Goal: Task Accomplishment & Management: Use online tool/utility

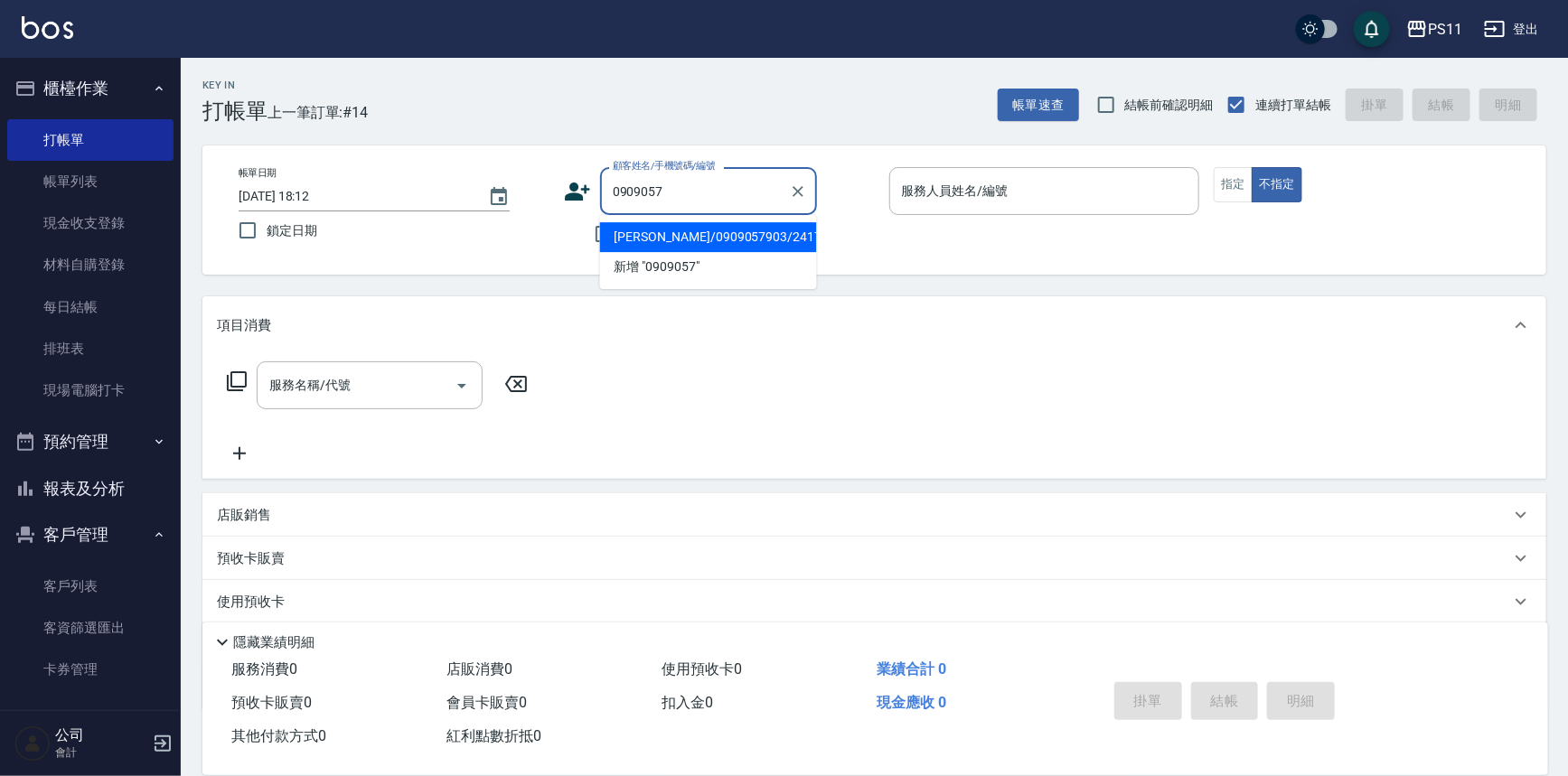
click at [732, 245] on li "[PERSON_NAME]/0909057903/2417" at bounding box center [708, 237] width 217 height 30
type input "[PERSON_NAME]/0909057903/2417"
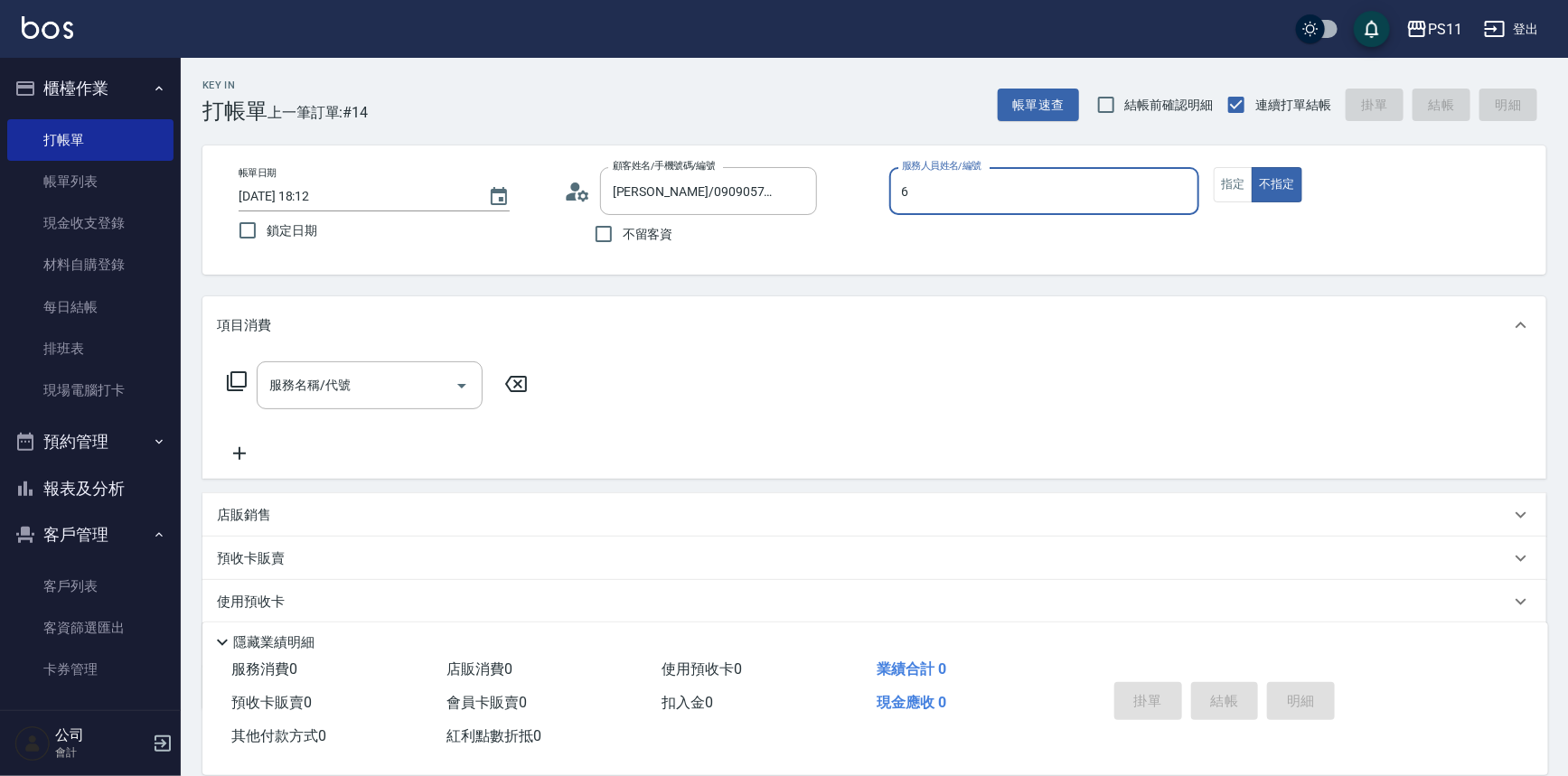
type input "[PERSON_NAME]6"
type button "false"
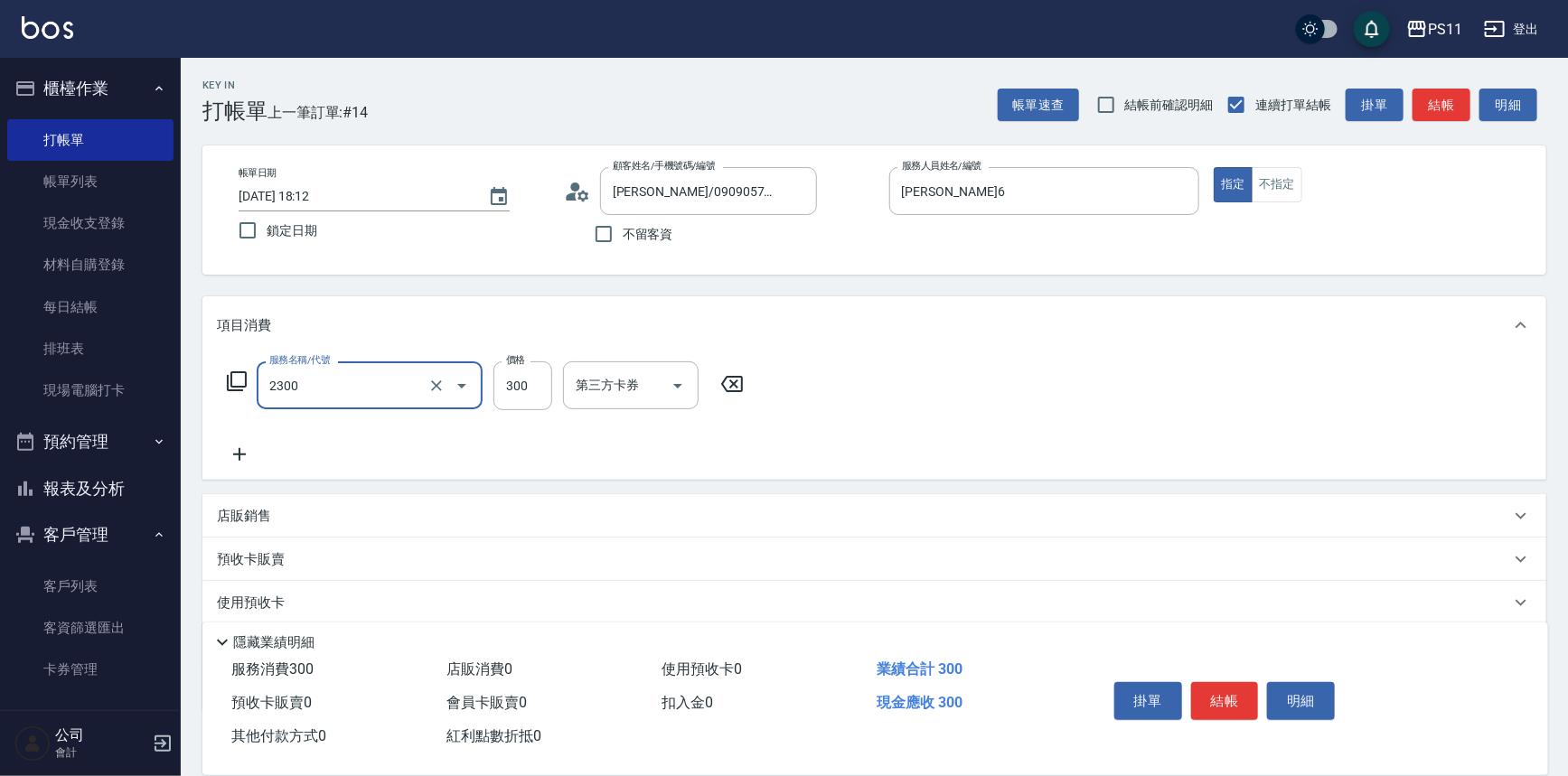
type input "剪髮(2300)"
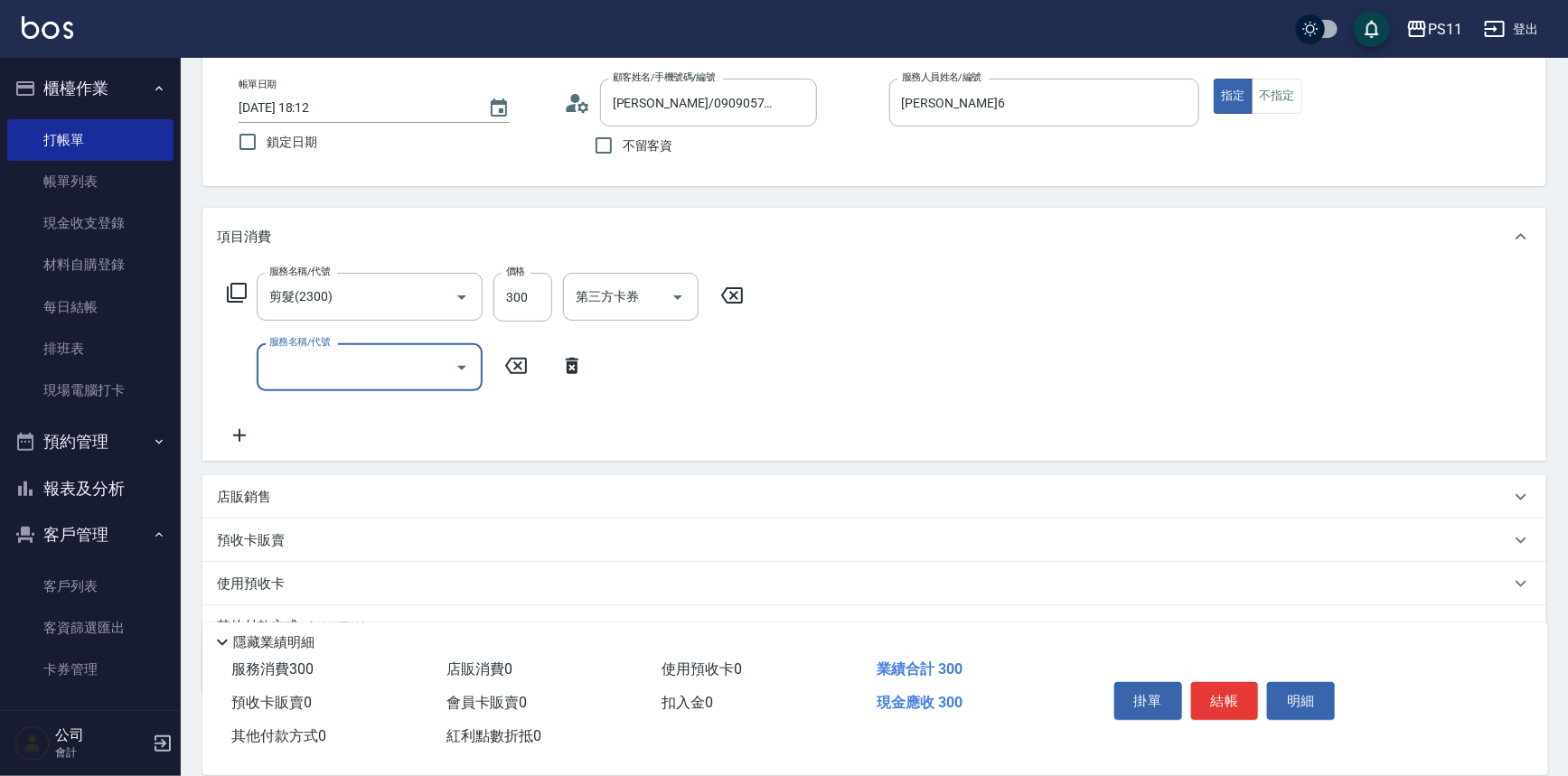
scroll to position [174, 0]
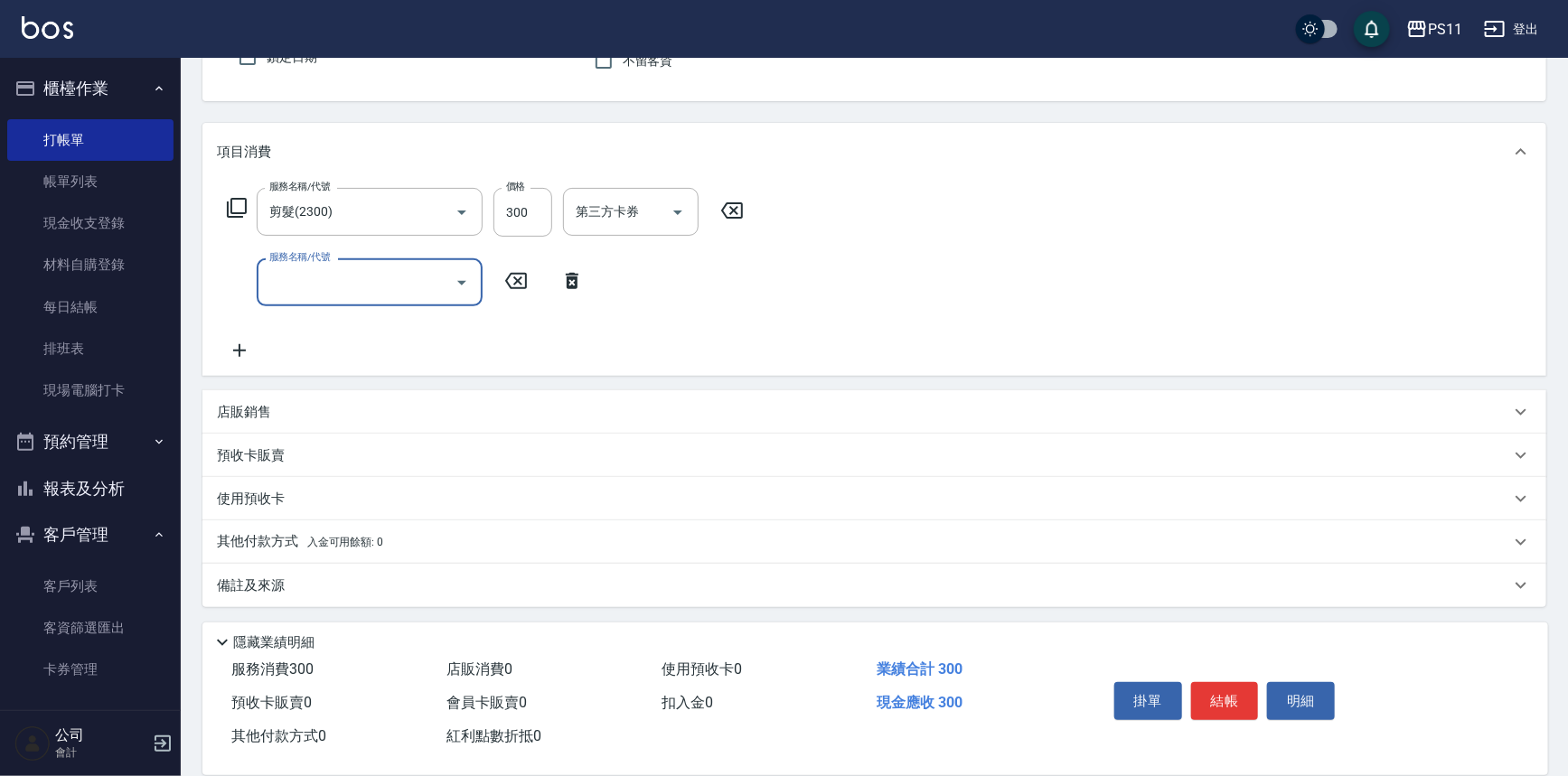
click at [263, 408] on p "店販銷售" at bounding box center [244, 413] width 54 height 19
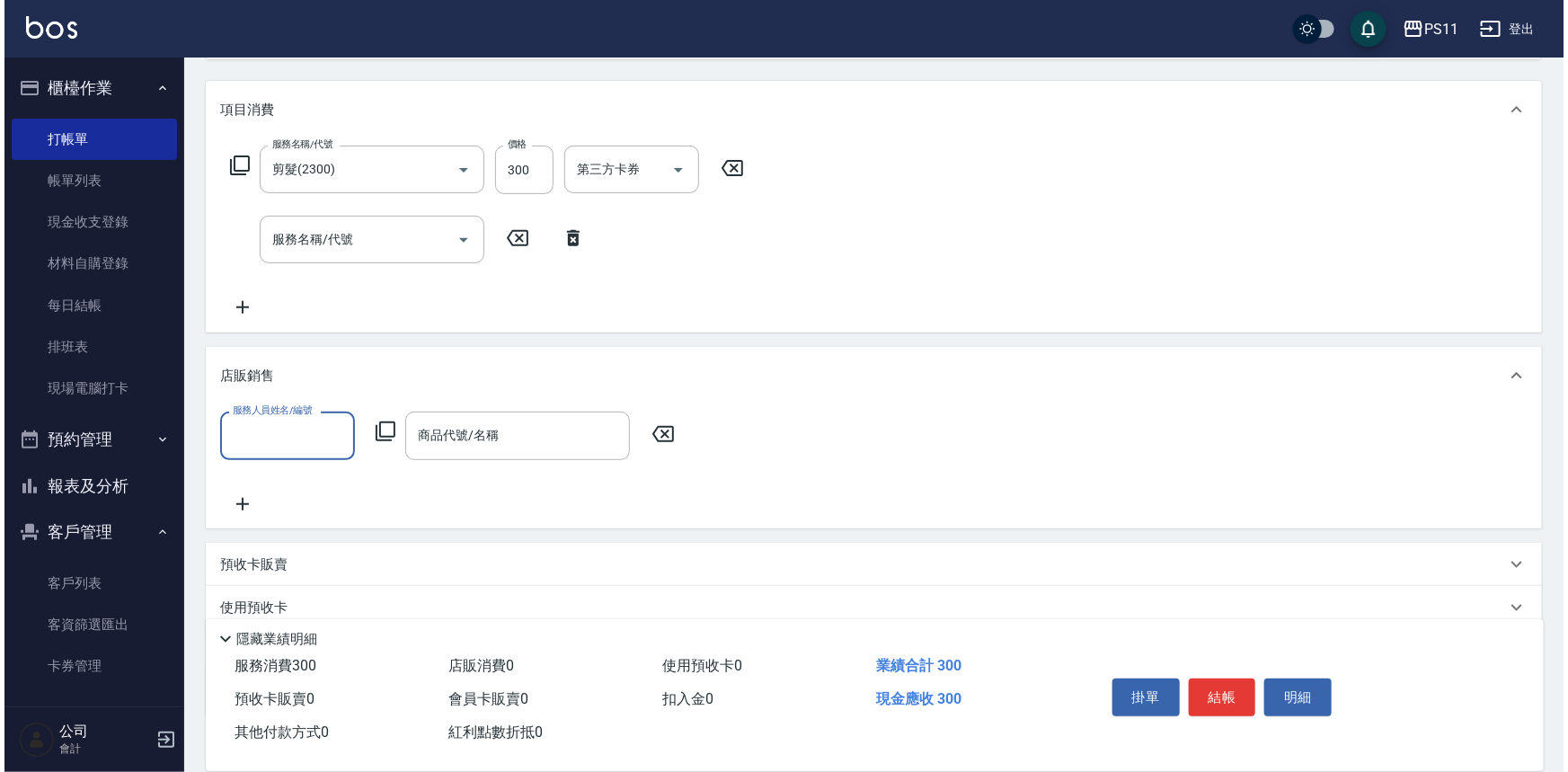
scroll to position [0, 0]
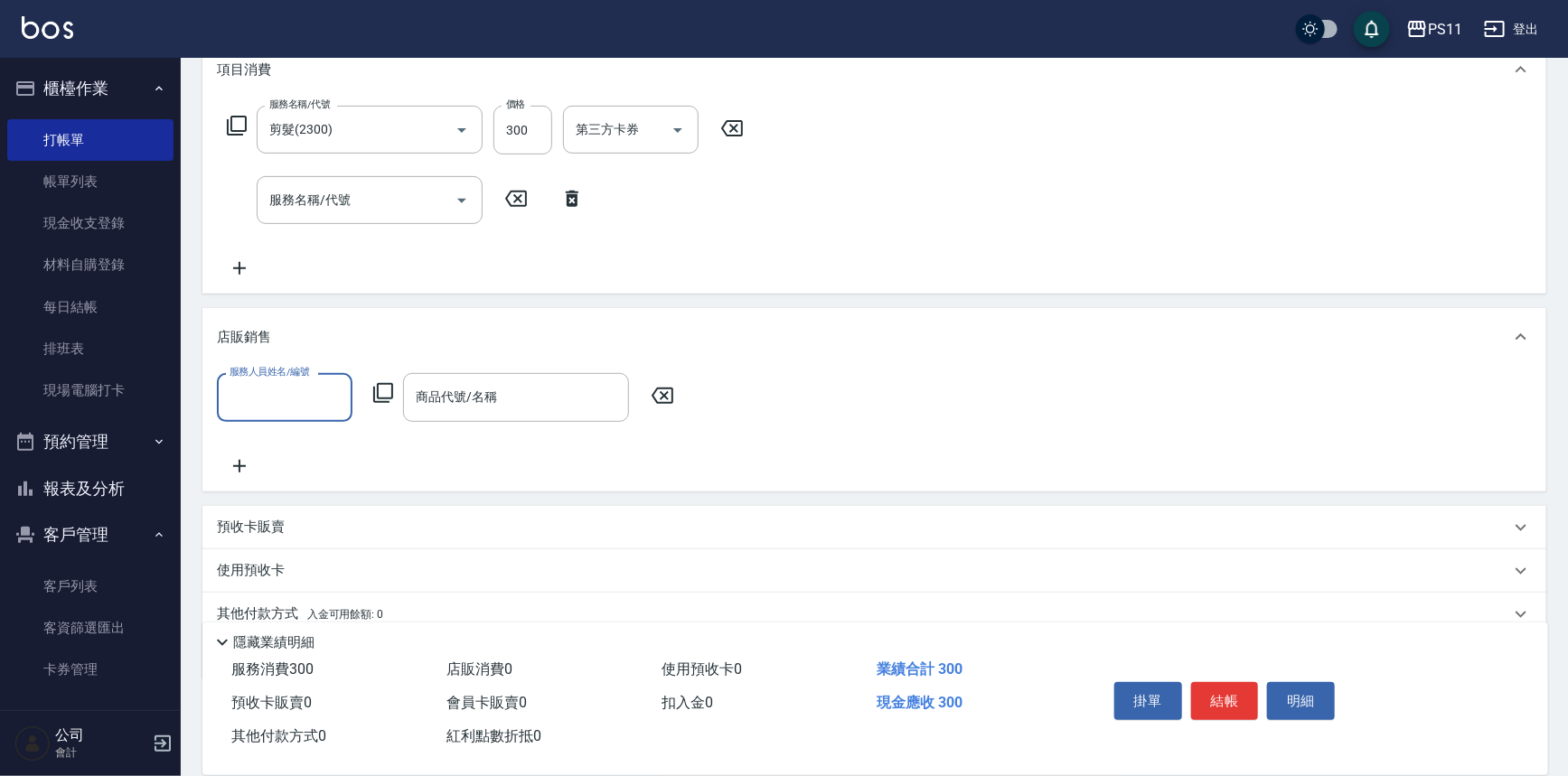
click at [295, 389] on input "服務人員姓名/編號" at bounding box center [284, 396] width 119 height 31
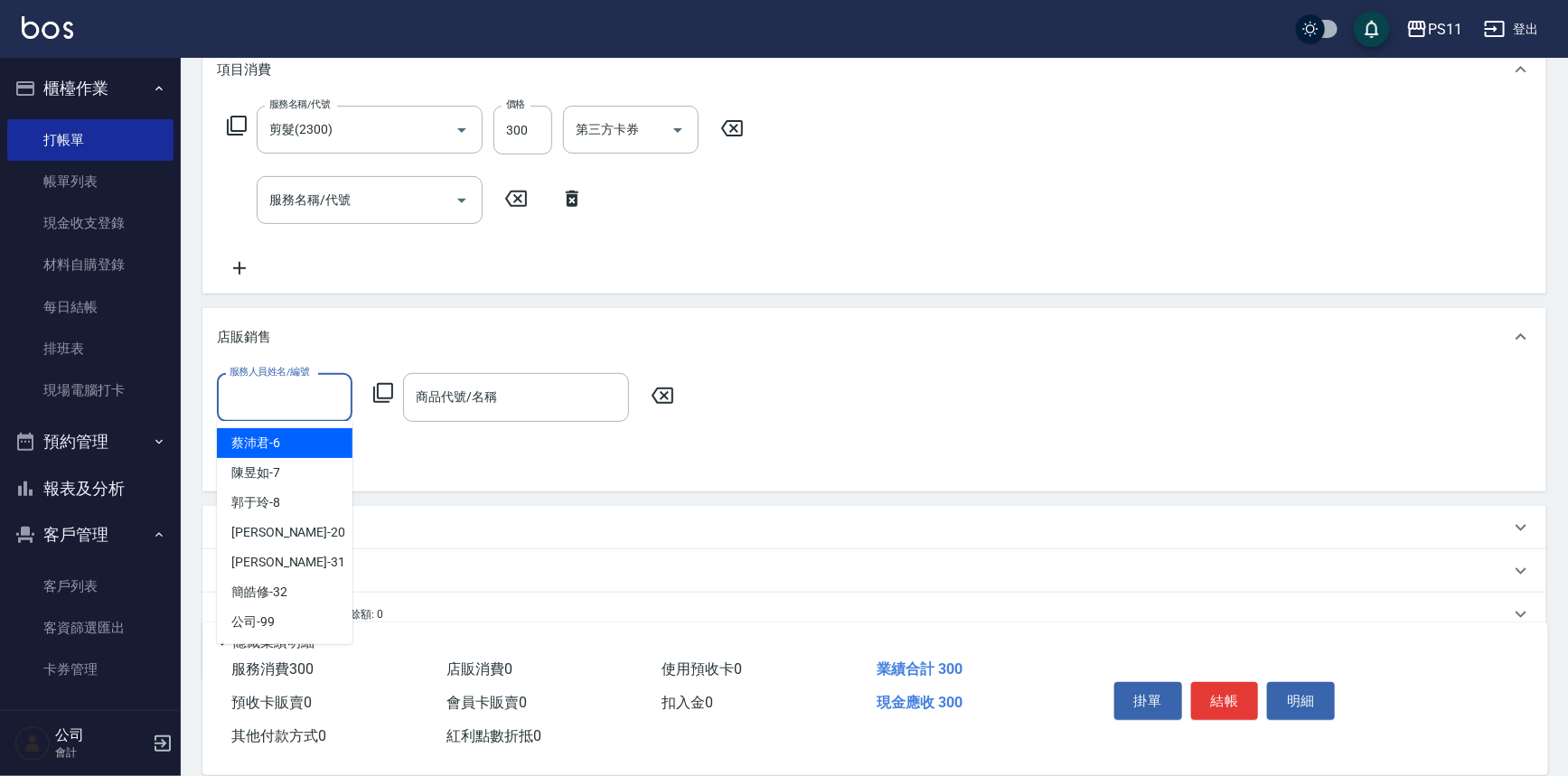
click at [301, 437] on div "[PERSON_NAME]6" at bounding box center [285, 444] width 136 height 30
type input "[PERSON_NAME]6"
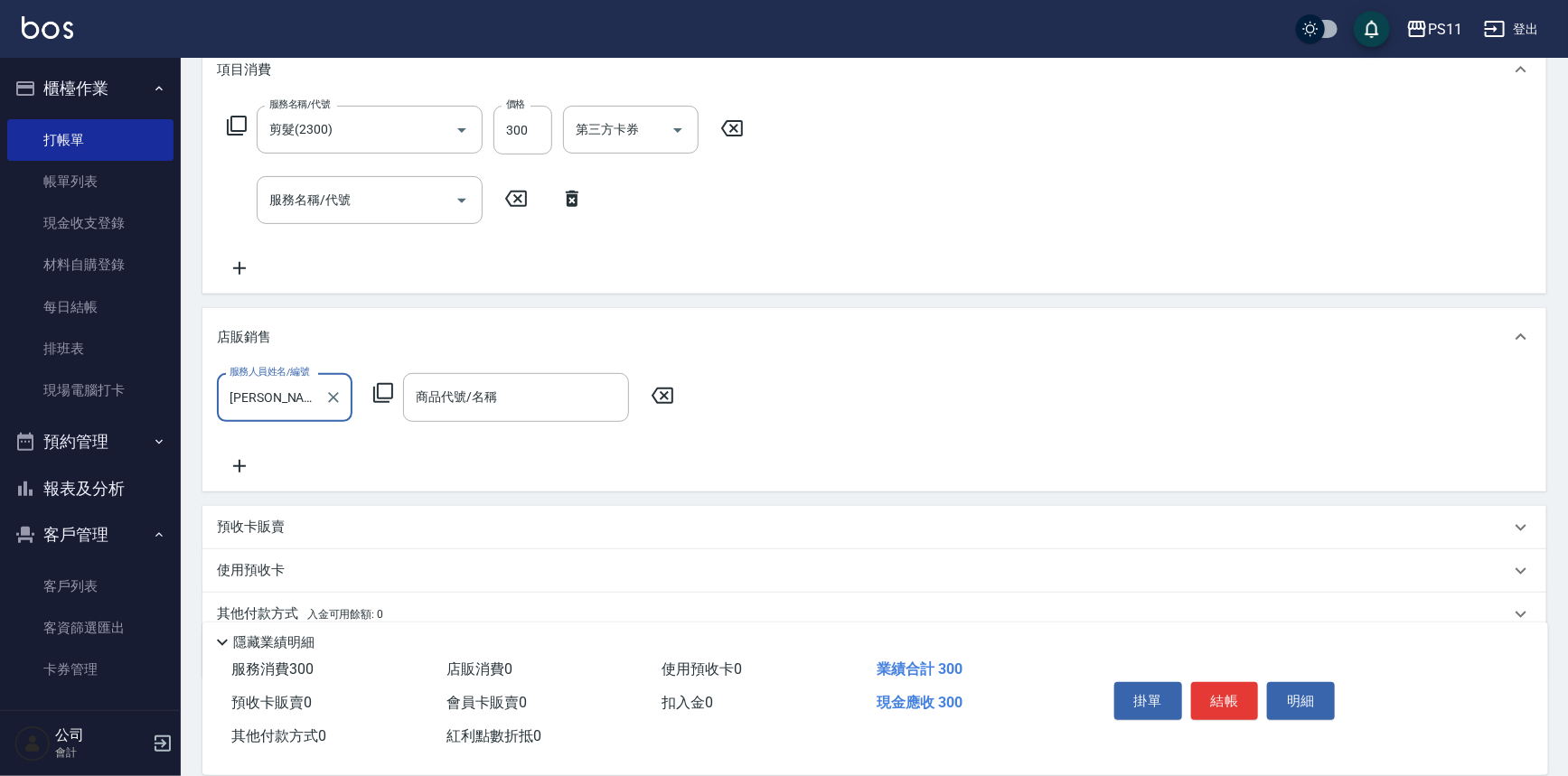
click at [374, 396] on icon at bounding box center [383, 393] width 20 height 20
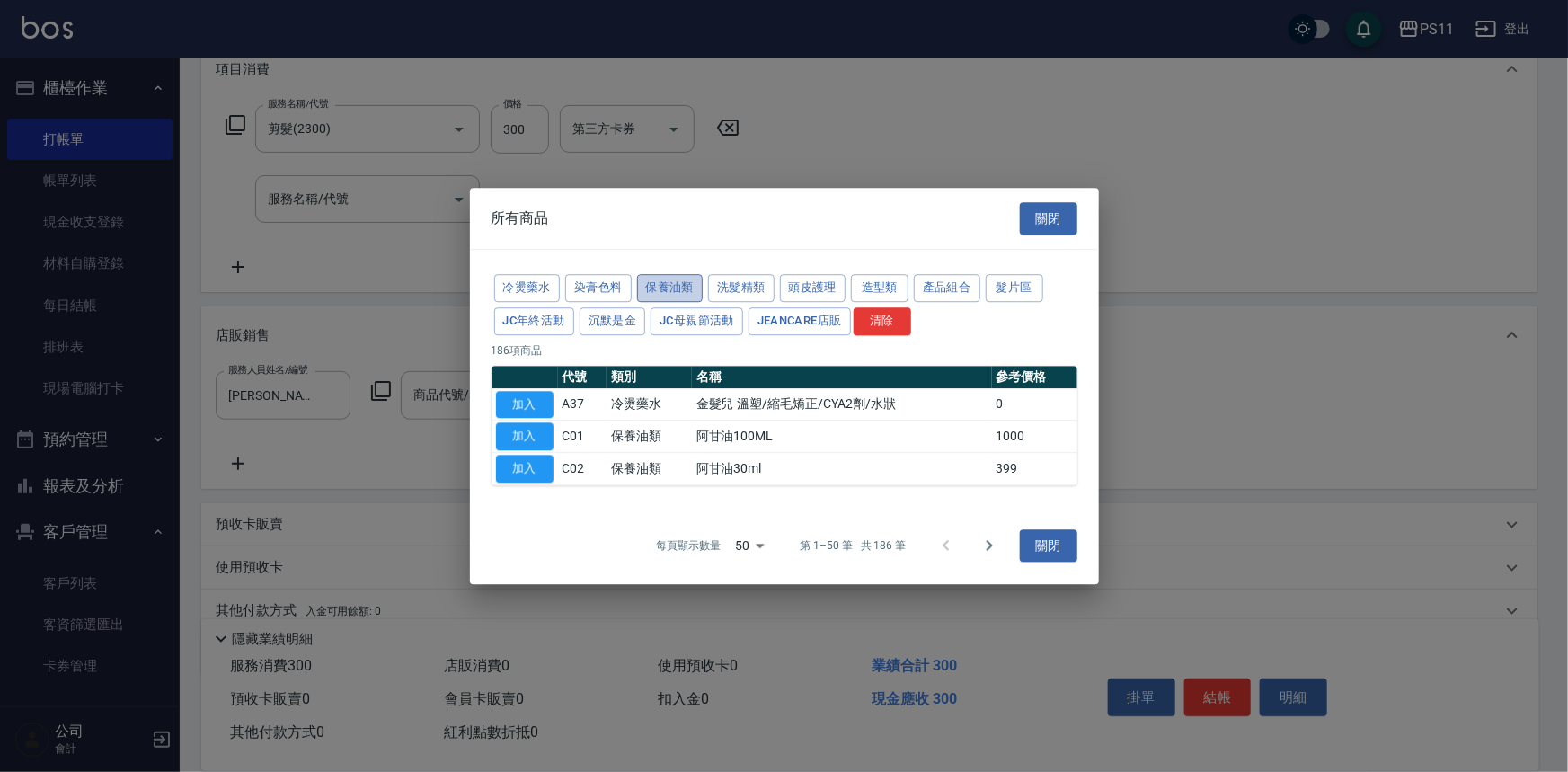
click at [661, 279] on button "保養油類" at bounding box center [670, 288] width 67 height 28
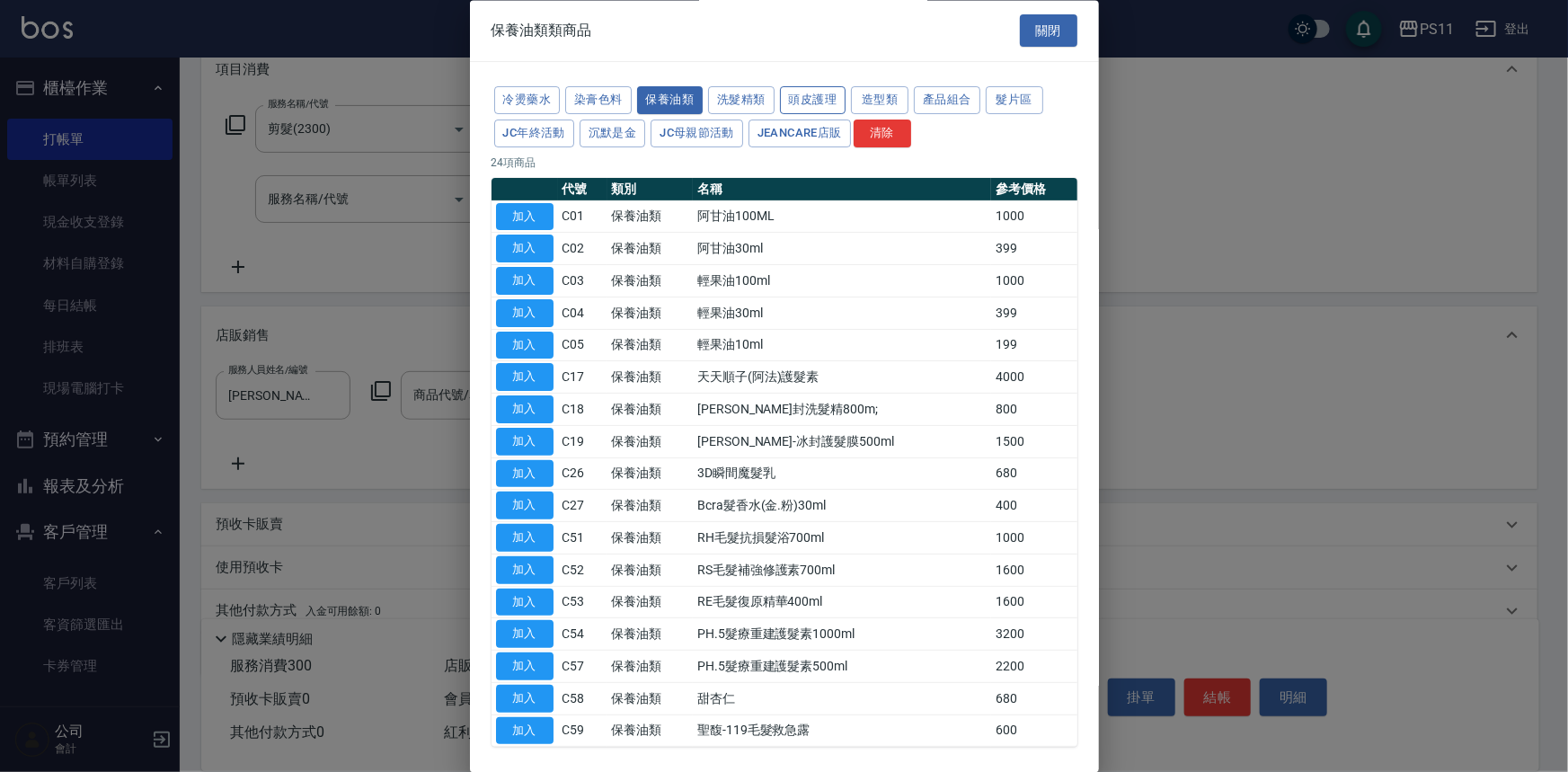
click at [793, 92] on button "頭皮護理" at bounding box center [813, 101] width 67 height 28
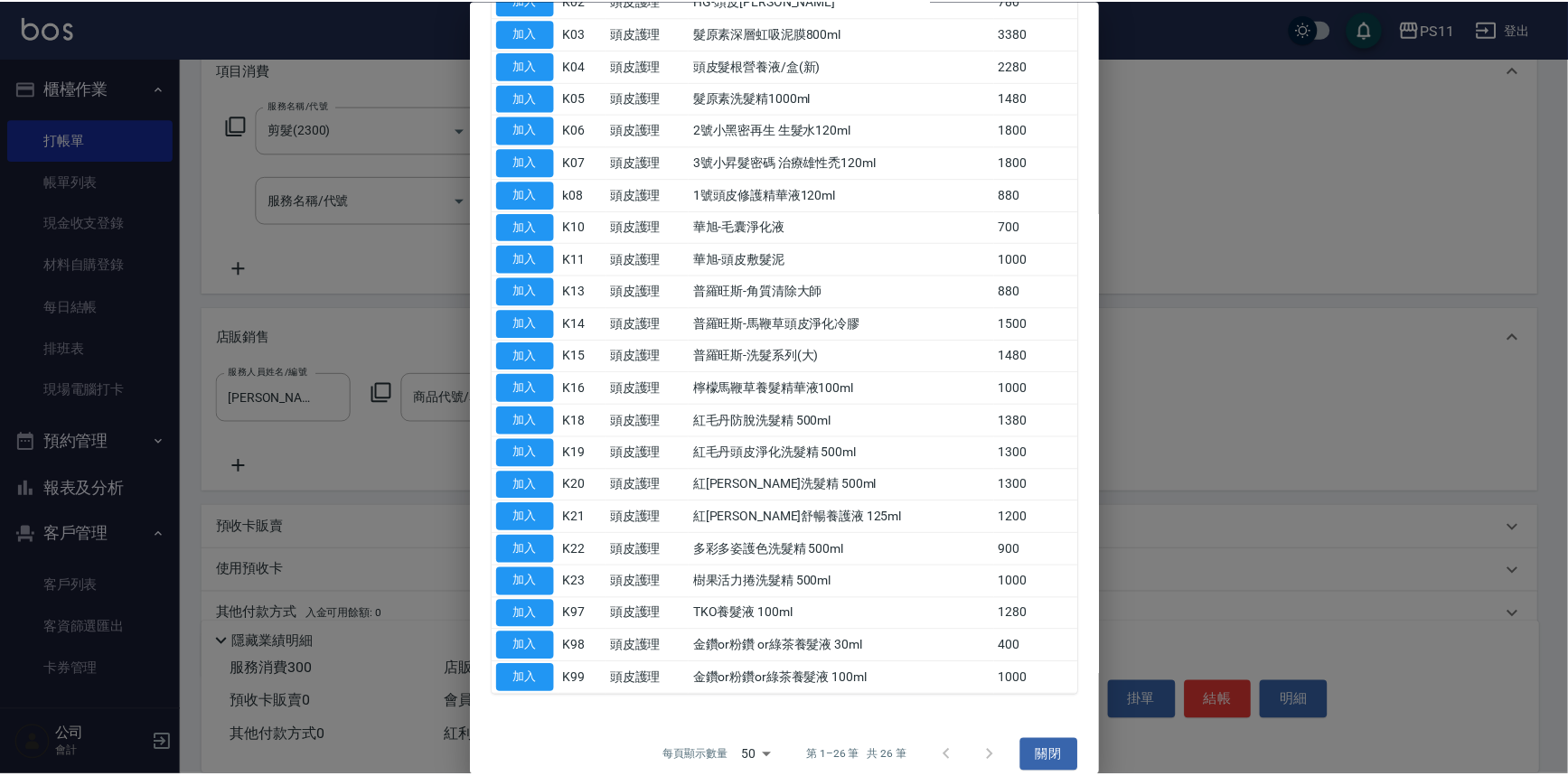
scroll to position [263, 0]
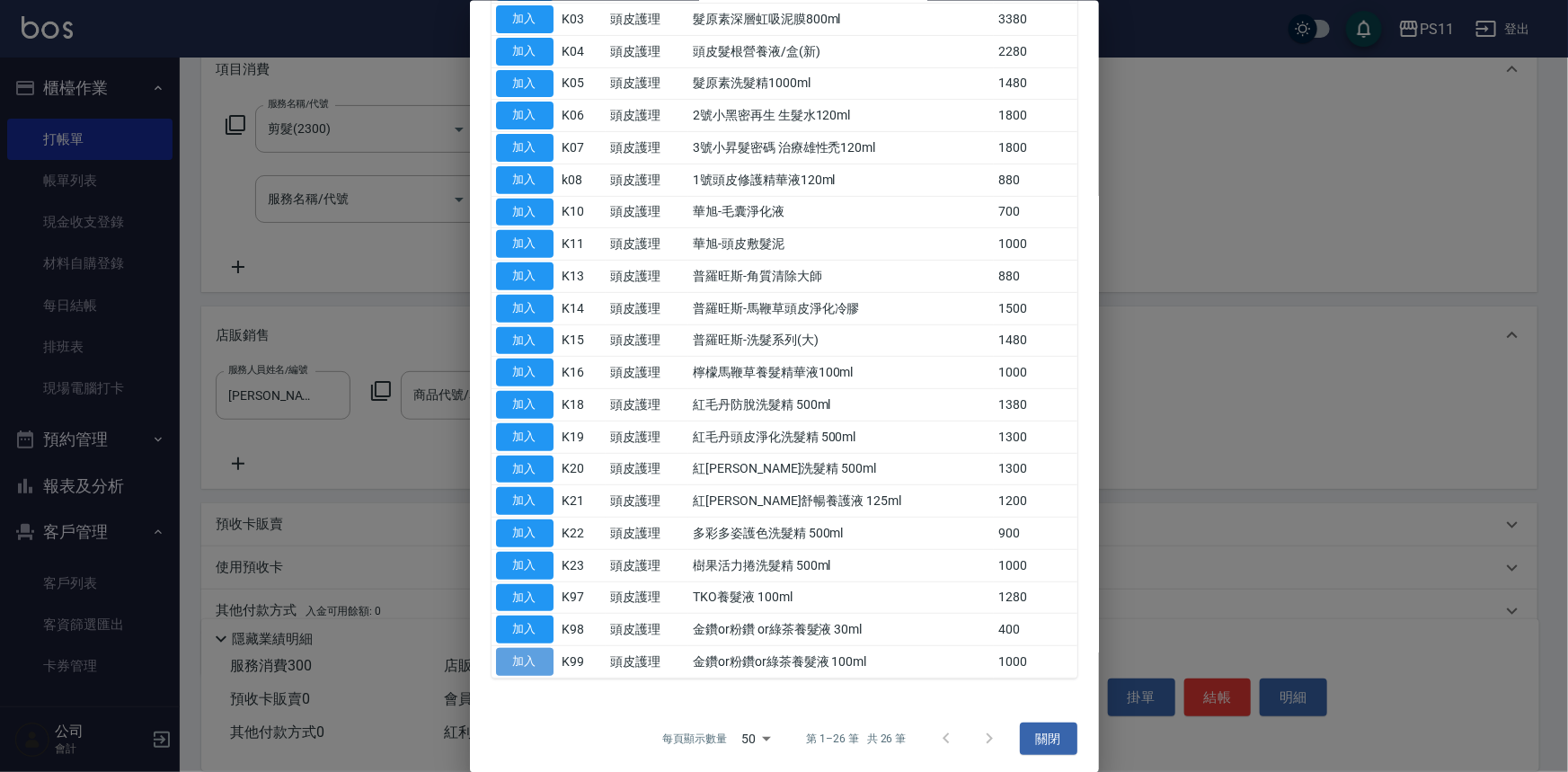
click at [533, 656] on button "加入" at bounding box center [524, 662] width 57 height 28
type input "金鑽or粉鑽or綠茶養髮液 100ml"
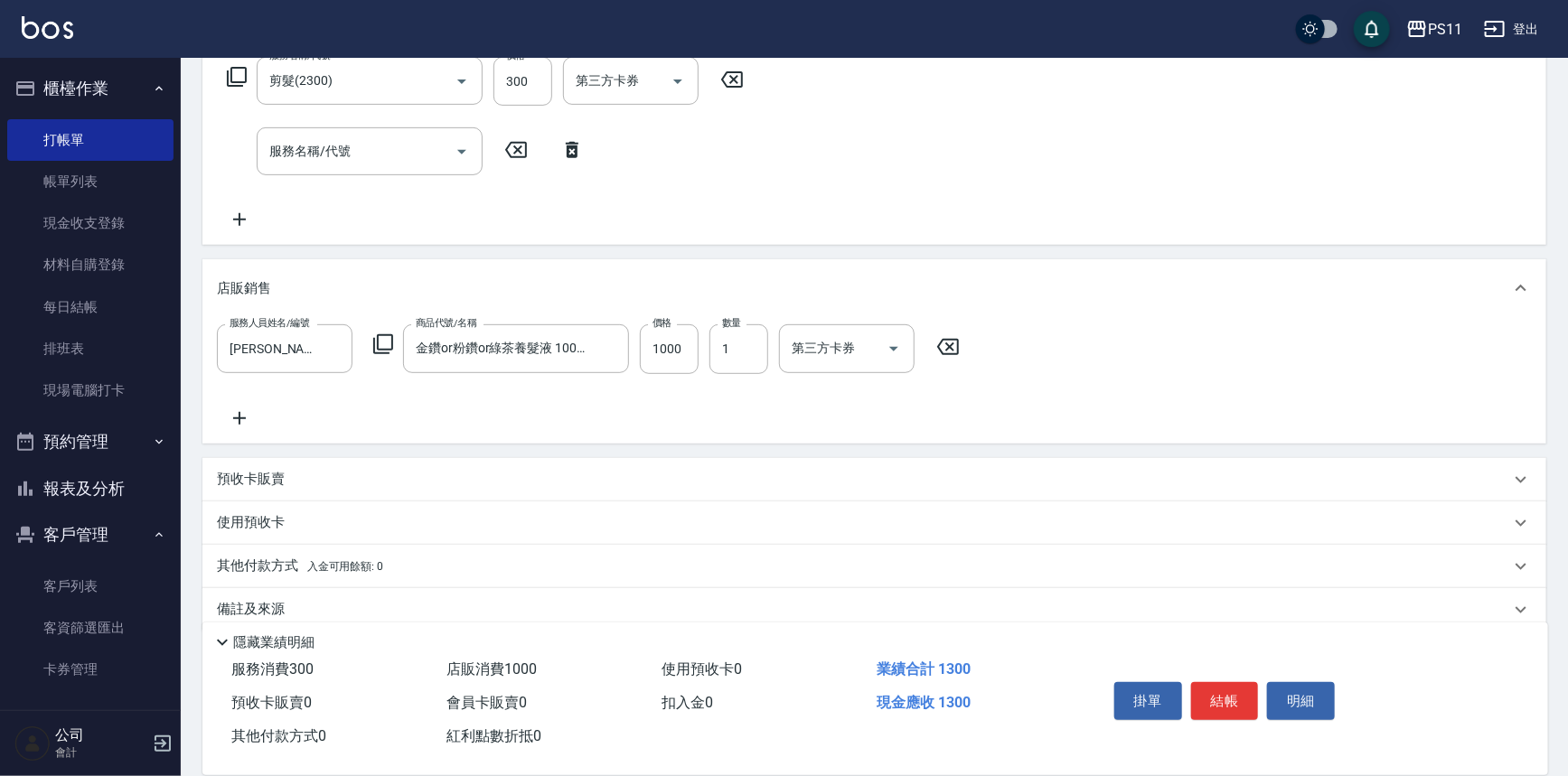
scroll to position [328, 0]
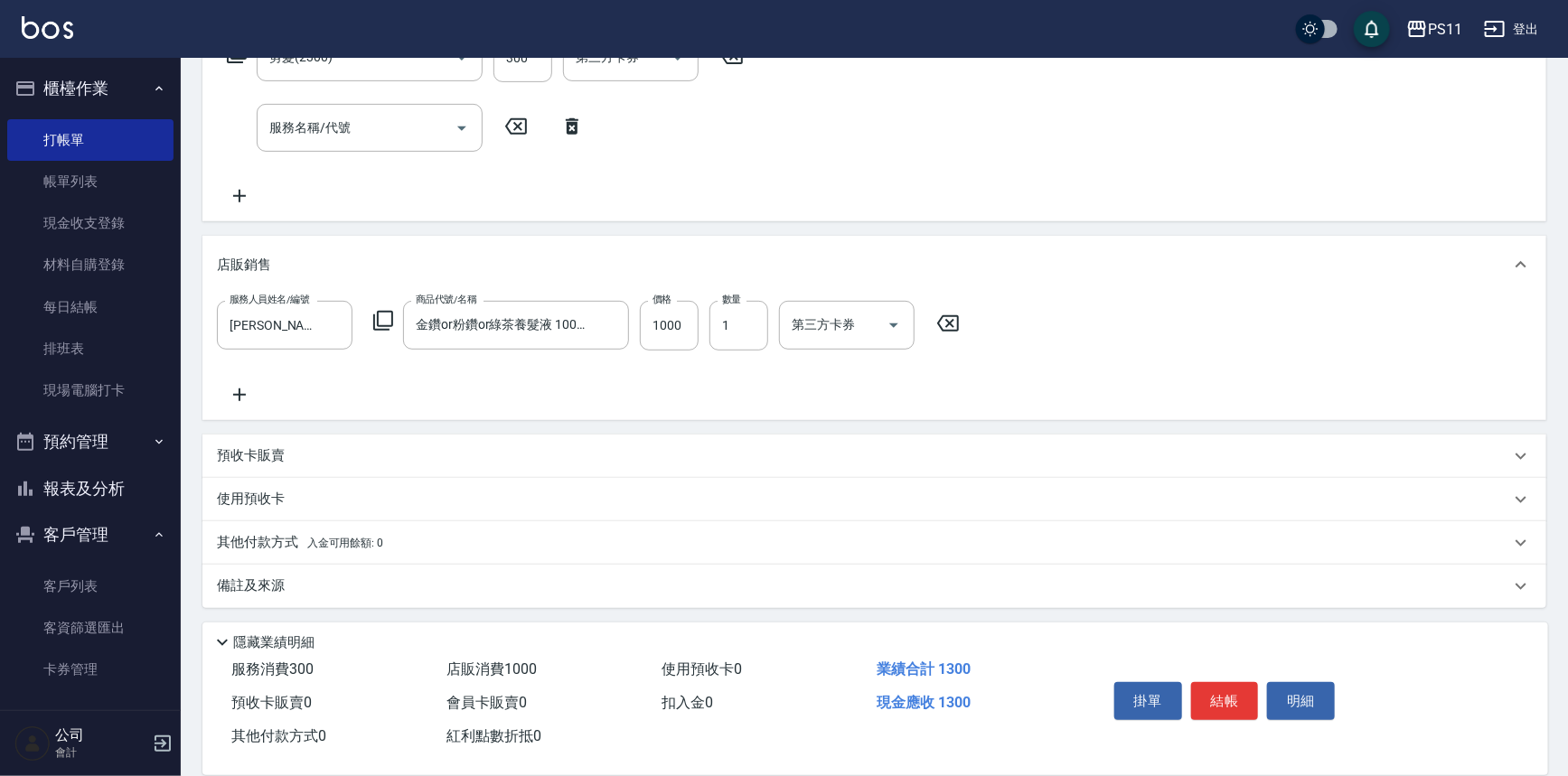
click at [278, 535] on p "其他付款方式 入金可用餘額: 0" at bounding box center [300, 543] width 166 height 20
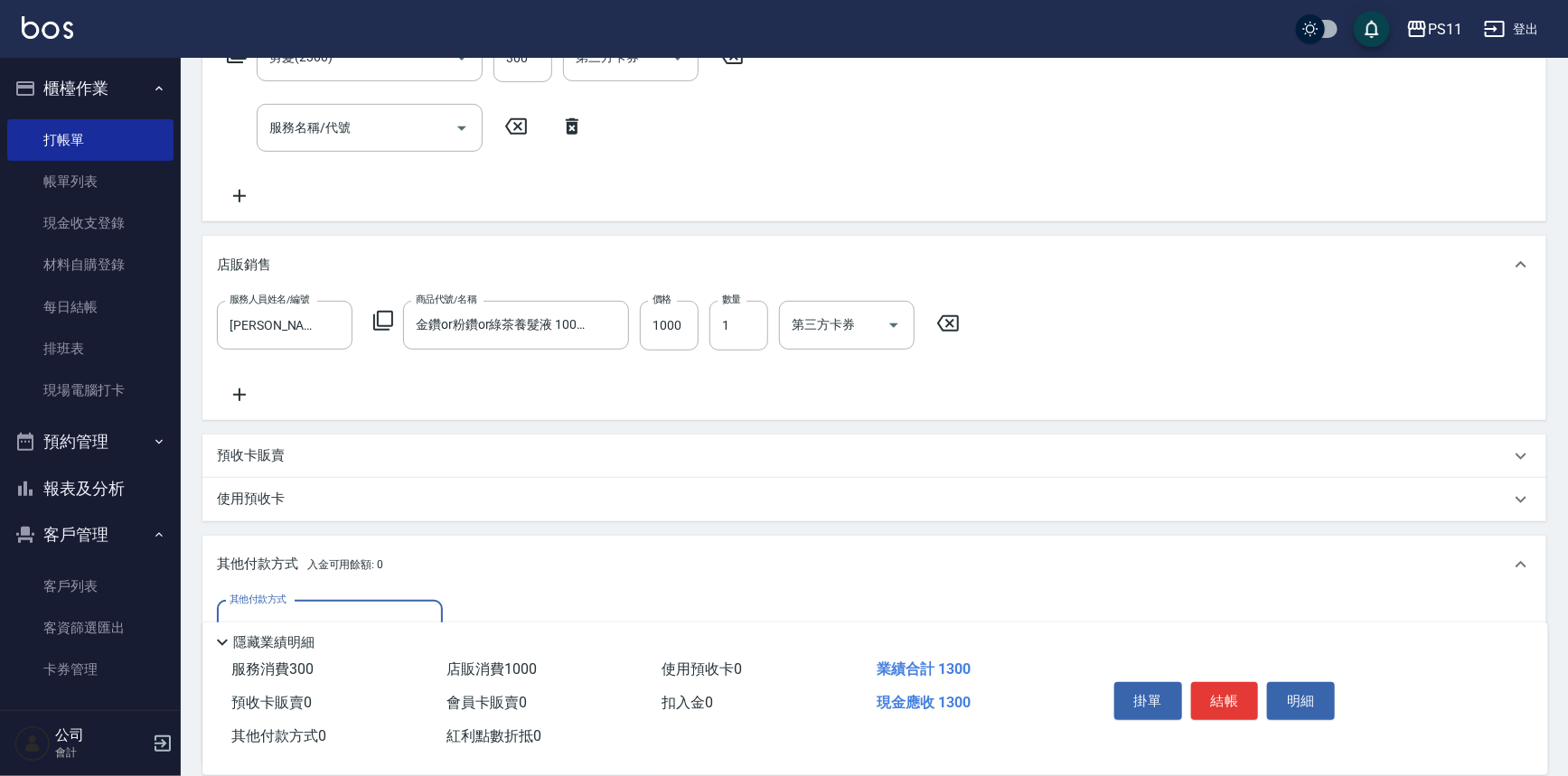
scroll to position [493, 0]
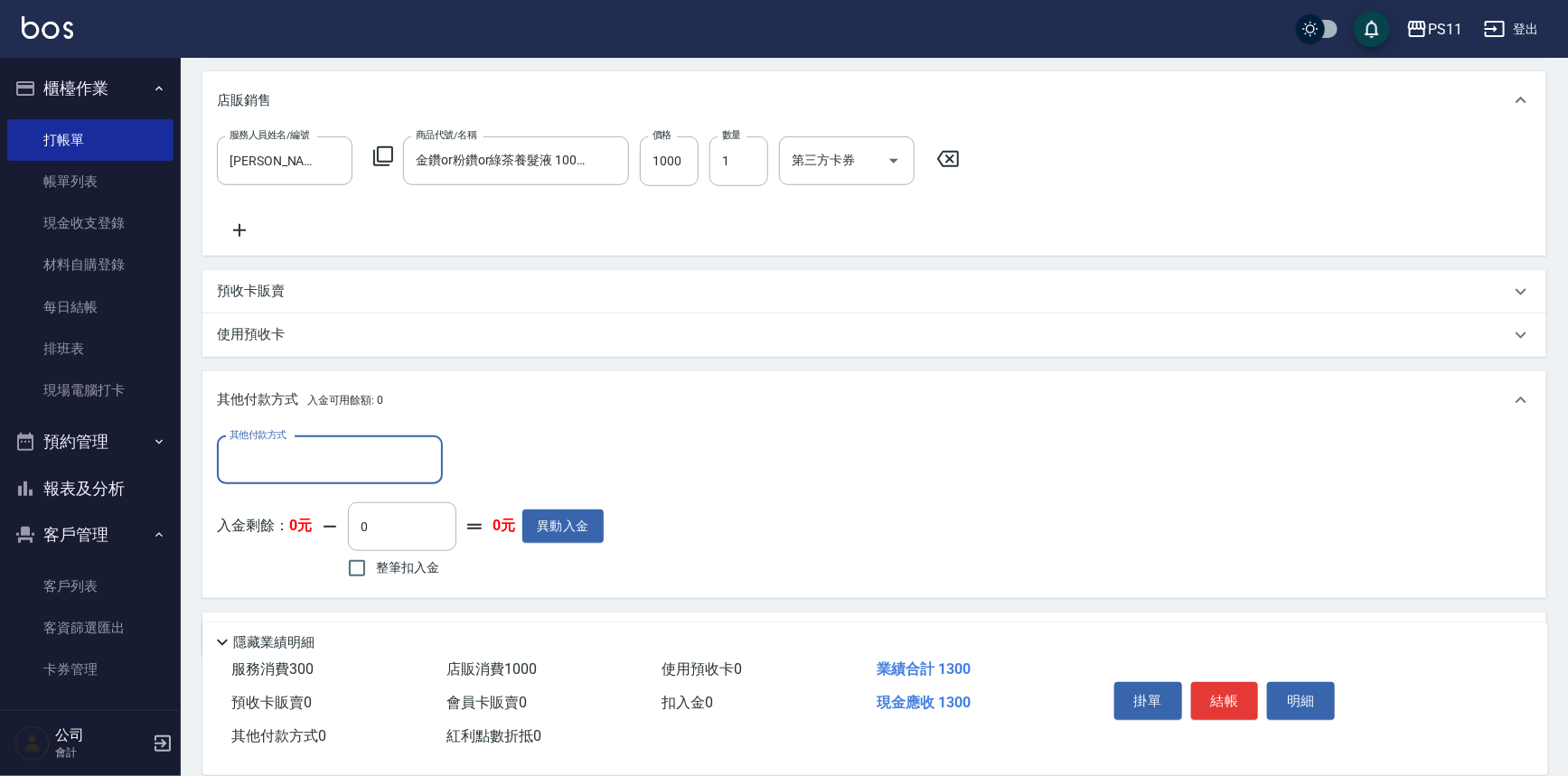
click at [326, 457] on input "其他付款方式" at bounding box center [330, 460] width 210 height 31
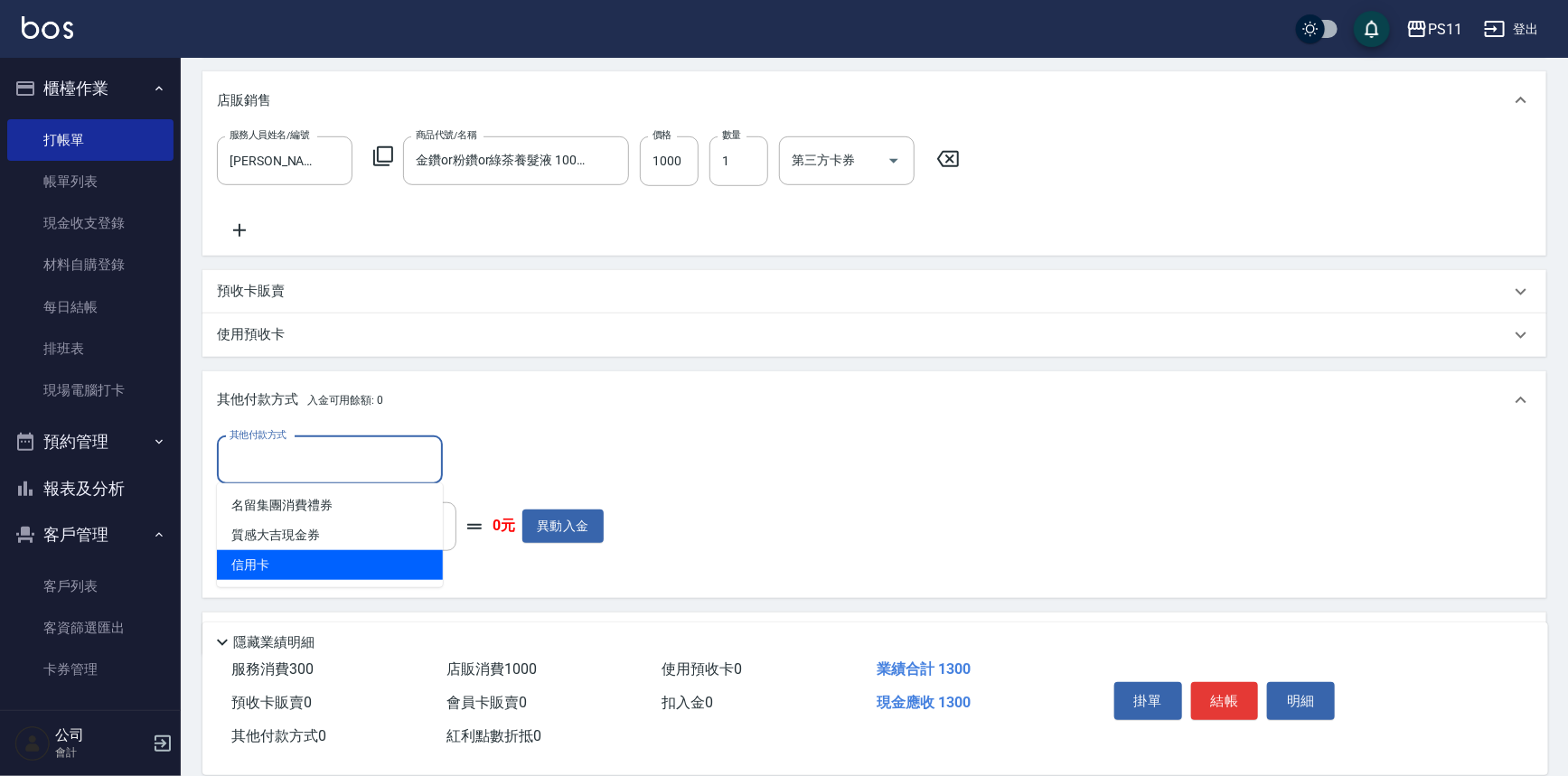
click at [323, 560] on span "信用卡" at bounding box center [330, 565] width 226 height 30
type input "信用卡"
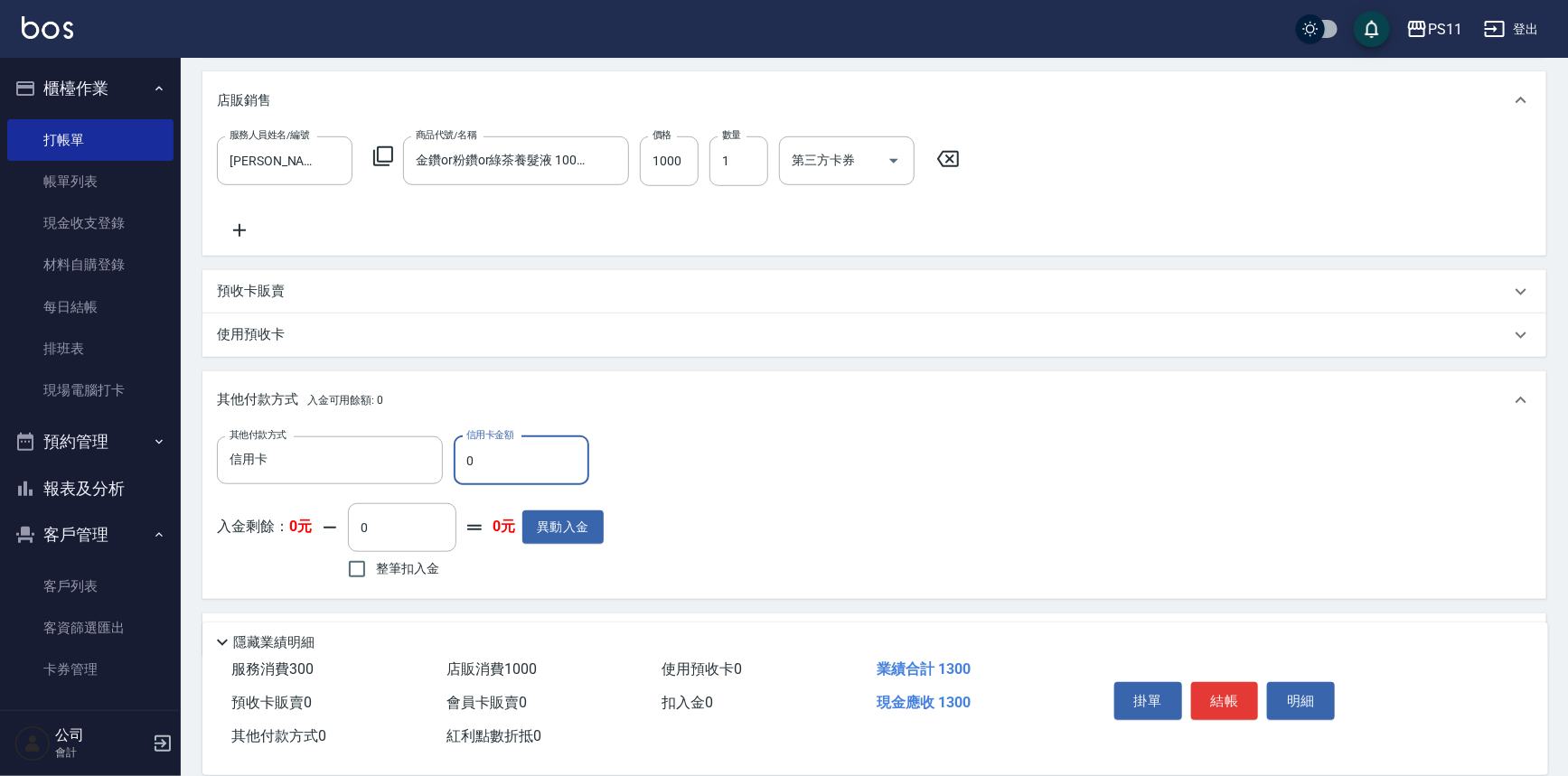
drag, startPoint x: 494, startPoint y: 451, endPoint x: 462, endPoint y: 465, distance: 34.9
click at [462, 465] on input "0" at bounding box center [521, 461] width 136 height 49
type input "1300"
type input "[DATE] 18:46"
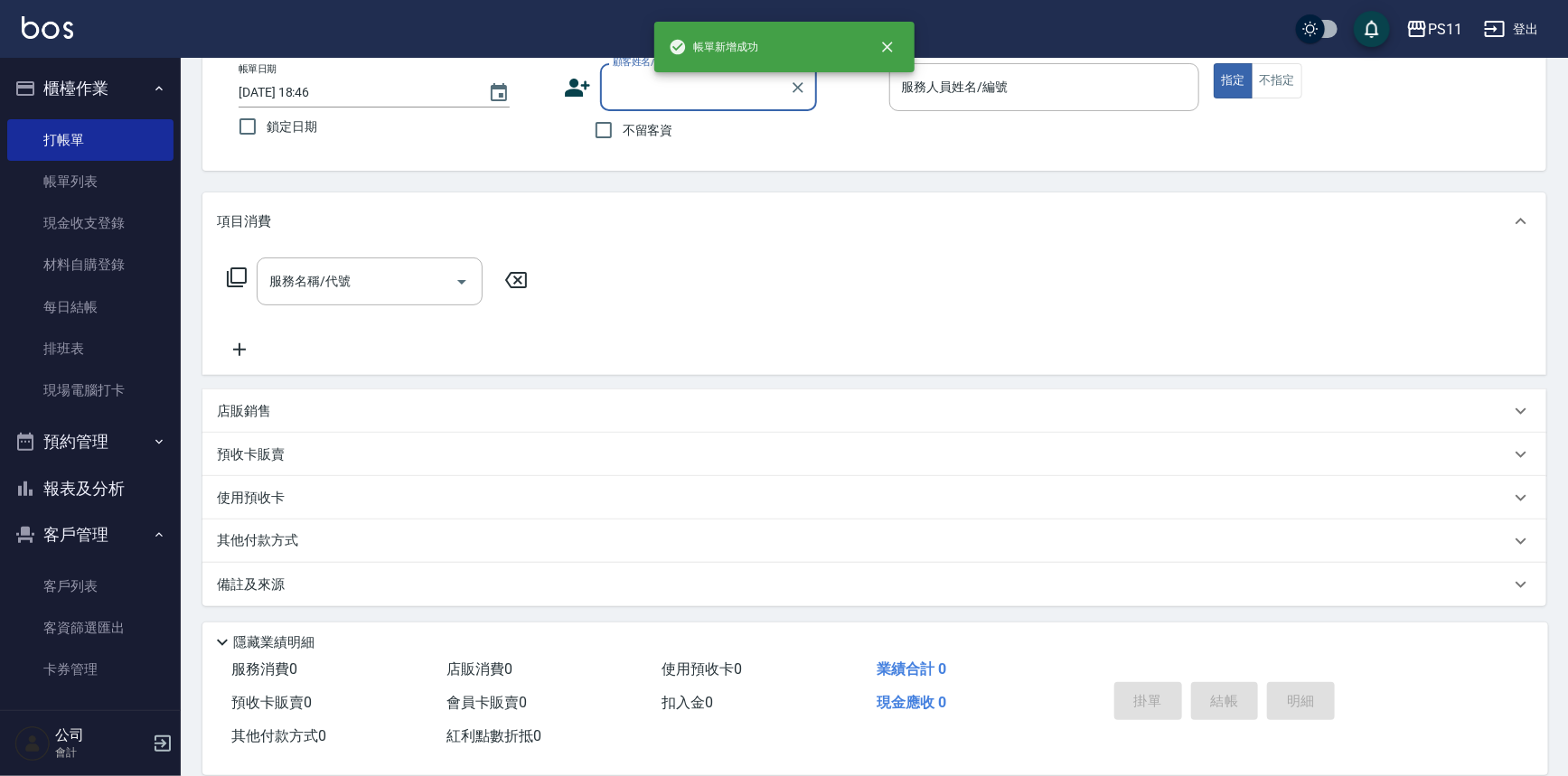
scroll to position [0, 0]
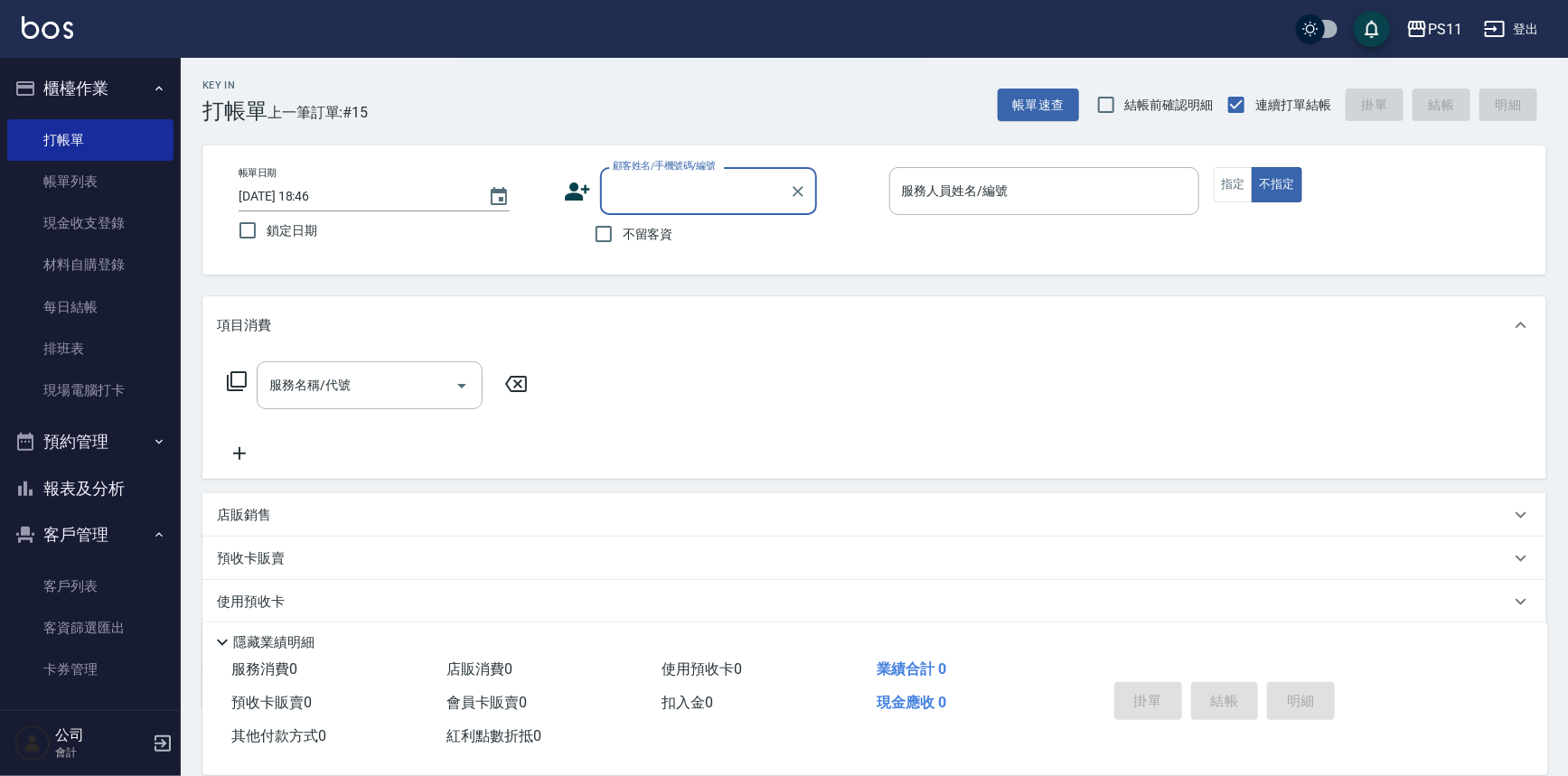
click at [120, 488] on button "報表及分析" at bounding box center [91, 489] width 166 height 47
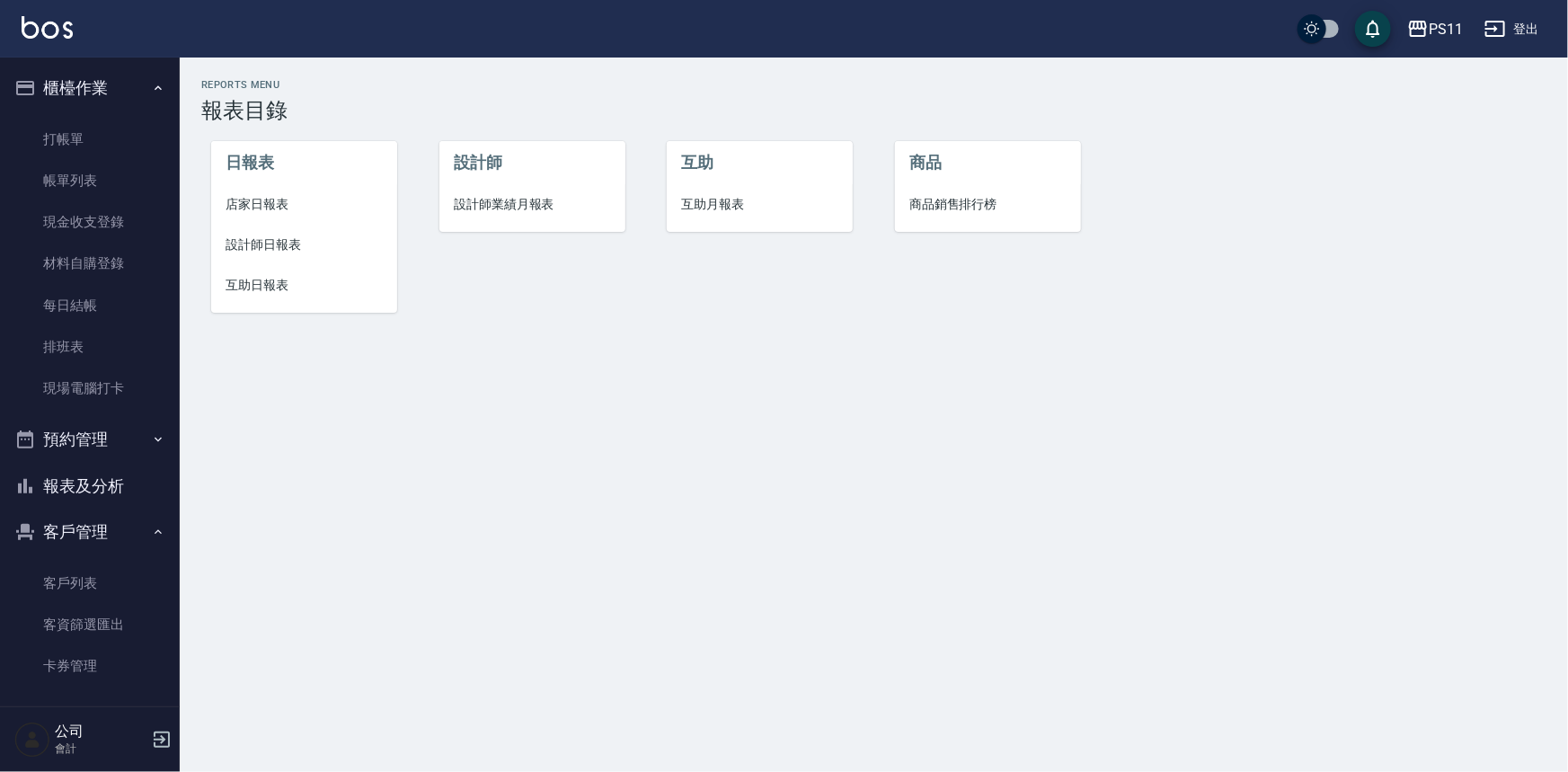
click at [258, 245] on span "設計師日報表" at bounding box center [303, 245] width 157 height 19
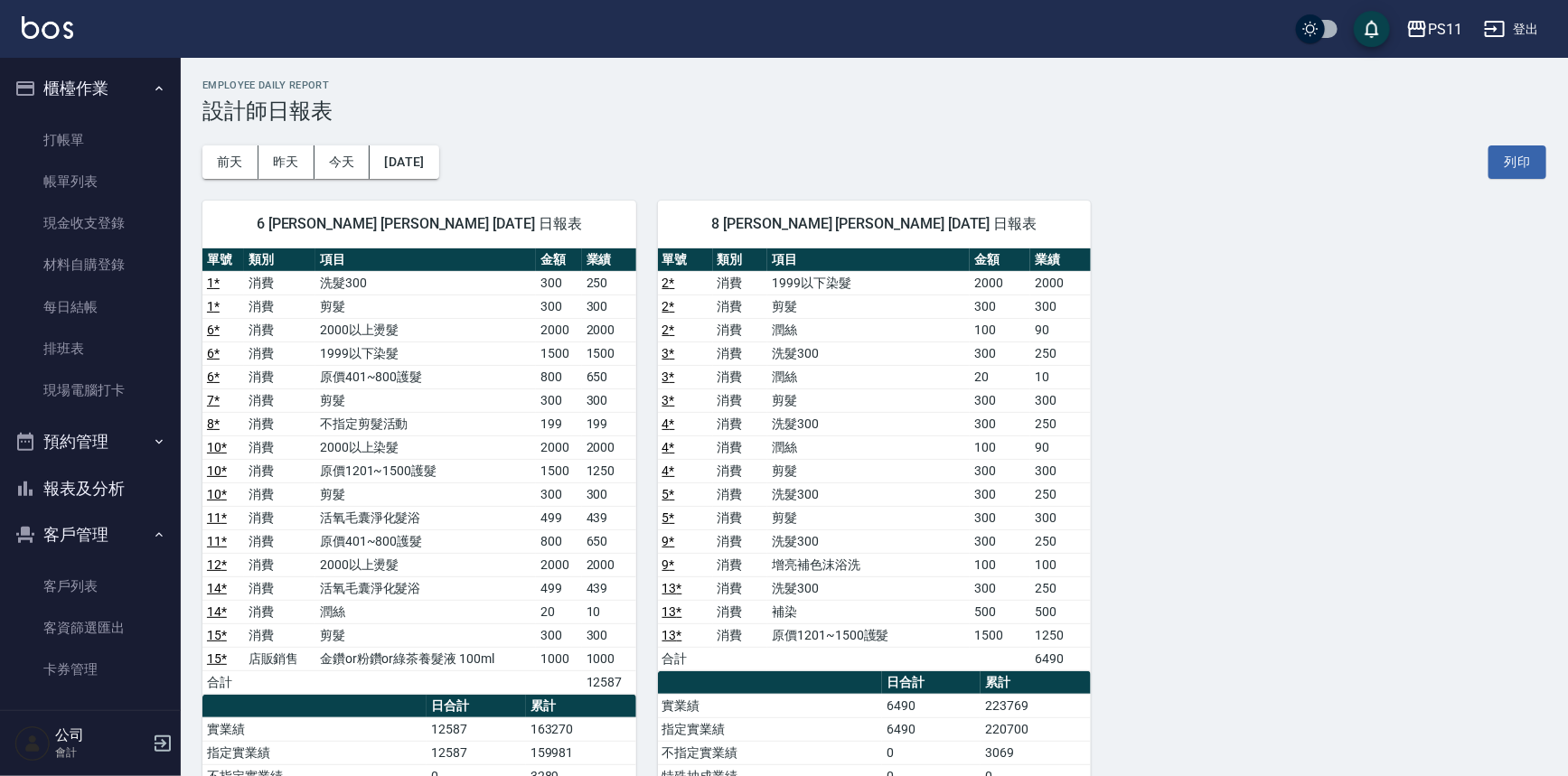
click at [1197, 424] on div "6 [PERSON_NAME] [PERSON_NAME] [DATE] 日報表 單號 類別 項目 金額 業績 1 * 消費 洗髮300 300 250 1 …" at bounding box center [863, 635] width 1366 height 914
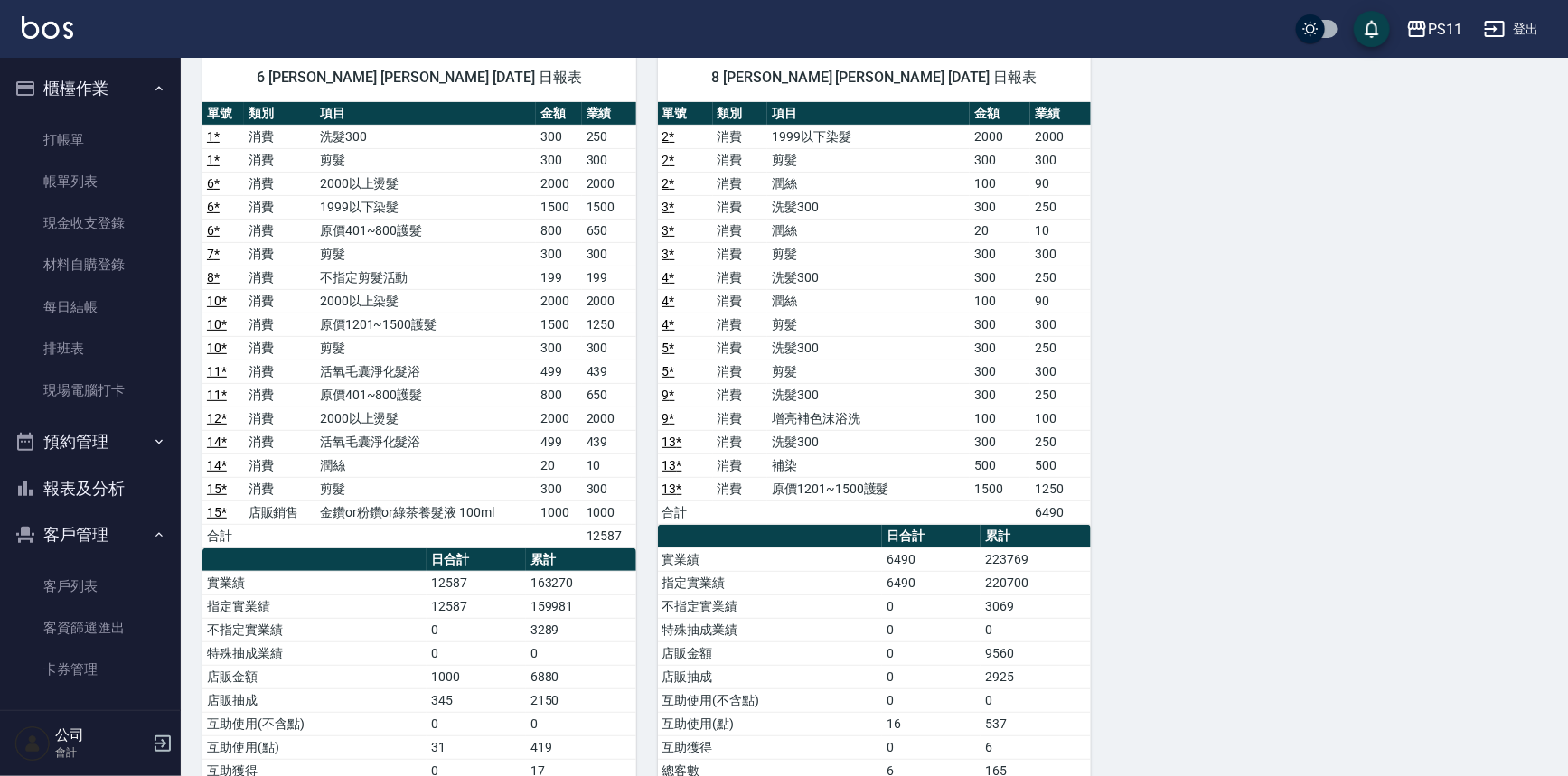
scroll to position [245, 0]
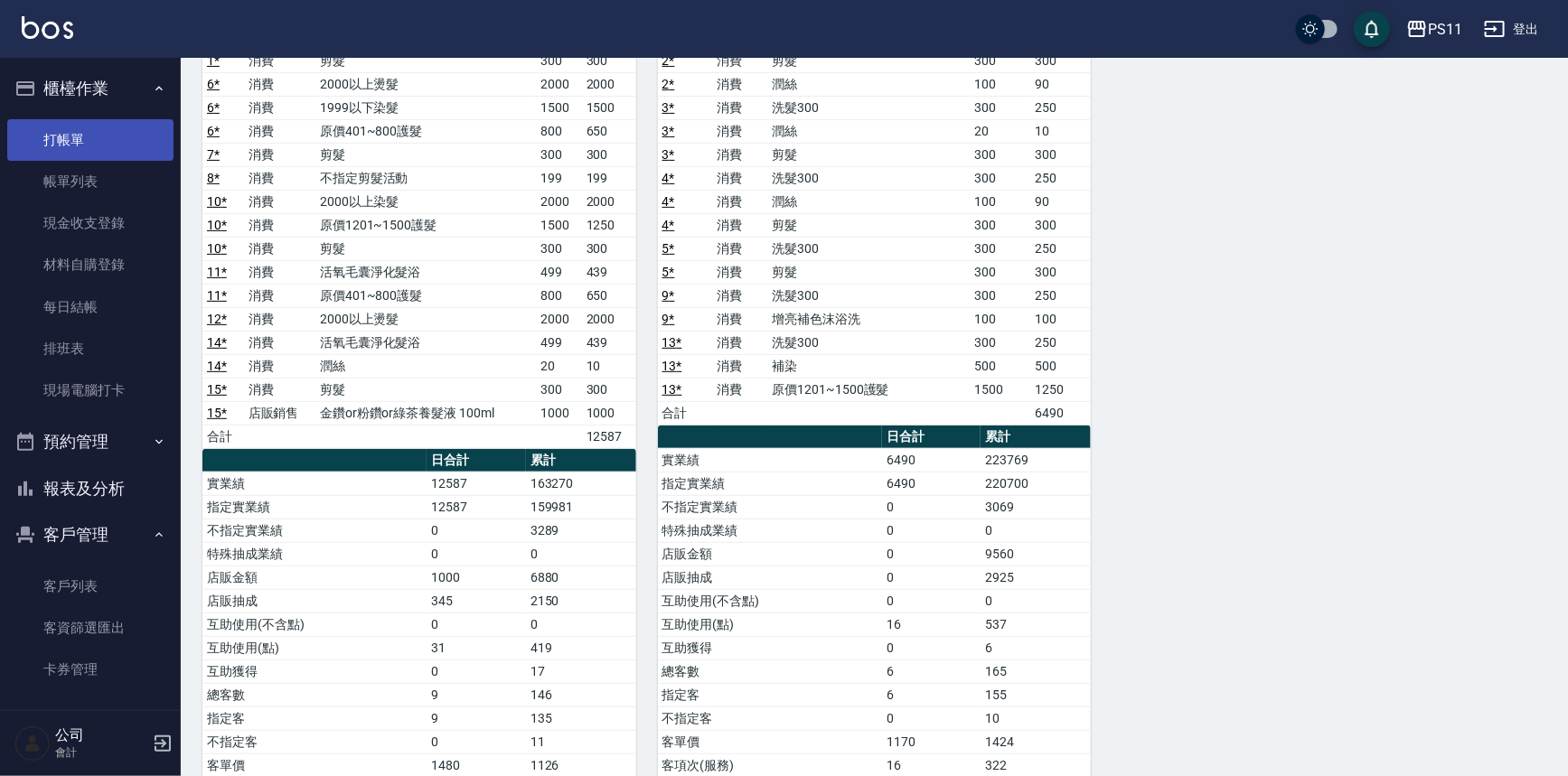
click at [97, 132] on link "打帳單" at bounding box center [91, 140] width 166 height 42
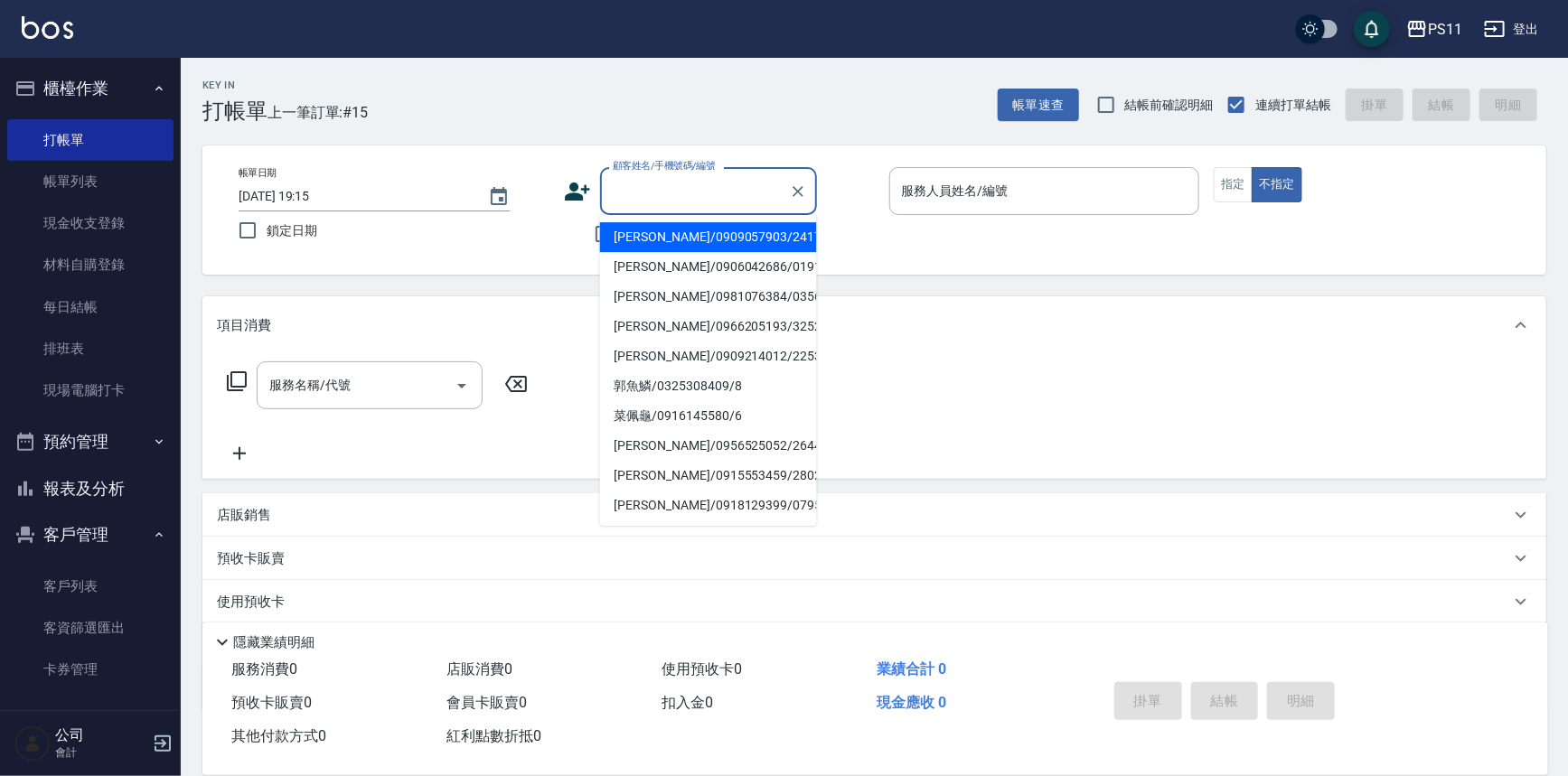
click at [660, 185] on input "顧客姓名/手機號碼/編號" at bounding box center [695, 191] width 174 height 31
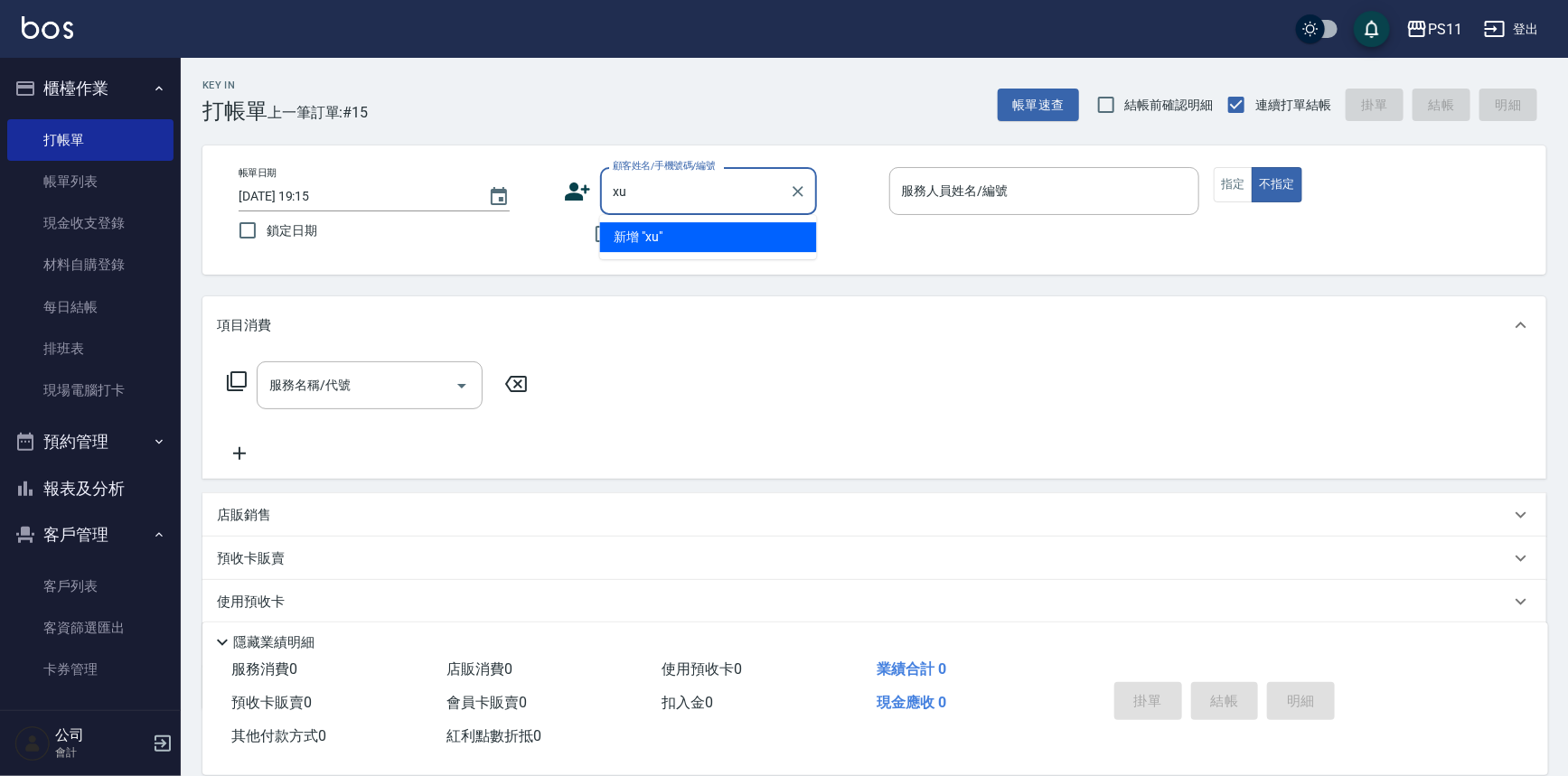
type input "x"
type input "d"
type input "ㄑ"
click at [765, 237] on li "[PERSON_NAME]/0970755712/2883" at bounding box center [708, 237] width 217 height 30
type input "[PERSON_NAME]/0970755712/2883"
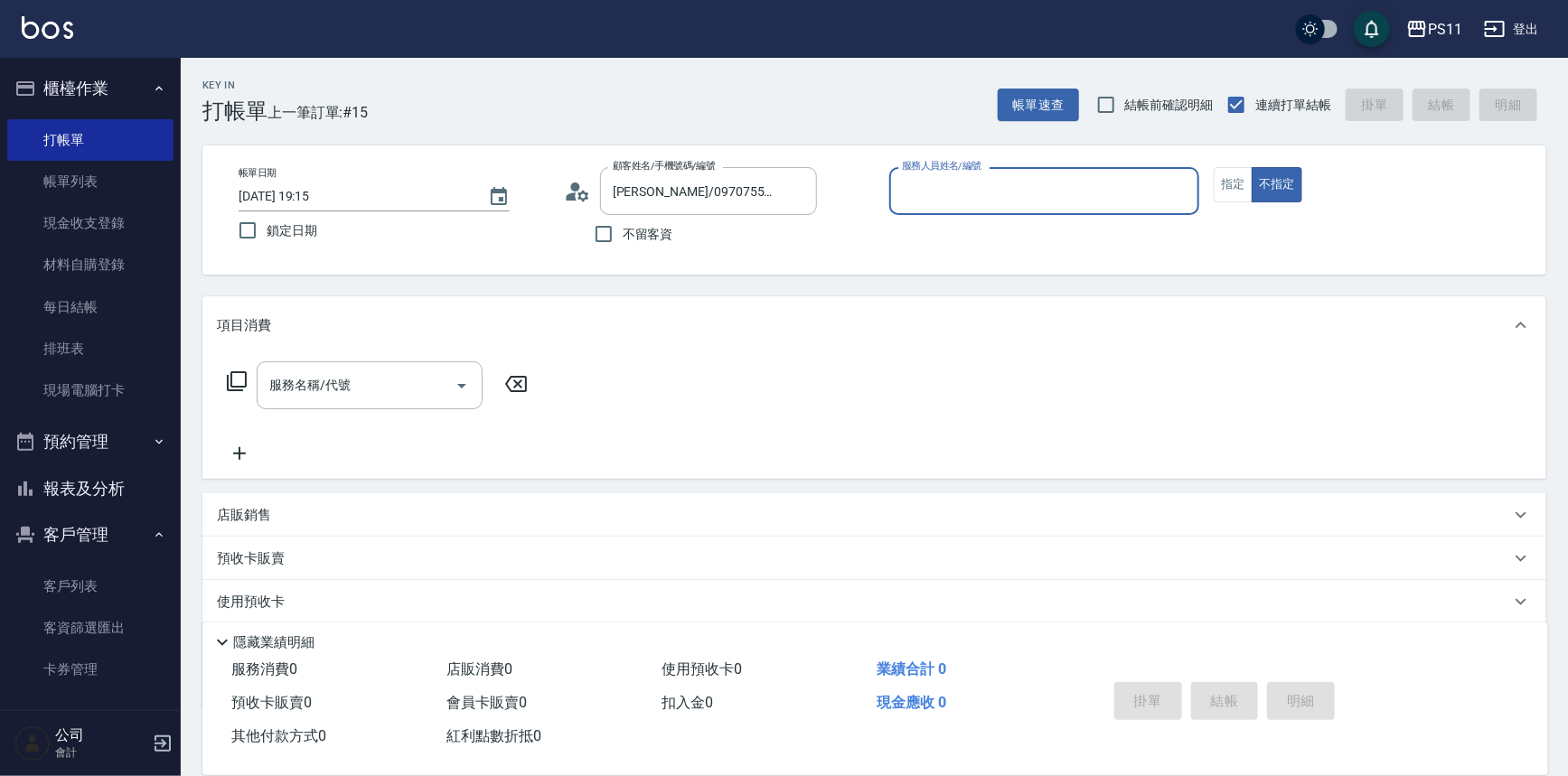
click at [956, 185] on input "服務人員姓名/編號" at bounding box center [1045, 191] width 295 height 31
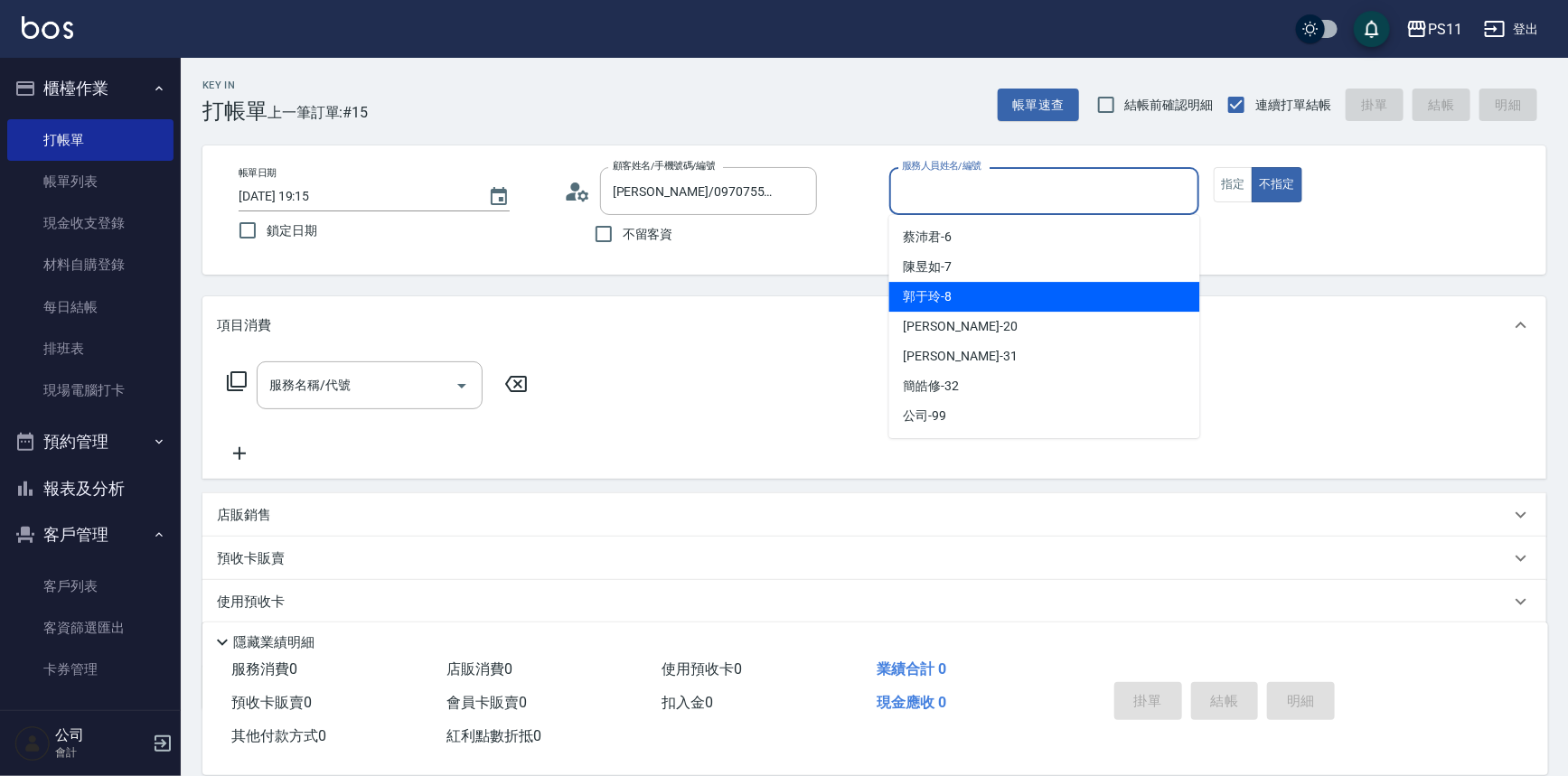
click at [1004, 303] on div "[PERSON_NAME]-8" at bounding box center [1045, 297] width 311 height 30
type input "[PERSON_NAME]-8"
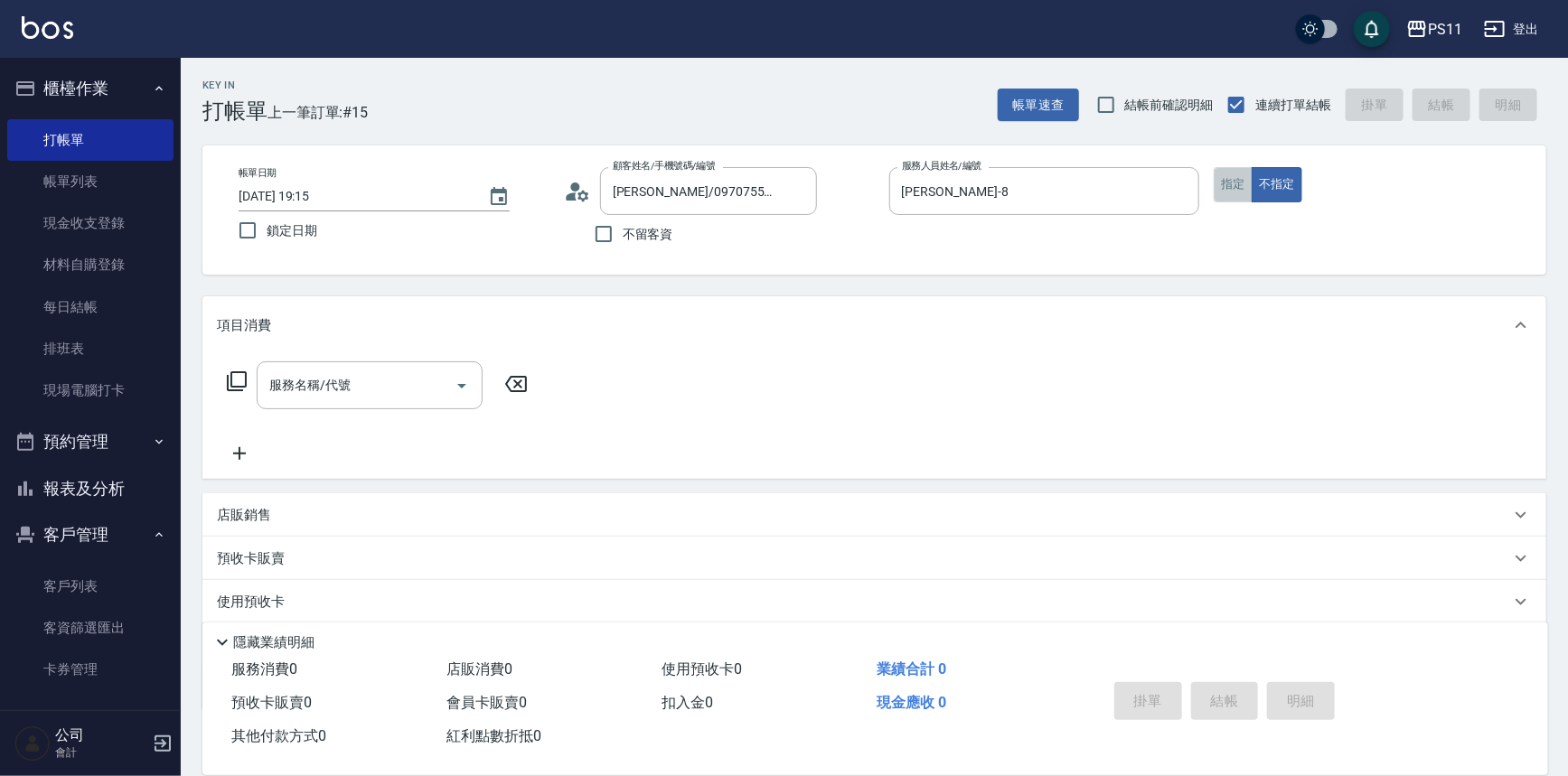
click at [1231, 177] on button "指定" at bounding box center [1233, 184] width 39 height 35
click at [243, 382] on icon at bounding box center [236, 380] width 22 height 22
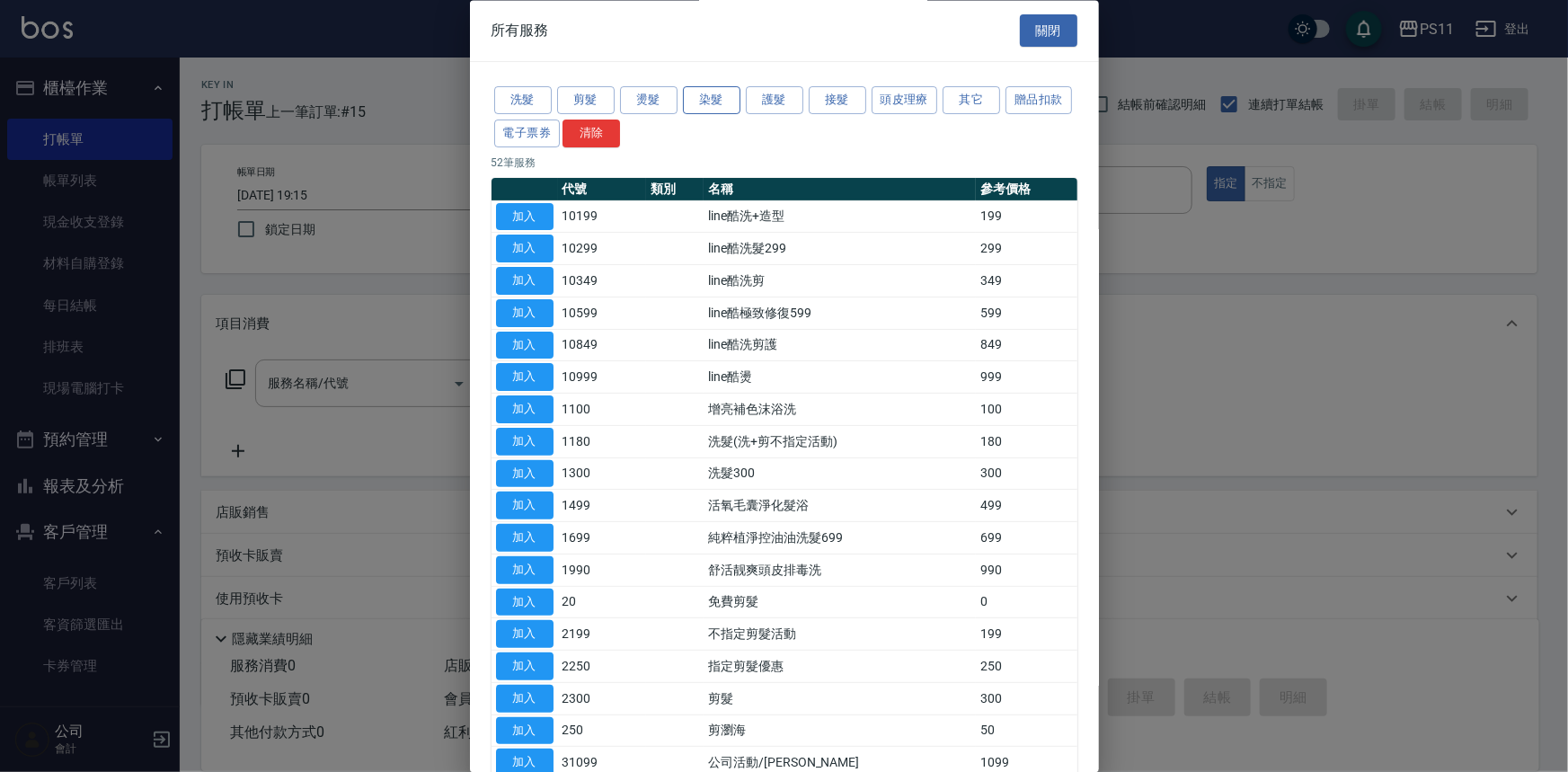
click at [721, 94] on button "染髮" at bounding box center [711, 101] width 57 height 28
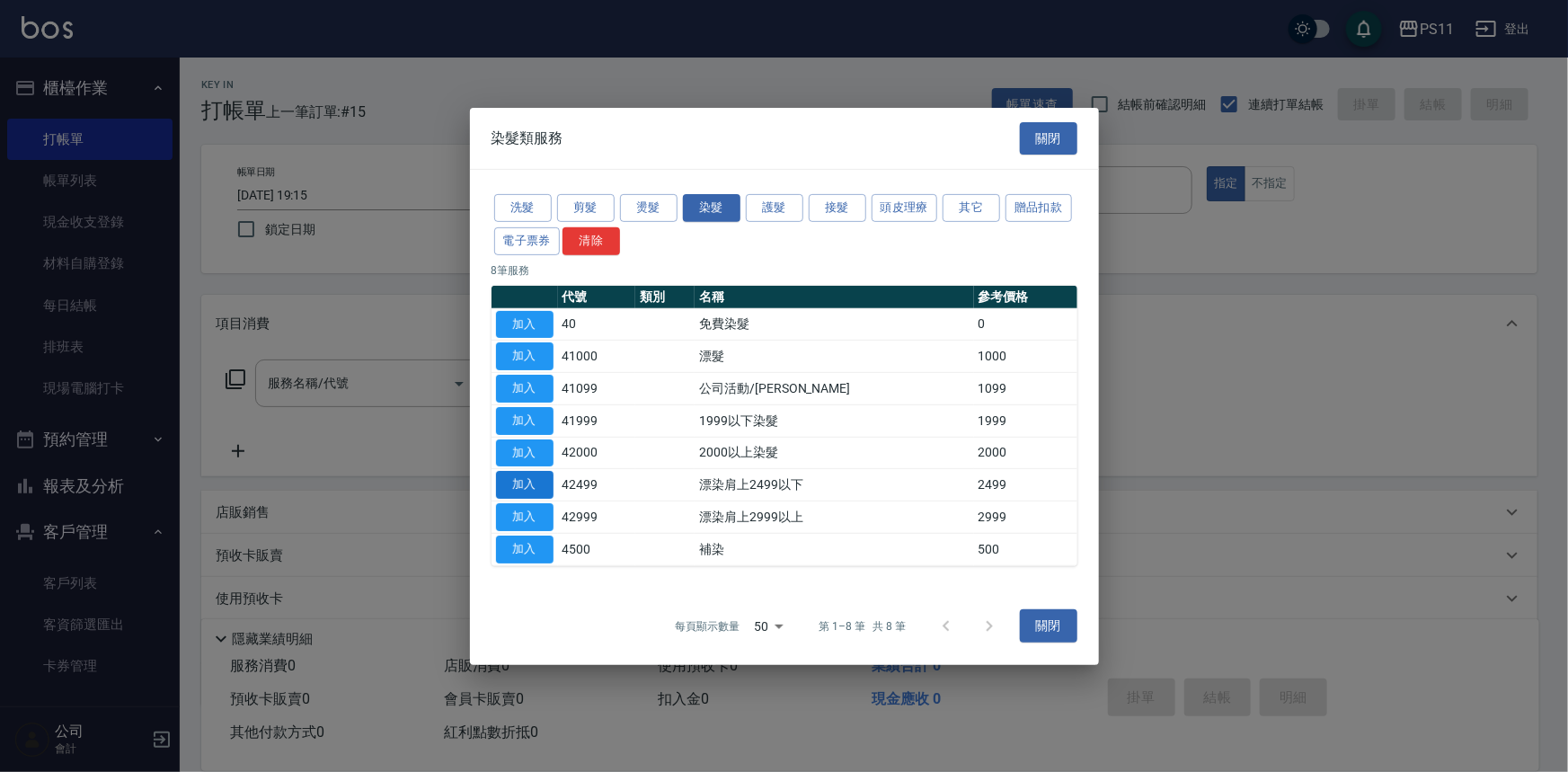
click at [548, 486] on button "加入" at bounding box center [524, 485] width 57 height 28
type input "漂染肩上2499以下(42499)"
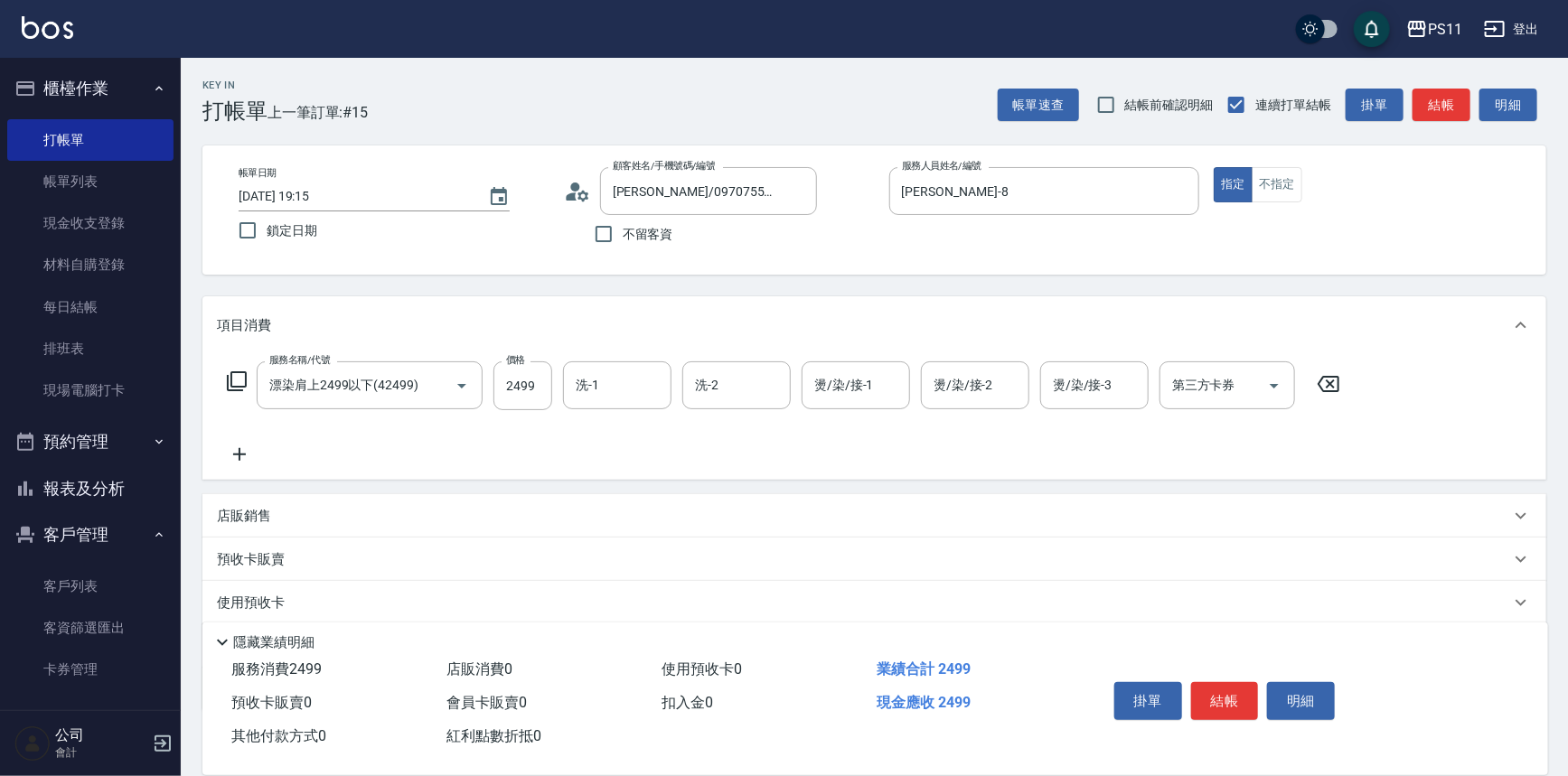
click at [519, 366] on label "價格" at bounding box center [516, 360] width 19 height 13
click at [519, 366] on input "2499" at bounding box center [523, 386] width 59 height 49
click at [523, 377] on input "2499" at bounding box center [523, 386] width 59 height 49
click at [525, 394] on input "2499" at bounding box center [523, 386] width 59 height 49
click at [531, 384] on input "2499" at bounding box center [523, 386] width 59 height 49
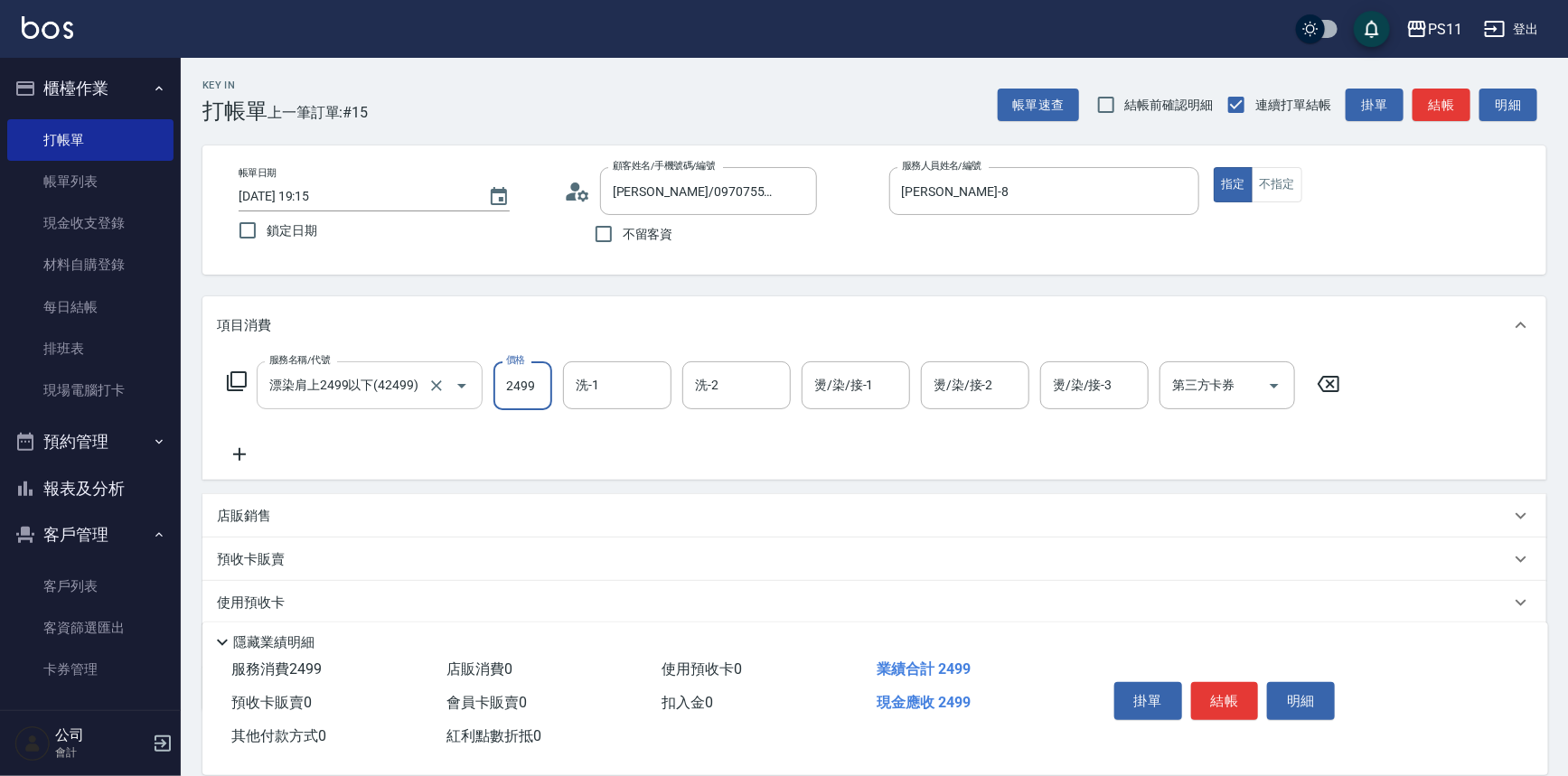
drag, startPoint x: 537, startPoint y: 382, endPoint x: 373, endPoint y: 384, distance: 164.0
click at [373, 384] on div "服務名稱/代號 漂染肩上2499以下(42499) 服務名稱/代號 價格 2499 價格 洗-1 洗-1 洗-2 洗-2 燙/染/接-1 燙/染/接-1 燙/…" at bounding box center [784, 386] width 1134 height 49
type input "2999"
type input "[PERSON_NAME]-20"
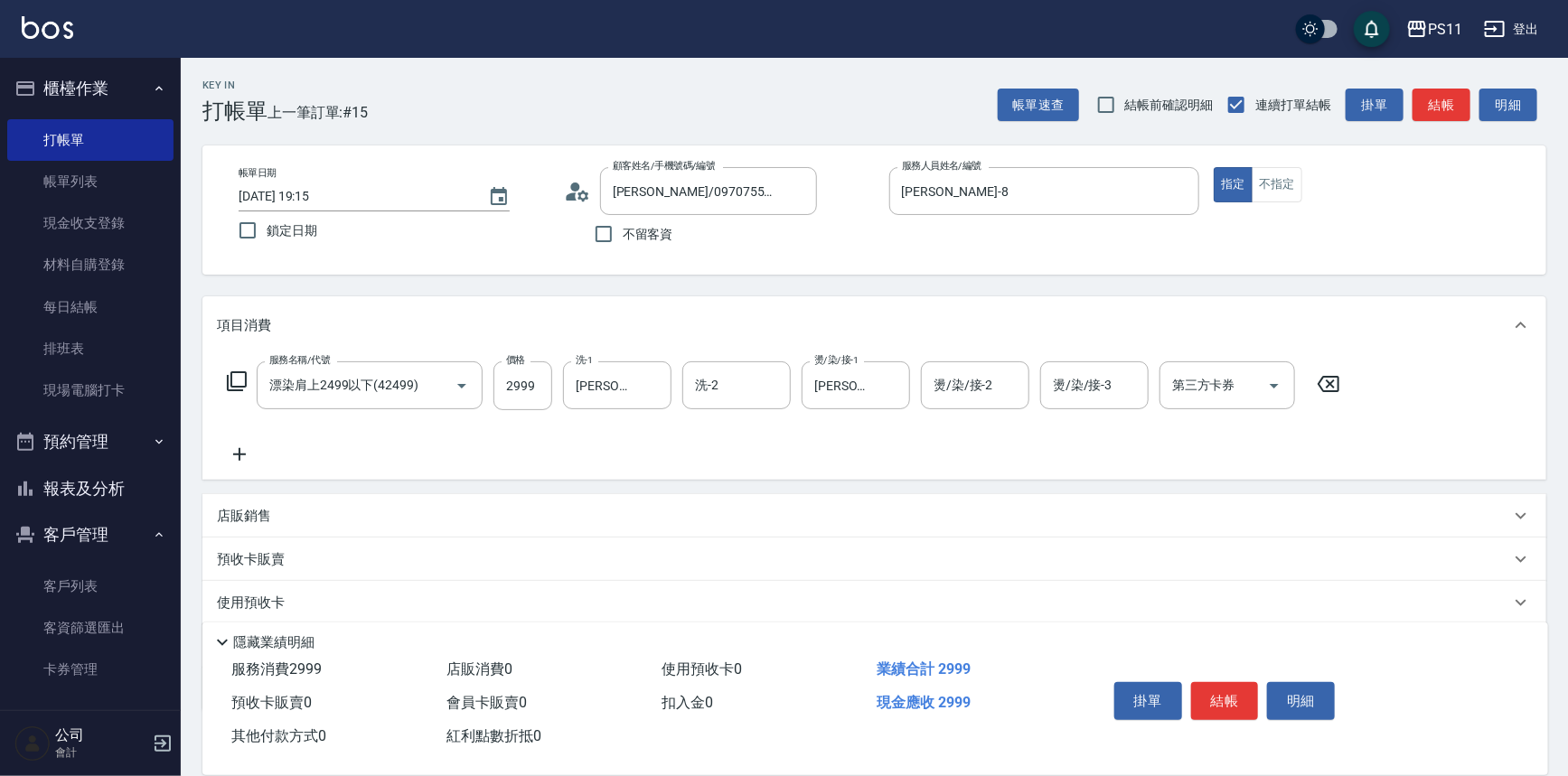
click at [244, 464] on icon at bounding box center [240, 454] width 45 height 22
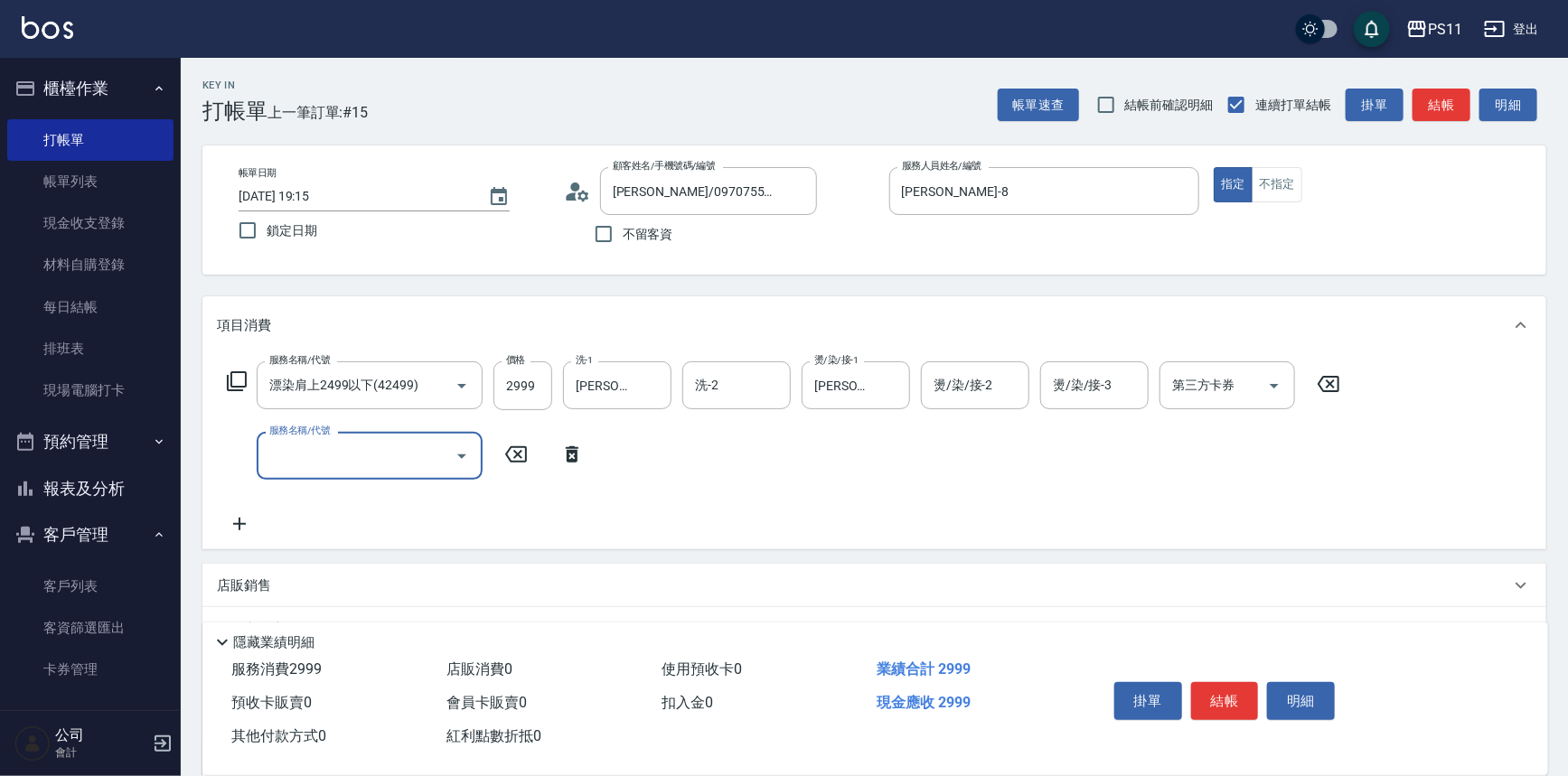
click at [307, 452] on input "服務名稱/代號" at bounding box center [355, 455] width 182 height 31
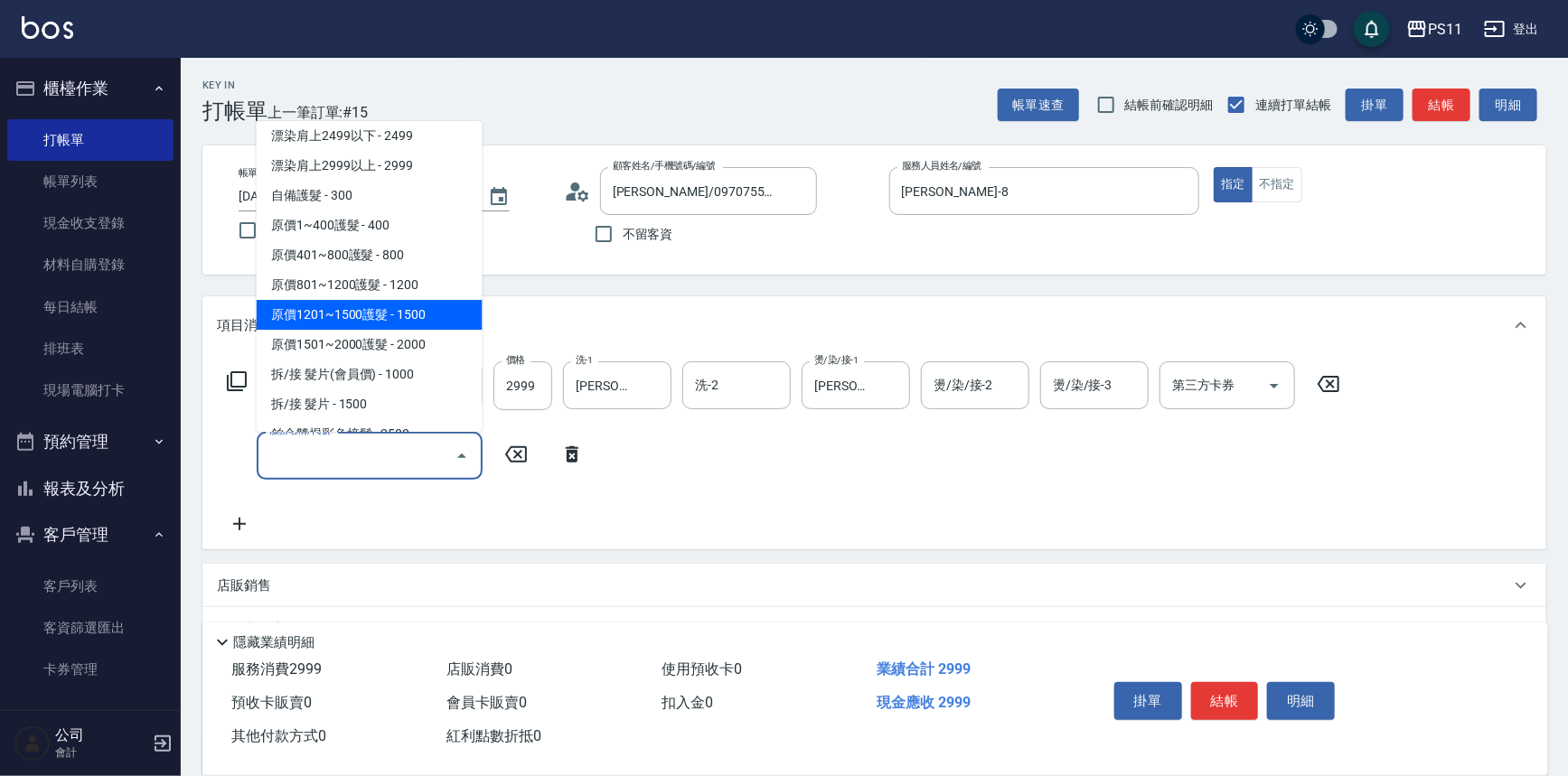
scroll to position [1067, 0]
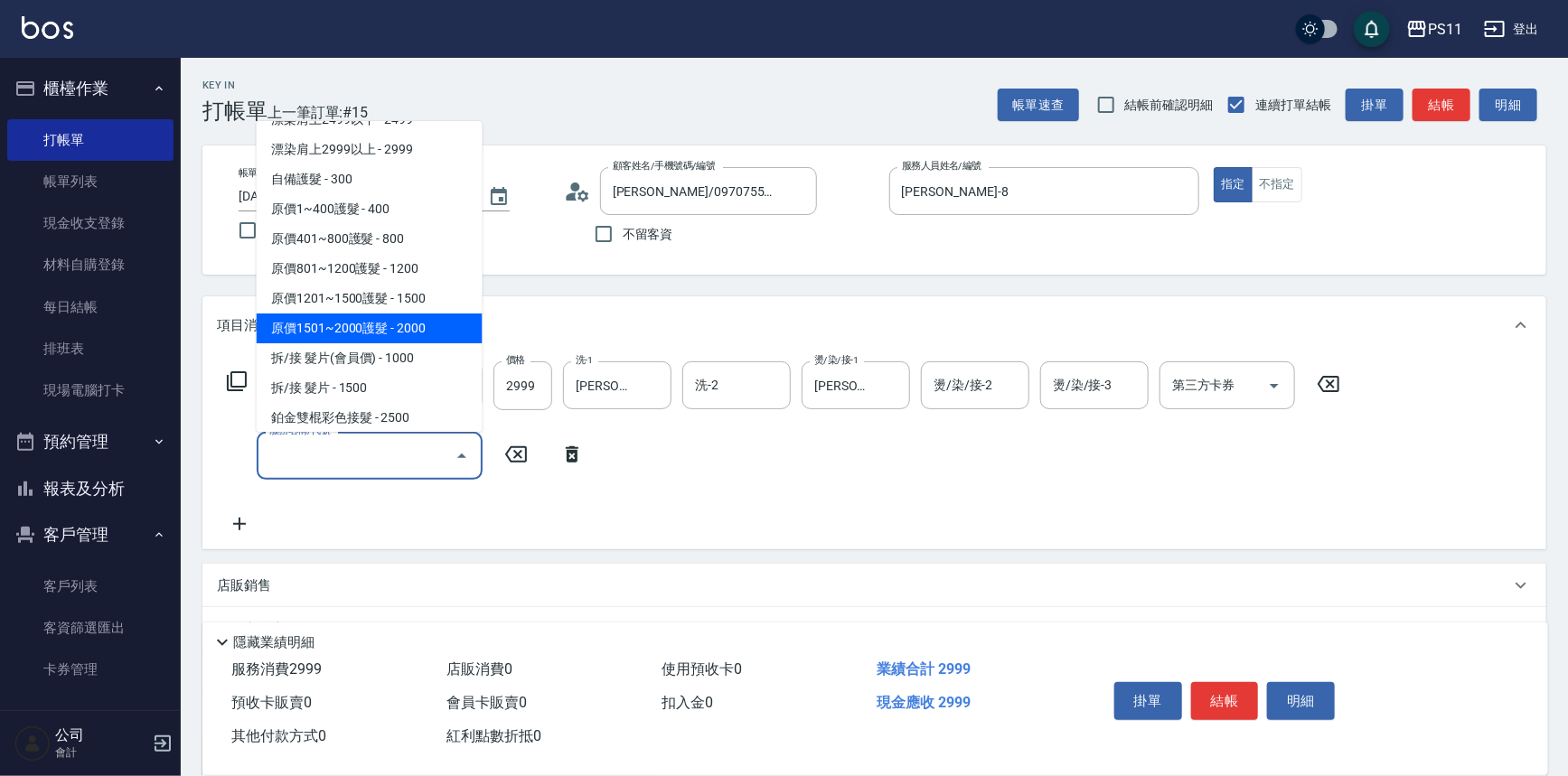
click at [425, 330] on span "原價1501~2000護髮 - 2000" at bounding box center [369, 329] width 226 height 30
type input "原價1501~2000護髮(52000)"
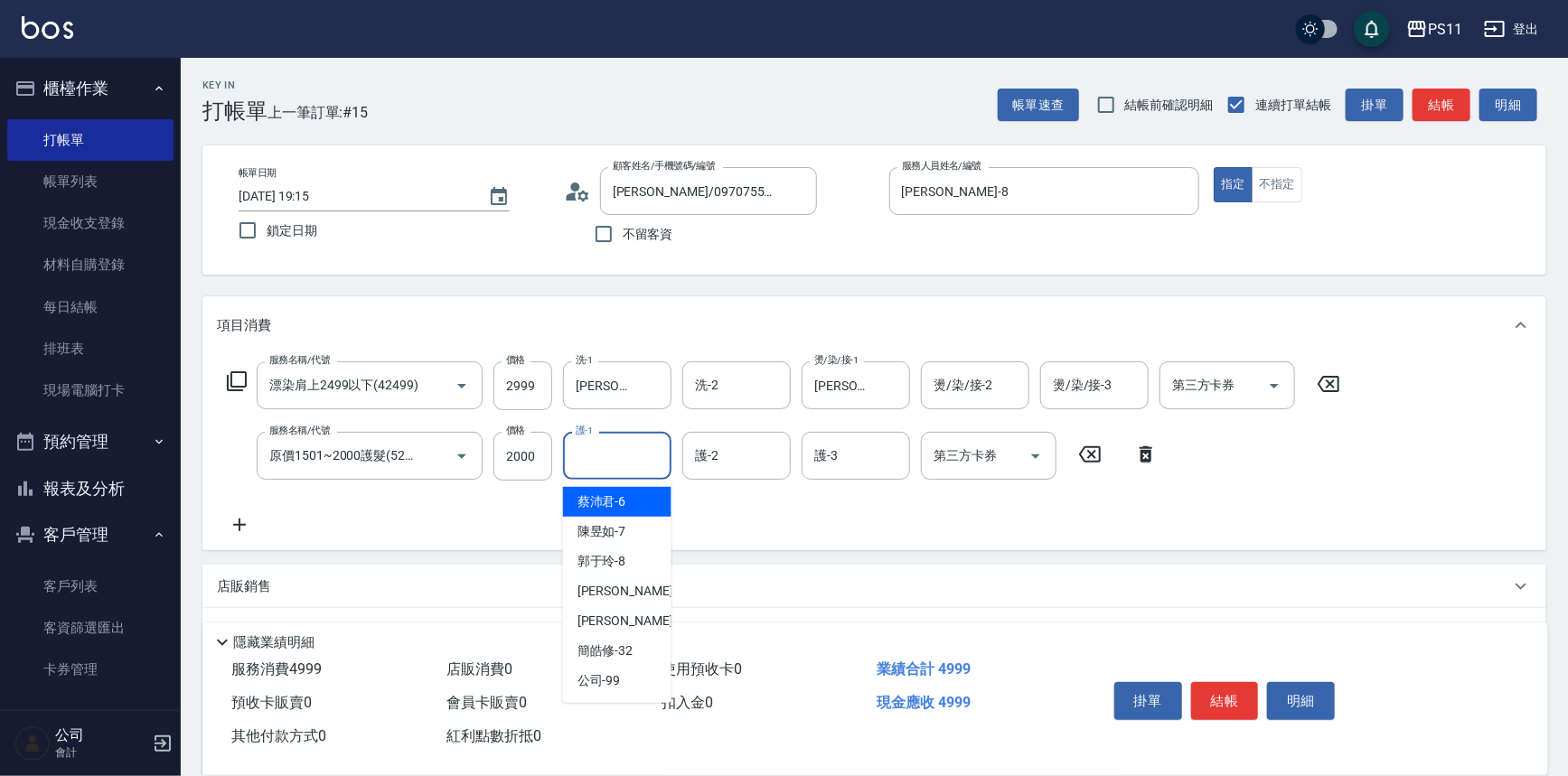
click at [641, 470] on input "護-1" at bounding box center [618, 455] width 93 height 31
type input "[PERSON_NAME]-20"
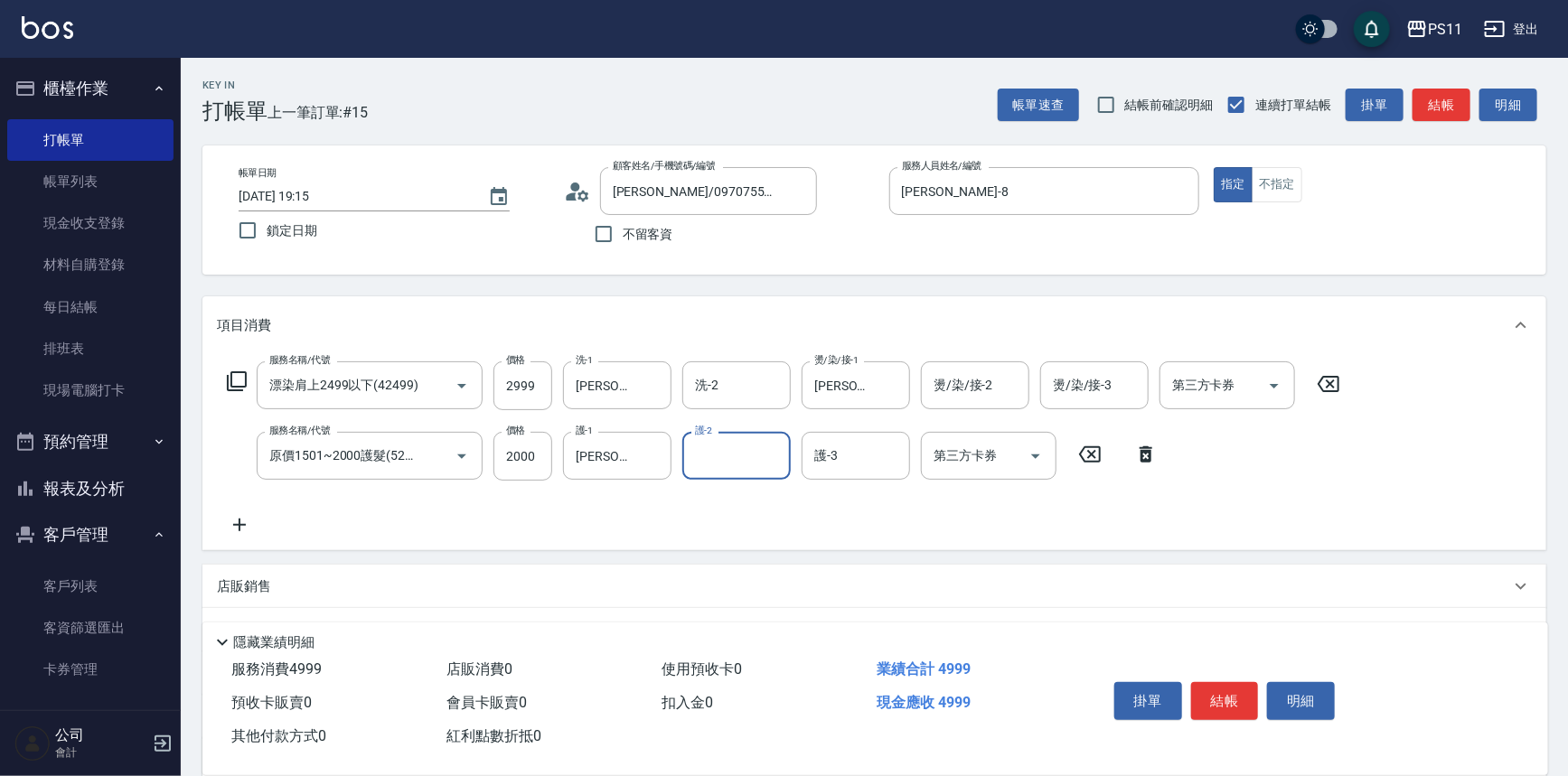
click at [238, 518] on icon at bounding box center [240, 525] width 45 height 22
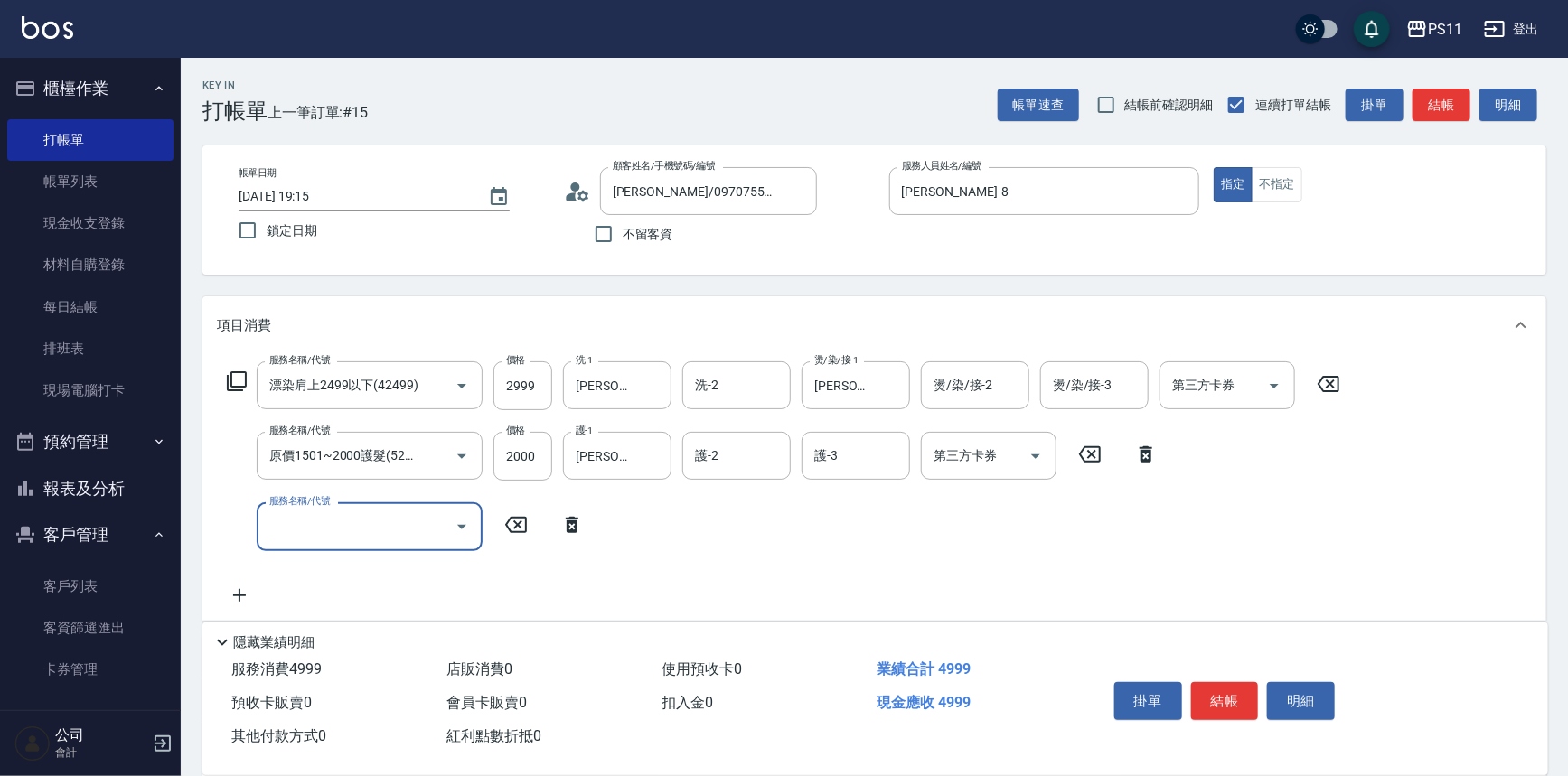
scroll to position [0, 0]
click at [316, 515] on input "服務名稱/代號" at bounding box center [355, 526] width 182 height 31
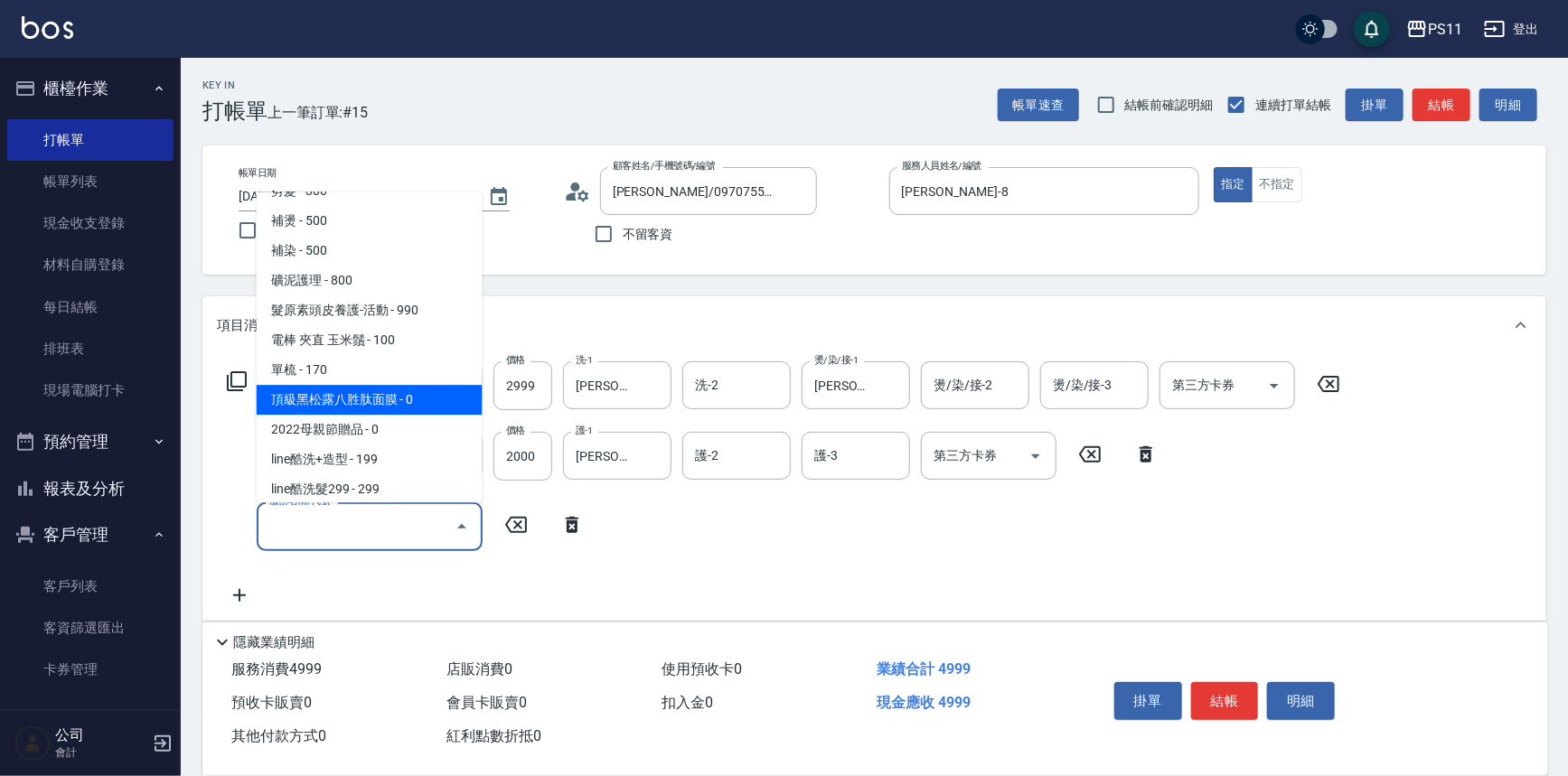
scroll to position [245, 0]
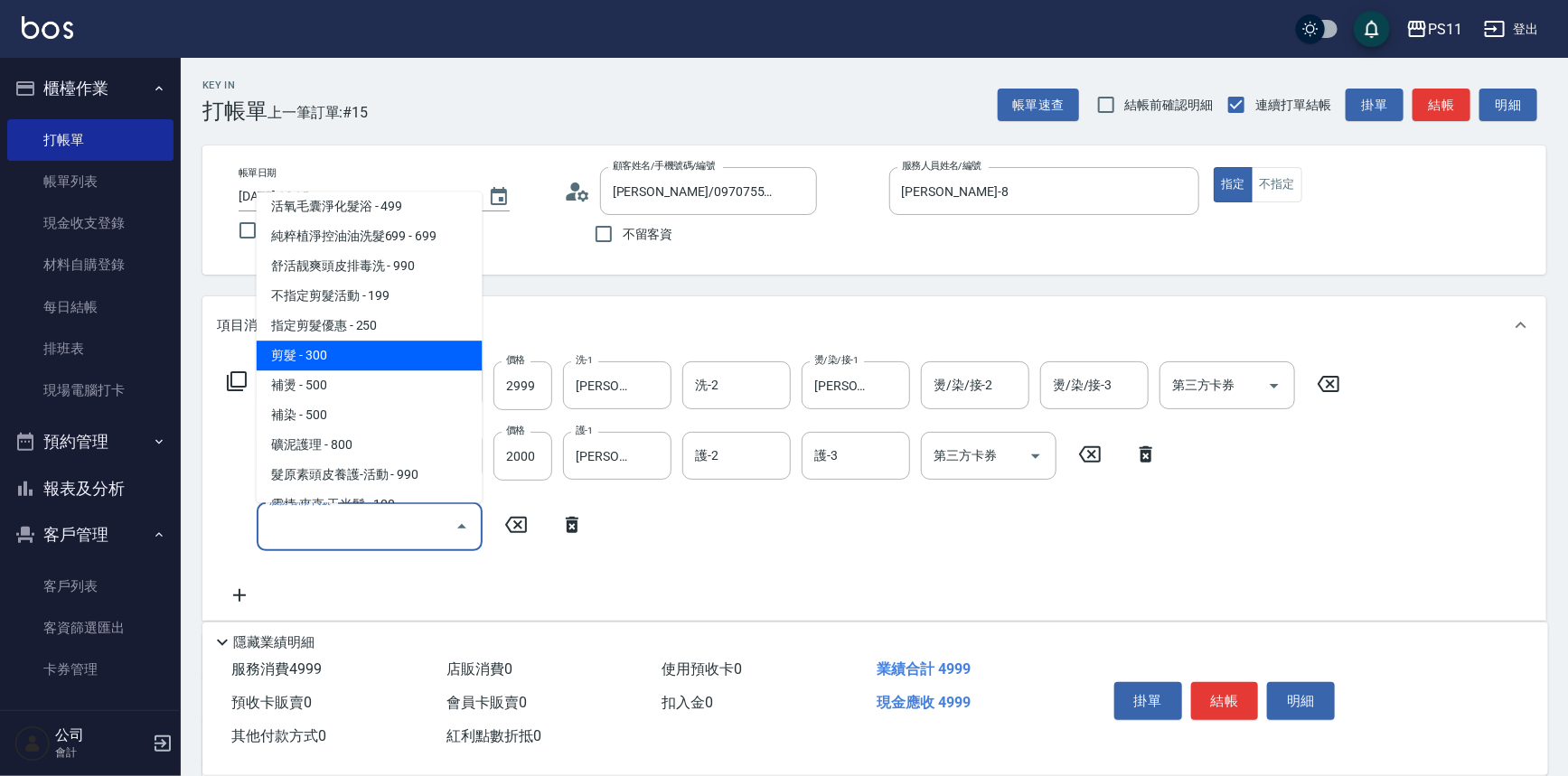
click at [367, 361] on span "剪髮 - 300" at bounding box center [369, 357] width 226 height 30
type input "剪髮(2300)"
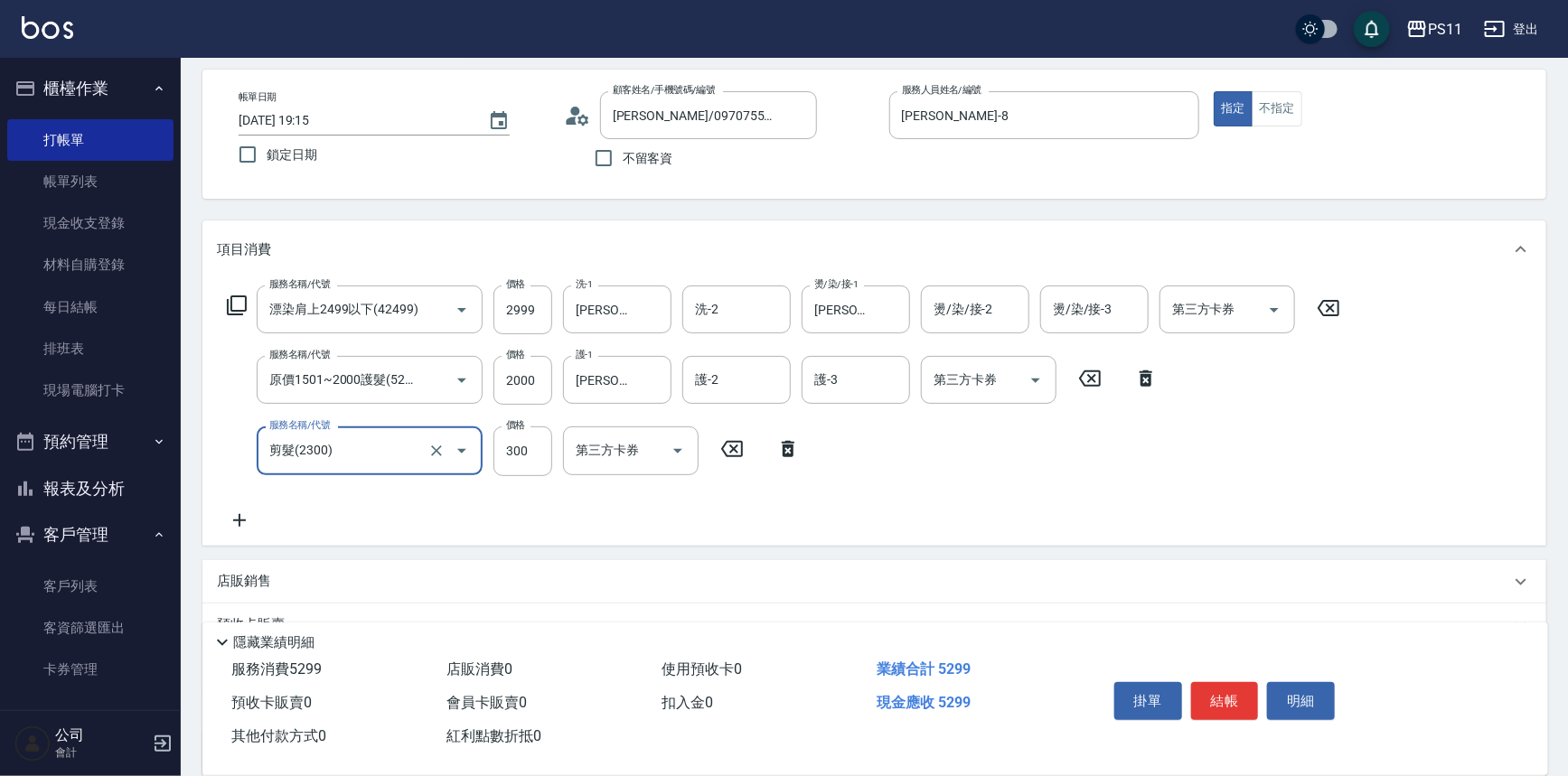
scroll to position [245, 0]
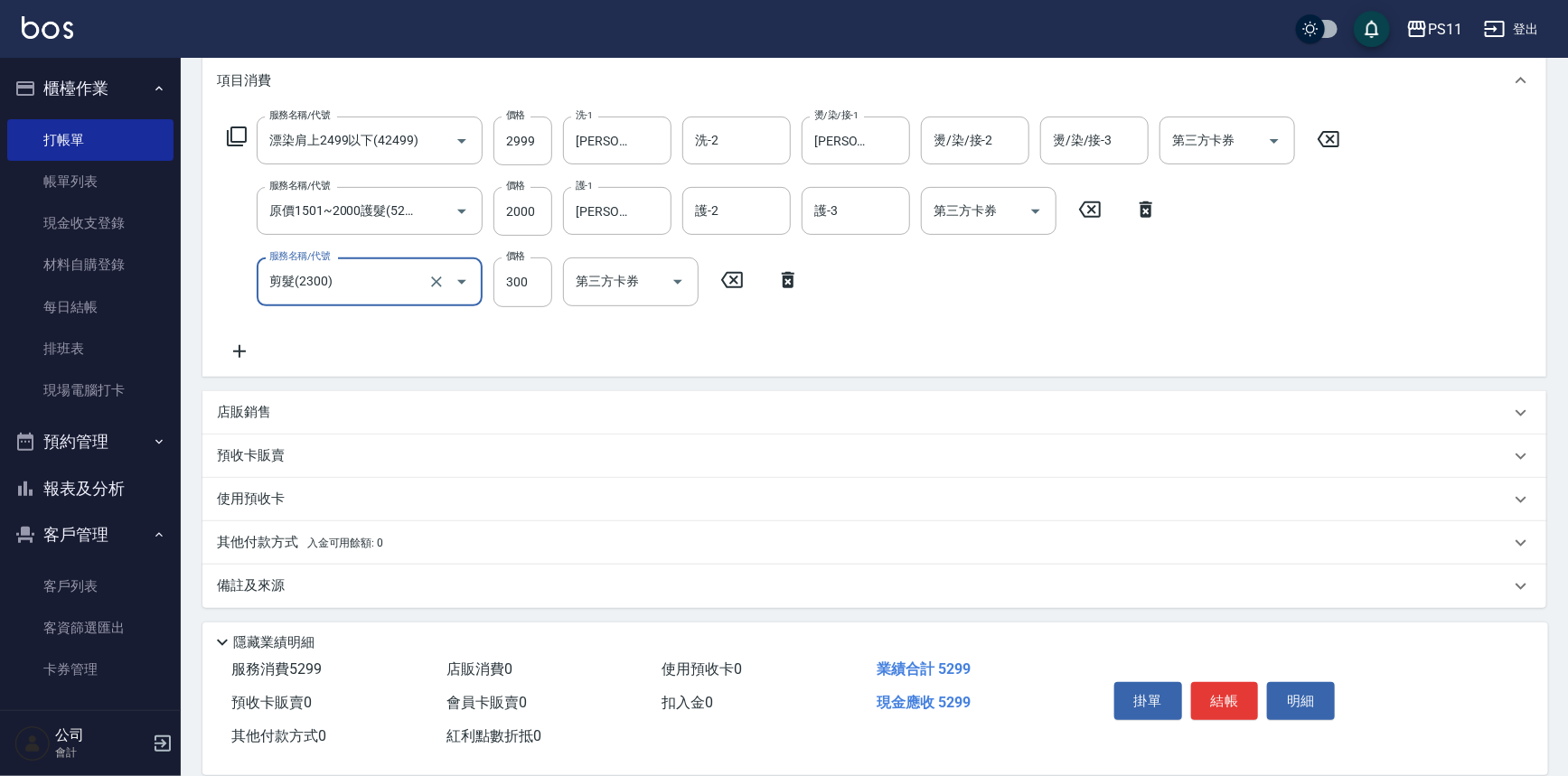
click at [264, 533] on p "其他付款方式 入金可用餘額: 0" at bounding box center [300, 543] width 166 height 20
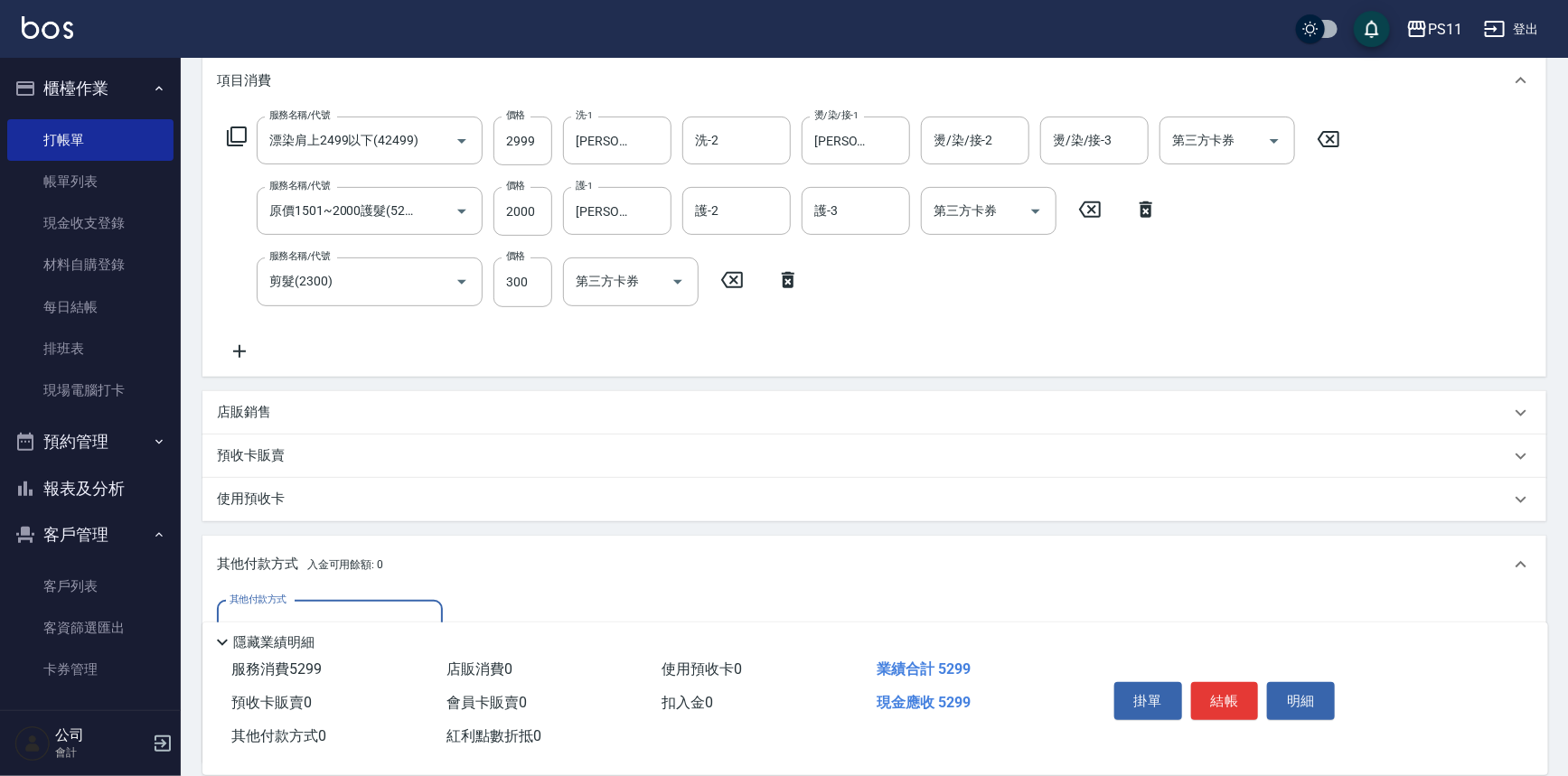
scroll to position [0, 0]
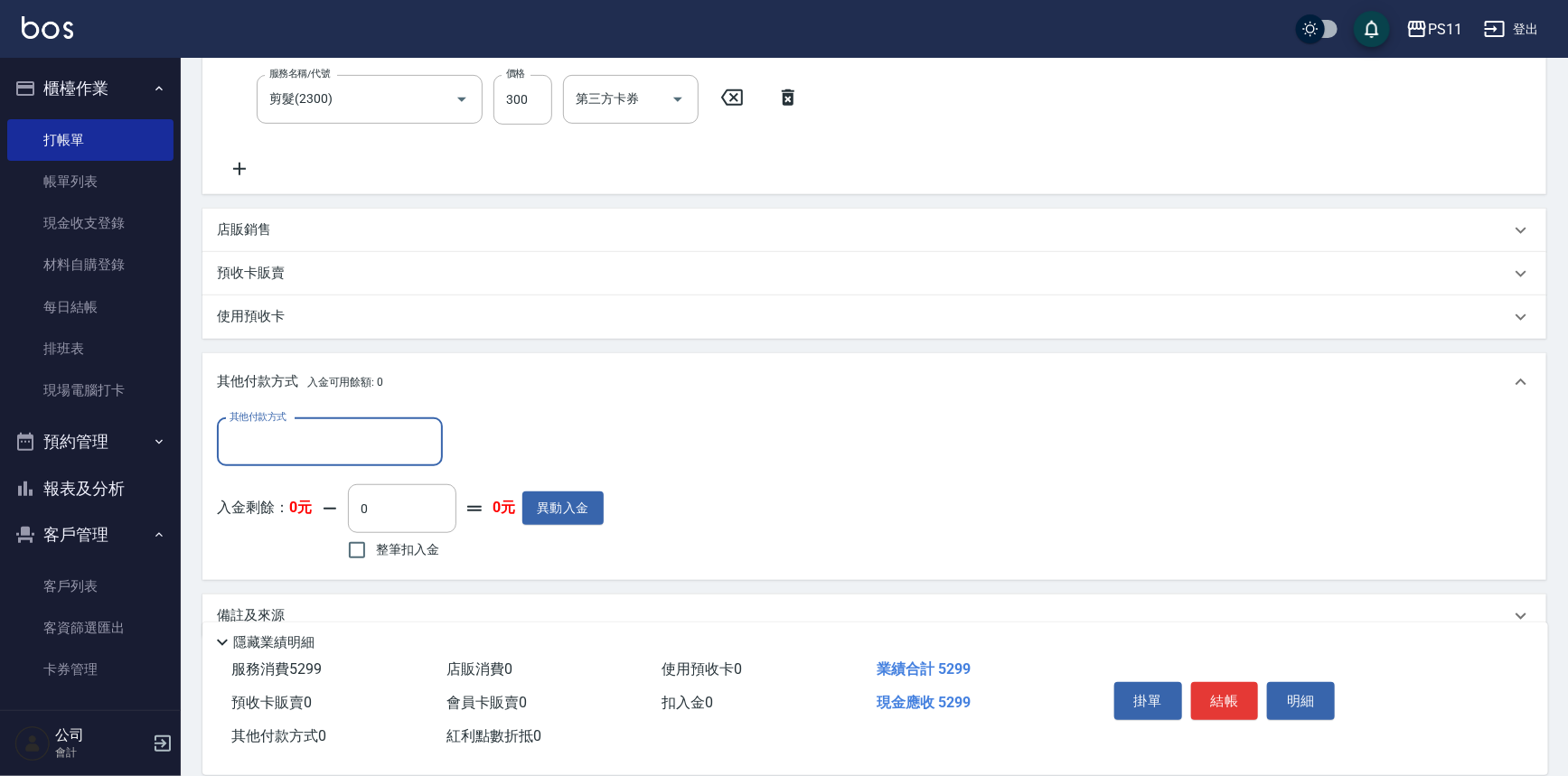
drag, startPoint x: 299, startPoint y: 449, endPoint x: 307, endPoint y: 460, distance: 13.6
click at [302, 450] on input "其他付款方式" at bounding box center [330, 442] width 210 height 31
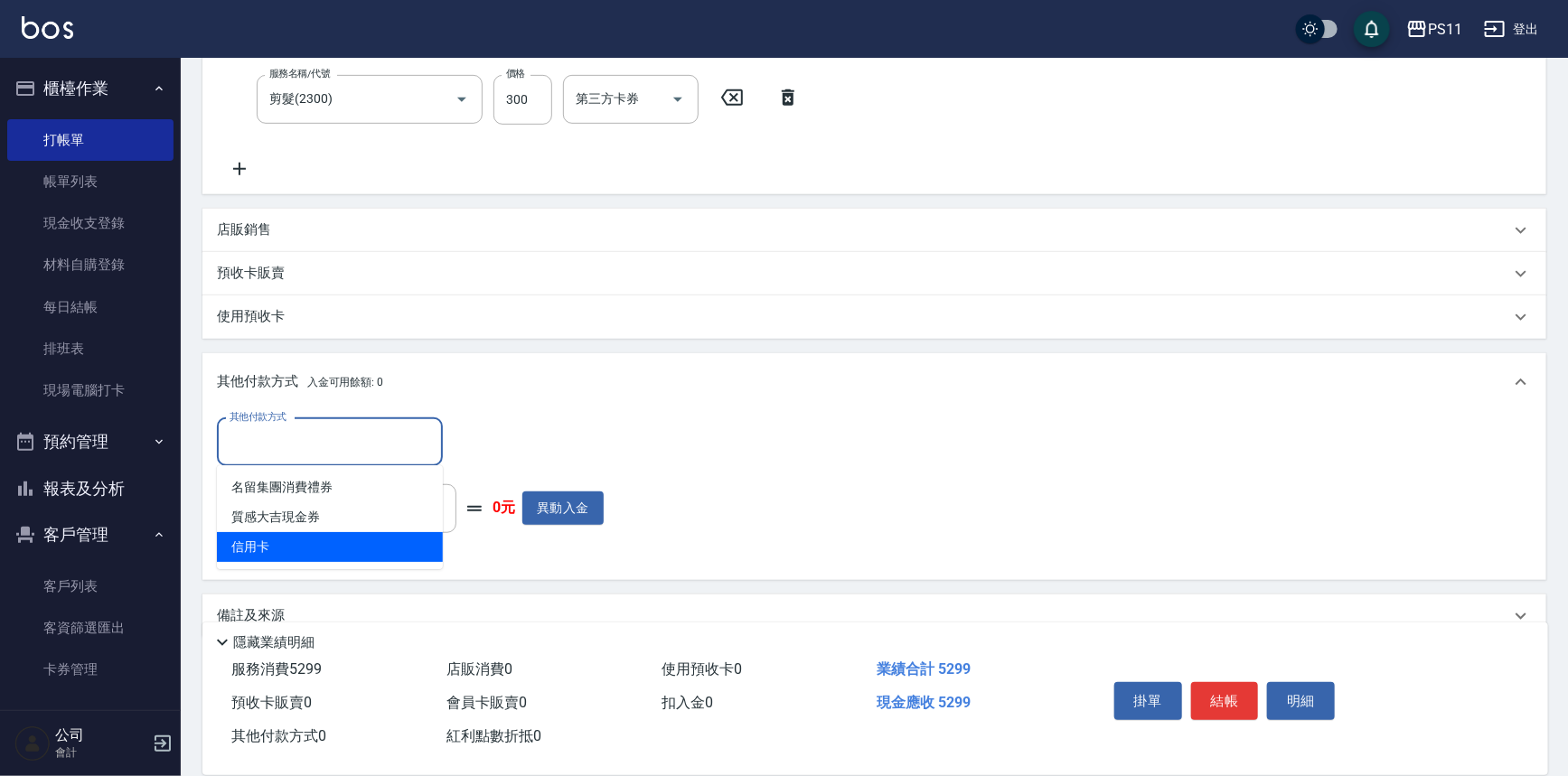
click at [349, 548] on span "信用卡" at bounding box center [330, 548] width 226 height 30
type input "信用卡"
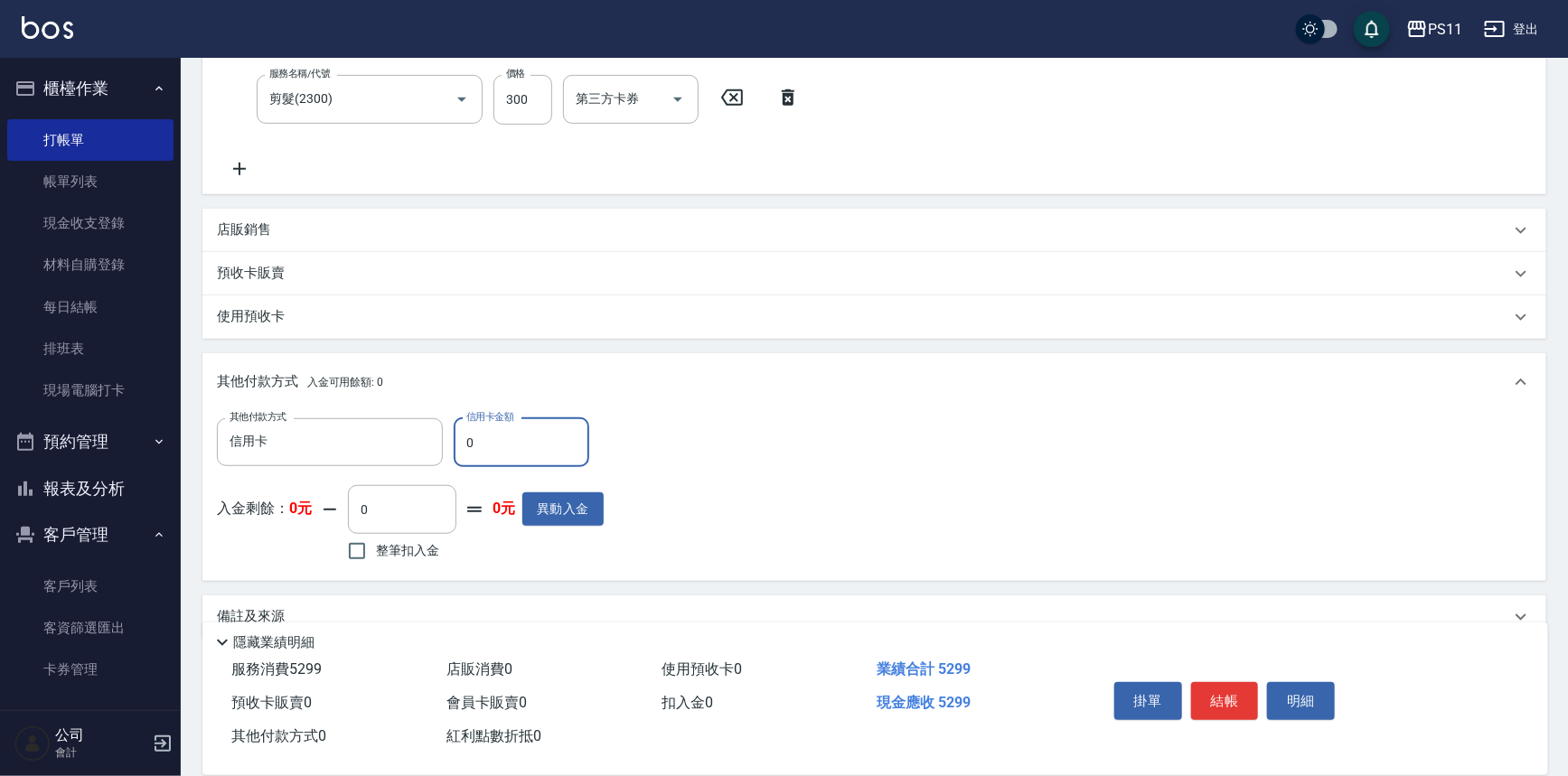
drag, startPoint x: 522, startPoint y: 433, endPoint x: 257, endPoint y: 467, distance: 267.2
click at [257, 467] on div "其他付款方式 信用卡 其他付款方式 信用卡金額 0 信用卡金額 入金剩餘： 0元 0 ​ 整筆扣入金 0元 異動入金" at bounding box center [411, 492] width 387 height 148
type input "5299"
click at [1243, 693] on button "結帳" at bounding box center [1225, 701] width 68 height 38
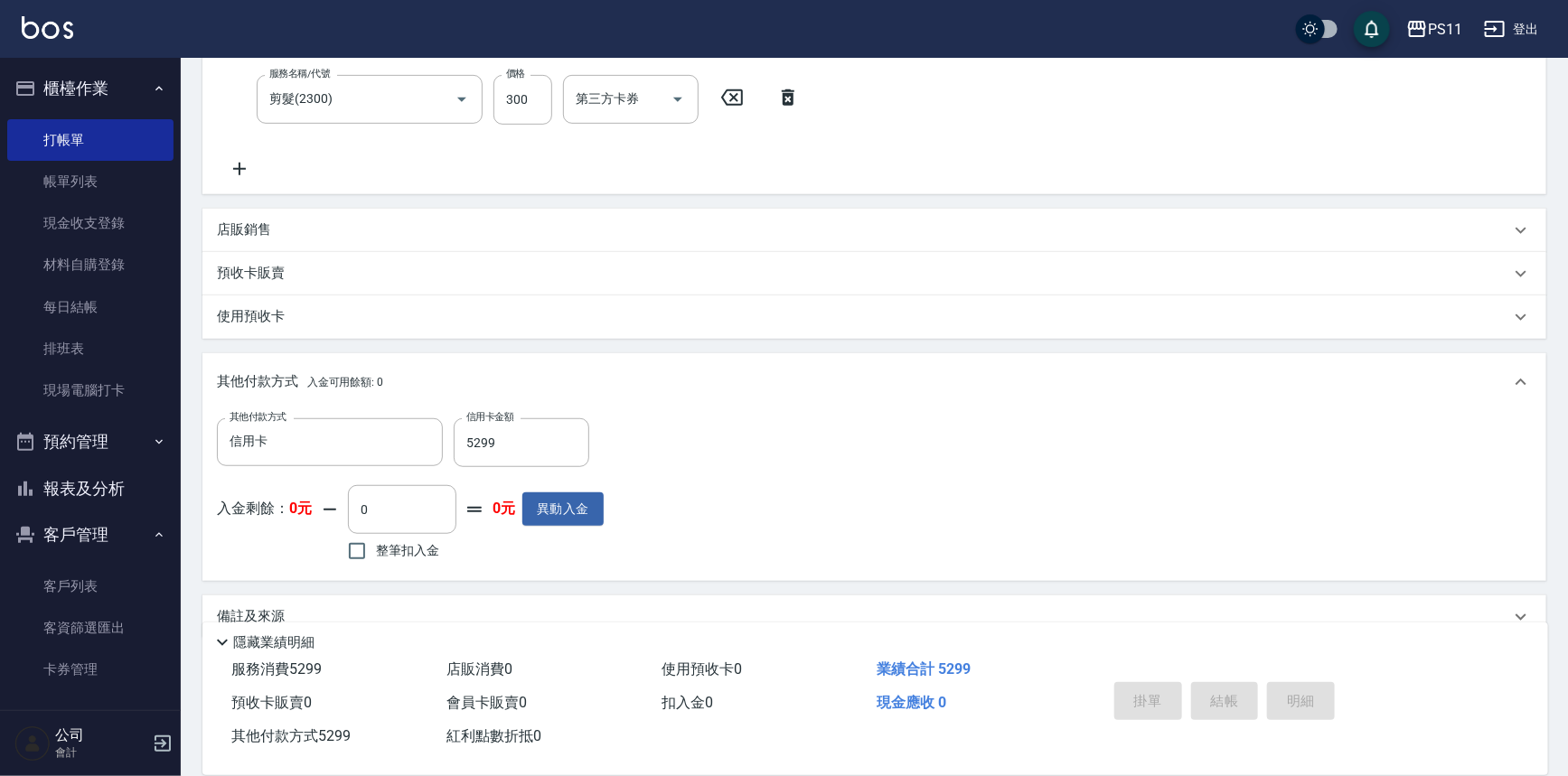
type input "[DATE] 19:16"
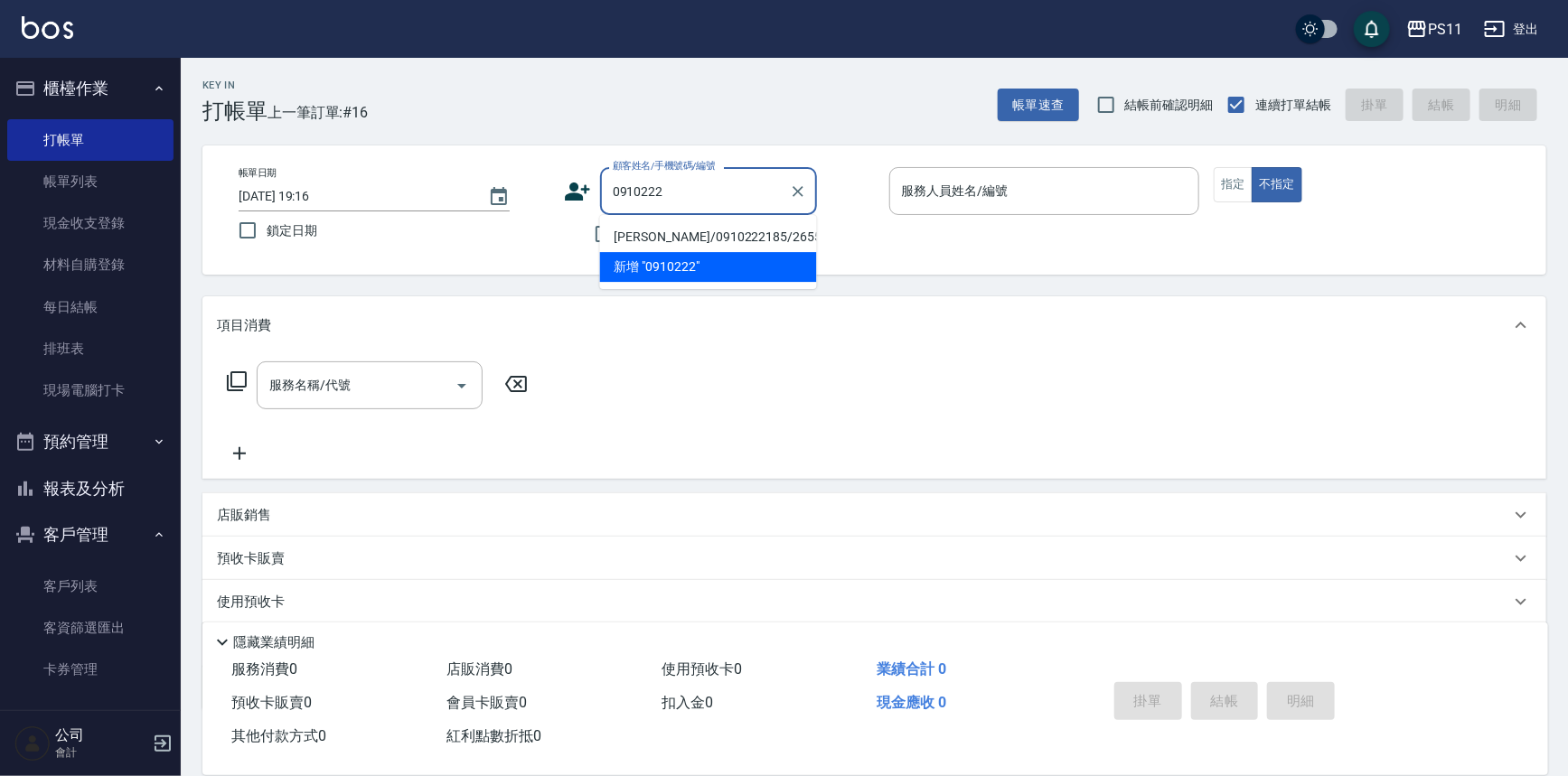
click at [734, 229] on li "[PERSON_NAME]/0910222185/2655" at bounding box center [708, 237] width 217 height 30
type input "[PERSON_NAME]/0910222185/2655"
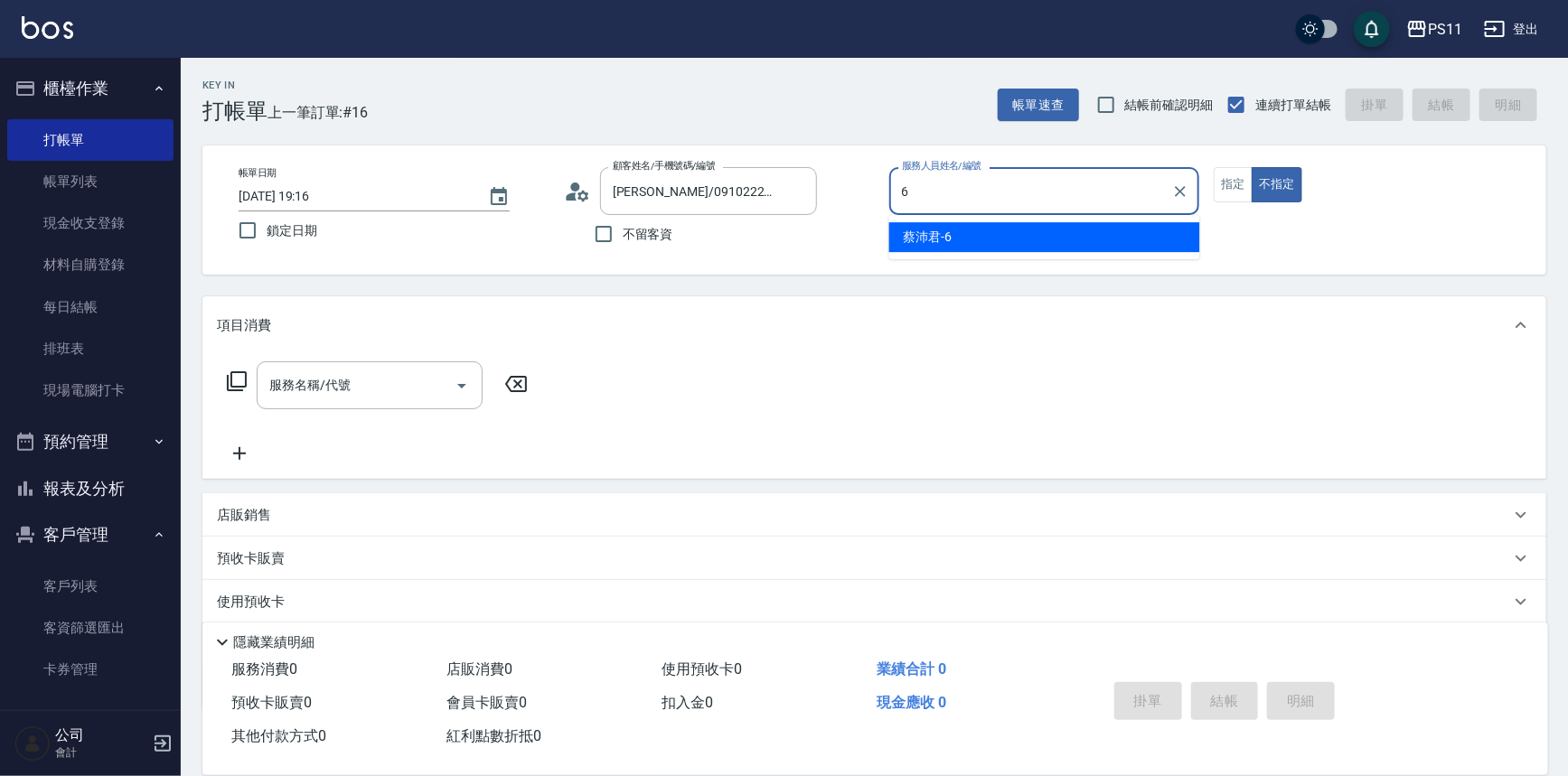
type input "[PERSON_NAME]6"
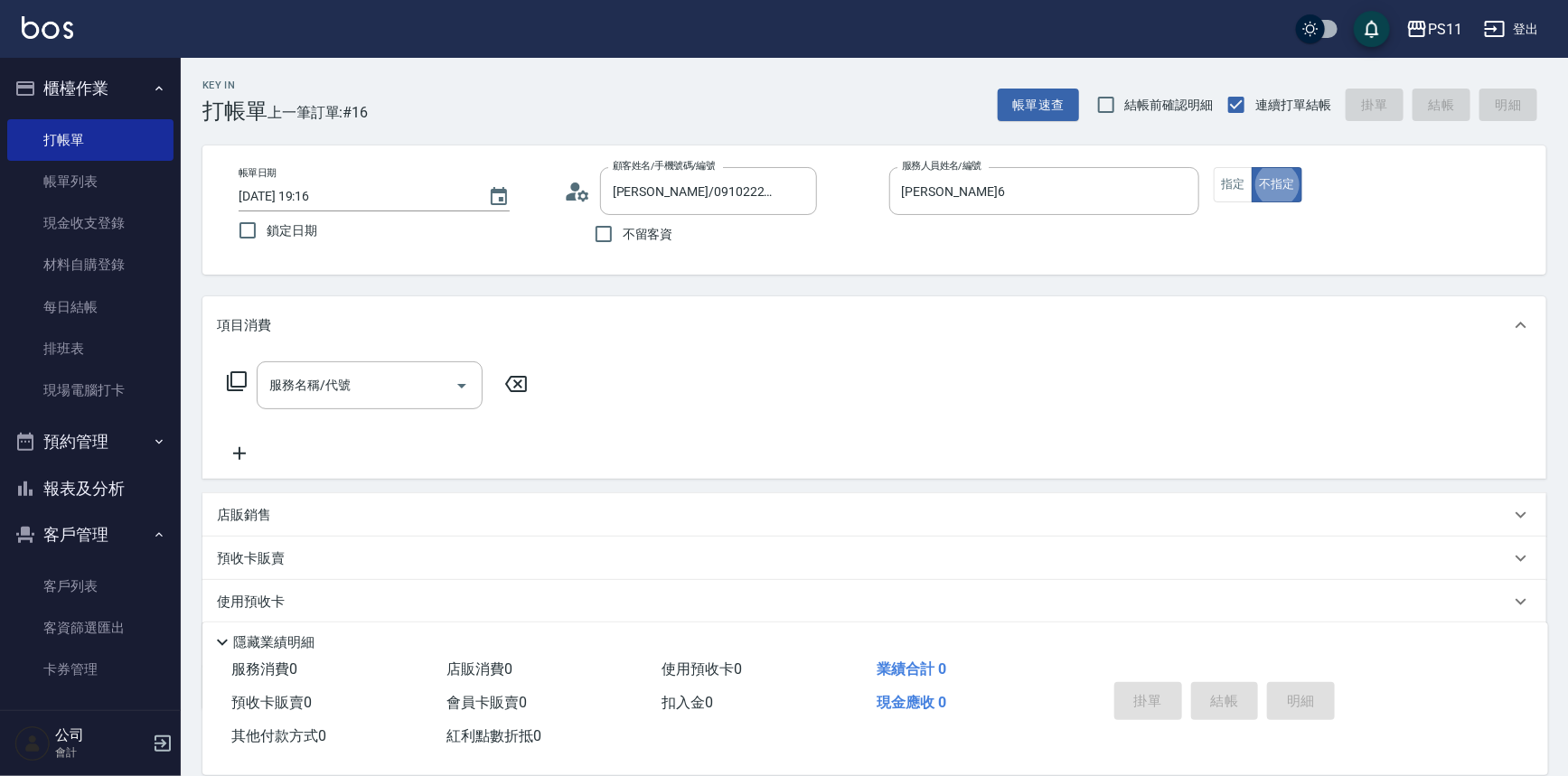
type button "false"
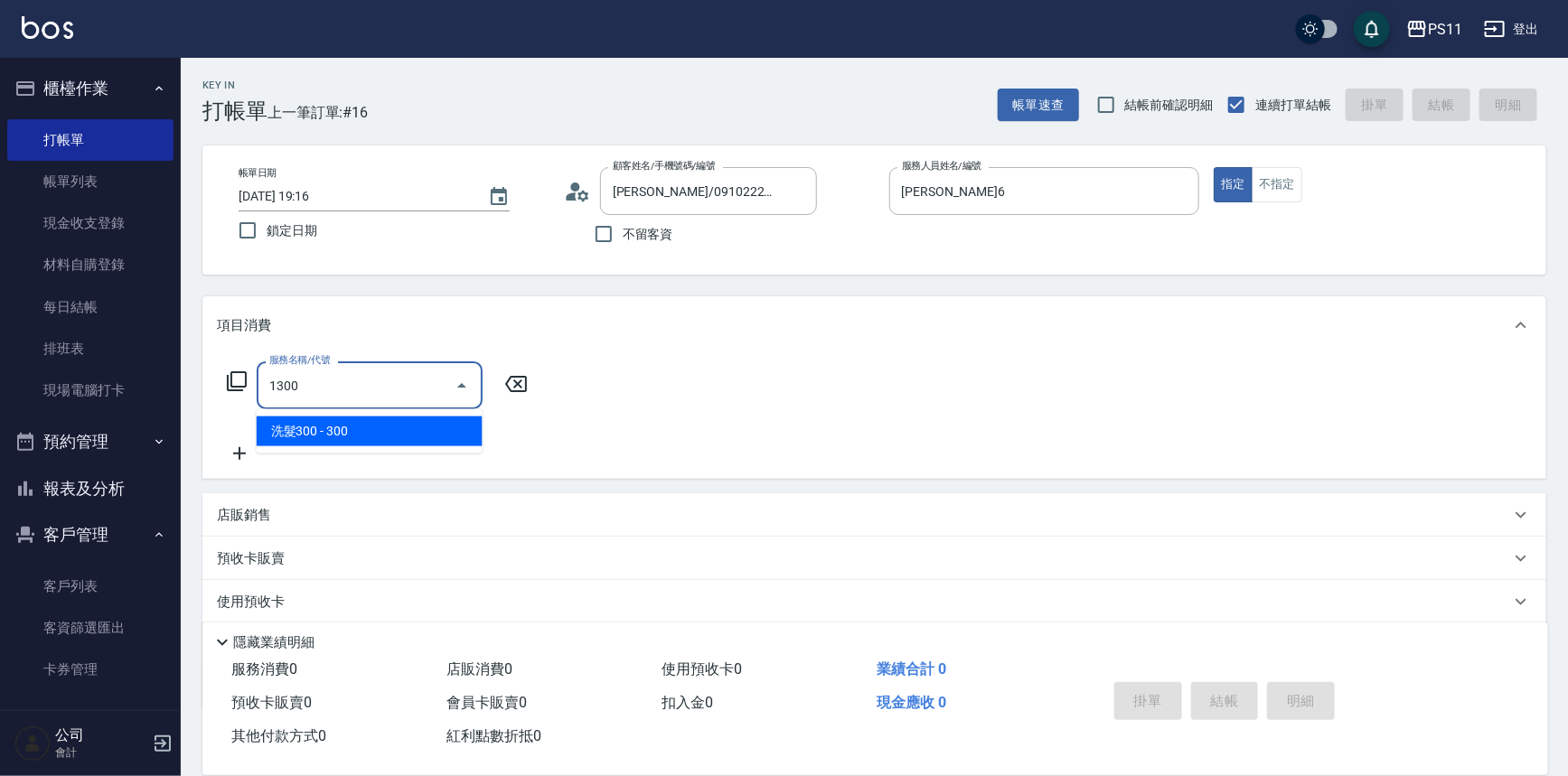
type input "洗髮300(1300)"
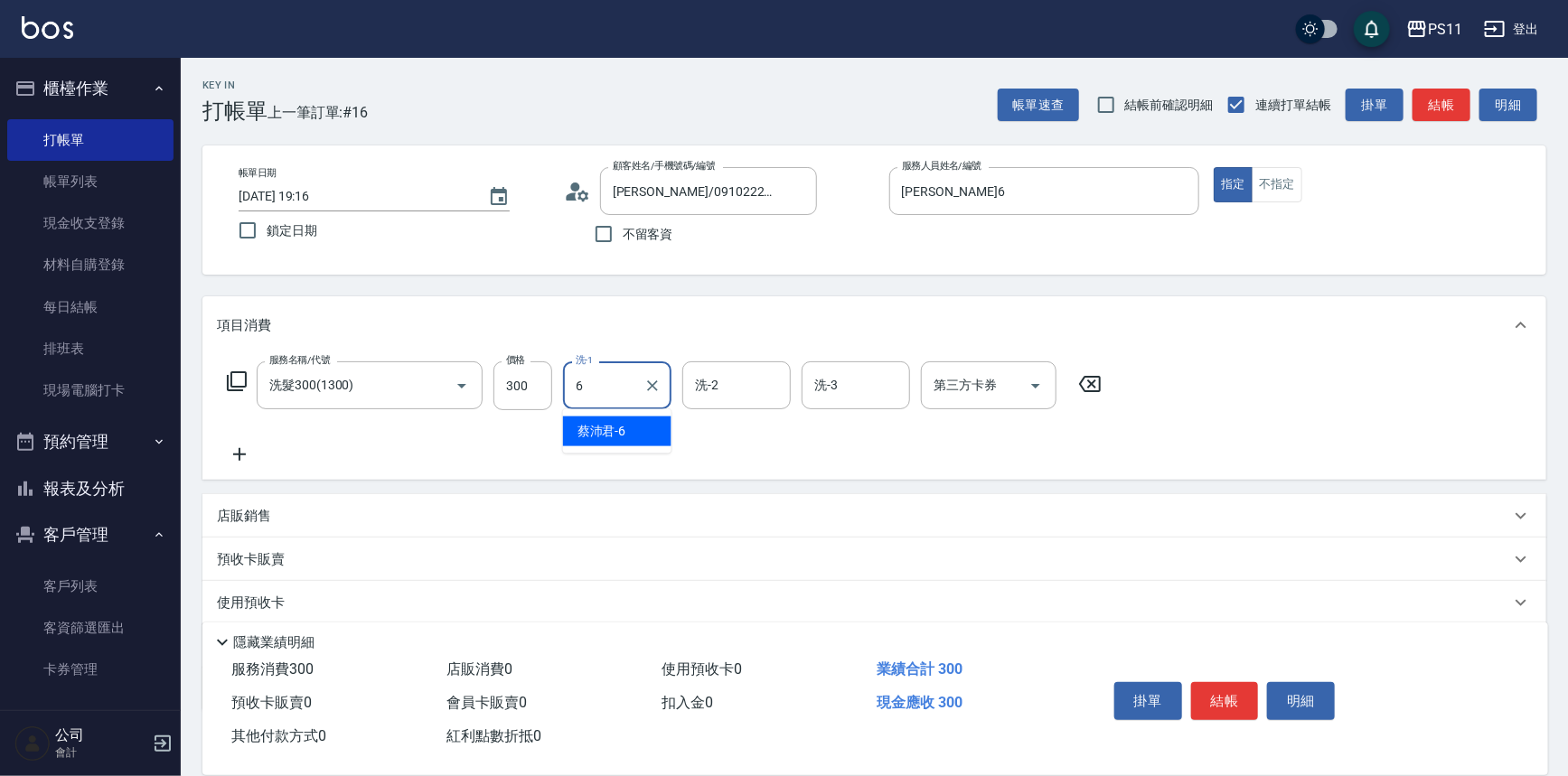
type input "[PERSON_NAME]6"
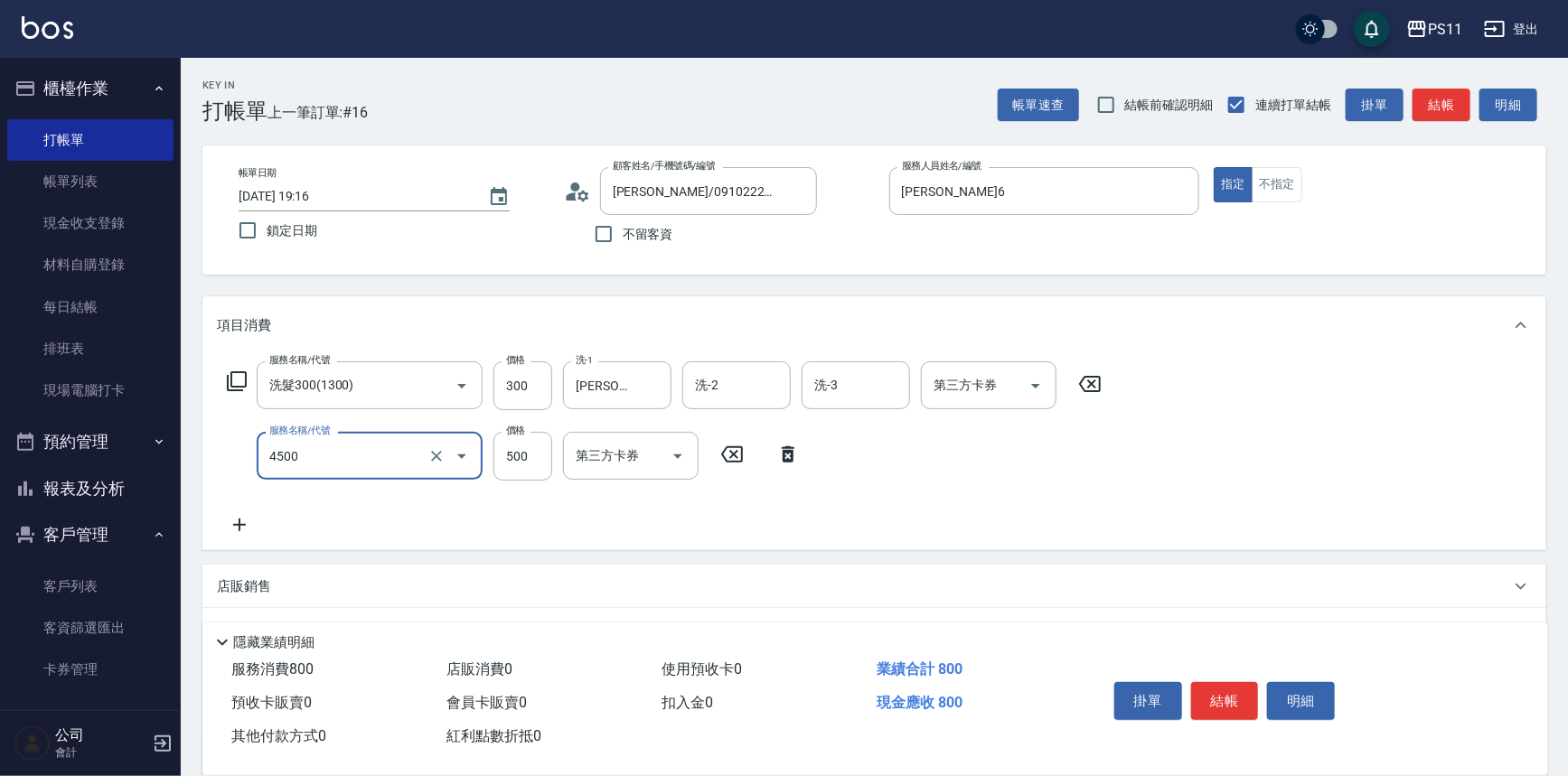
type input "補染(4500)"
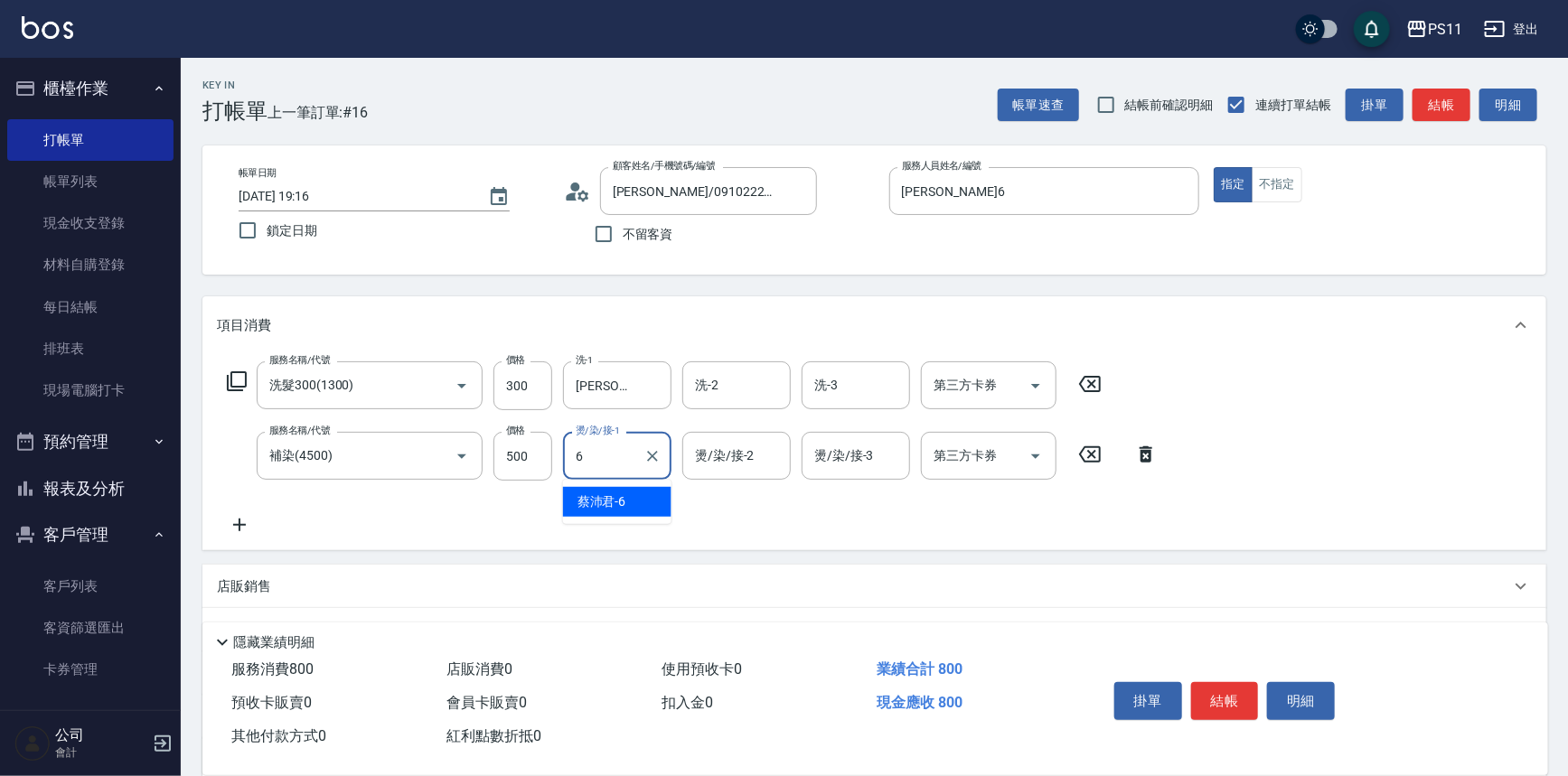
type input "[PERSON_NAME]6"
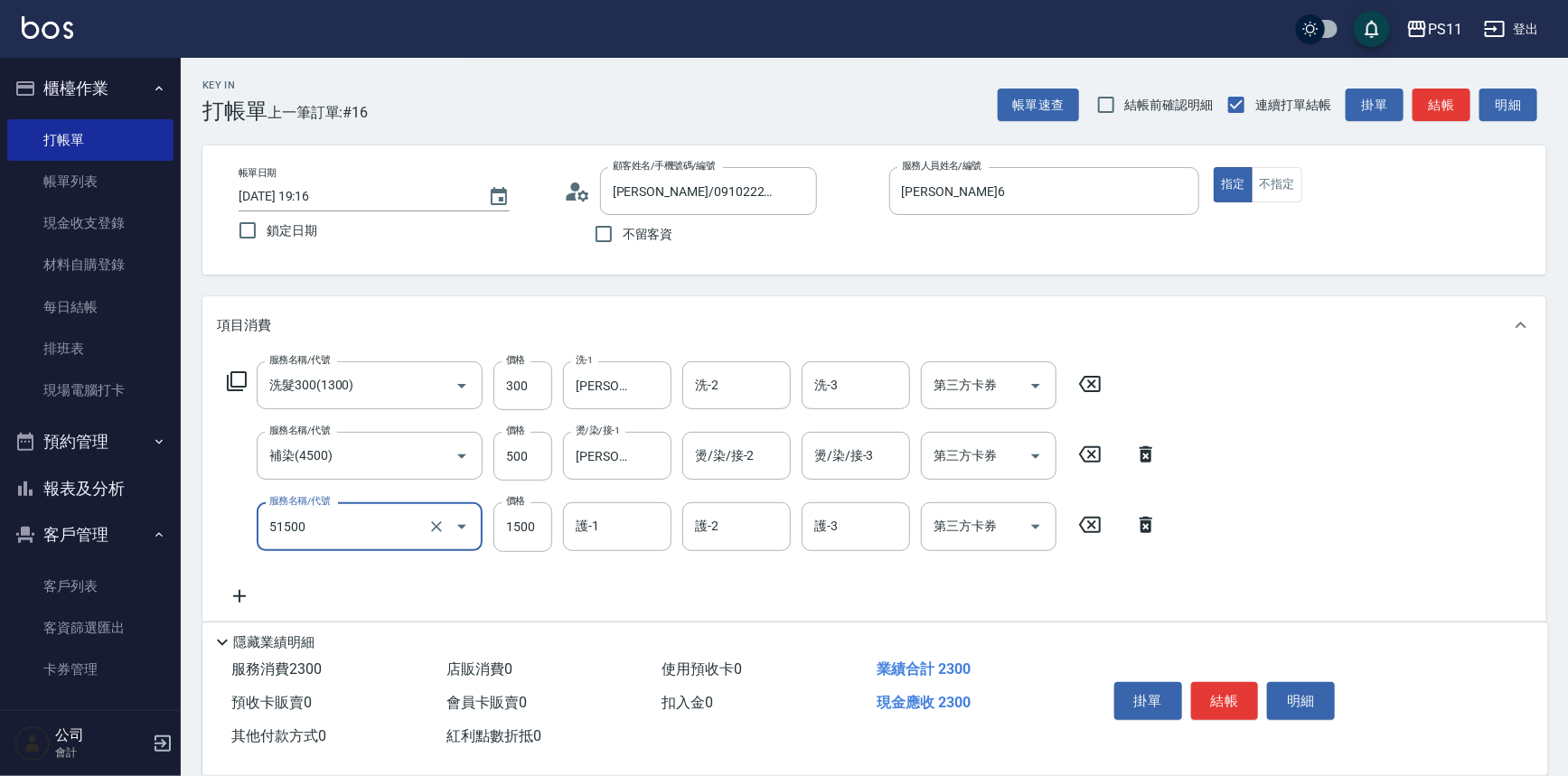
type input "原價1201~1500護髮(51500)"
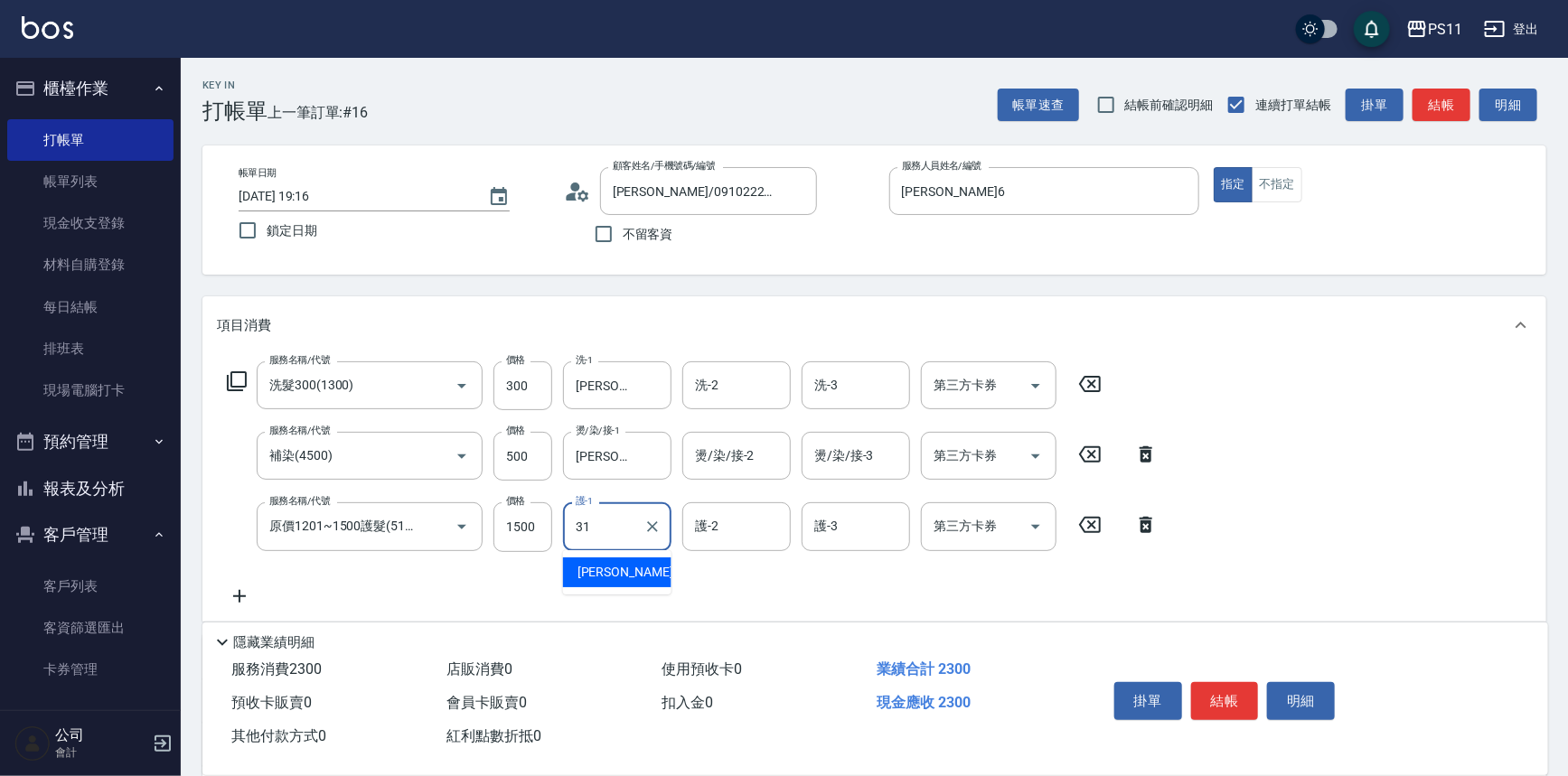
type input "[PERSON_NAME]-31"
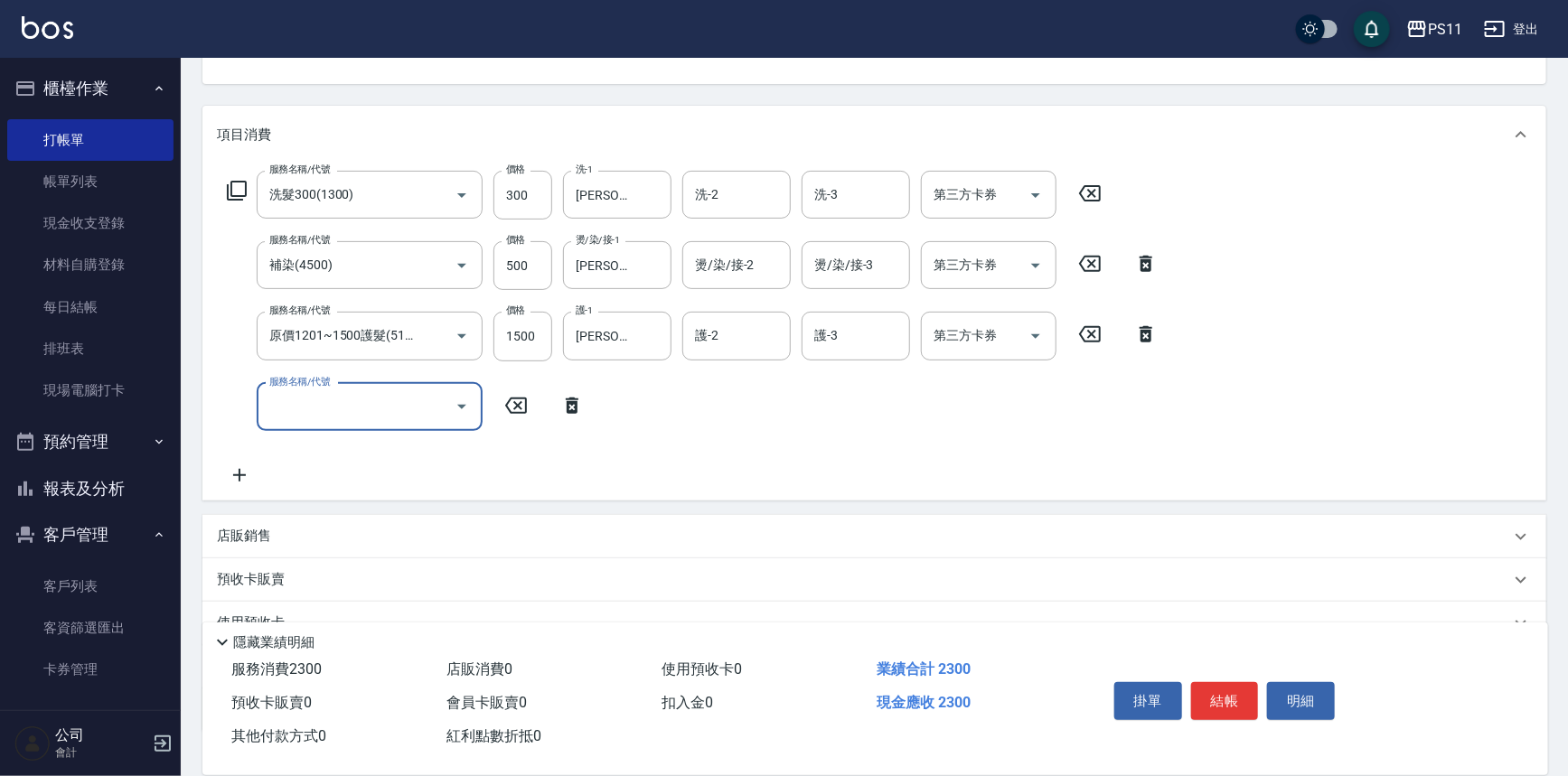
scroll to position [315, 0]
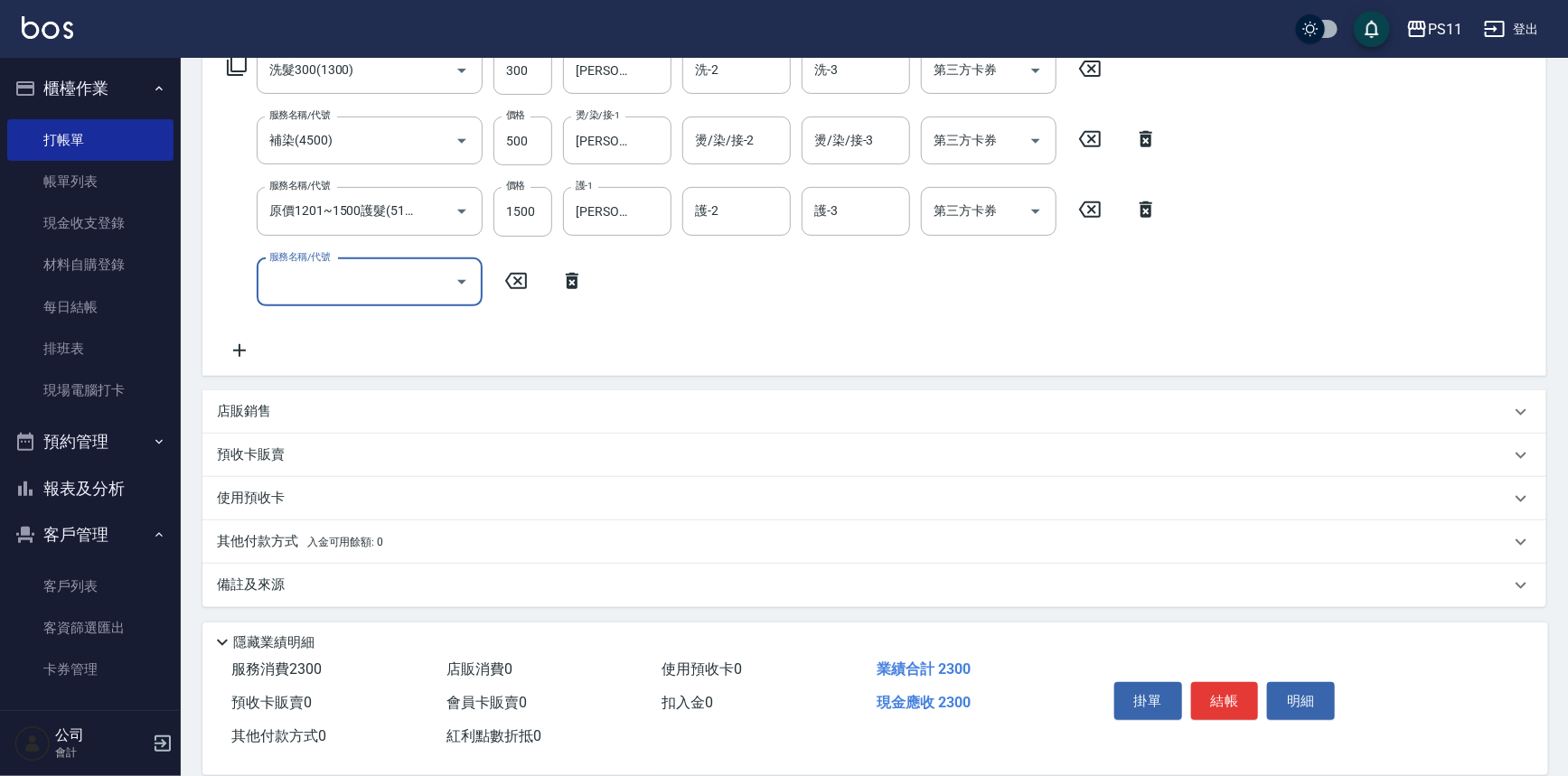
click at [278, 539] on p "其他付款方式 入金可用餘額: 0" at bounding box center [300, 542] width 166 height 20
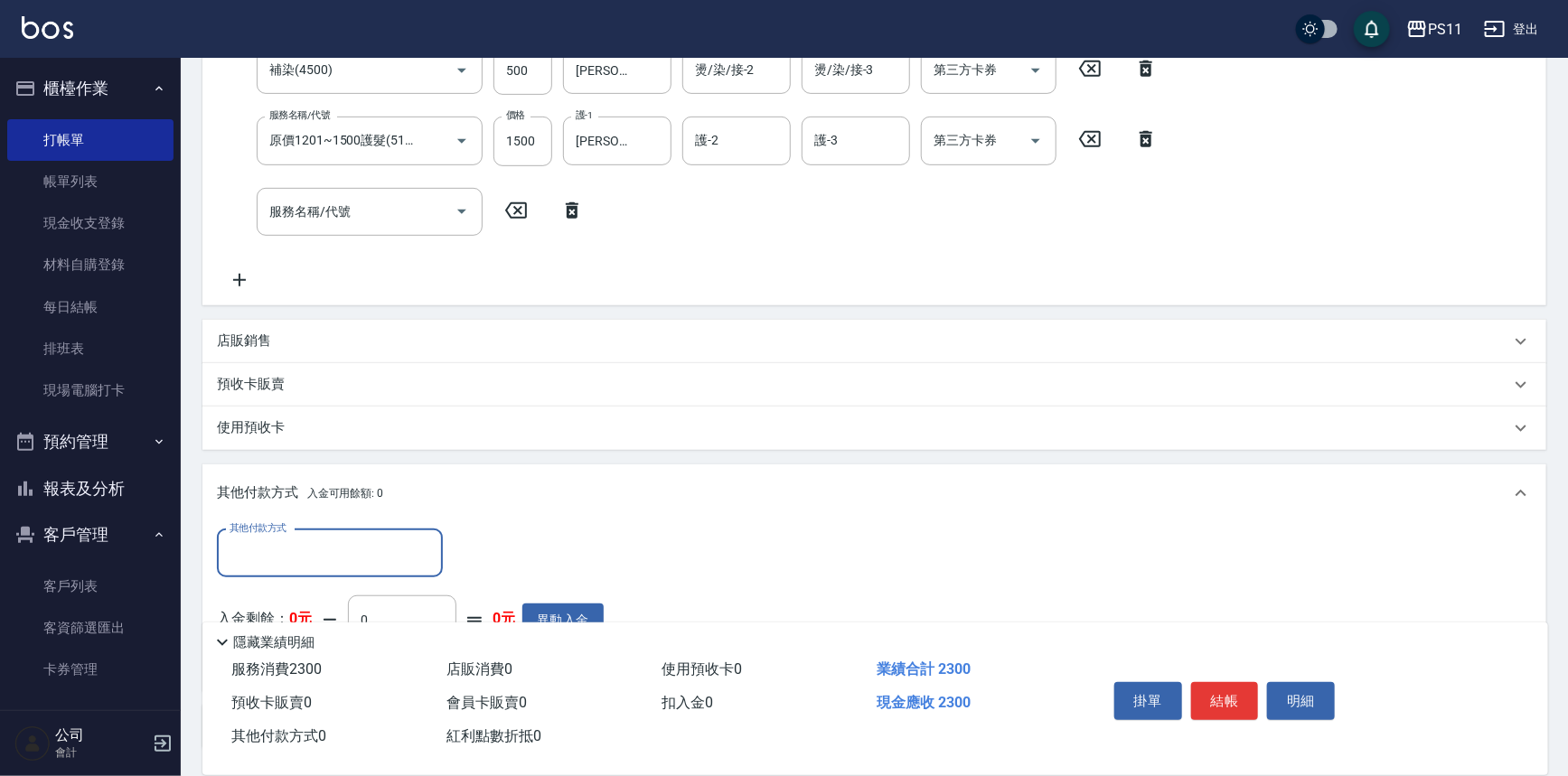
scroll to position [479, 0]
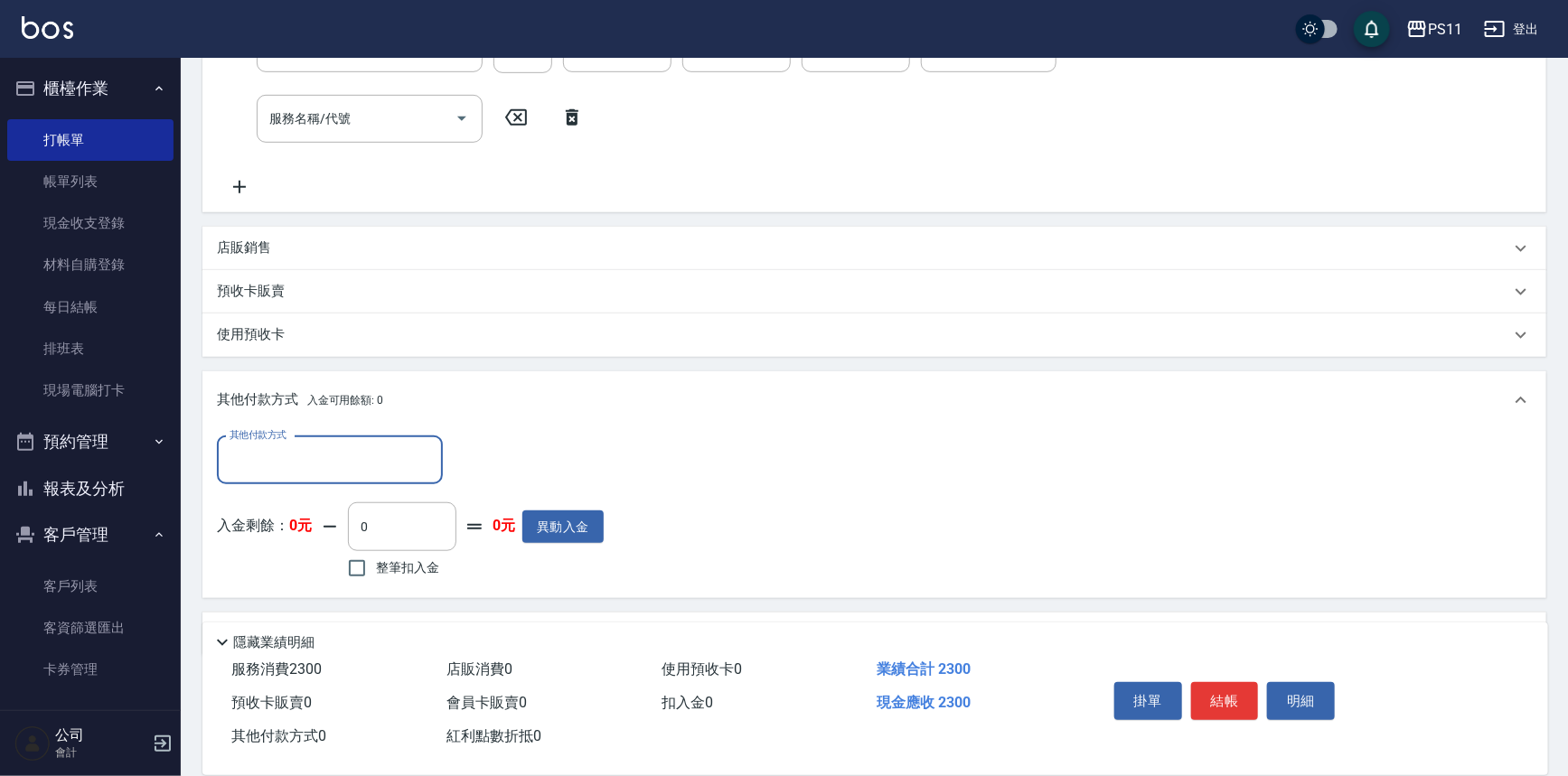
click at [317, 463] on input "其他付款方式" at bounding box center [330, 460] width 210 height 31
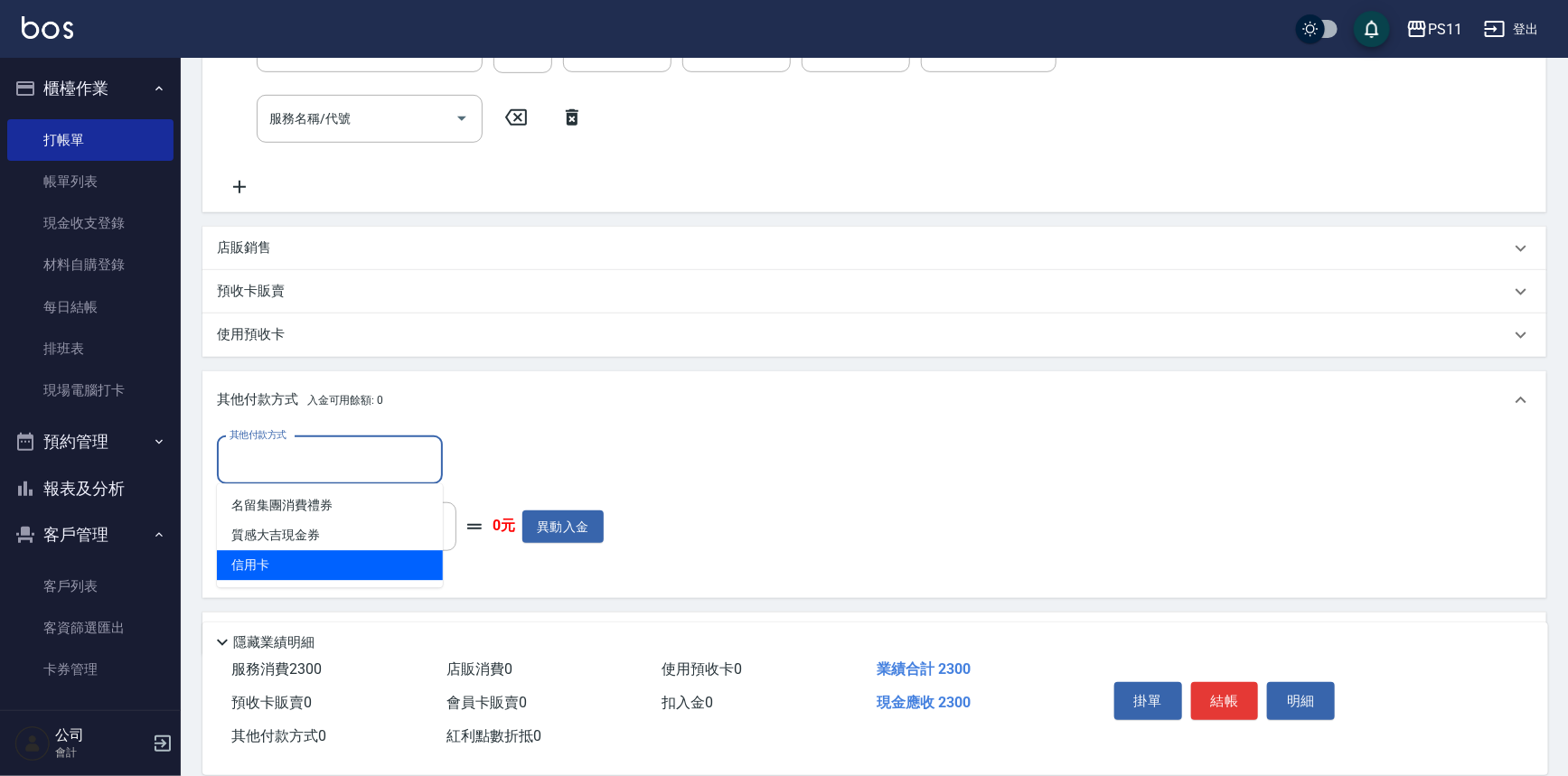
drag, startPoint x: 326, startPoint y: 557, endPoint x: 432, endPoint y: 482, distance: 129.8
click at [326, 554] on span "信用卡" at bounding box center [330, 565] width 226 height 30
type input "信用卡"
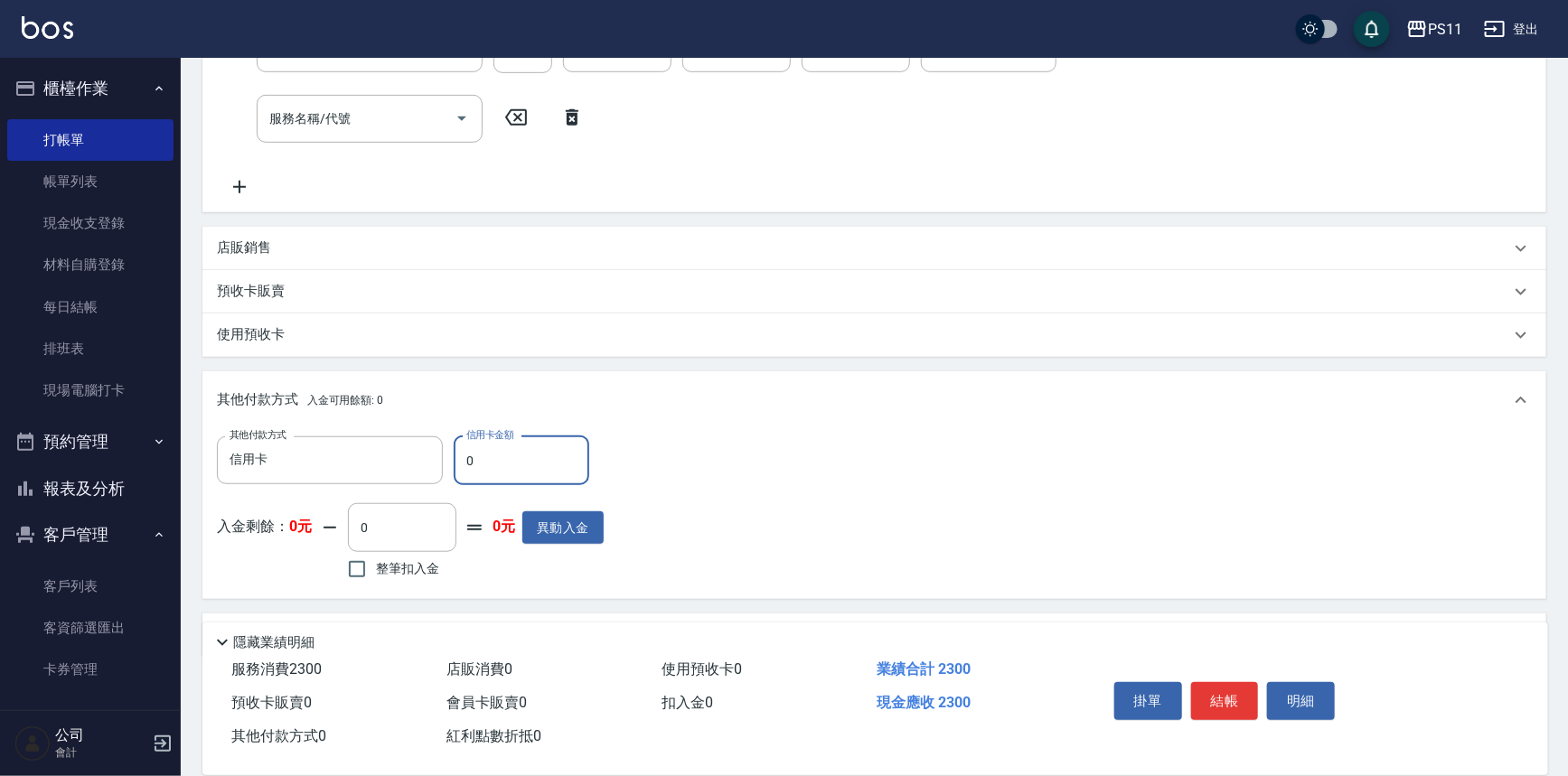
drag, startPoint x: 479, startPoint y: 459, endPoint x: 460, endPoint y: 460, distance: 19.0
click at [460, 460] on input "0" at bounding box center [521, 461] width 136 height 49
type input "2300"
type input "[DATE] 19:24"
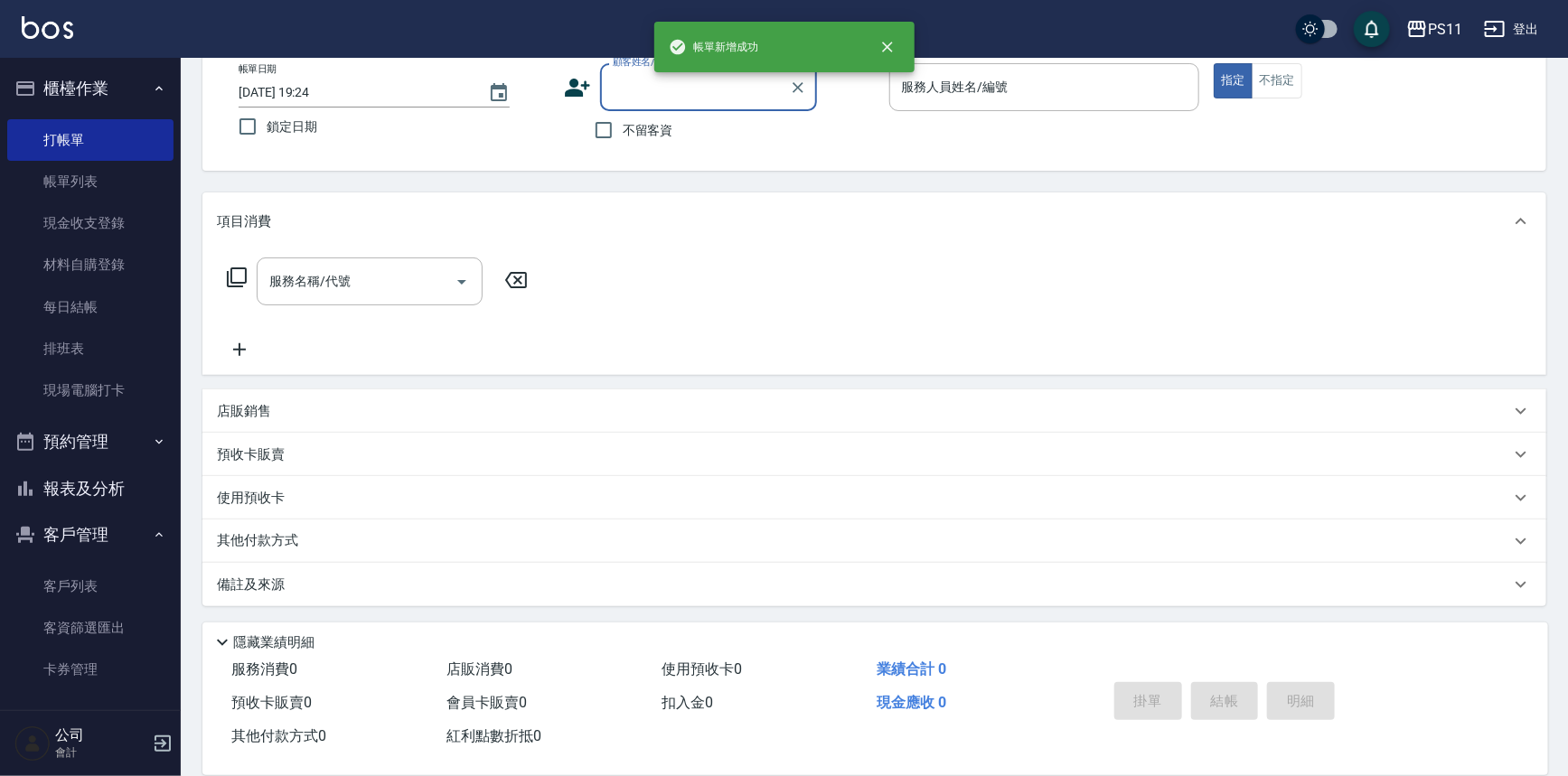
scroll to position [0, 0]
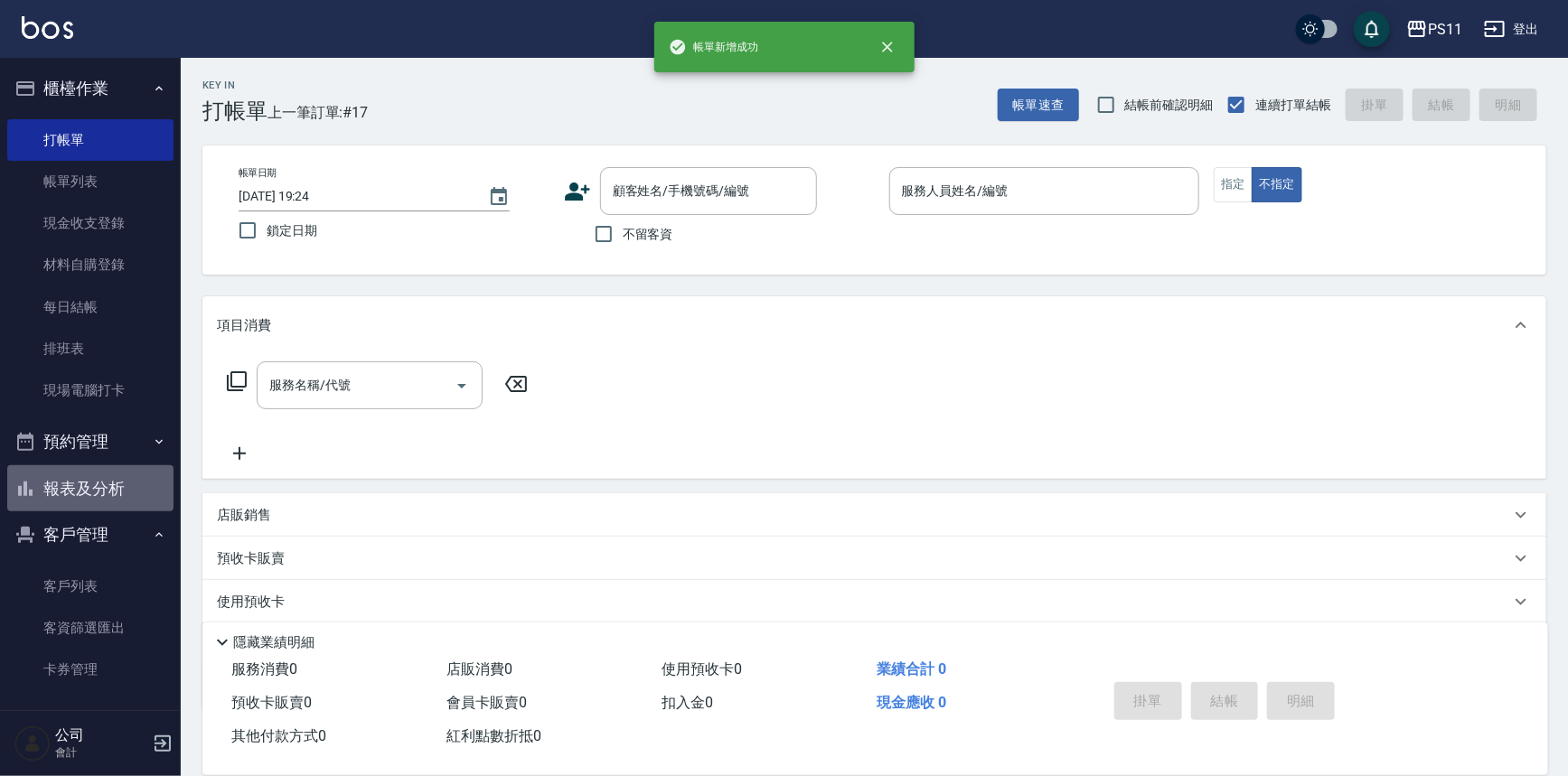
click at [106, 481] on button "報表及分析" at bounding box center [91, 489] width 166 height 47
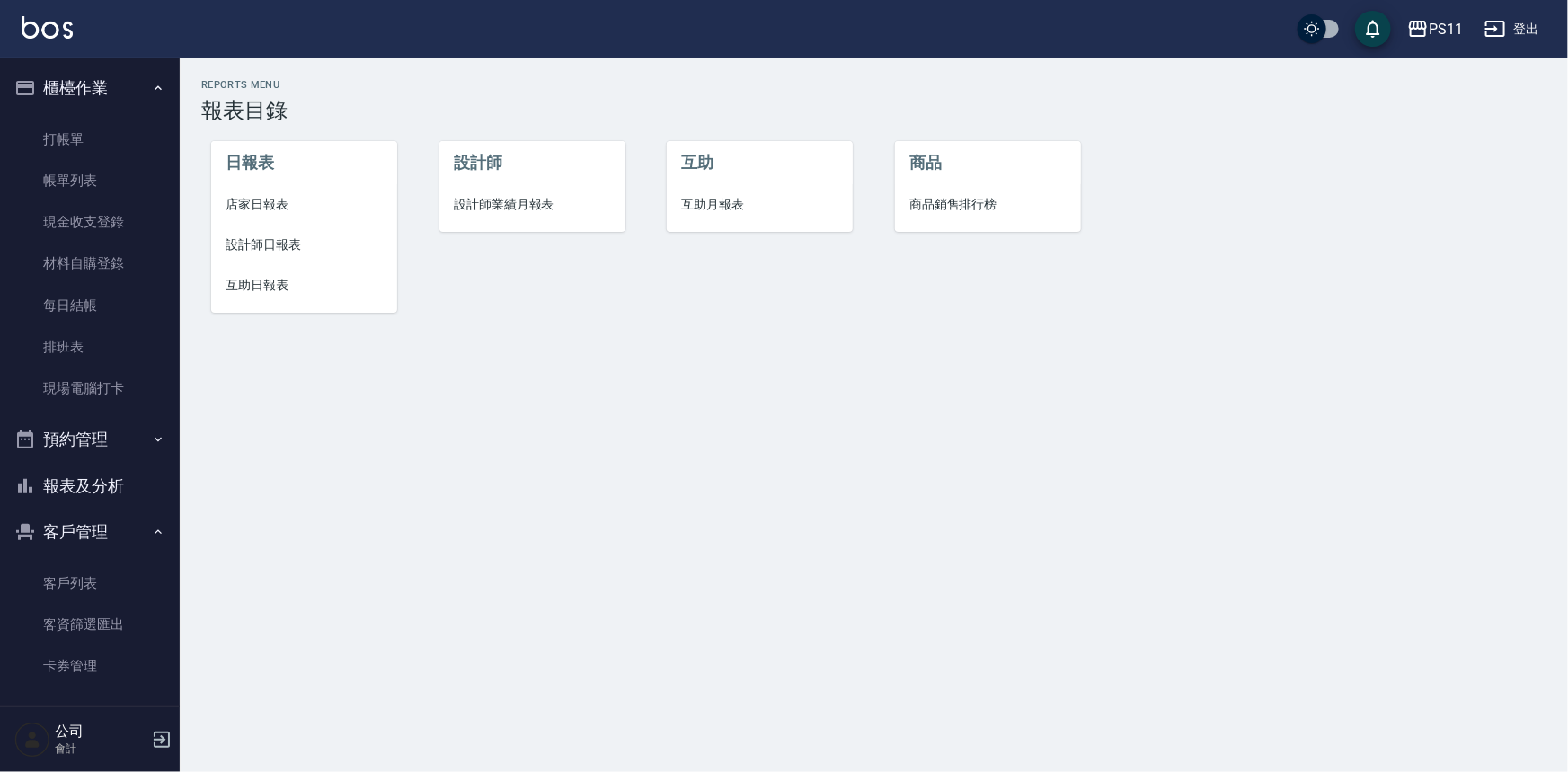
click at [288, 243] on span "設計師日報表" at bounding box center [303, 245] width 157 height 19
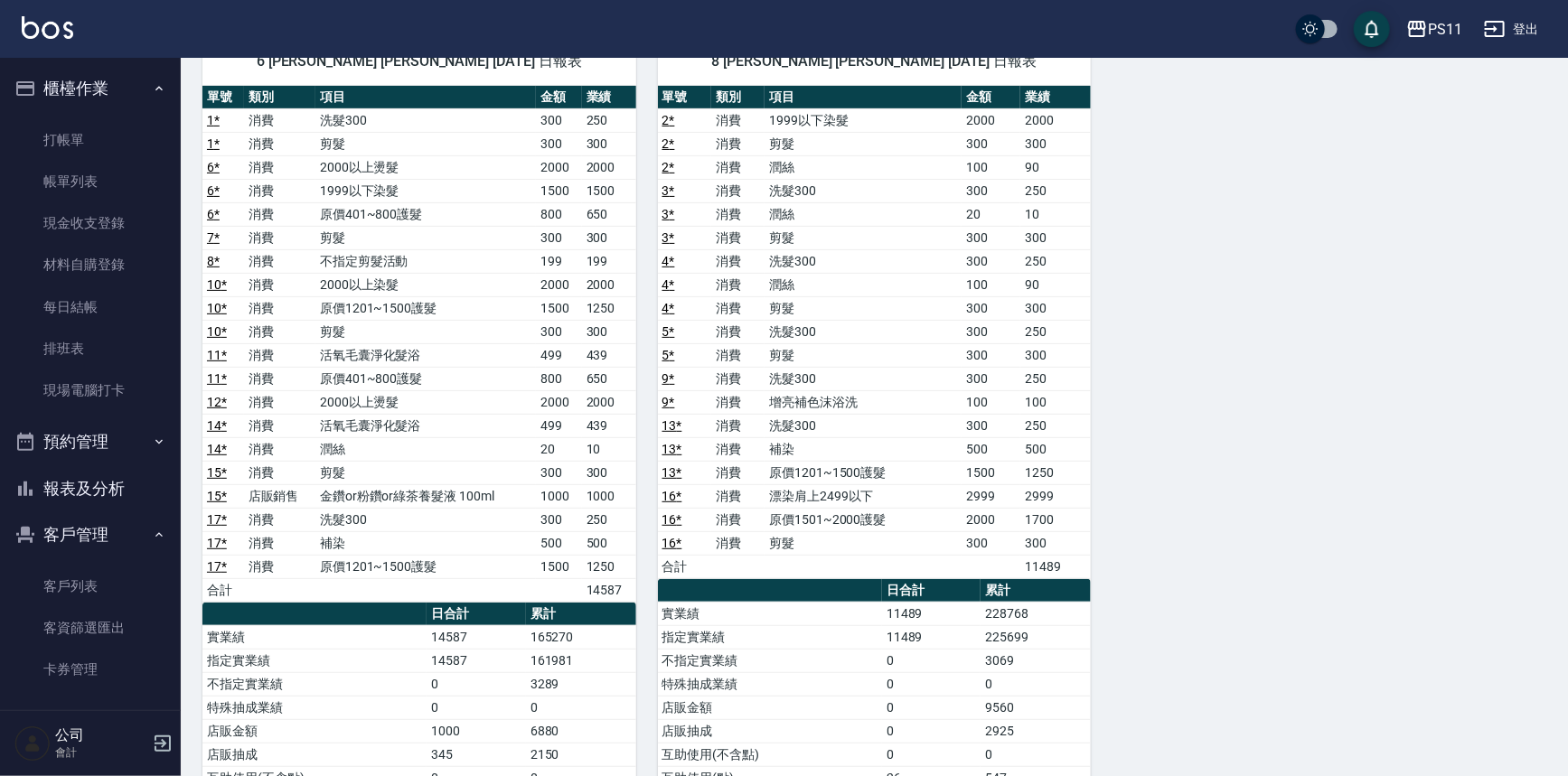
scroll to position [163, 0]
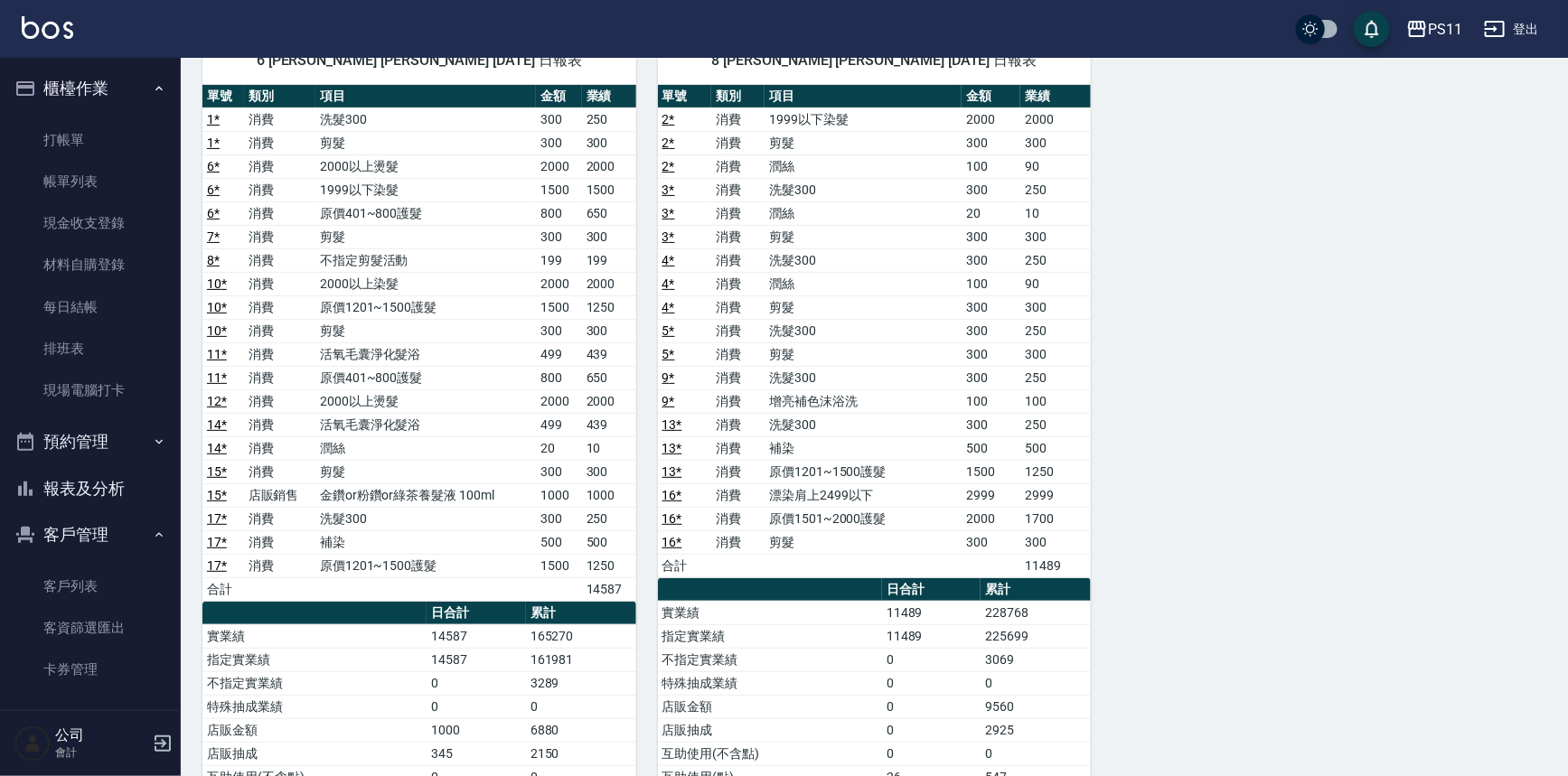
click at [81, 179] on link "帳單列表" at bounding box center [91, 181] width 166 height 42
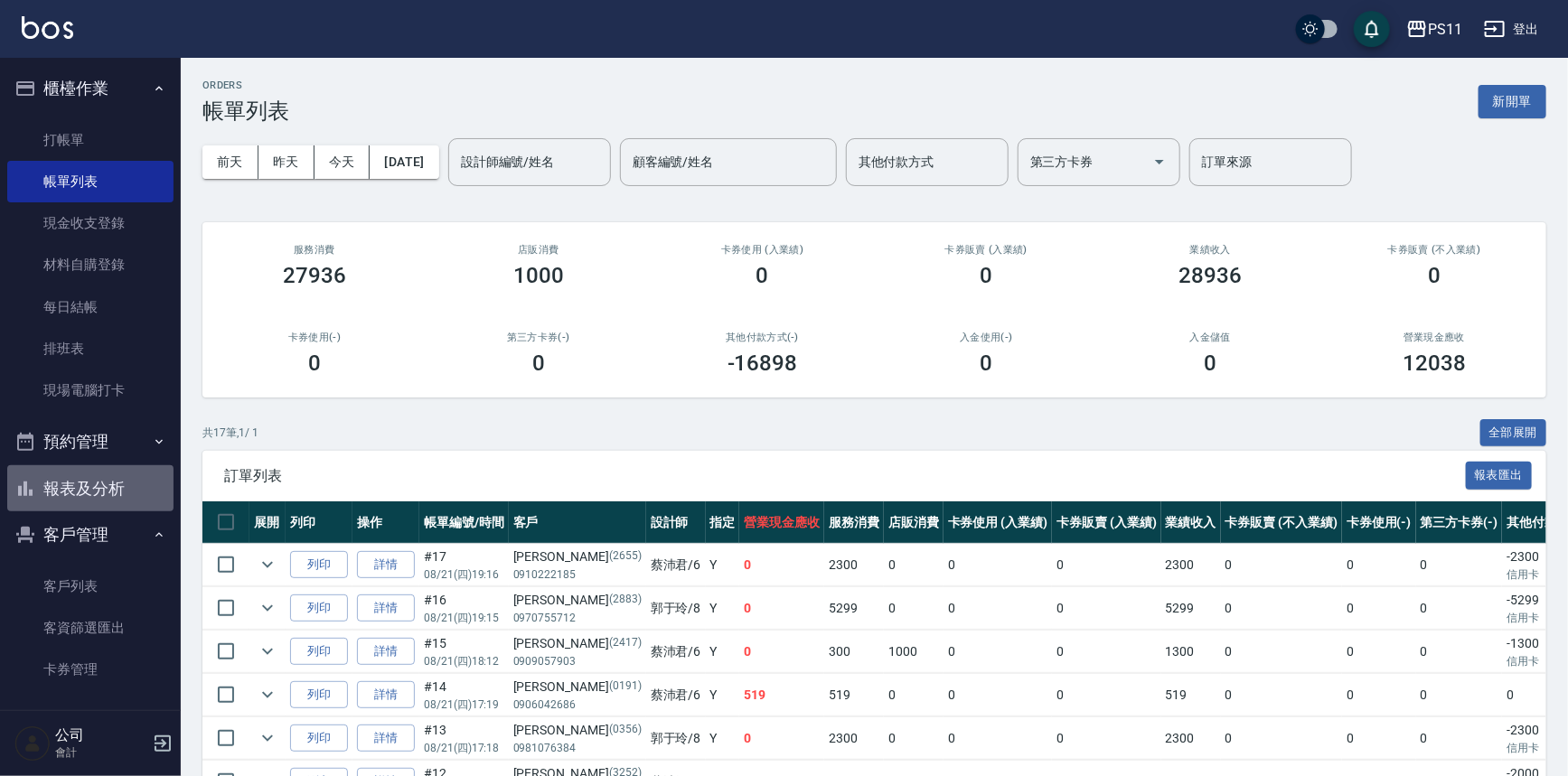
click at [107, 490] on button "報表及分析" at bounding box center [91, 489] width 166 height 47
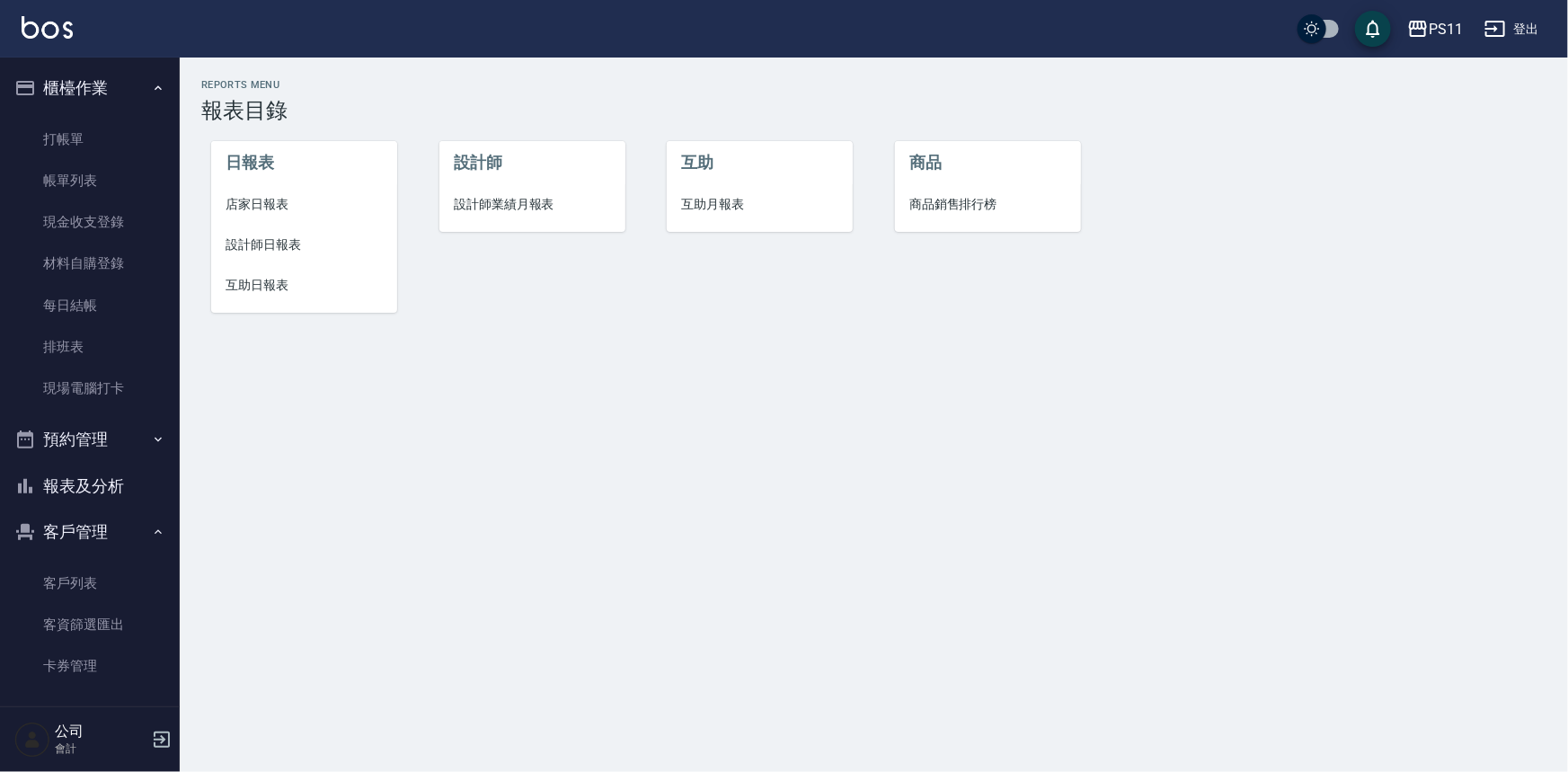
click at [256, 248] on span "設計師日報表" at bounding box center [303, 245] width 157 height 19
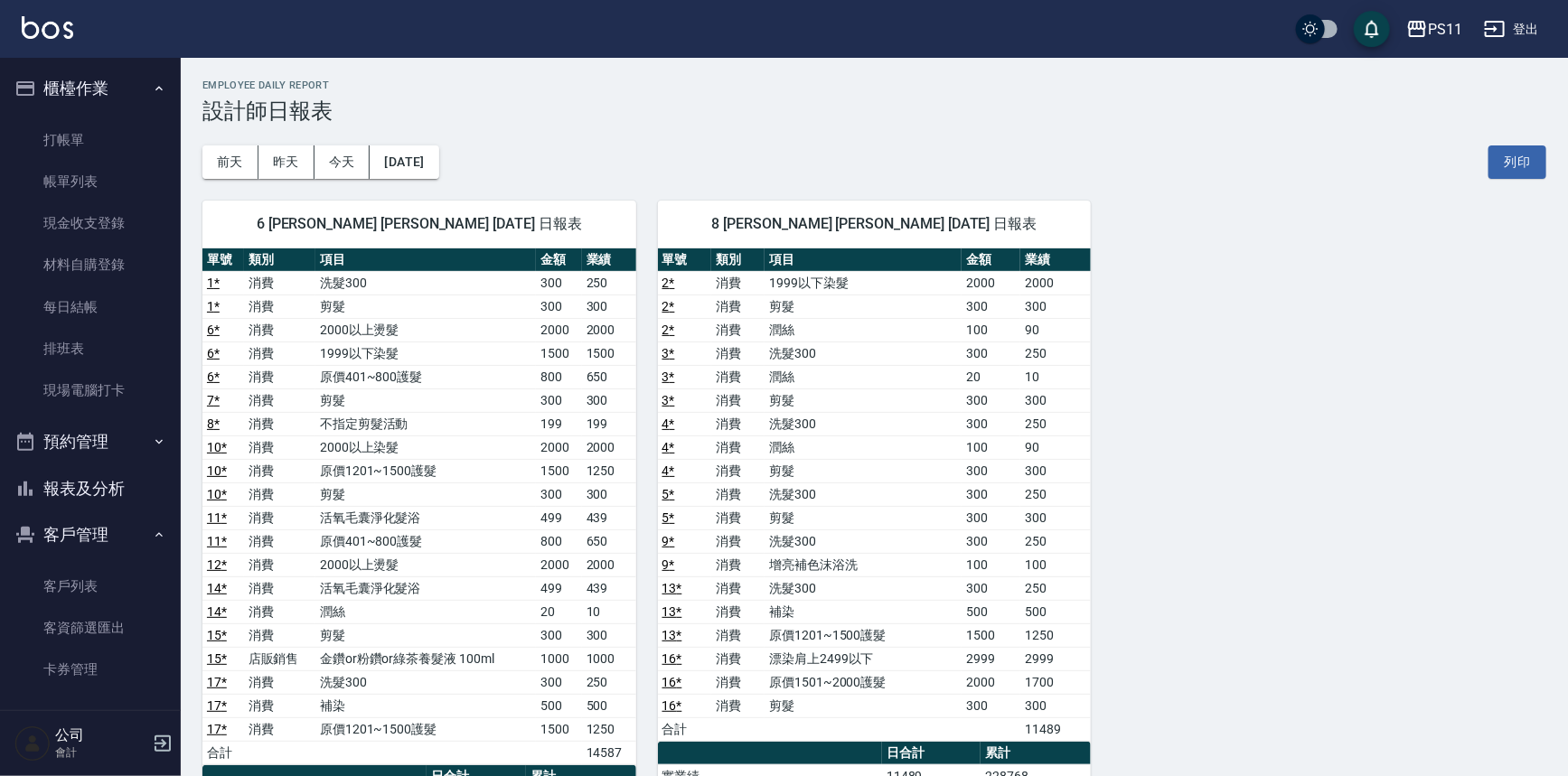
scroll to position [81, 0]
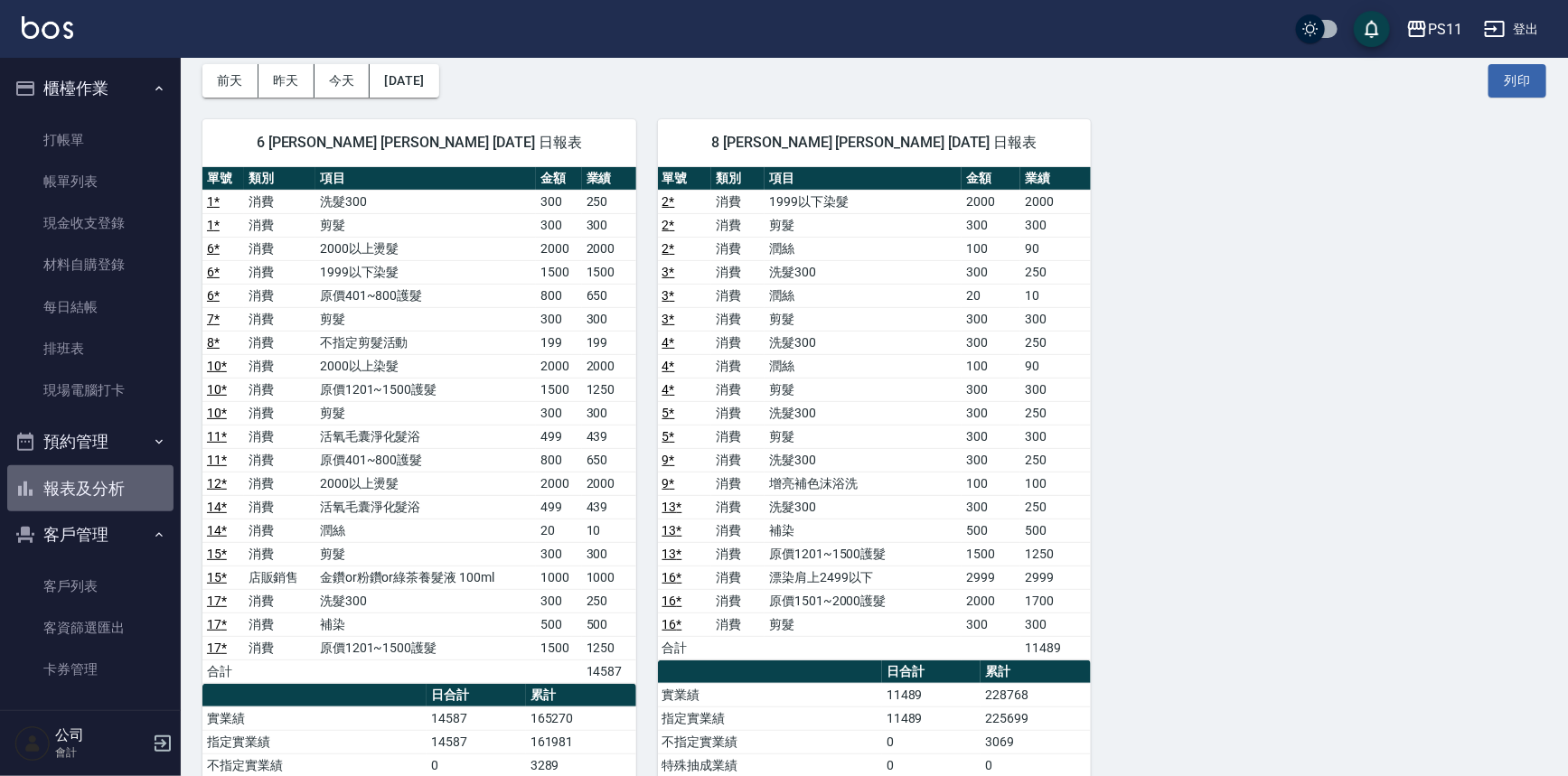
drag, startPoint x: 100, startPoint y: 499, endPoint x: 110, endPoint y: 488, distance: 14.9
click at [100, 499] on button "報表及分析" at bounding box center [91, 489] width 166 height 47
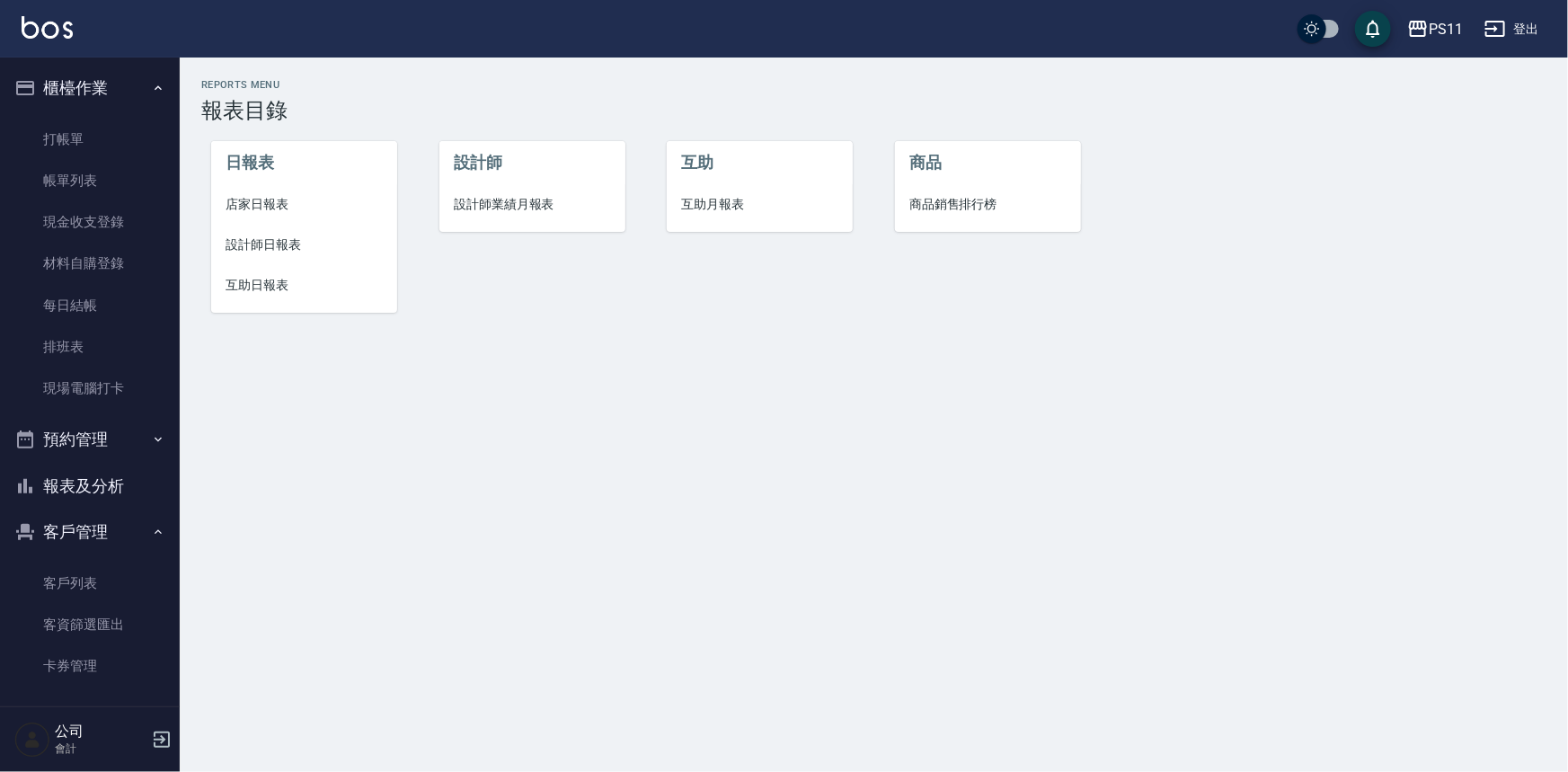
click at [294, 281] on span "互助日報表" at bounding box center [303, 286] width 157 height 19
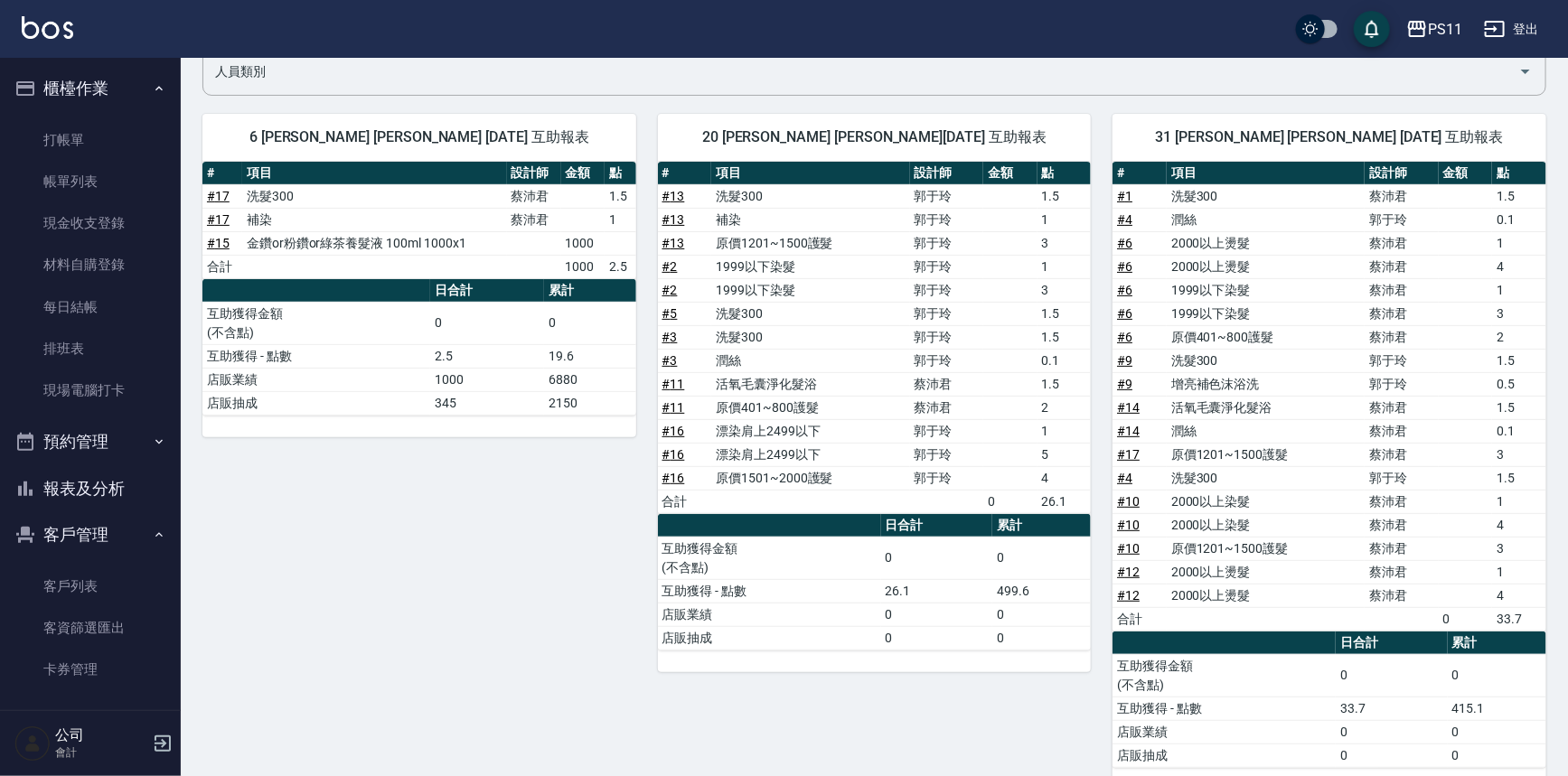
scroll to position [163, 0]
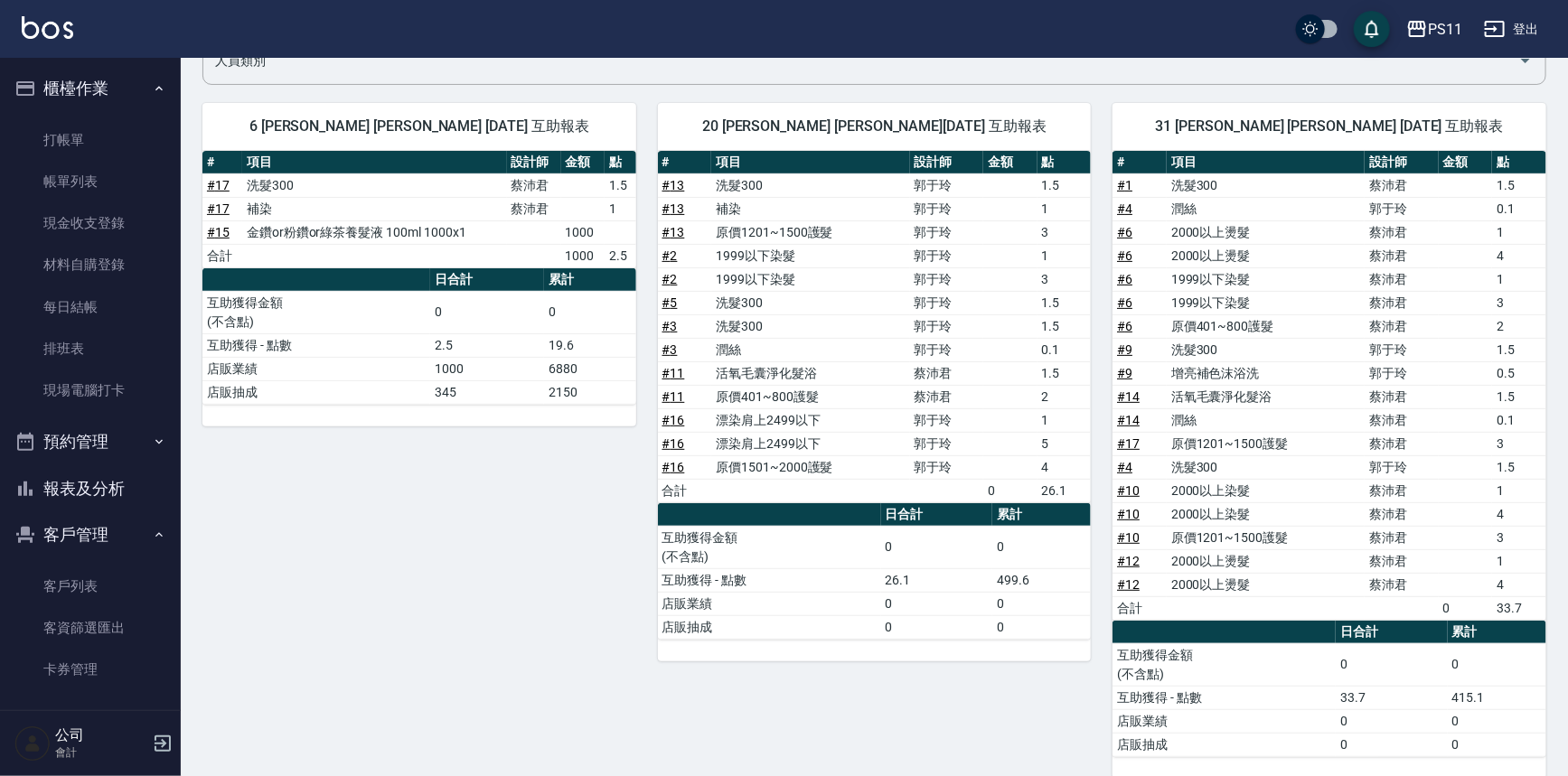
click at [61, 498] on button "報表及分析" at bounding box center [91, 489] width 166 height 47
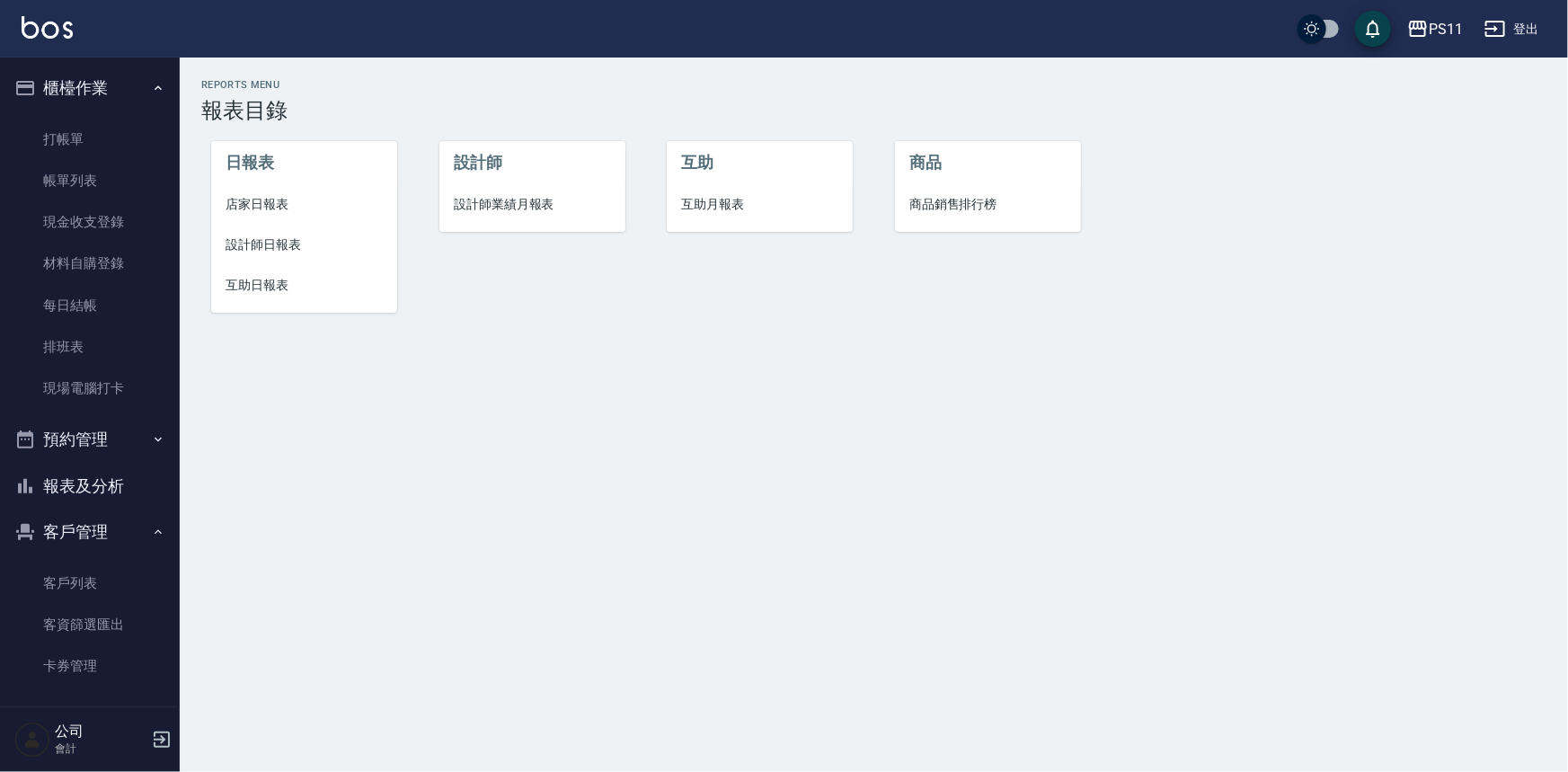
click at [237, 250] on span "設計師日報表" at bounding box center [303, 245] width 157 height 19
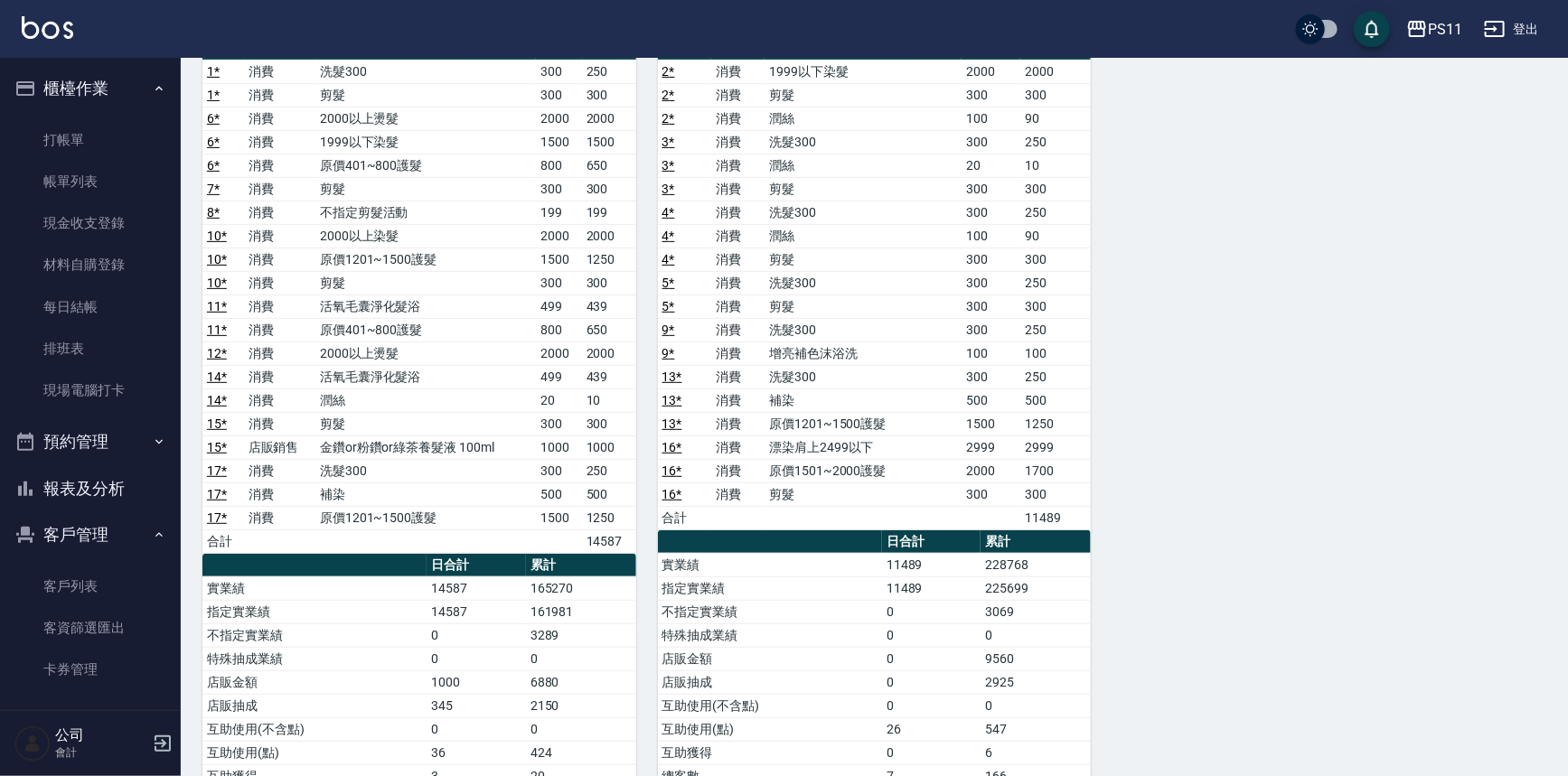
scroll to position [245, 0]
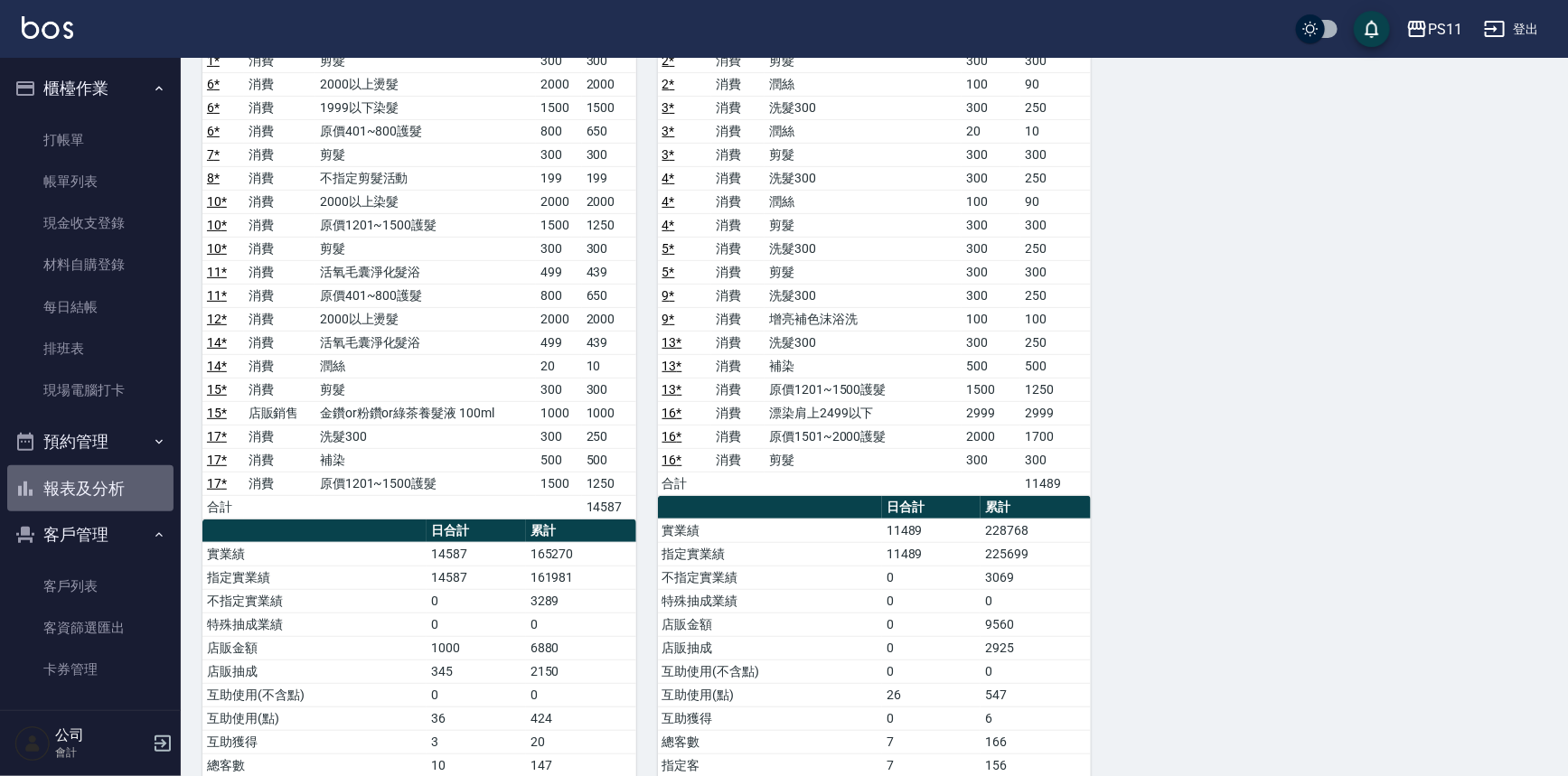
click at [99, 471] on button "報表及分析" at bounding box center [91, 489] width 166 height 47
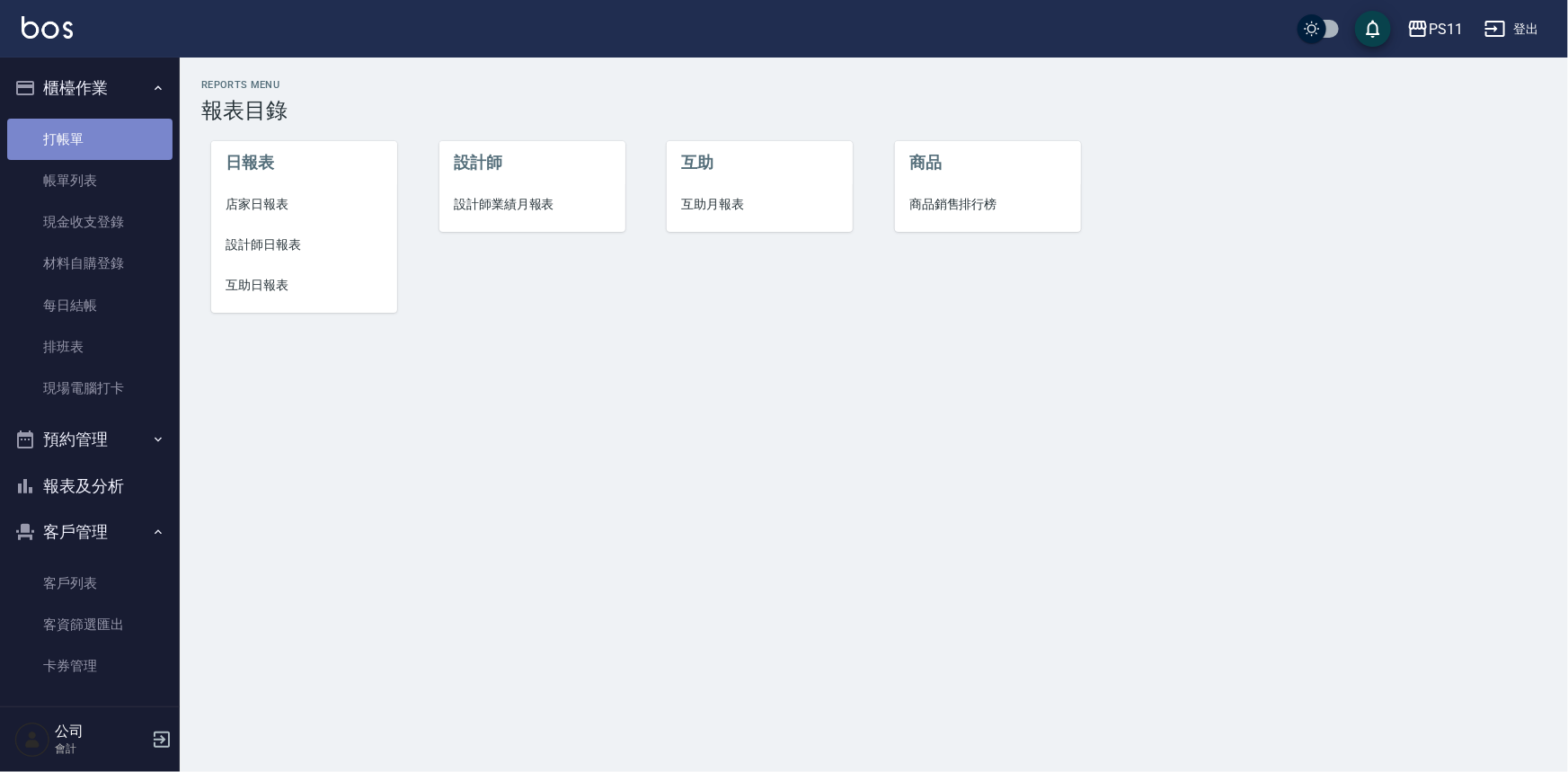
drag, startPoint x: 103, startPoint y: 137, endPoint x: 114, endPoint y: 122, distance: 18.6
click at [104, 135] on link "打帳單" at bounding box center [90, 139] width 165 height 41
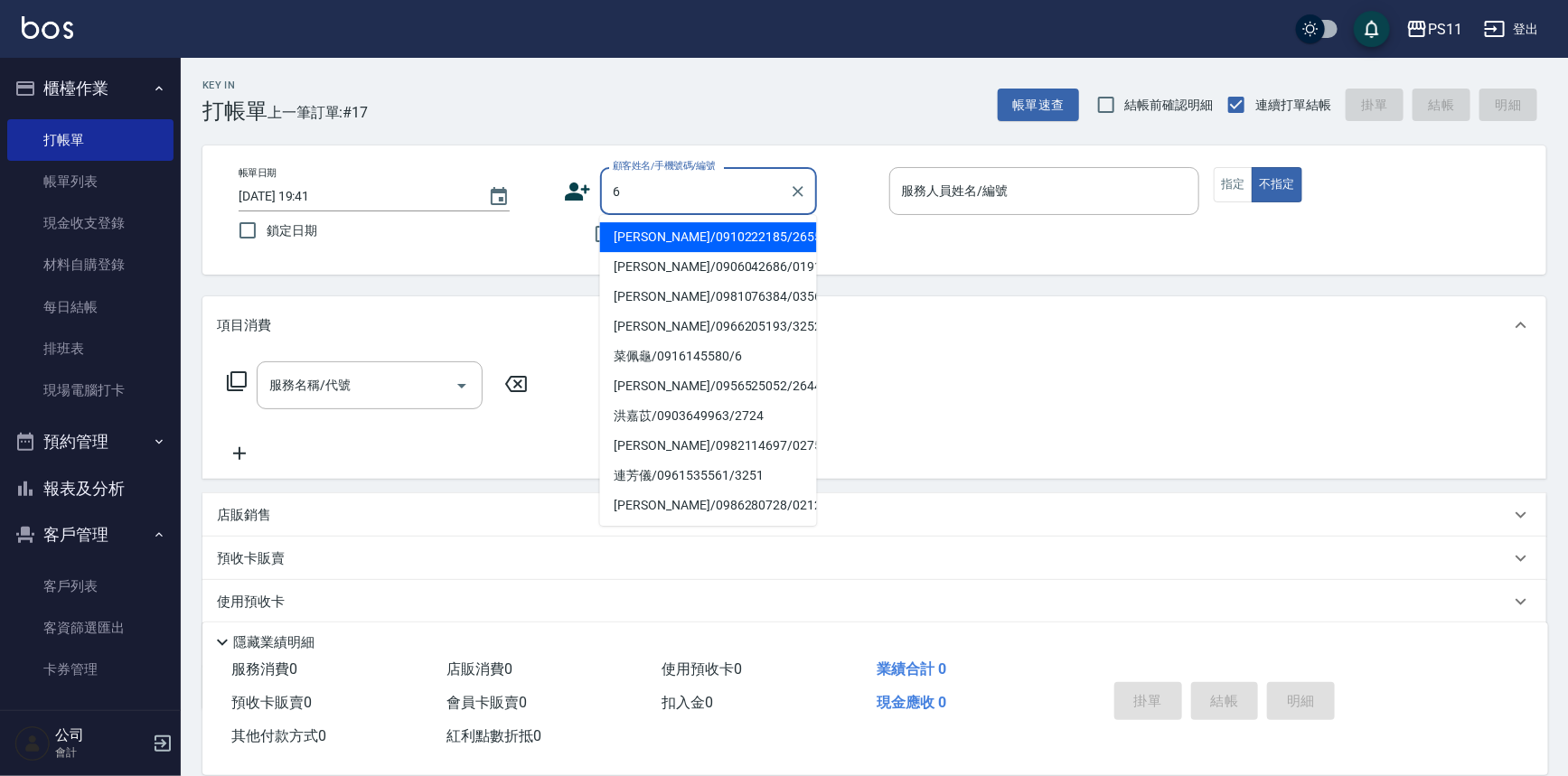
type input "[PERSON_NAME]/0910222185/2655"
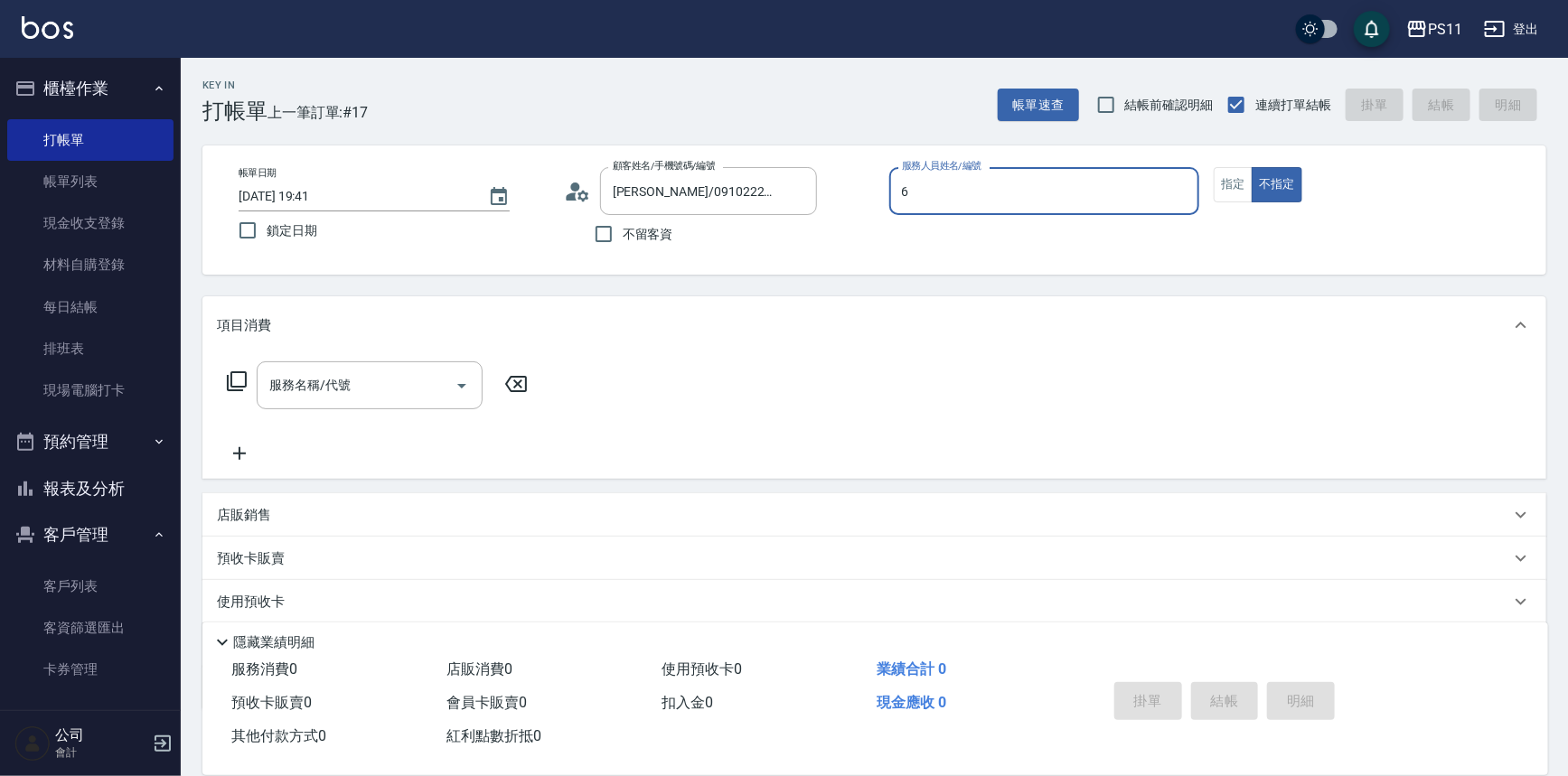
type input "[PERSON_NAME]6"
type button "false"
type input "菜佩龜/0916145580/6"
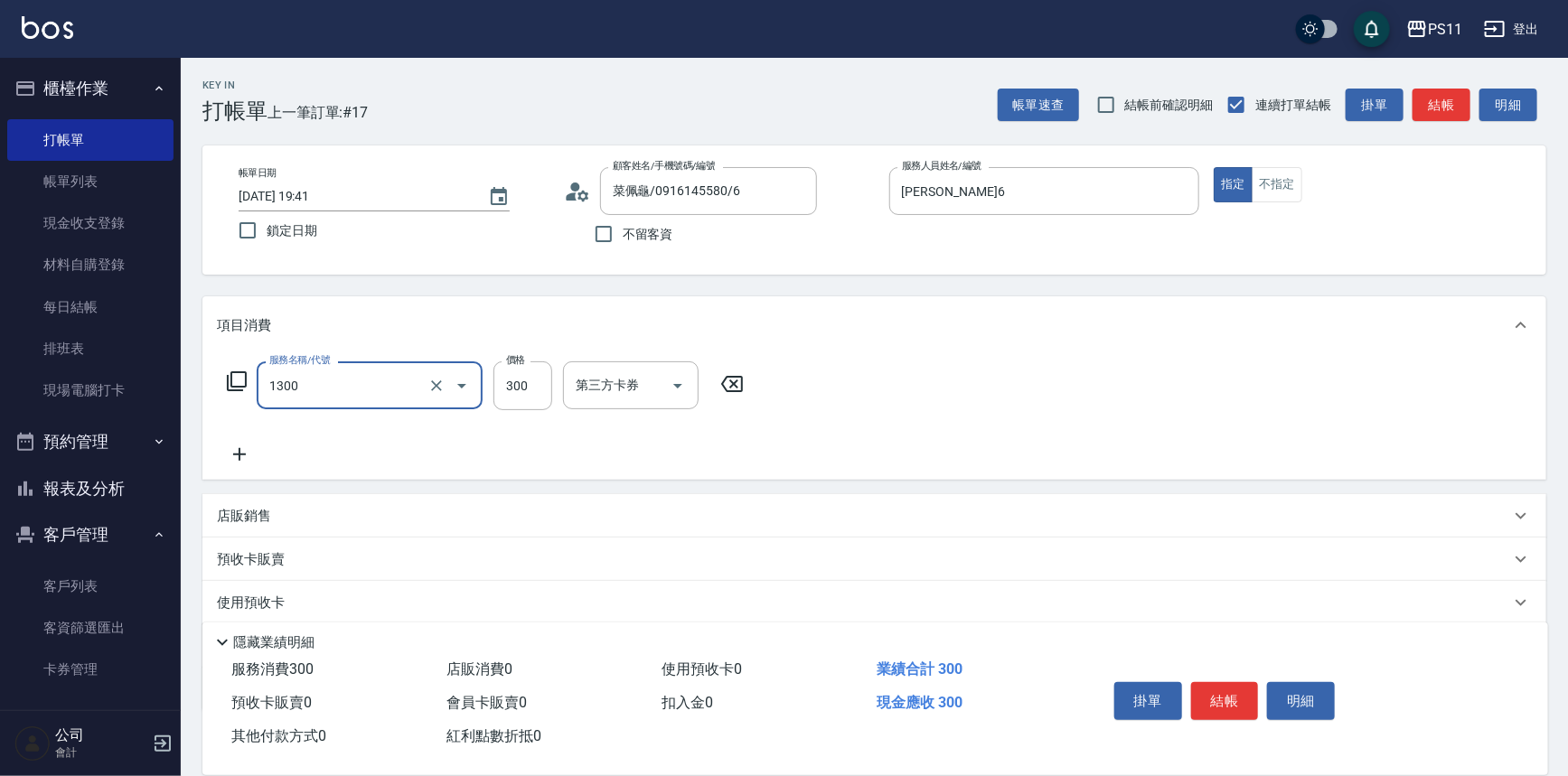
type input "洗髮300(1300)"
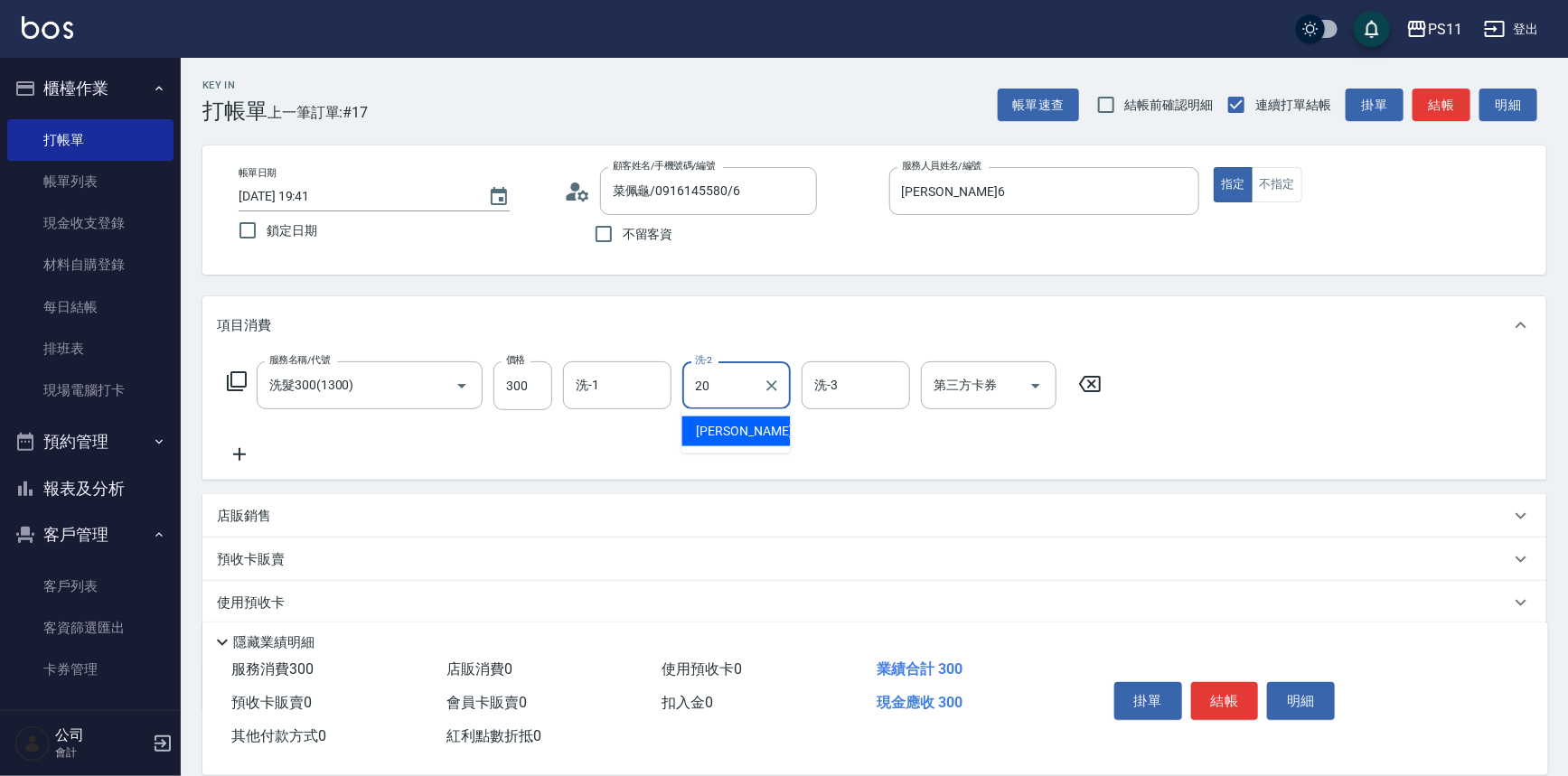
type input "[PERSON_NAME]-20"
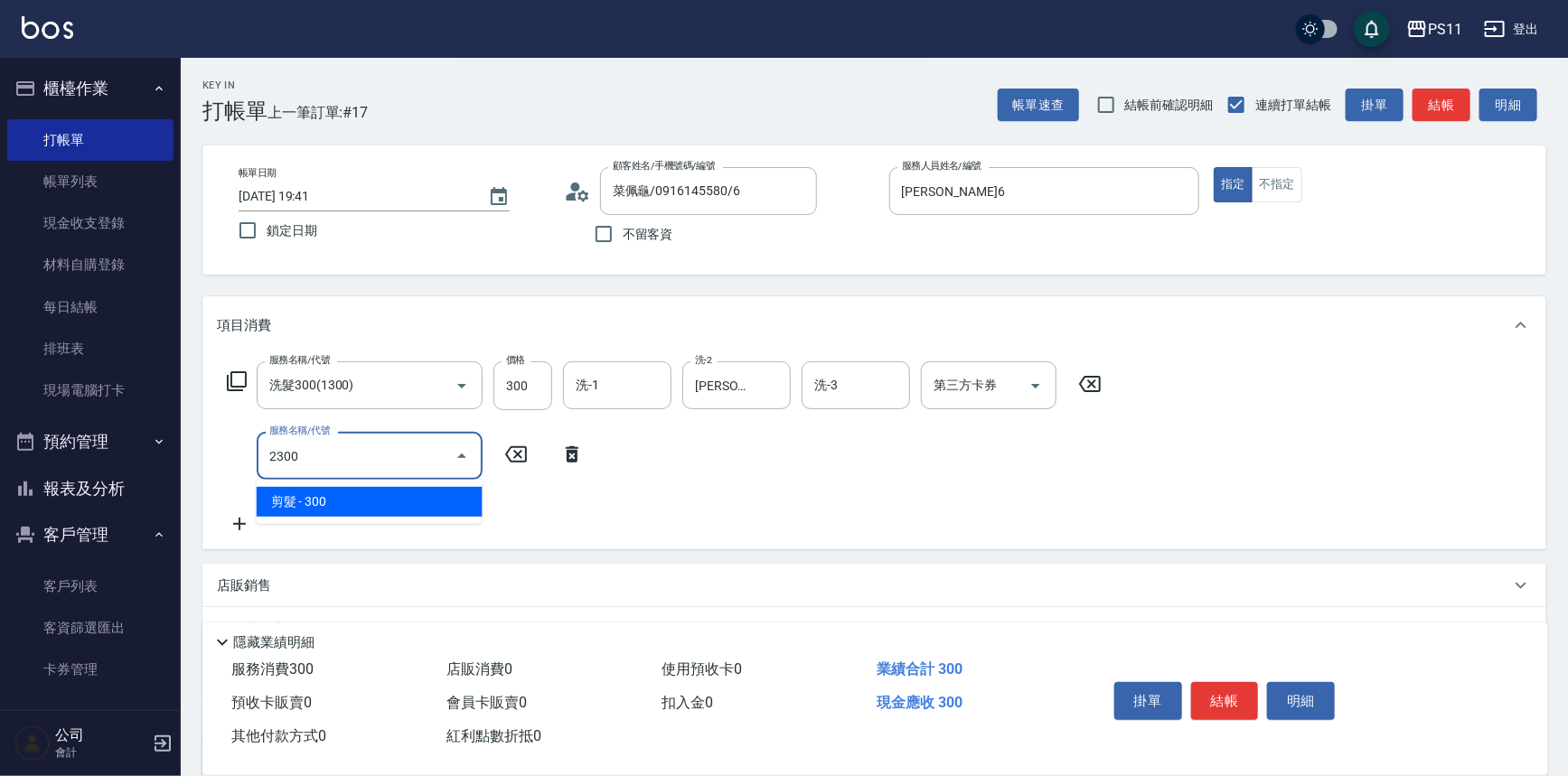
type input "剪髮(2300)"
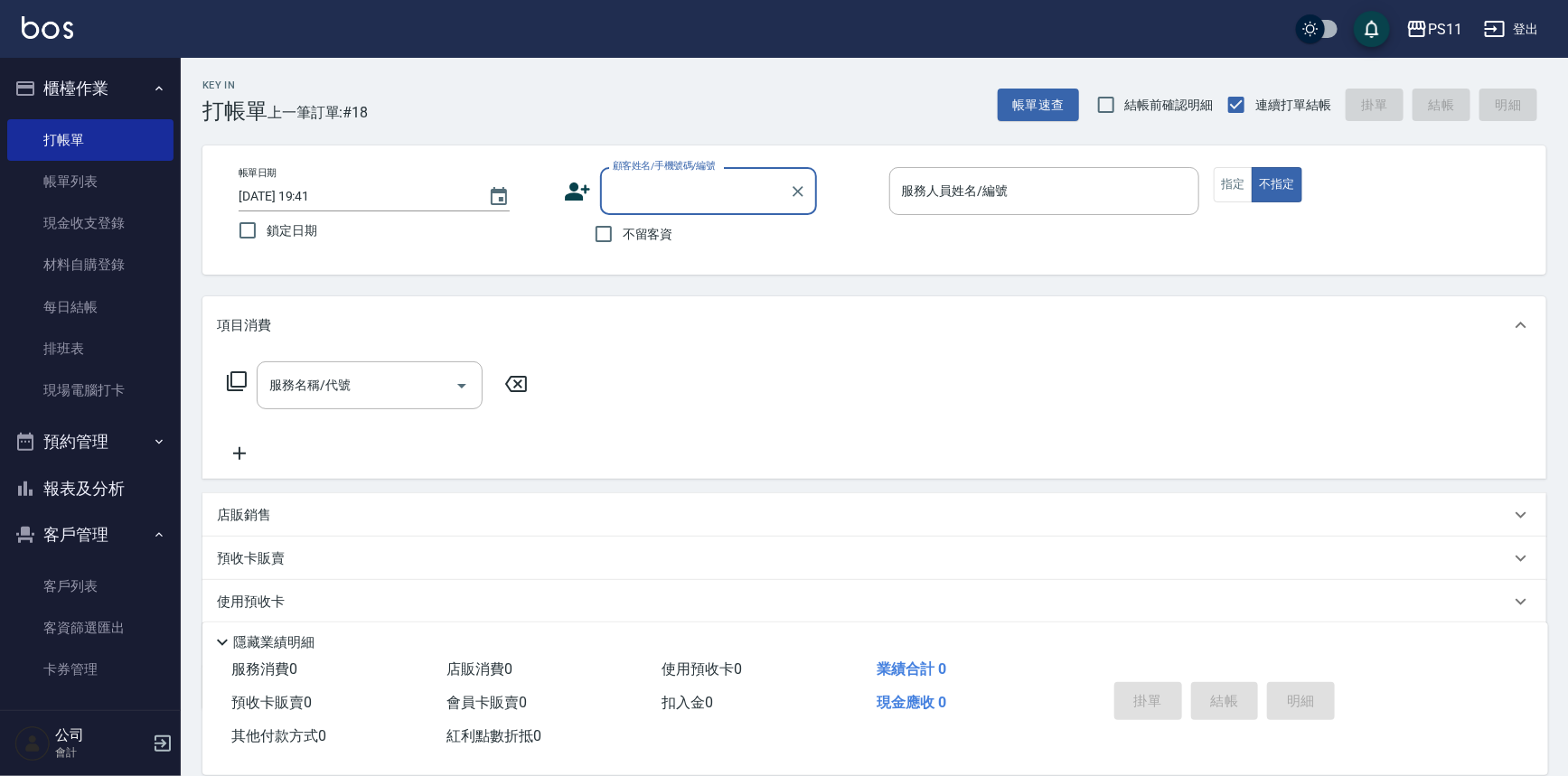
click at [35, 491] on icon "button" at bounding box center [25, 488] width 22 height 22
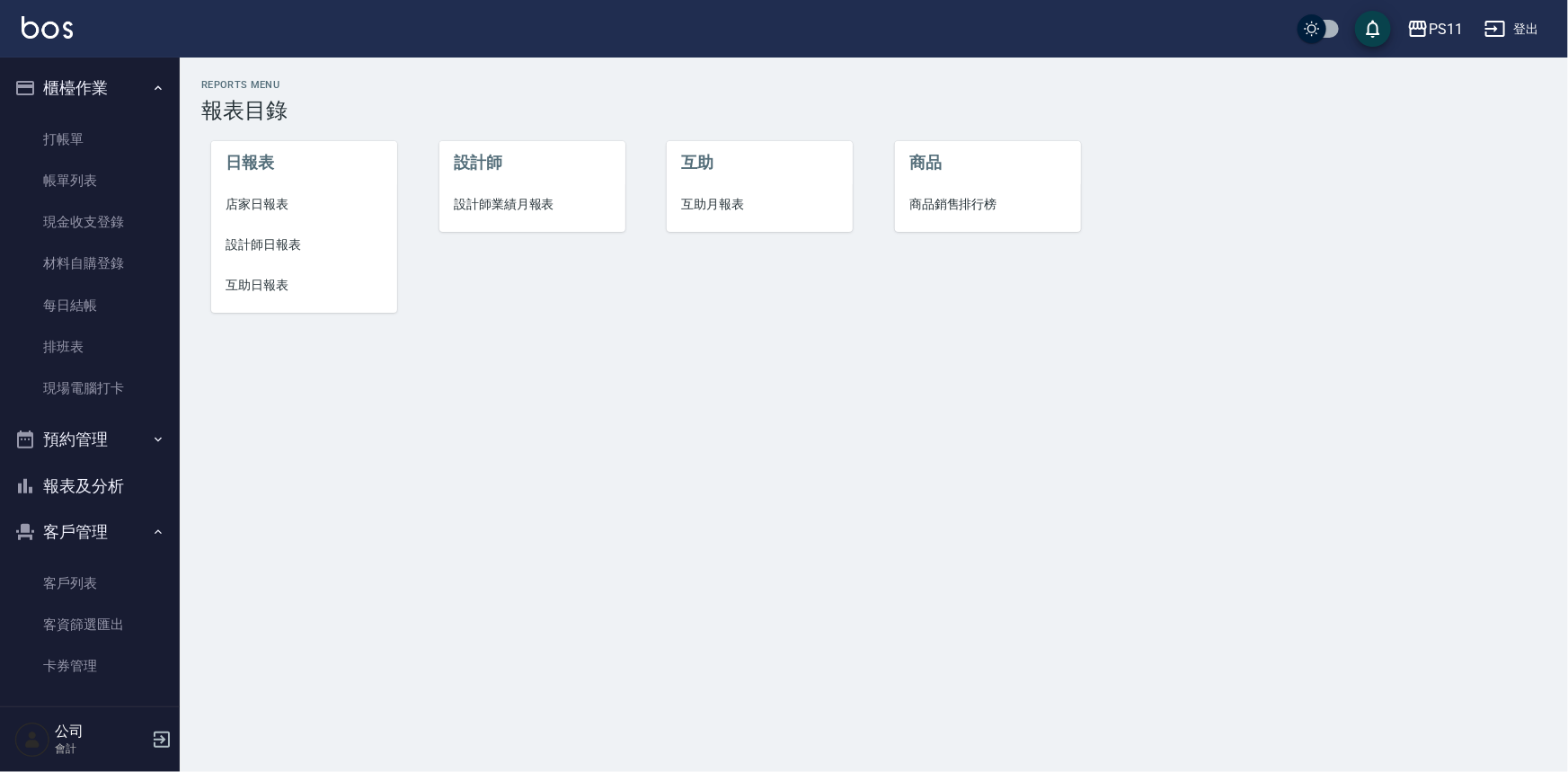
click at [286, 241] on span "設計師日報表" at bounding box center [303, 245] width 157 height 19
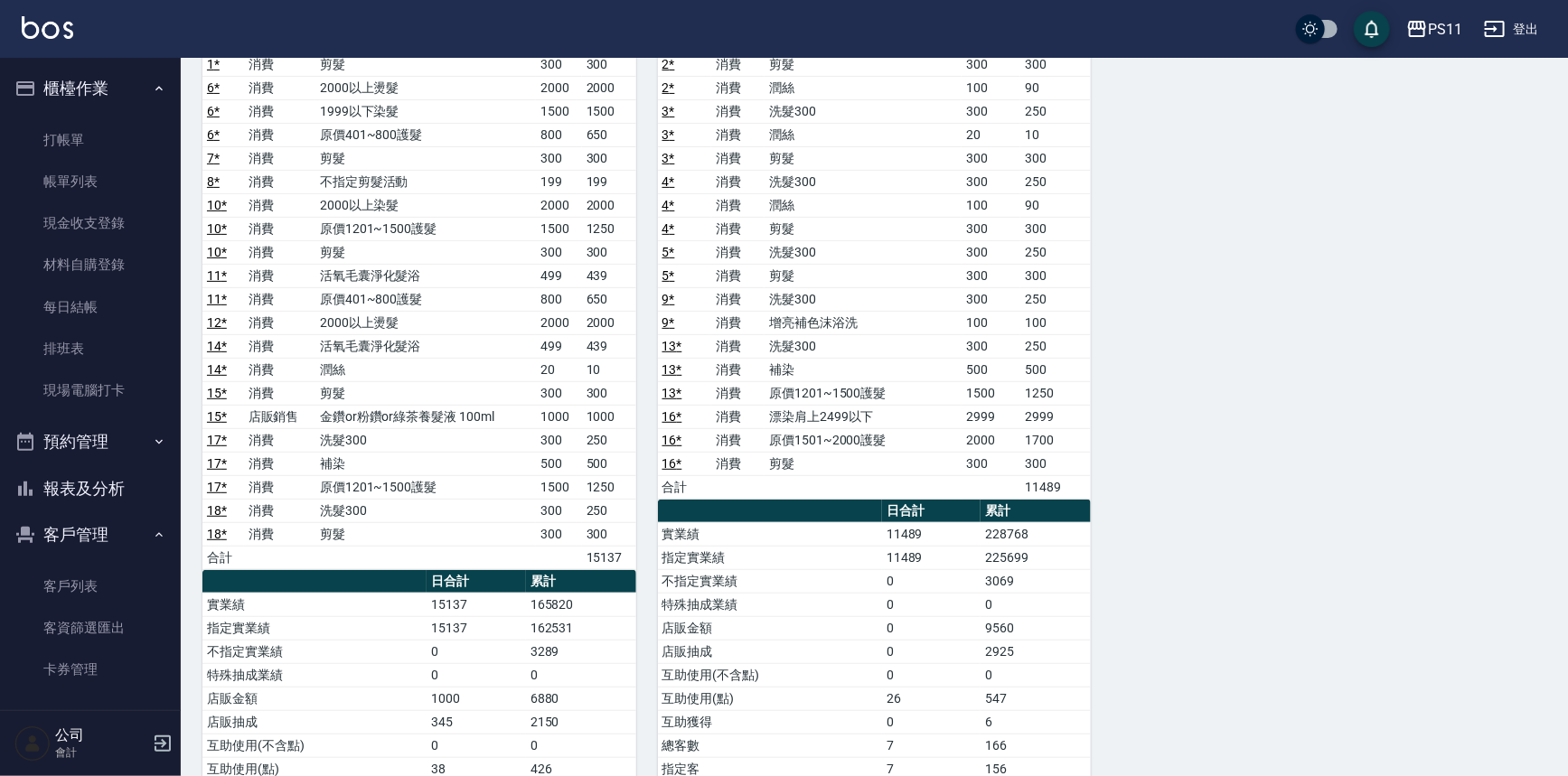
scroll to position [245, 0]
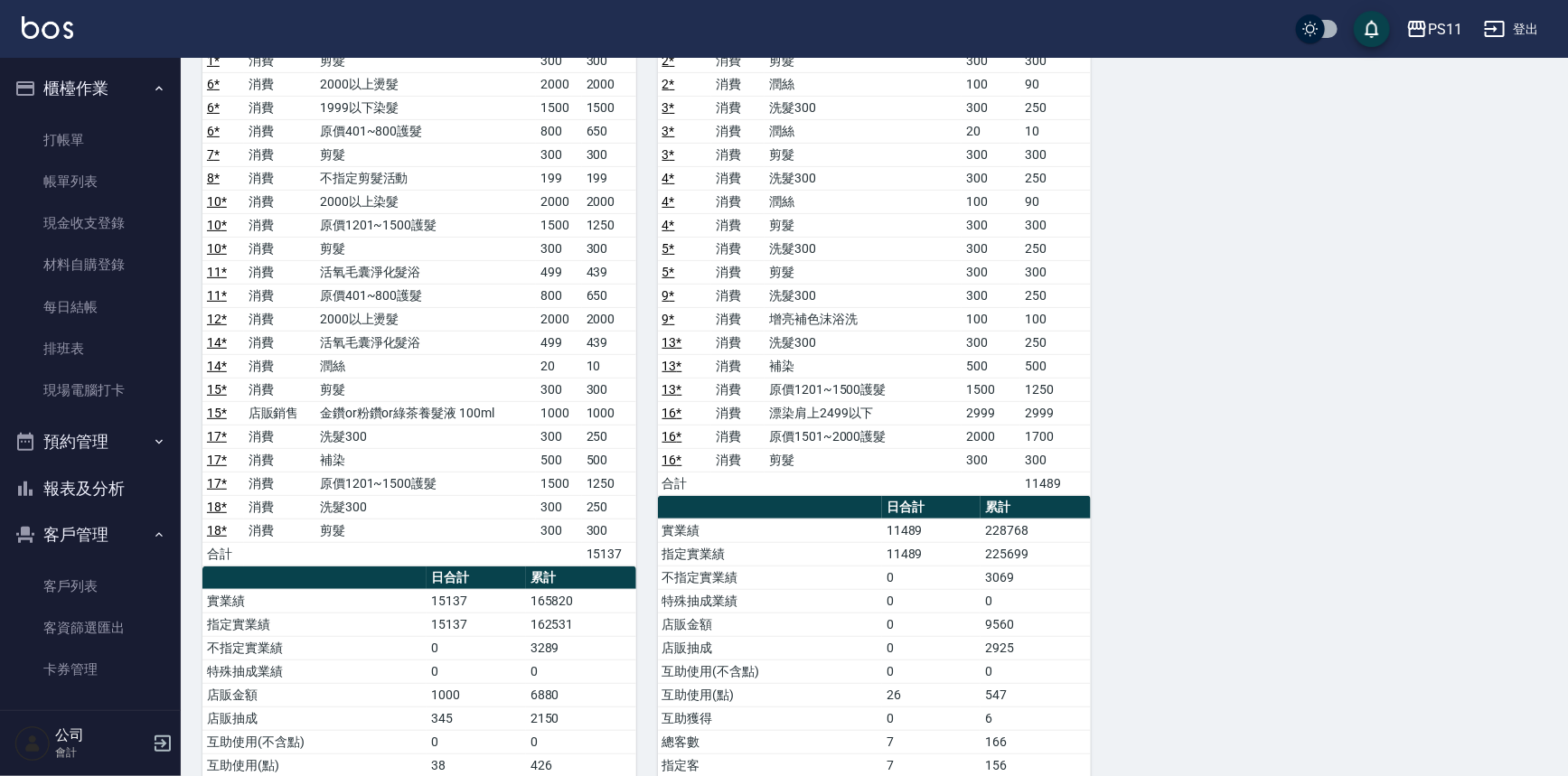
click at [106, 483] on button "報表及分析" at bounding box center [91, 489] width 166 height 47
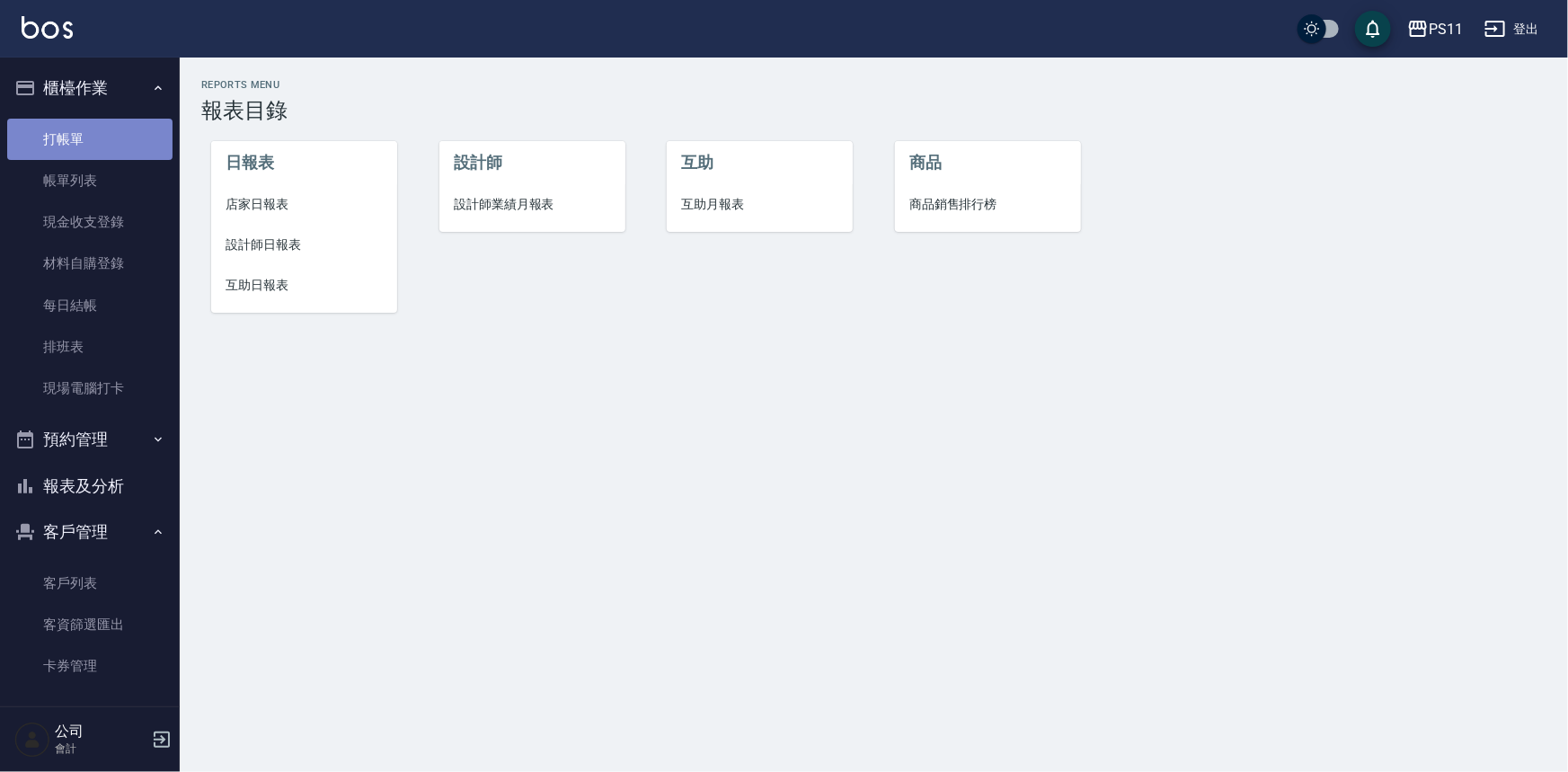
click at [112, 127] on link "打帳單" at bounding box center [90, 139] width 165 height 41
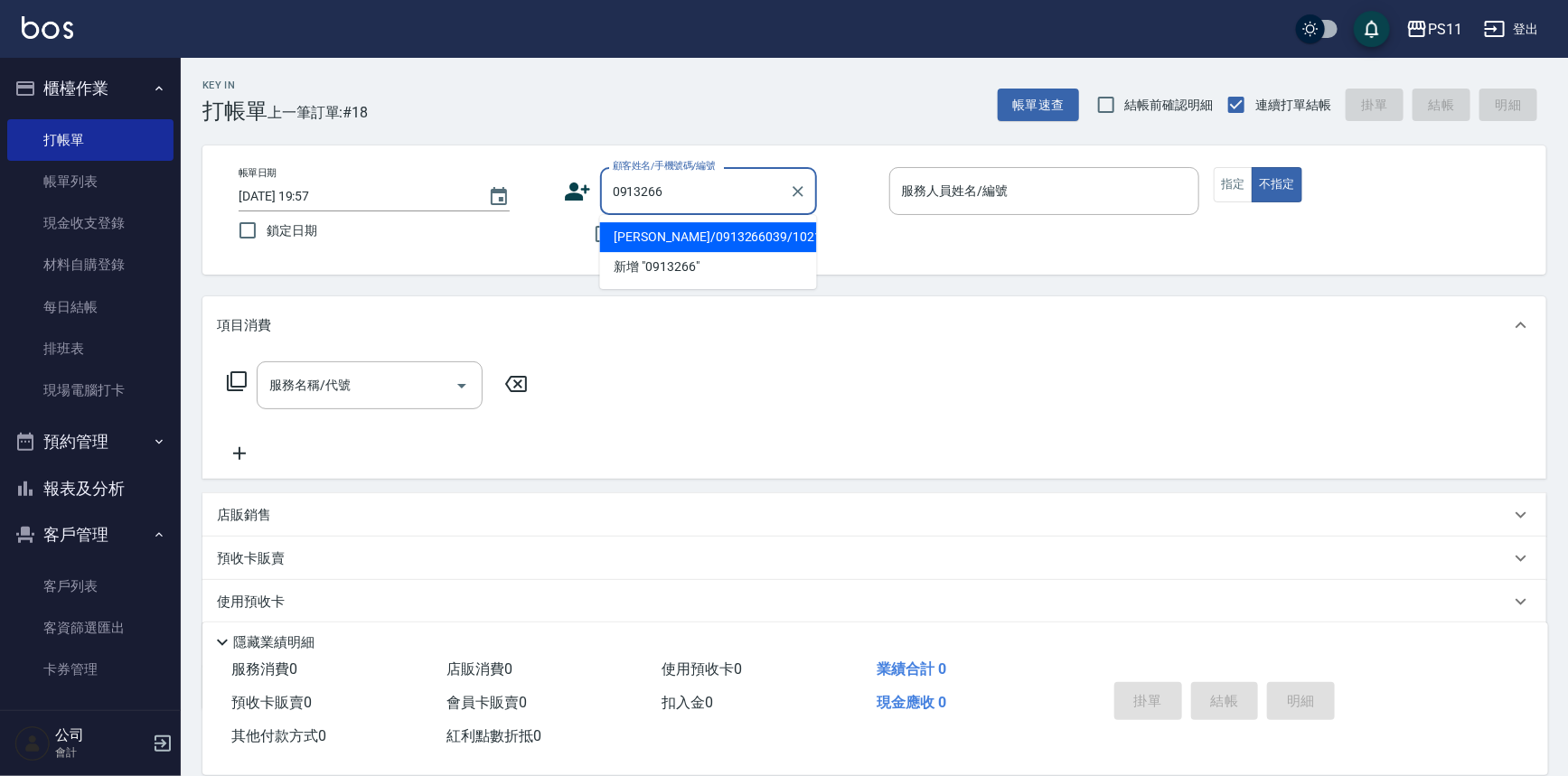
click at [642, 239] on li "[PERSON_NAME]/0913266039/1021" at bounding box center [708, 237] width 217 height 30
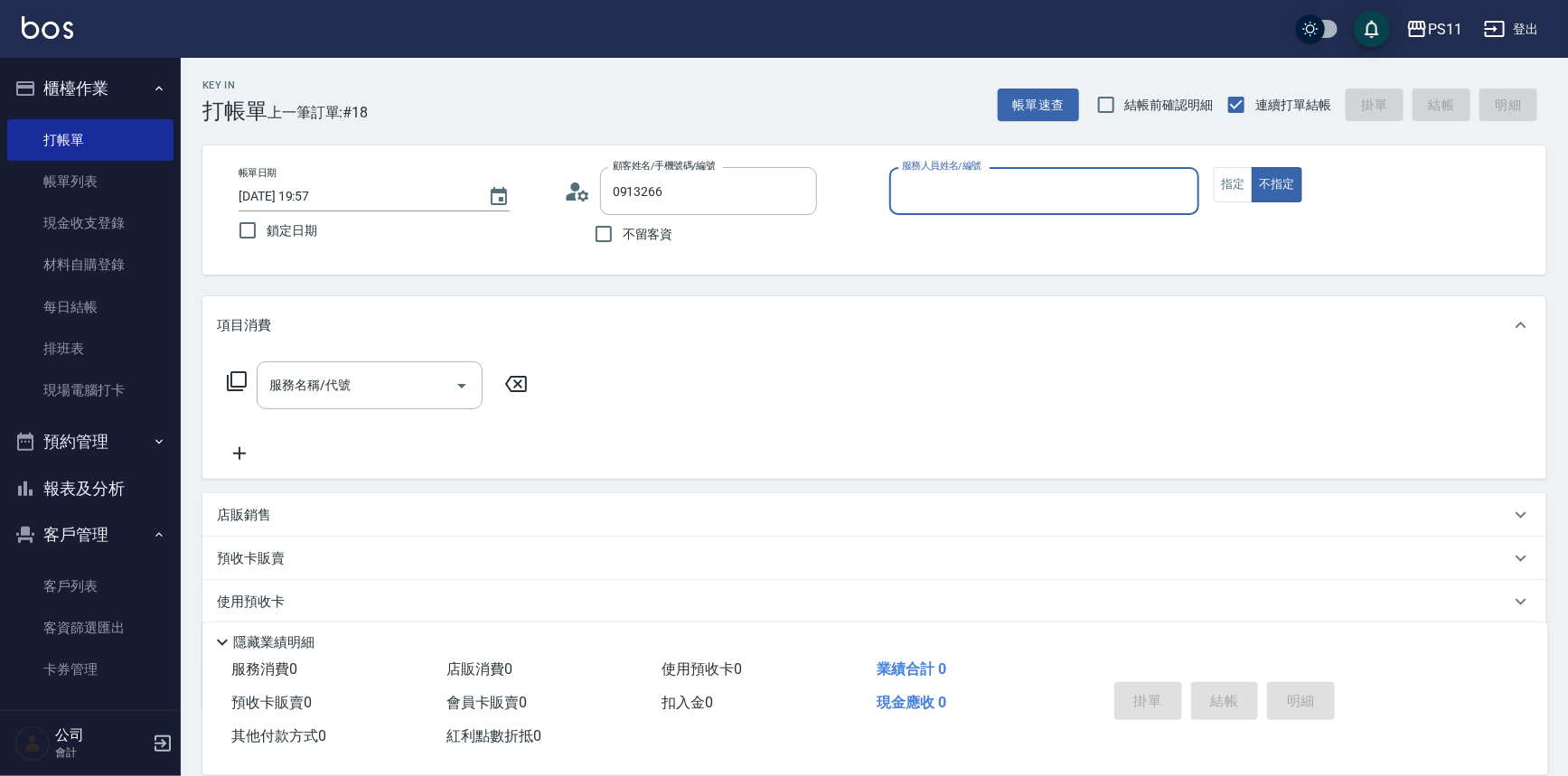
type input "[PERSON_NAME]/0913266039/1021"
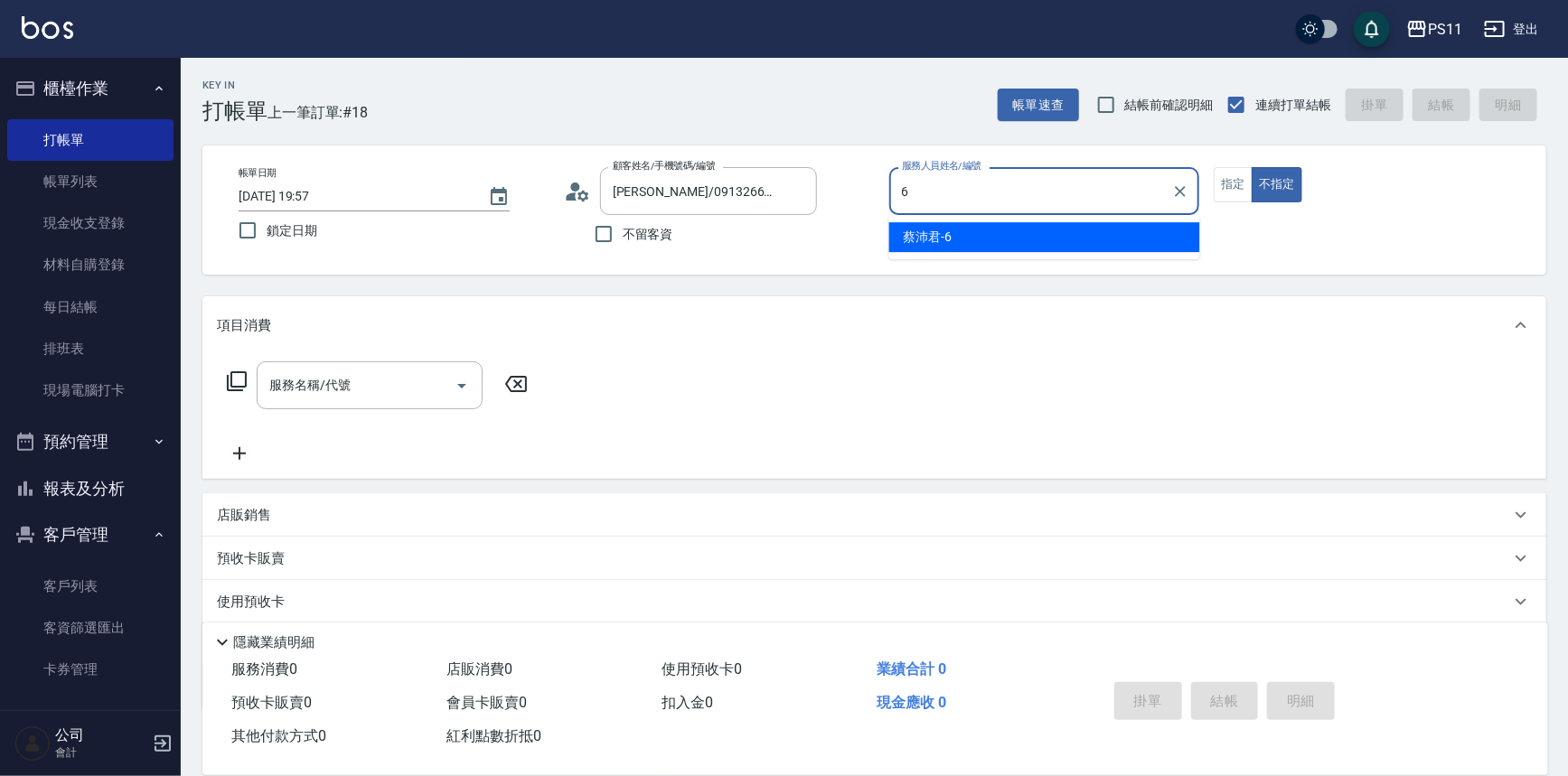
type input "[PERSON_NAME]6"
type button "false"
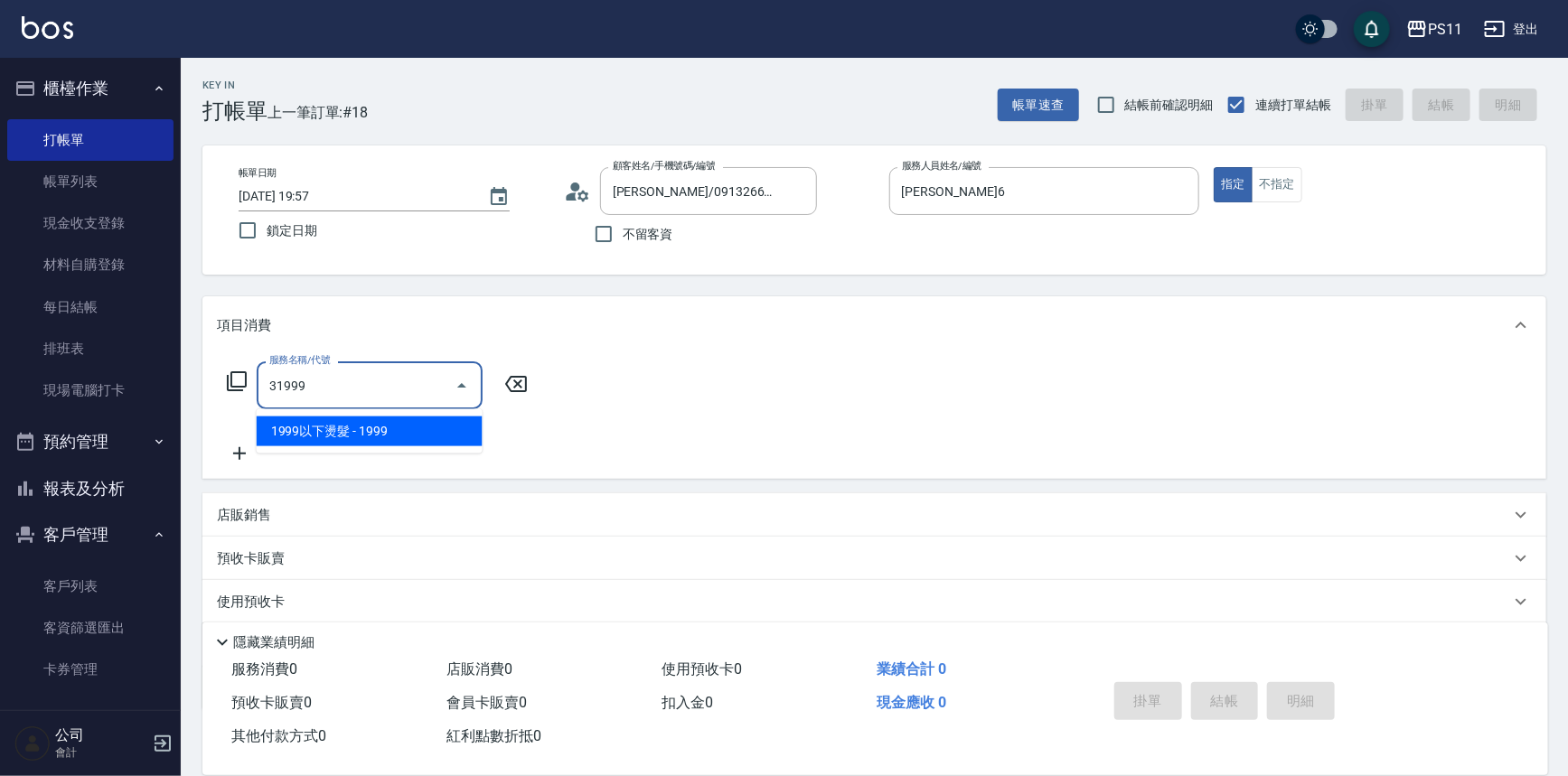
type input "1999以下燙髮(31999)"
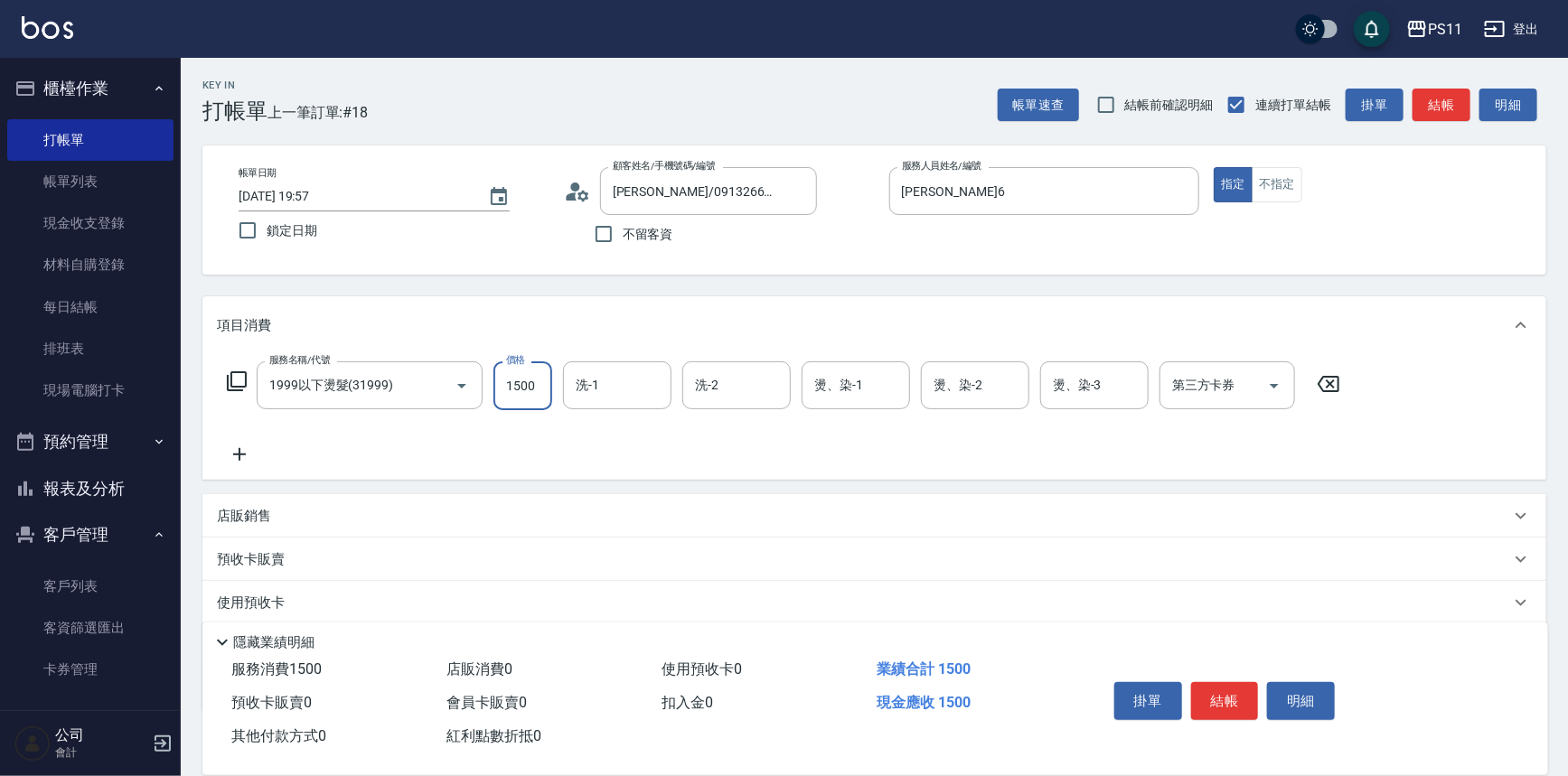
type input "1500"
type input "[PERSON_NAME]-31"
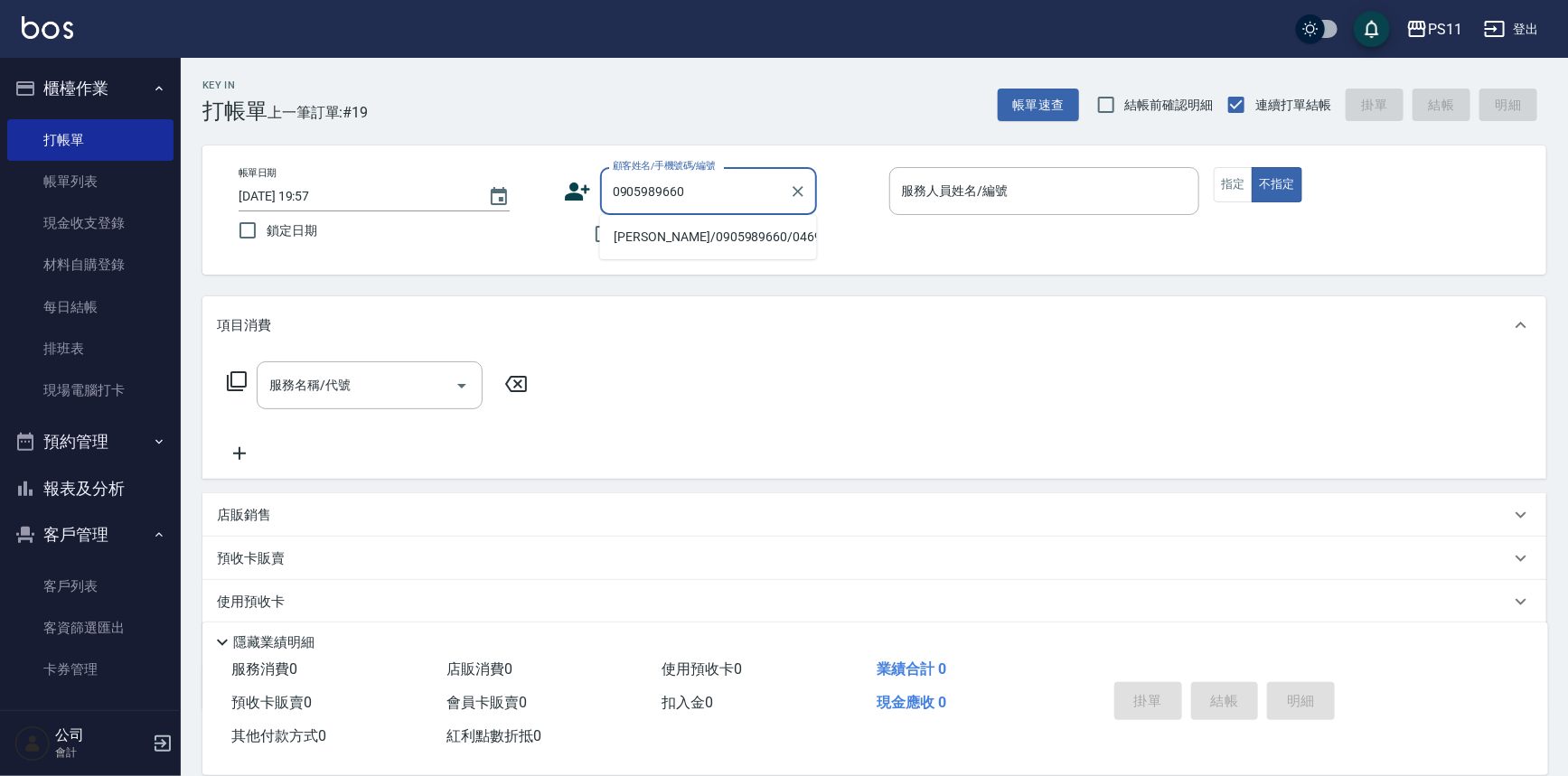
drag, startPoint x: 732, startPoint y: 235, endPoint x: 1358, endPoint y: 397, distance: 646.6
click at [896, 397] on body "PS11 登出 櫃檯作業 打帳單 帳單列表 現金收支登錄 材料自購登錄 每日結帳 排班表 現場電腦打卡 預約管理 預約管理 單日預約紀錄 單週預約紀錄 報表及…" at bounding box center [784, 440] width 1568 height 880
click at [727, 234] on li "[PERSON_NAME]/0905989660/0469" at bounding box center [708, 237] width 217 height 30
type input "[PERSON_NAME]/0905989660/0469"
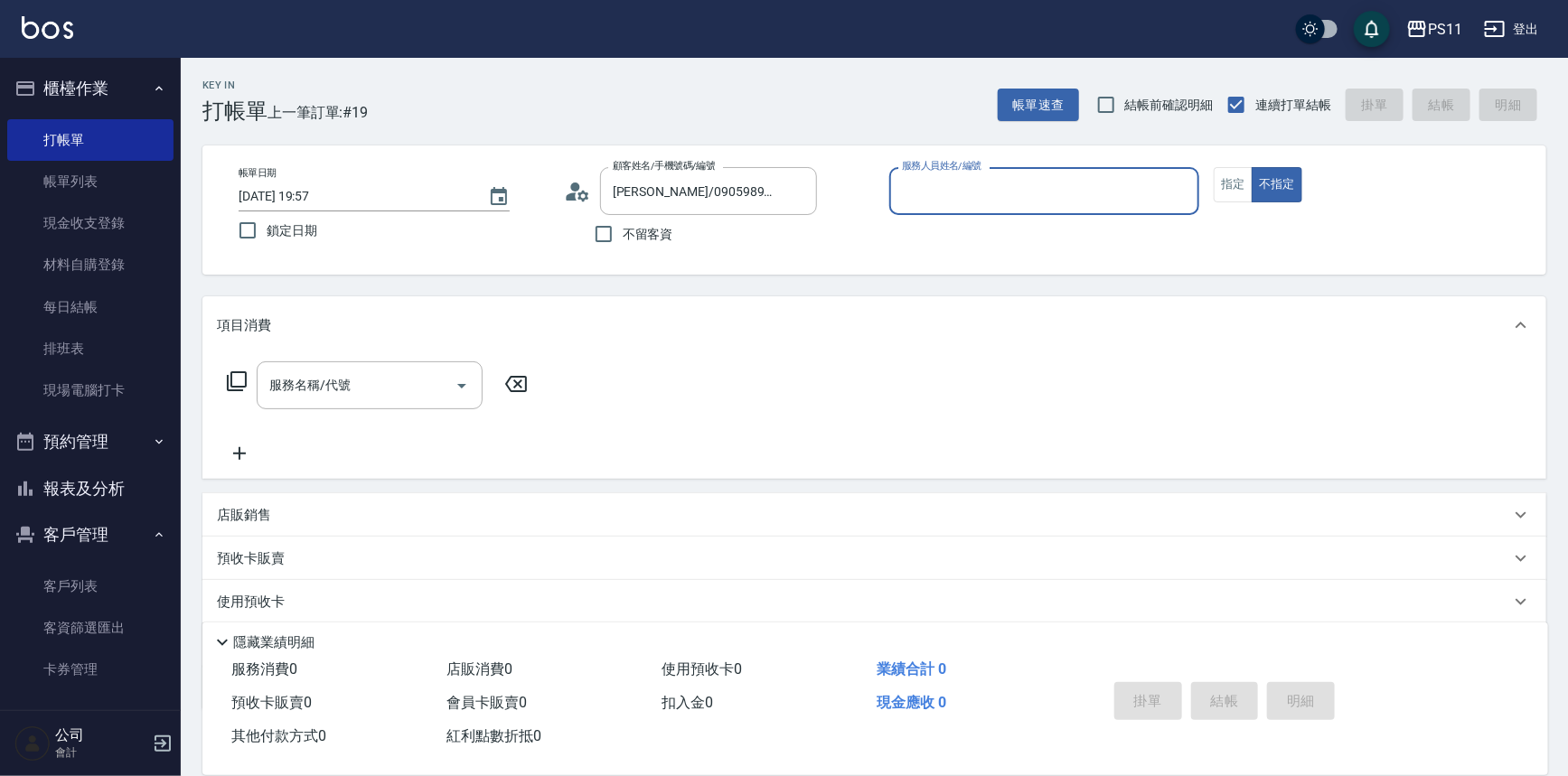
click at [999, 209] on div "服務人員姓名/編號" at bounding box center [1045, 191] width 311 height 48
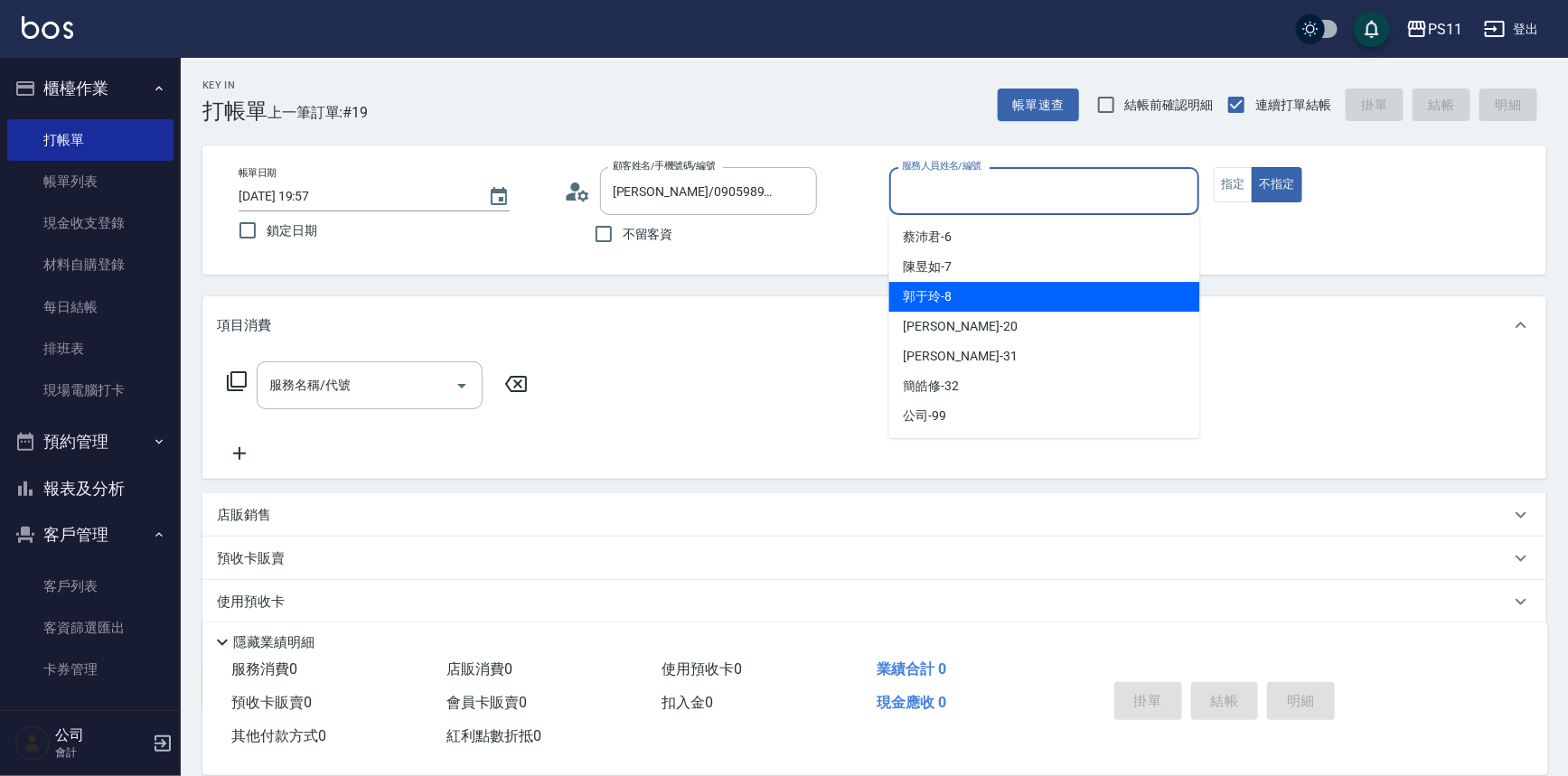
click at [1002, 295] on div "[PERSON_NAME]-8" at bounding box center [1045, 297] width 311 height 30
type input "[PERSON_NAME]-8"
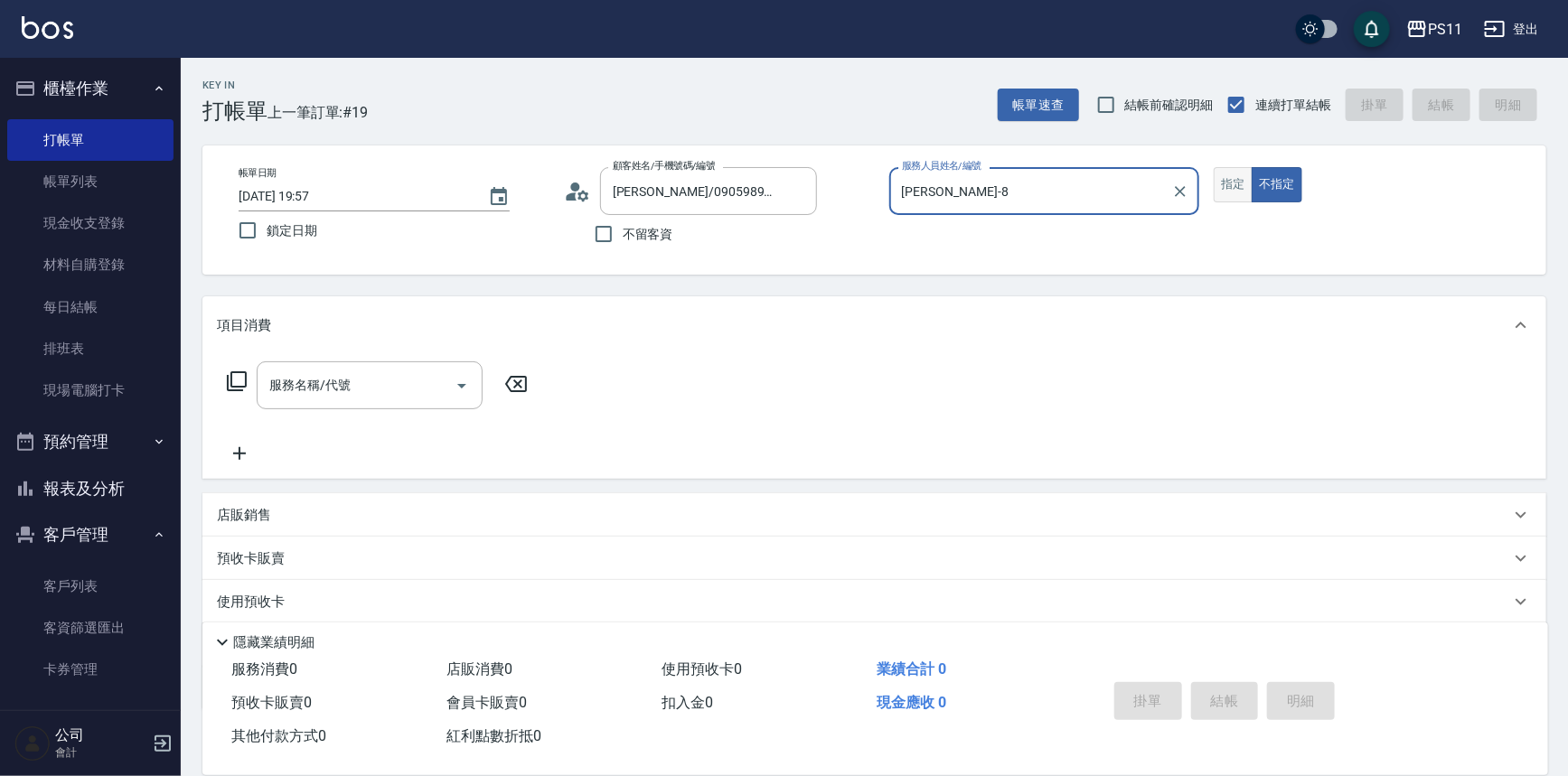
click at [1219, 182] on button "指定" at bounding box center [1233, 184] width 39 height 35
click at [241, 374] on icon at bounding box center [236, 380] width 22 height 22
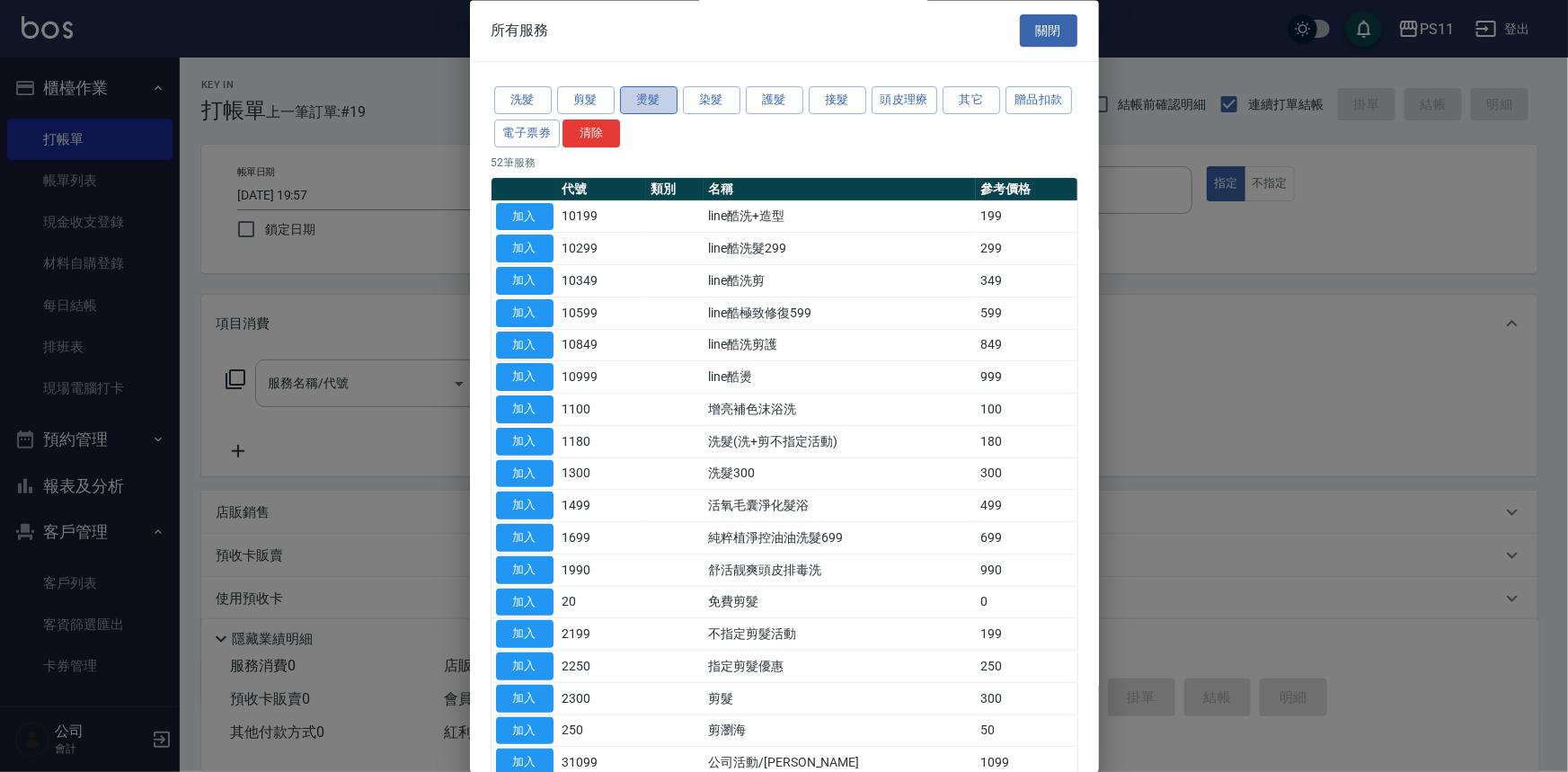
click at [650, 102] on button "燙髮" at bounding box center [648, 101] width 57 height 28
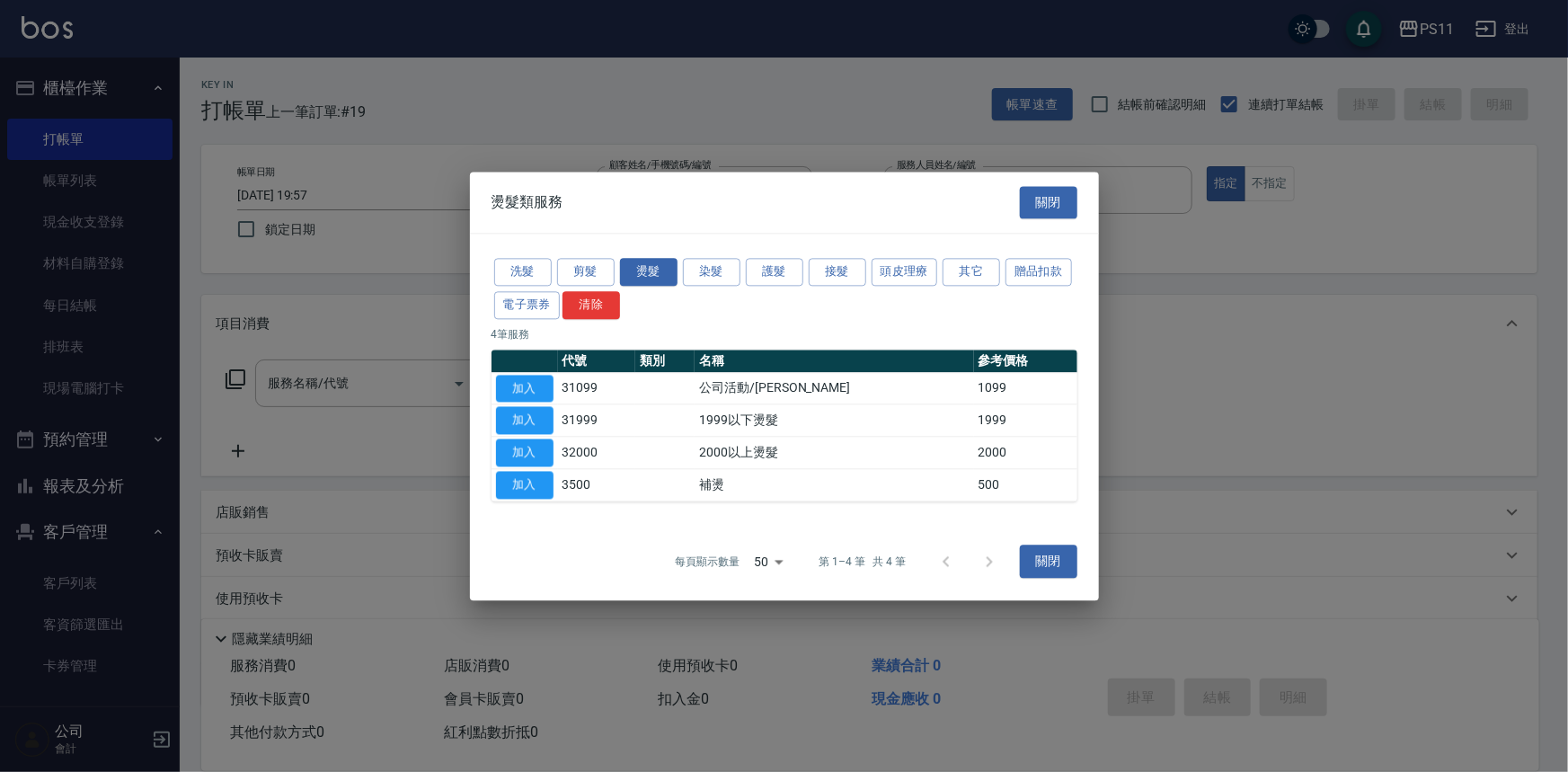
drag, startPoint x: 521, startPoint y: 454, endPoint x: 533, endPoint y: 447, distance: 13.9
click at [522, 454] on button "加入" at bounding box center [524, 453] width 57 height 28
type input "2000以上燙髮(32000)"
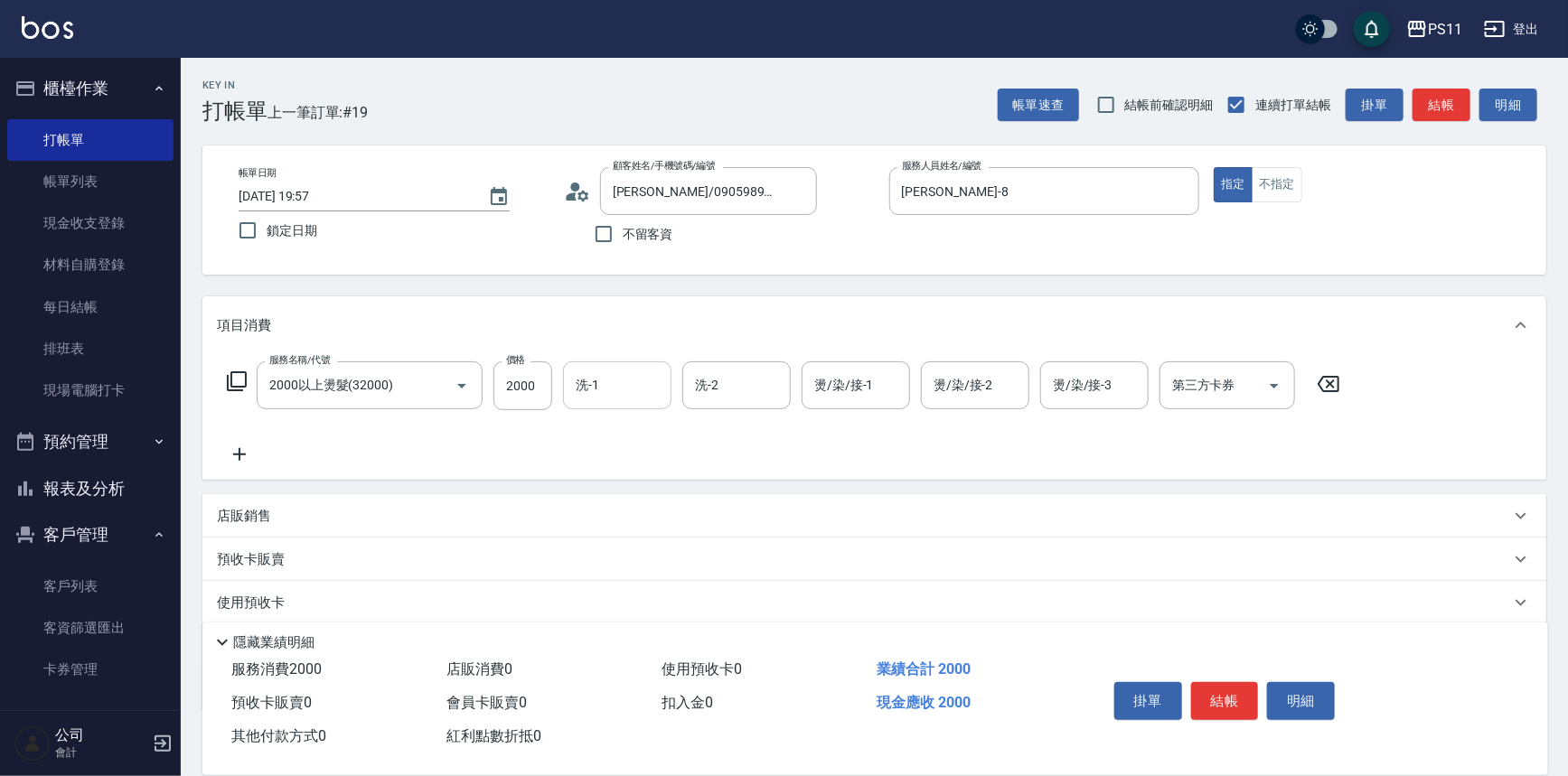
click at [635, 382] on input "洗-1" at bounding box center [618, 384] width 93 height 31
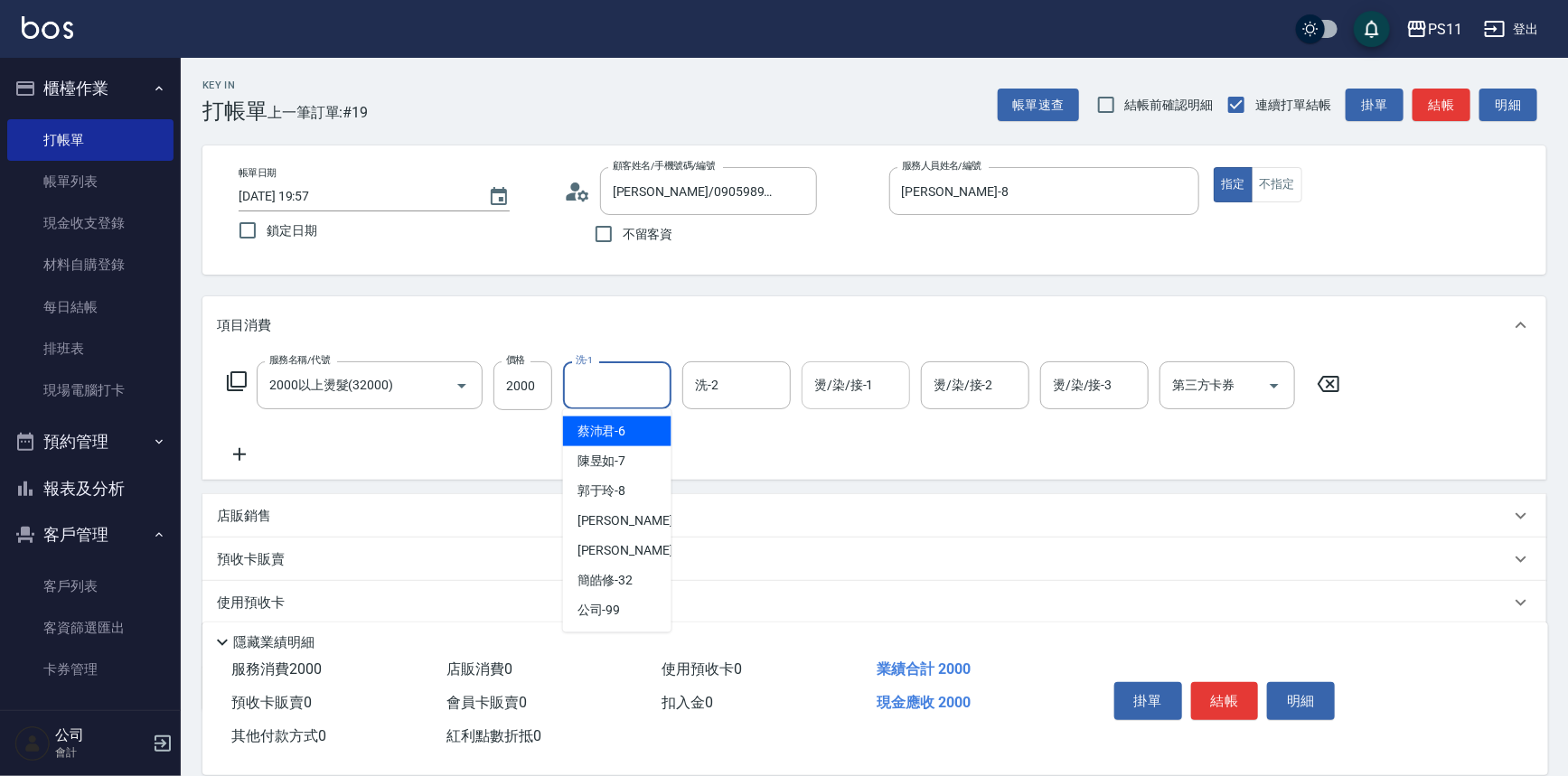
click at [874, 370] on input "燙/染/接-1" at bounding box center [857, 384] width 93 height 31
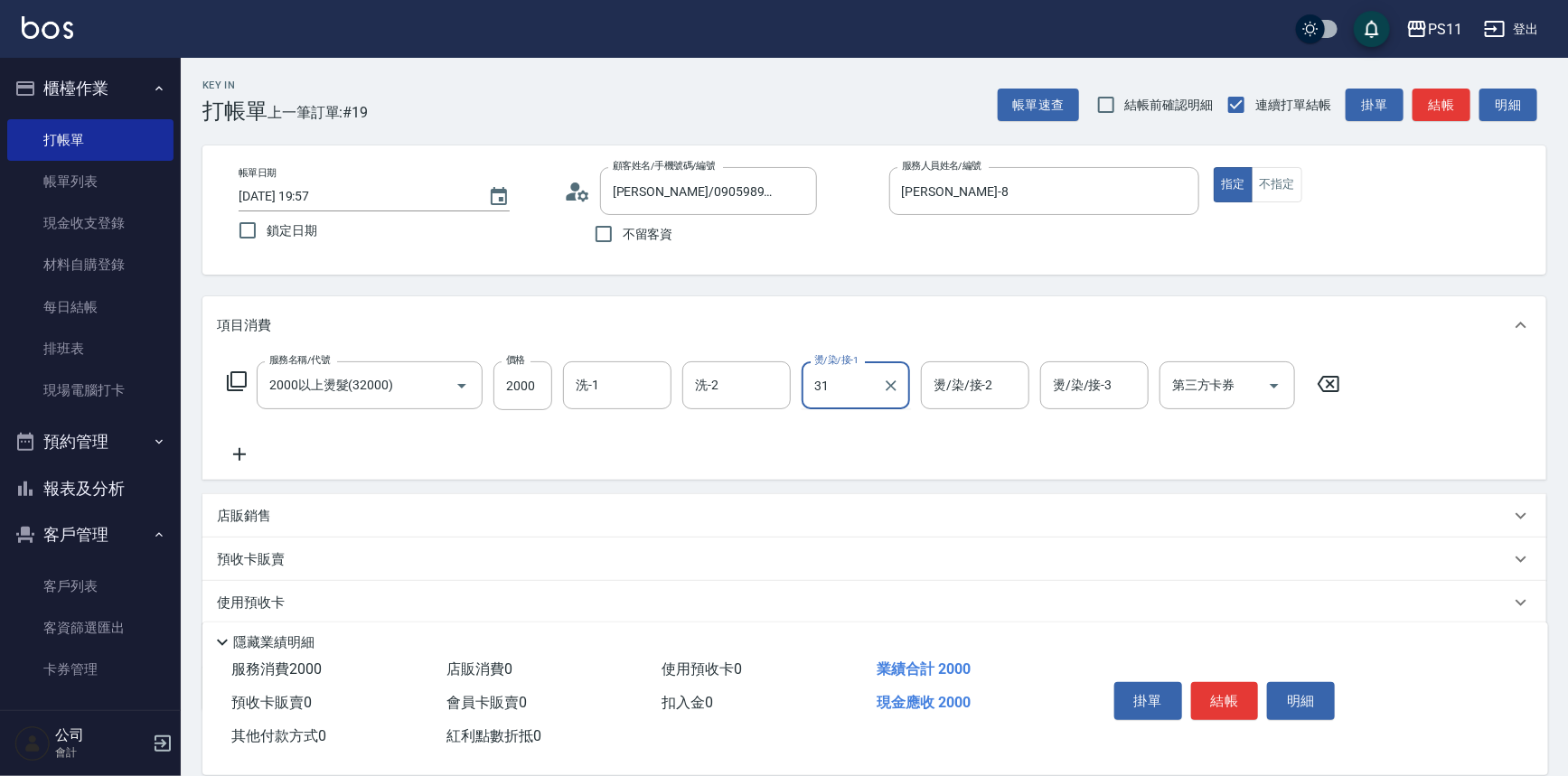
type input "[PERSON_NAME]-31"
drag, startPoint x: 653, startPoint y: 403, endPoint x: 764, endPoint y: 393, distance: 111.4
click at [656, 402] on div "洗-1" at bounding box center [617, 385] width 109 height 48
type input "[PERSON_NAME]-31"
click at [1236, 694] on button "結帳" at bounding box center [1225, 701] width 68 height 38
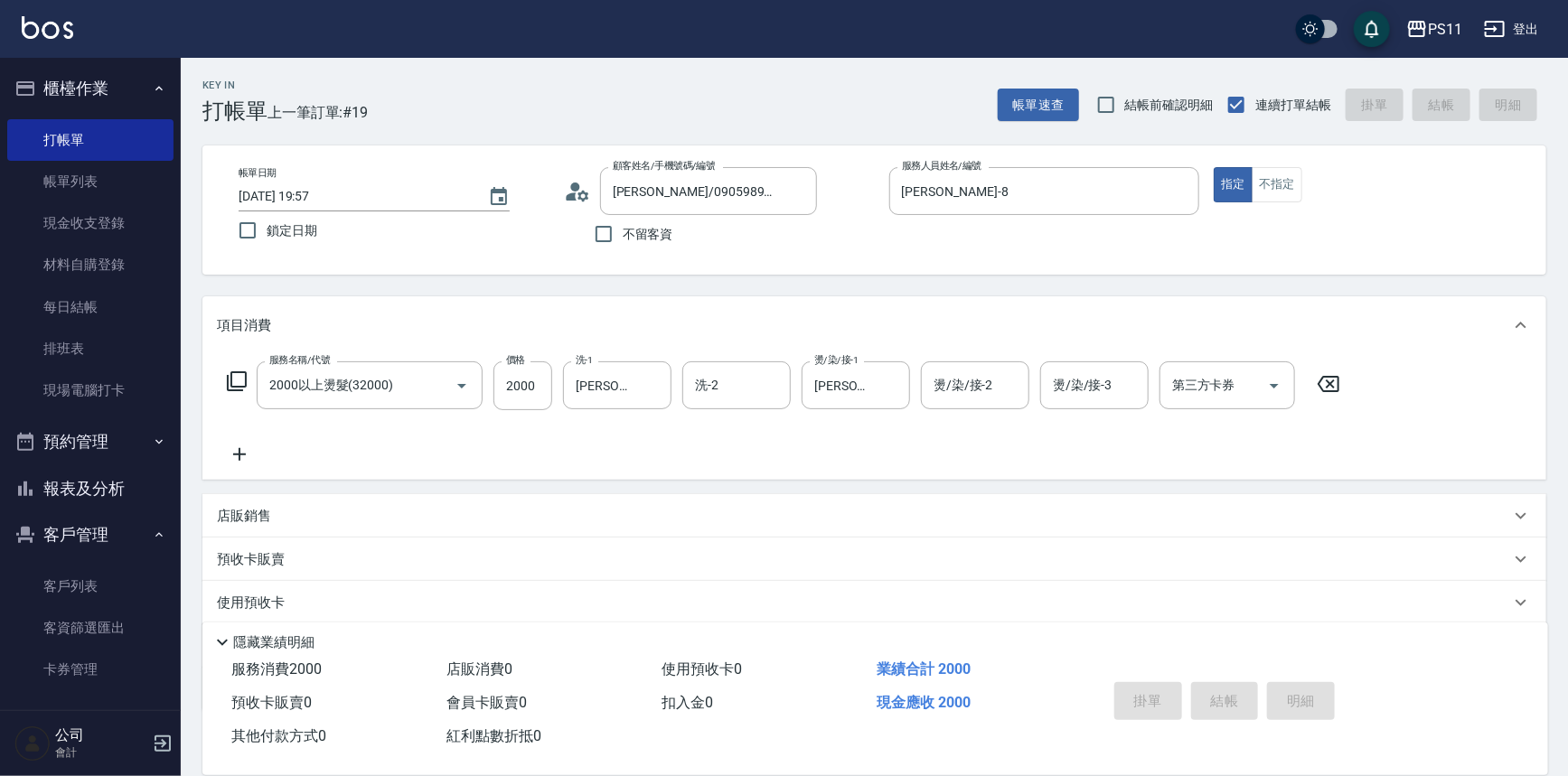
type input "[DATE] 20:01"
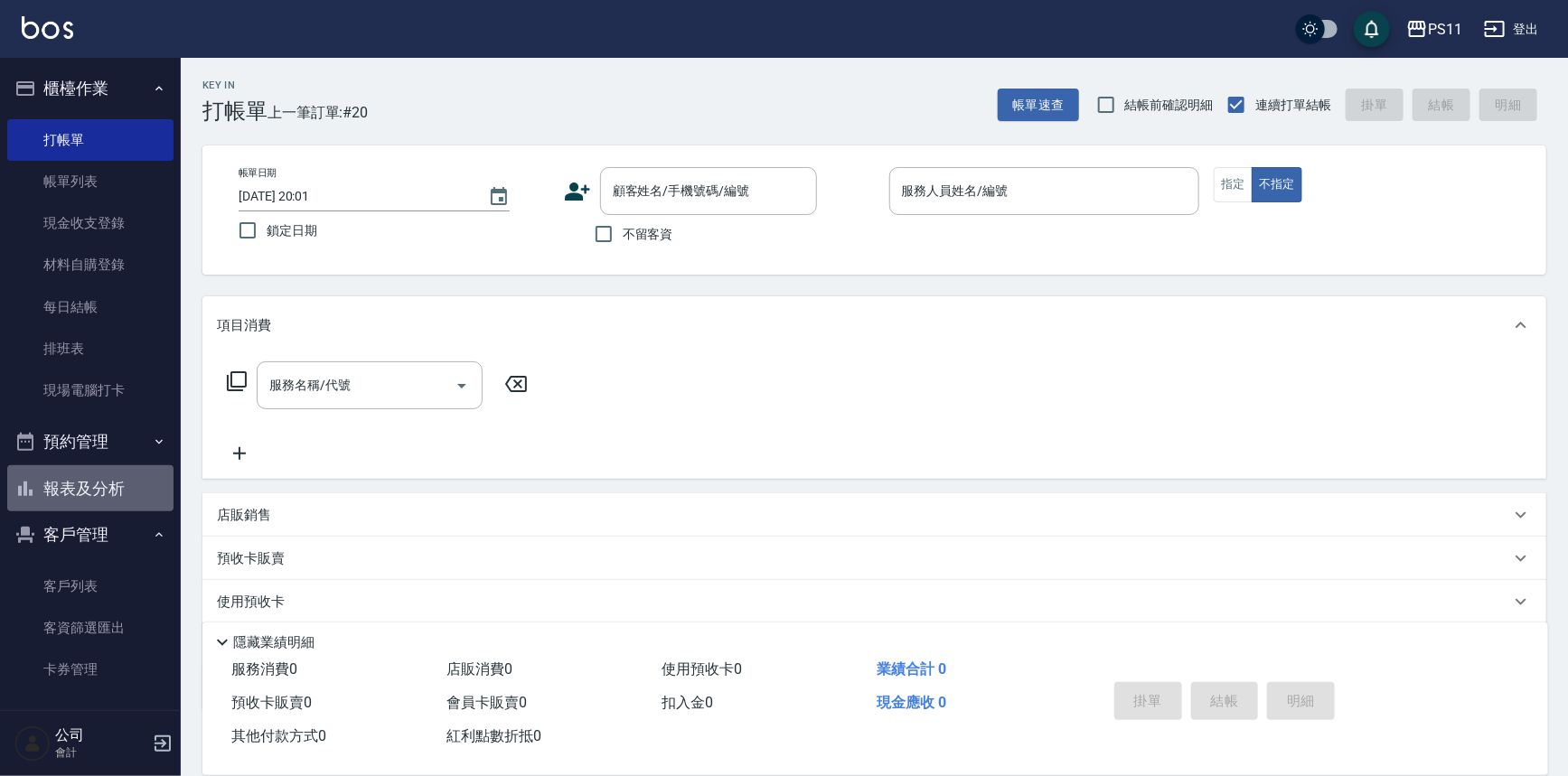
click at [127, 495] on button "報表及分析" at bounding box center [91, 489] width 166 height 47
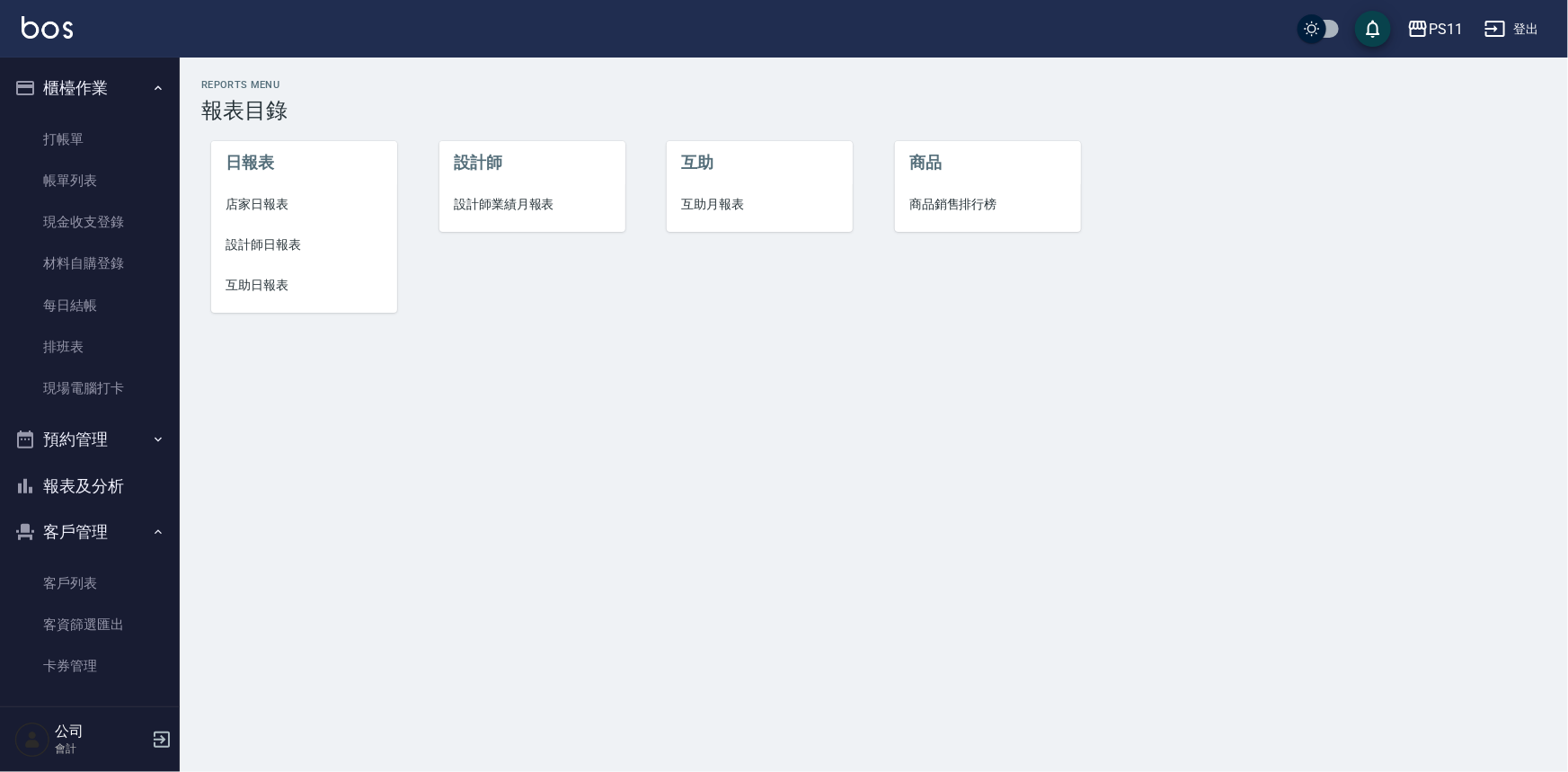
click at [289, 240] on span "設計師日報表" at bounding box center [303, 245] width 157 height 19
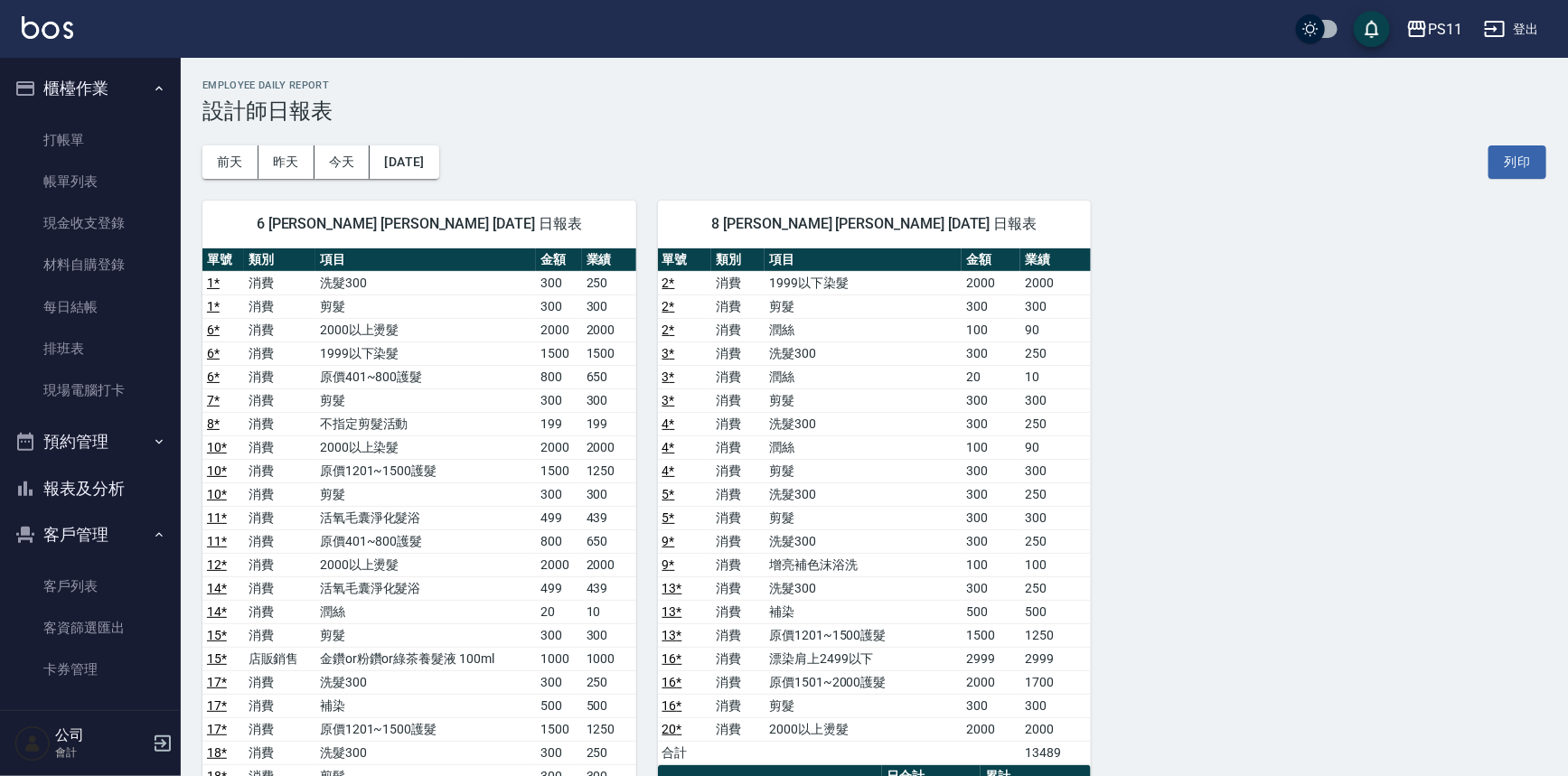
click at [1093, 549] on div "6 [PERSON_NAME] [PERSON_NAME] [DATE] 日報表 單號 類別 項目 金額 業績 1 * 消費 洗髮300 300 250 1 …" at bounding box center [863, 705] width 1366 height 1054
click at [326, 323] on td "2000以上燙髮" at bounding box center [426, 329] width 221 height 24
click at [457, 522] on td "活氧毛囊淨化髮浴" at bounding box center [426, 517] width 221 height 24
drag, startPoint x: 132, startPoint y: 177, endPoint x: 1004, endPoint y: 356, distance: 890.2
click at [132, 177] on link "帳單列表" at bounding box center [91, 181] width 166 height 42
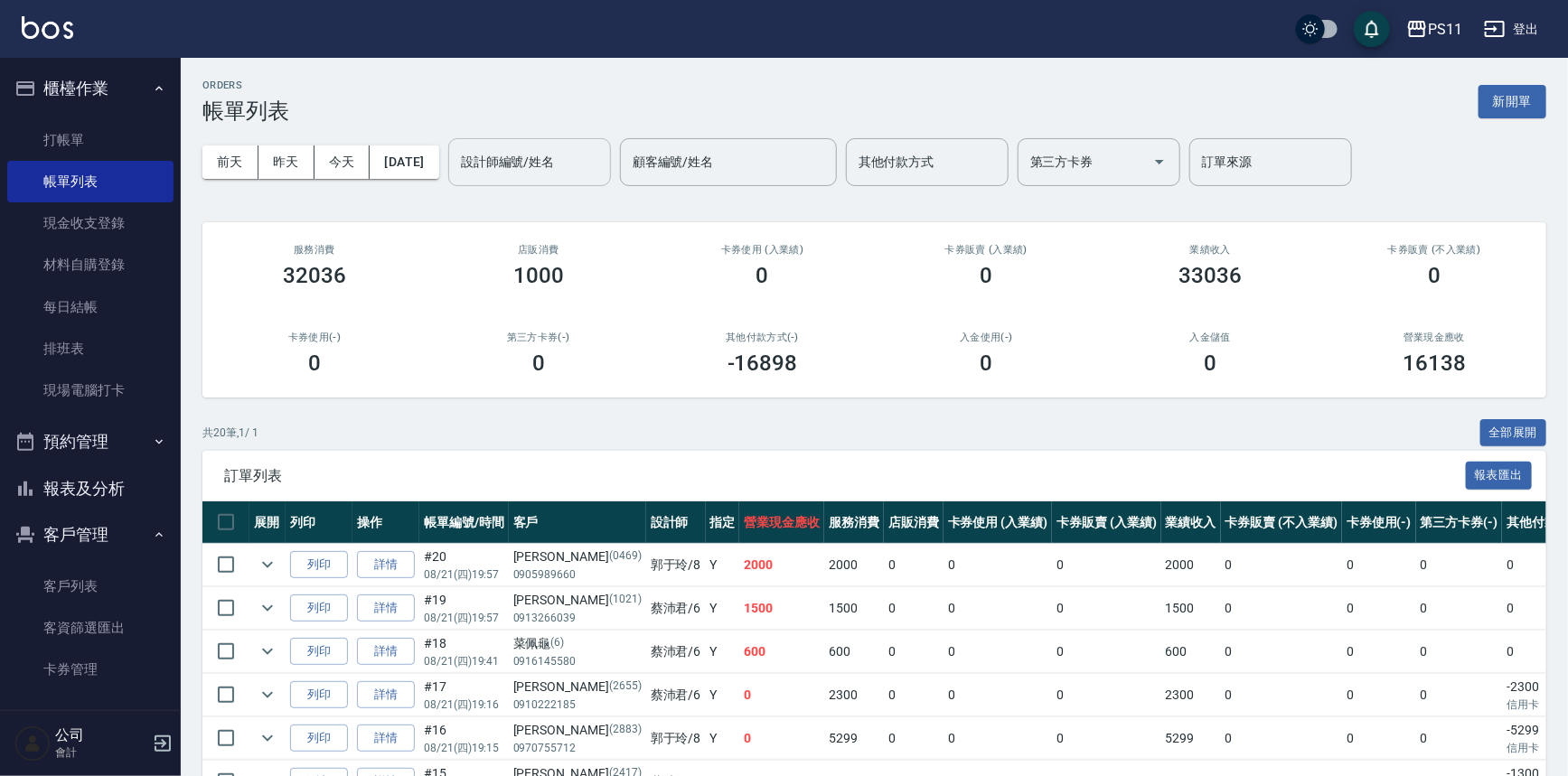
click at [561, 173] on input "設計師編號/姓名" at bounding box center [529, 161] width 146 height 31
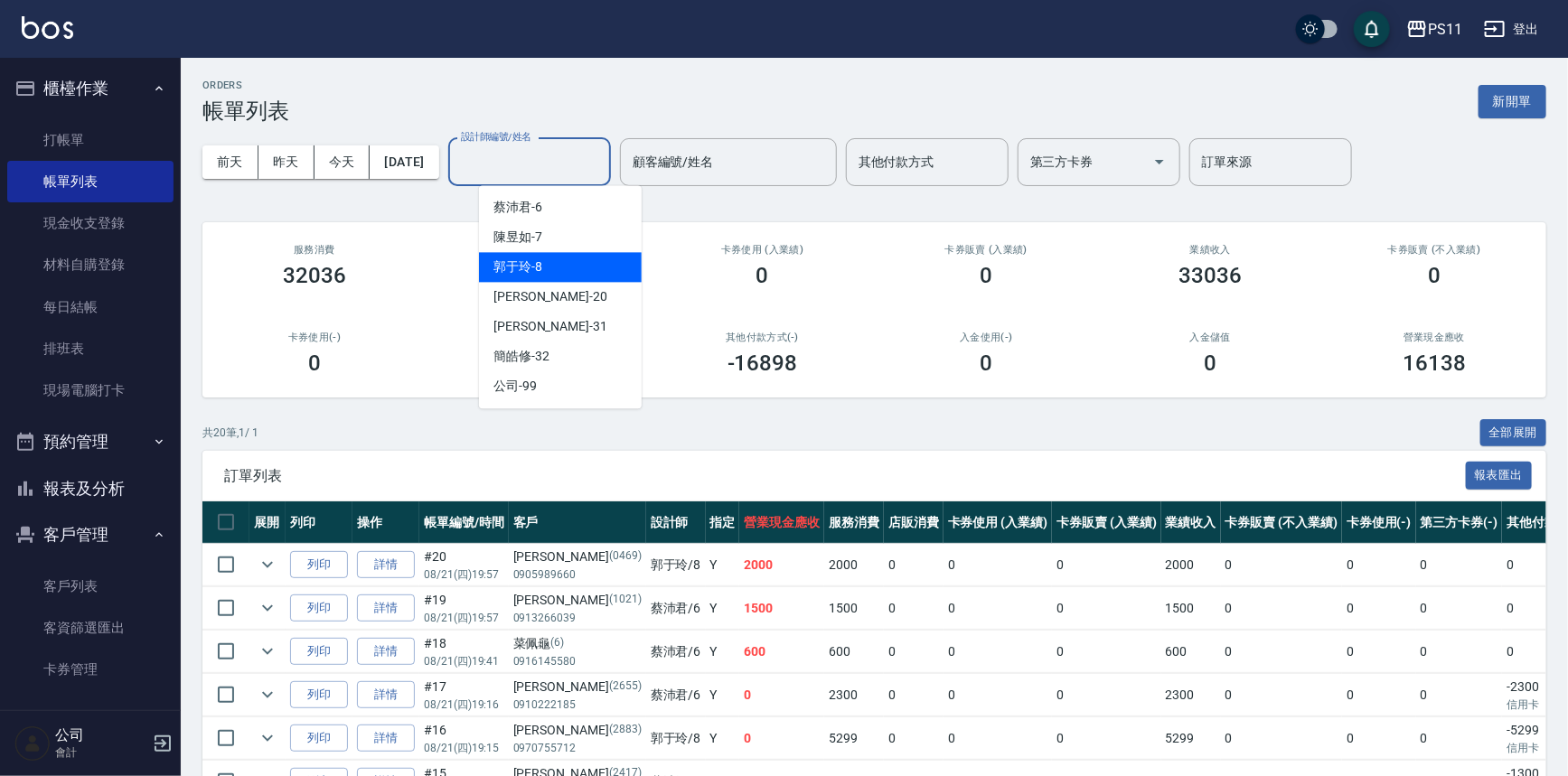
drag, startPoint x: 574, startPoint y: 268, endPoint x: 702, endPoint y: 319, distance: 137.8
click at [574, 269] on div "[PERSON_NAME]-8" at bounding box center [560, 267] width 162 height 30
type input "[PERSON_NAME]-8"
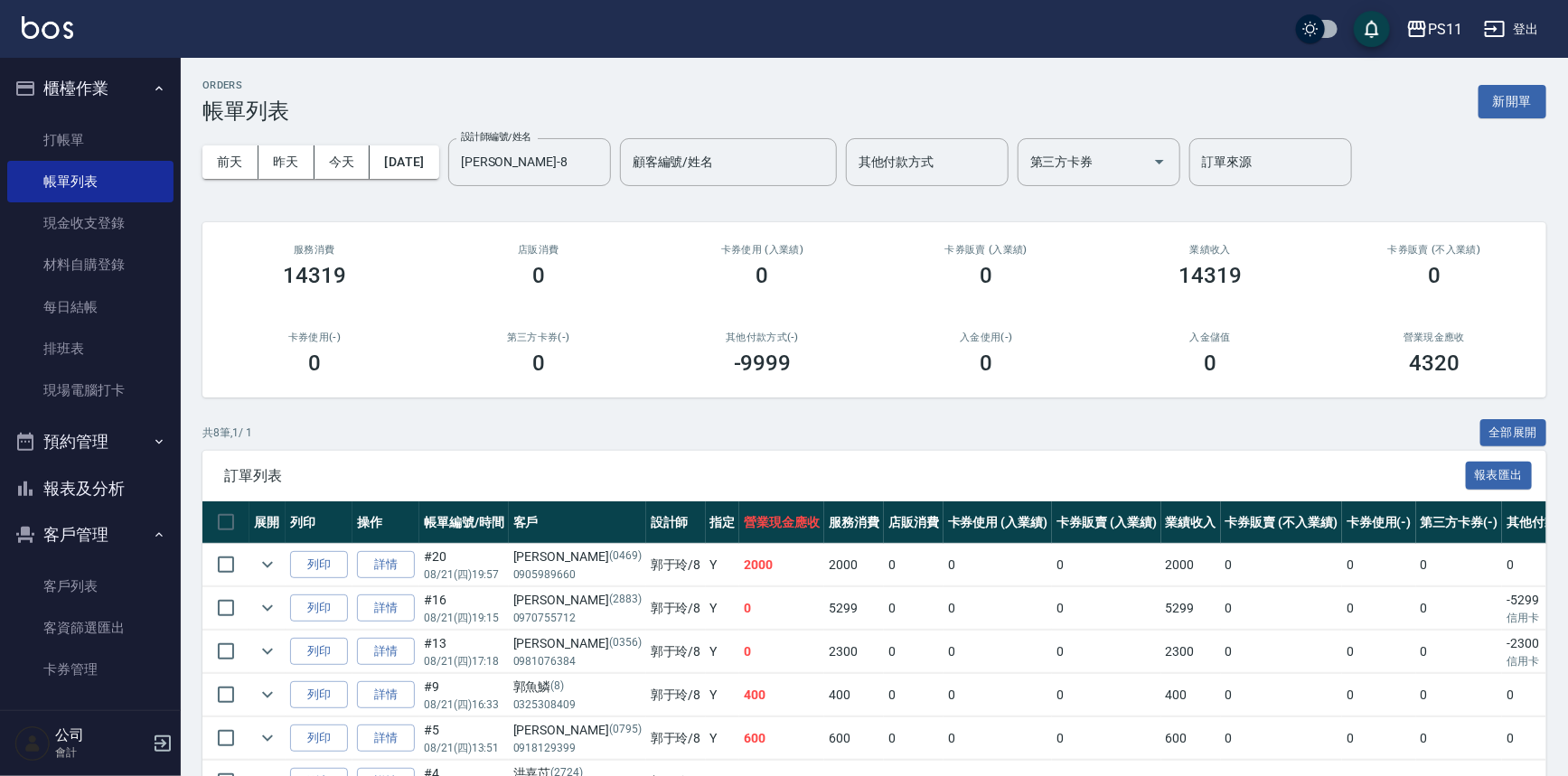
click at [718, 429] on div "共 8 筆, 1 / 1 全部展開" at bounding box center [874, 433] width 1344 height 28
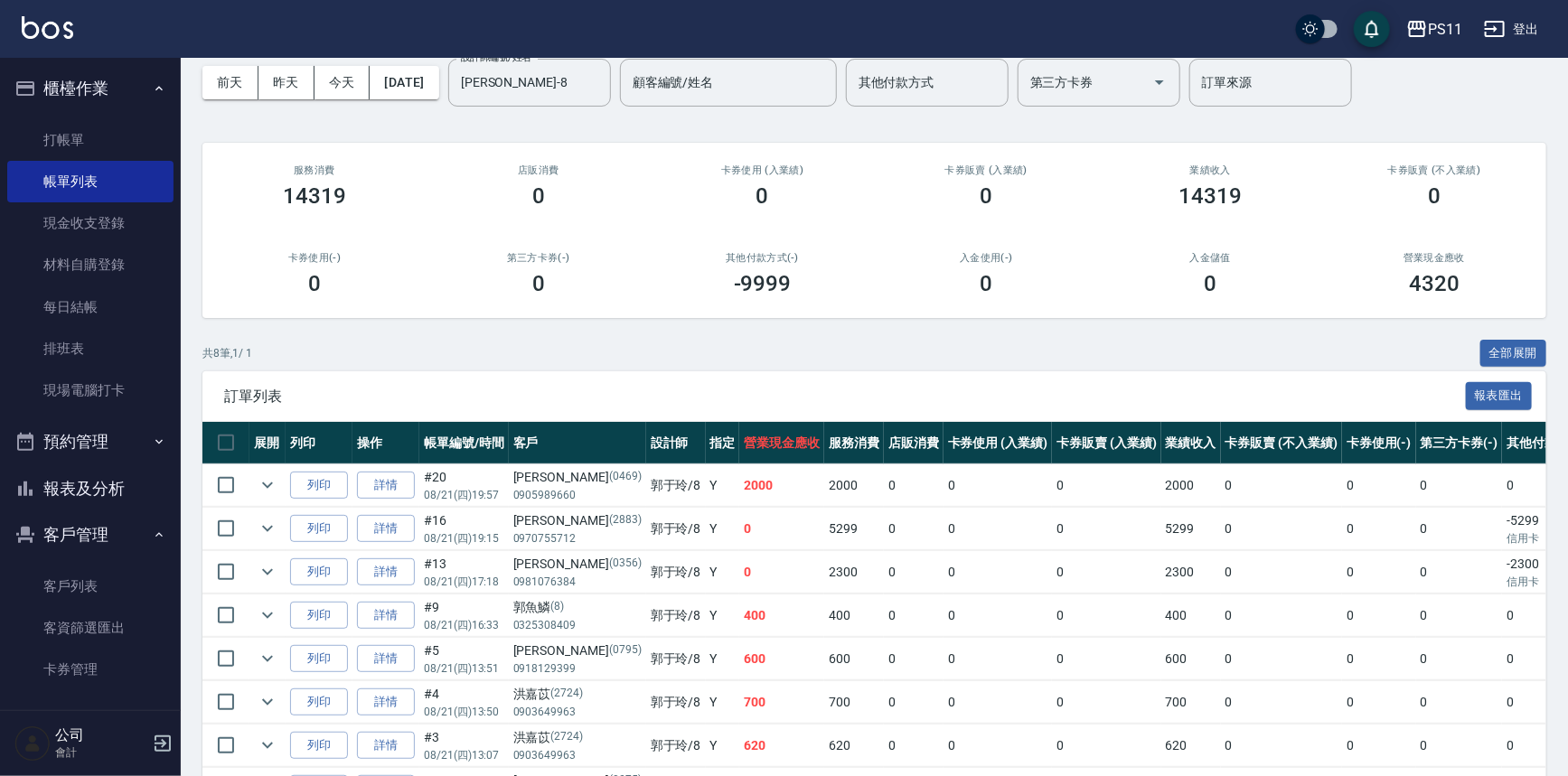
scroll to position [195, 0]
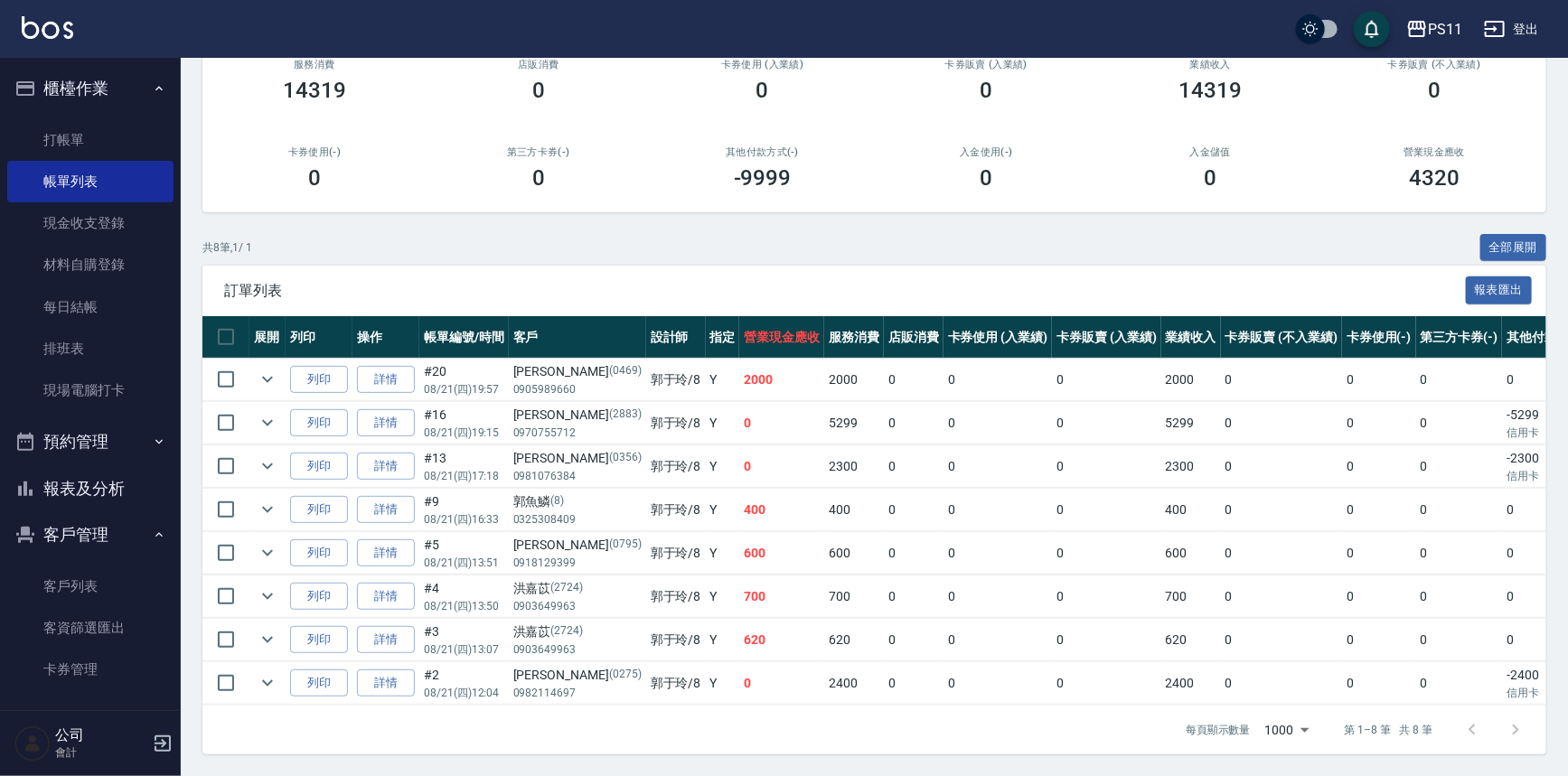
drag, startPoint x: 111, startPoint y: 475, endPoint x: 129, endPoint y: 460, distance: 23.4
click at [111, 473] on button "報表及分析" at bounding box center [91, 489] width 166 height 47
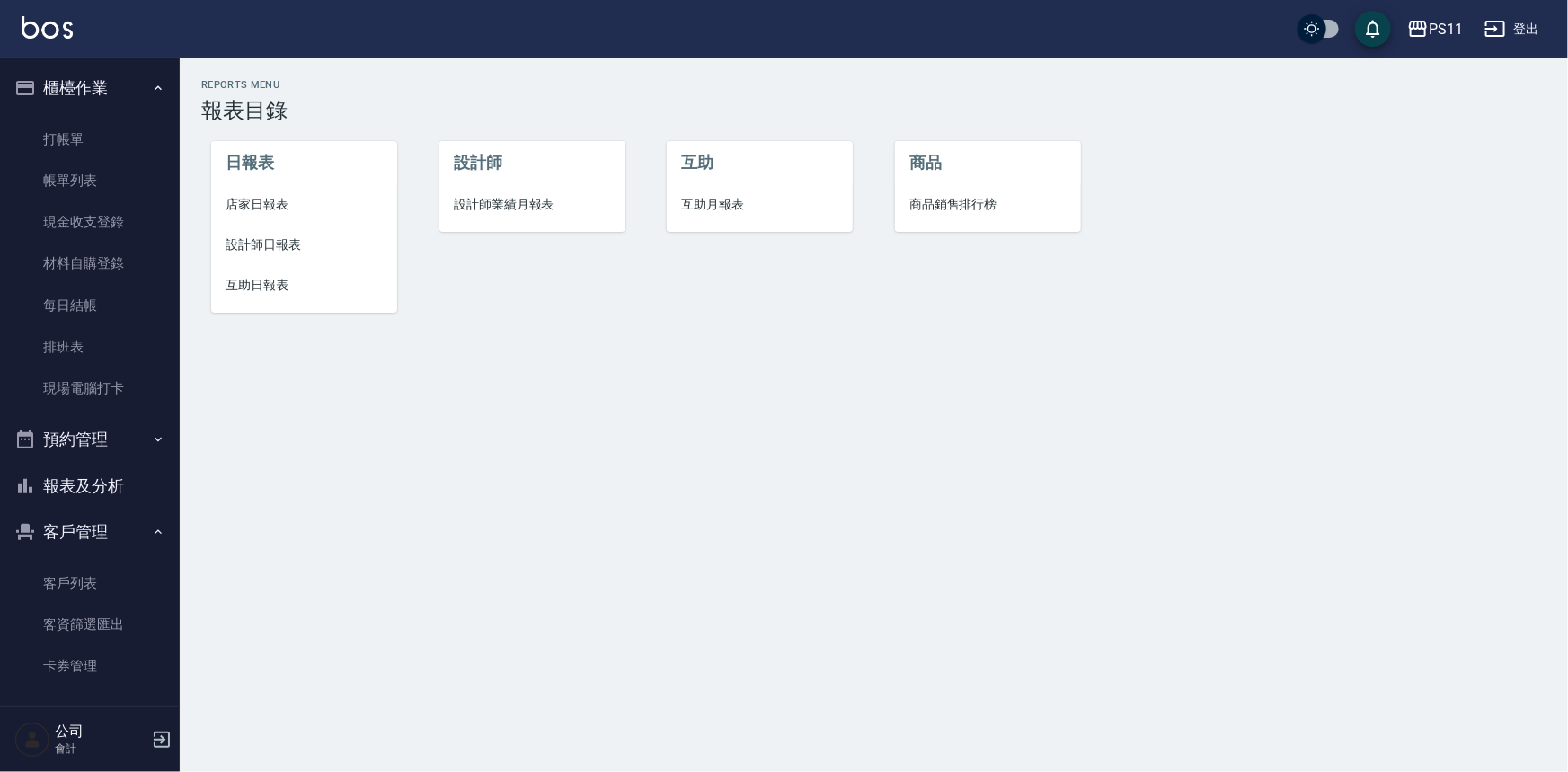
click at [293, 283] on span "互助日報表" at bounding box center [303, 286] width 157 height 19
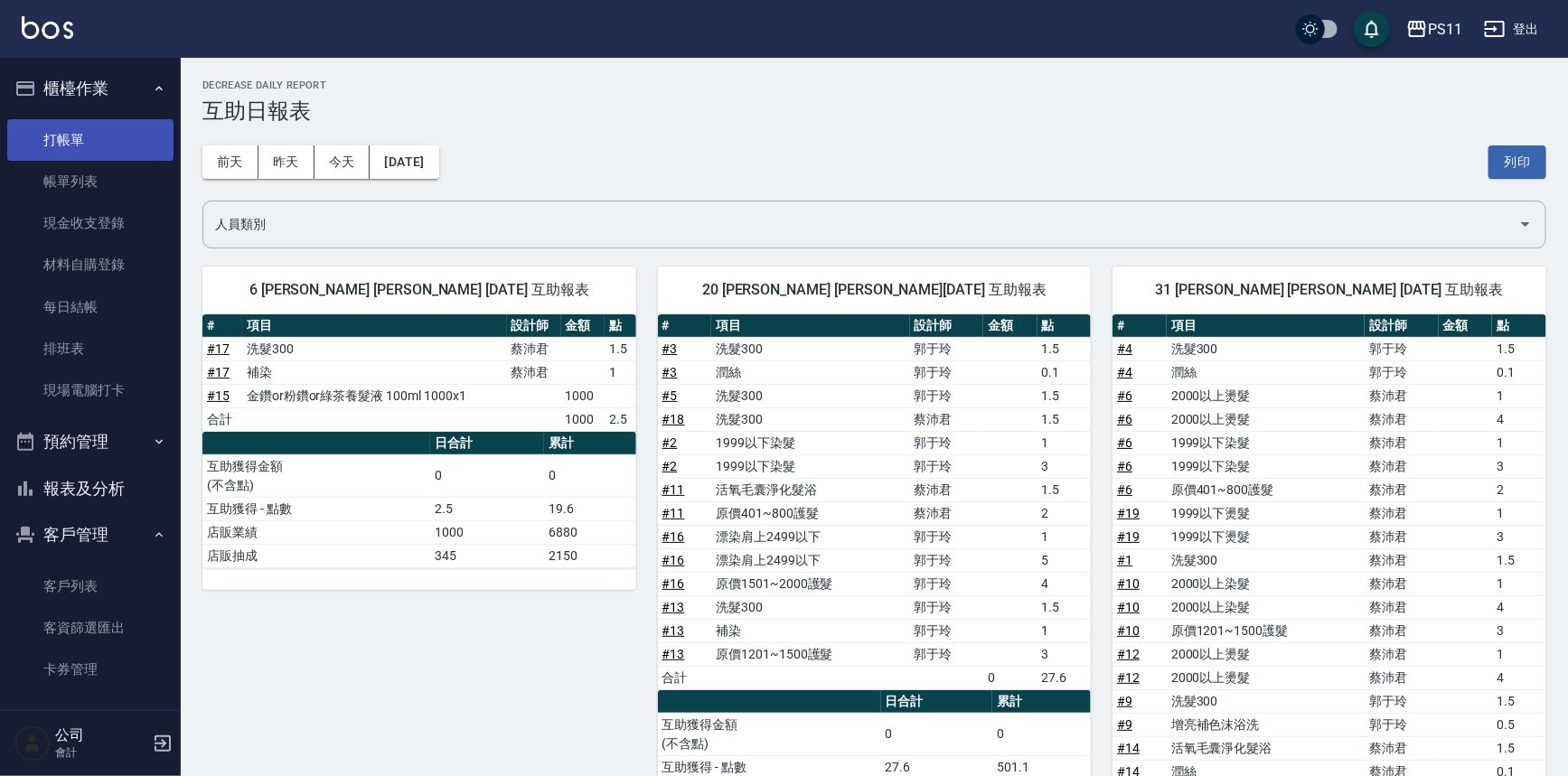
click at [95, 134] on link "打帳單" at bounding box center [91, 140] width 166 height 42
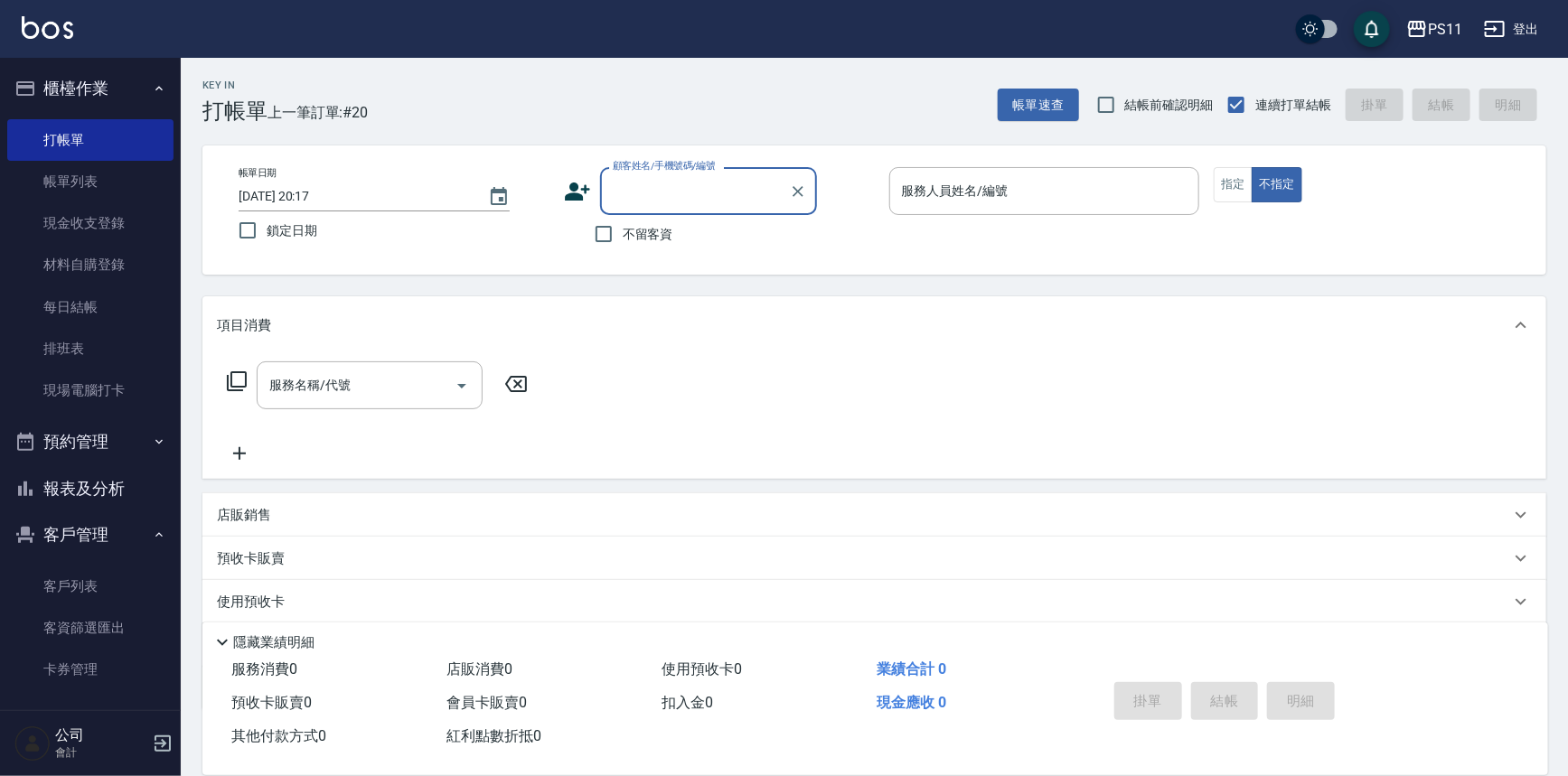
click at [138, 476] on button "報表及分析" at bounding box center [91, 489] width 166 height 47
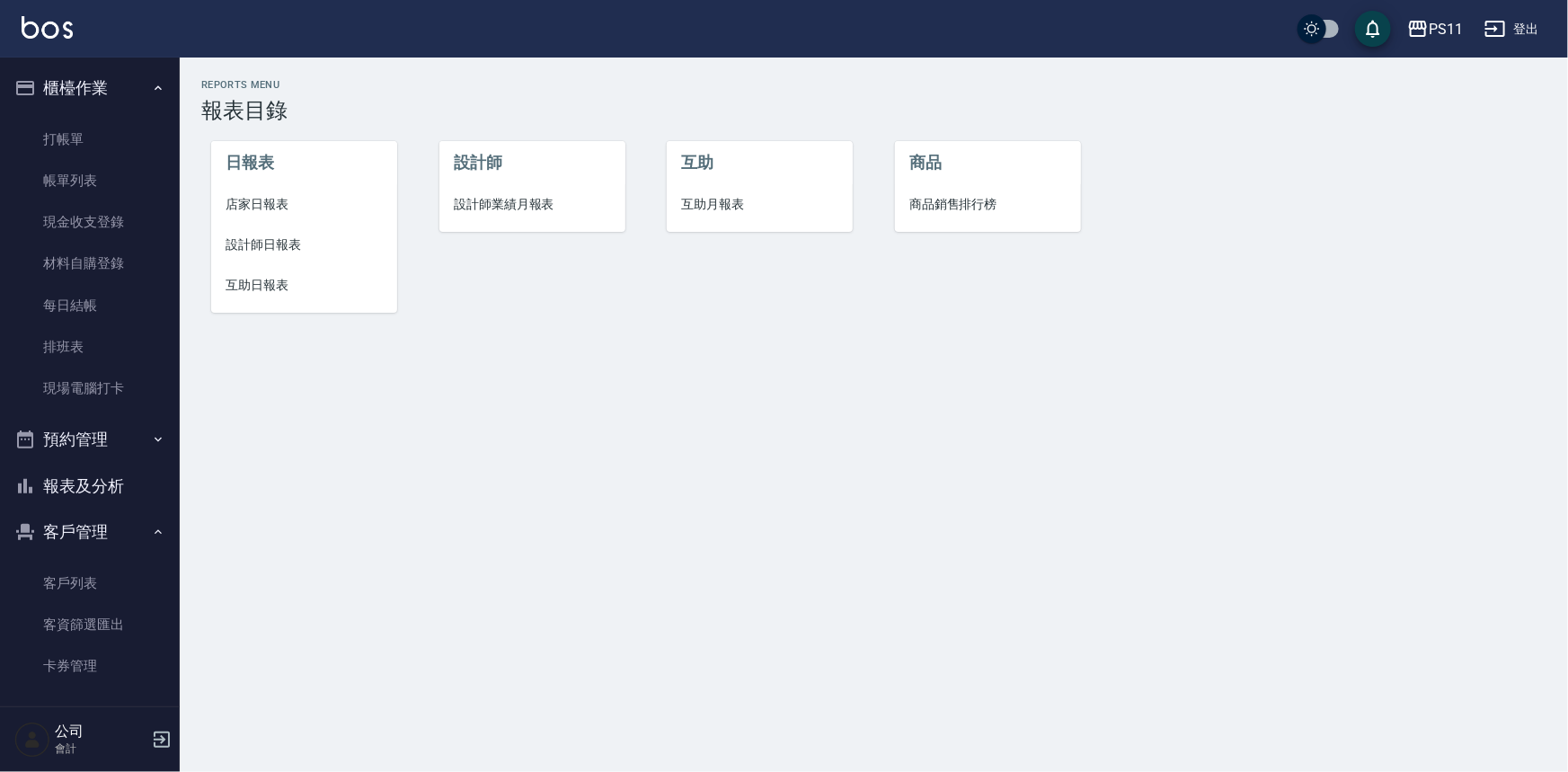
click at [257, 246] on span "設計師日報表" at bounding box center [303, 245] width 157 height 19
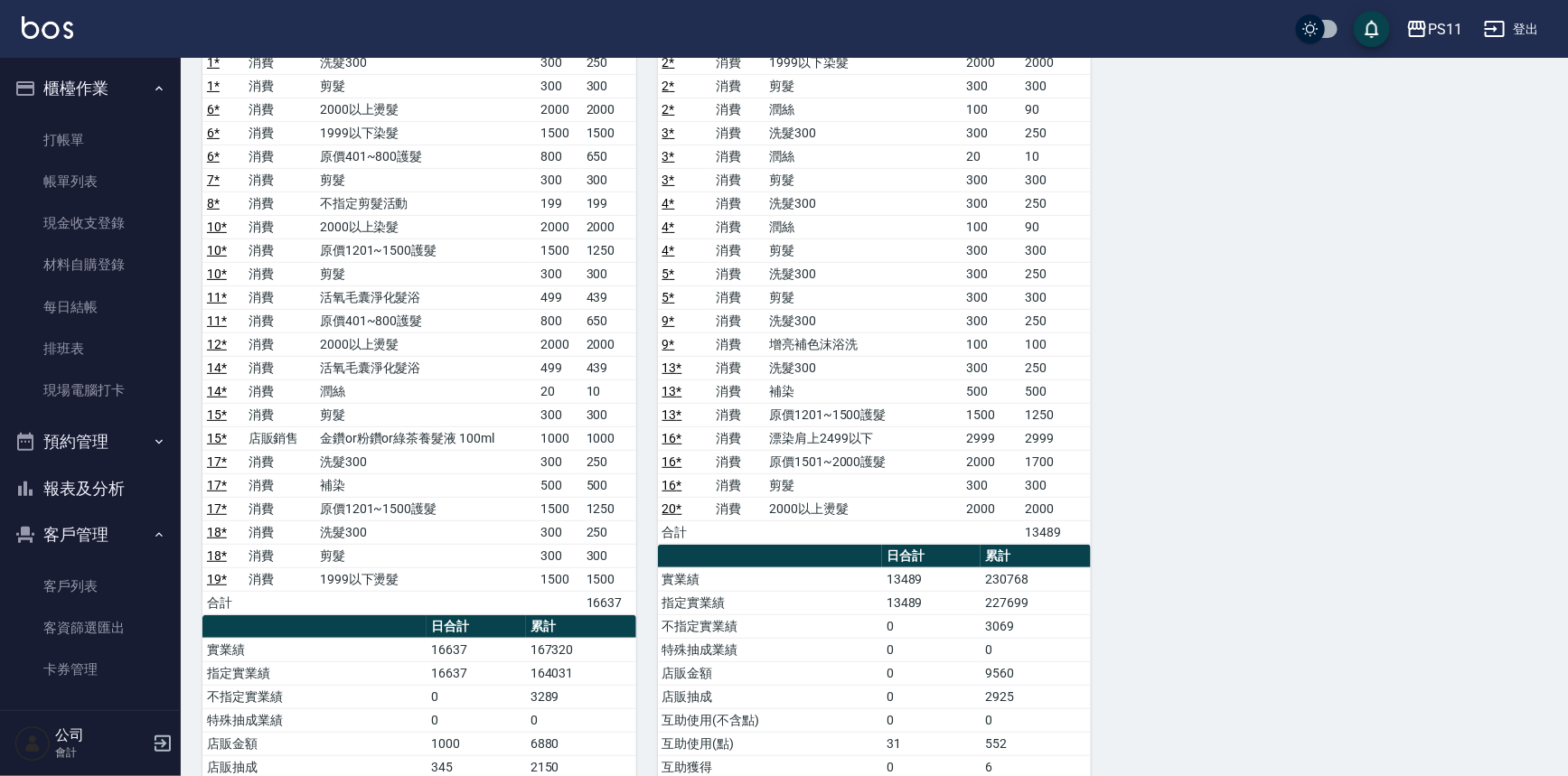
scroll to position [245, 0]
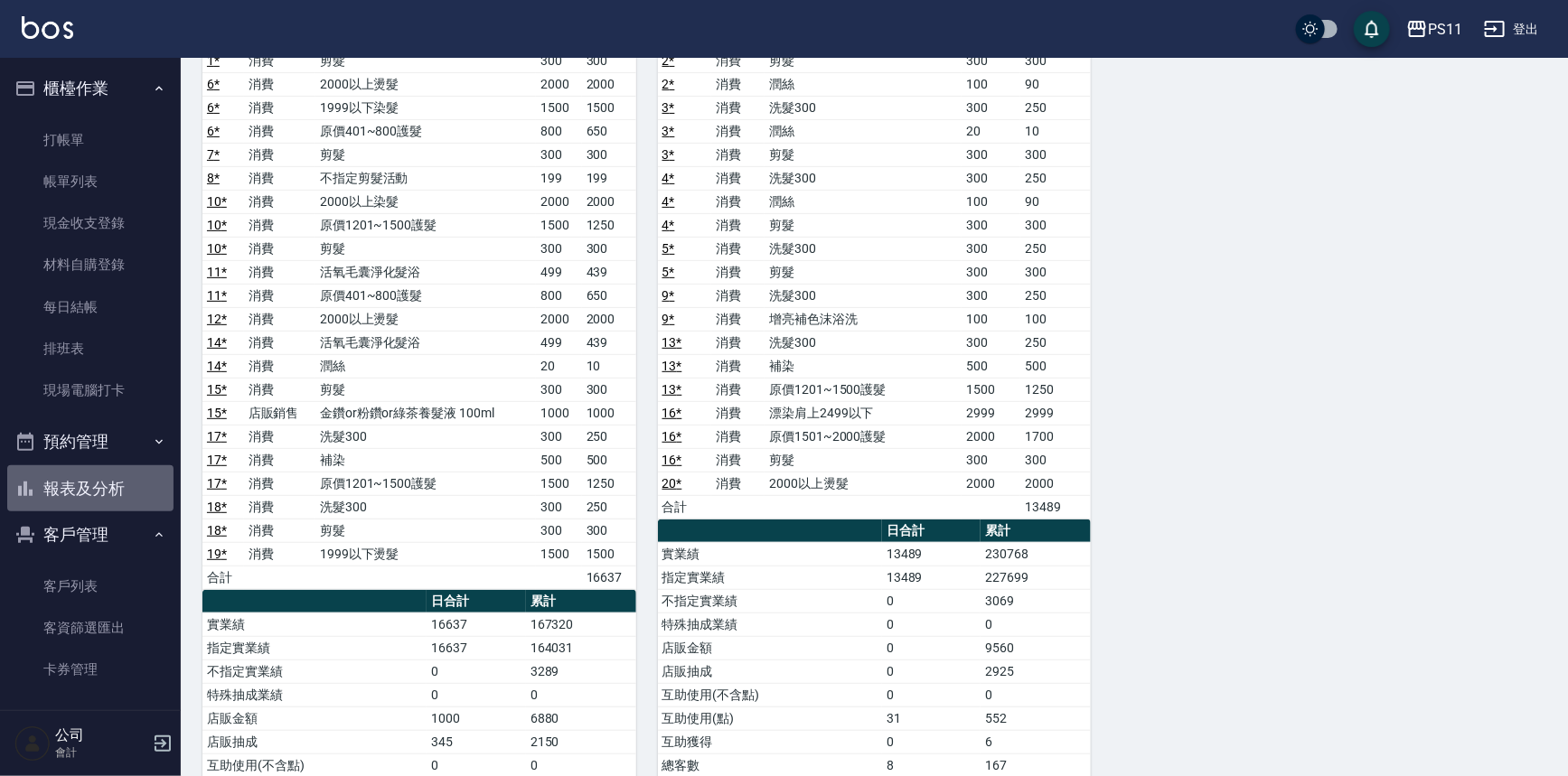
click at [125, 478] on button "報表及分析" at bounding box center [91, 489] width 166 height 47
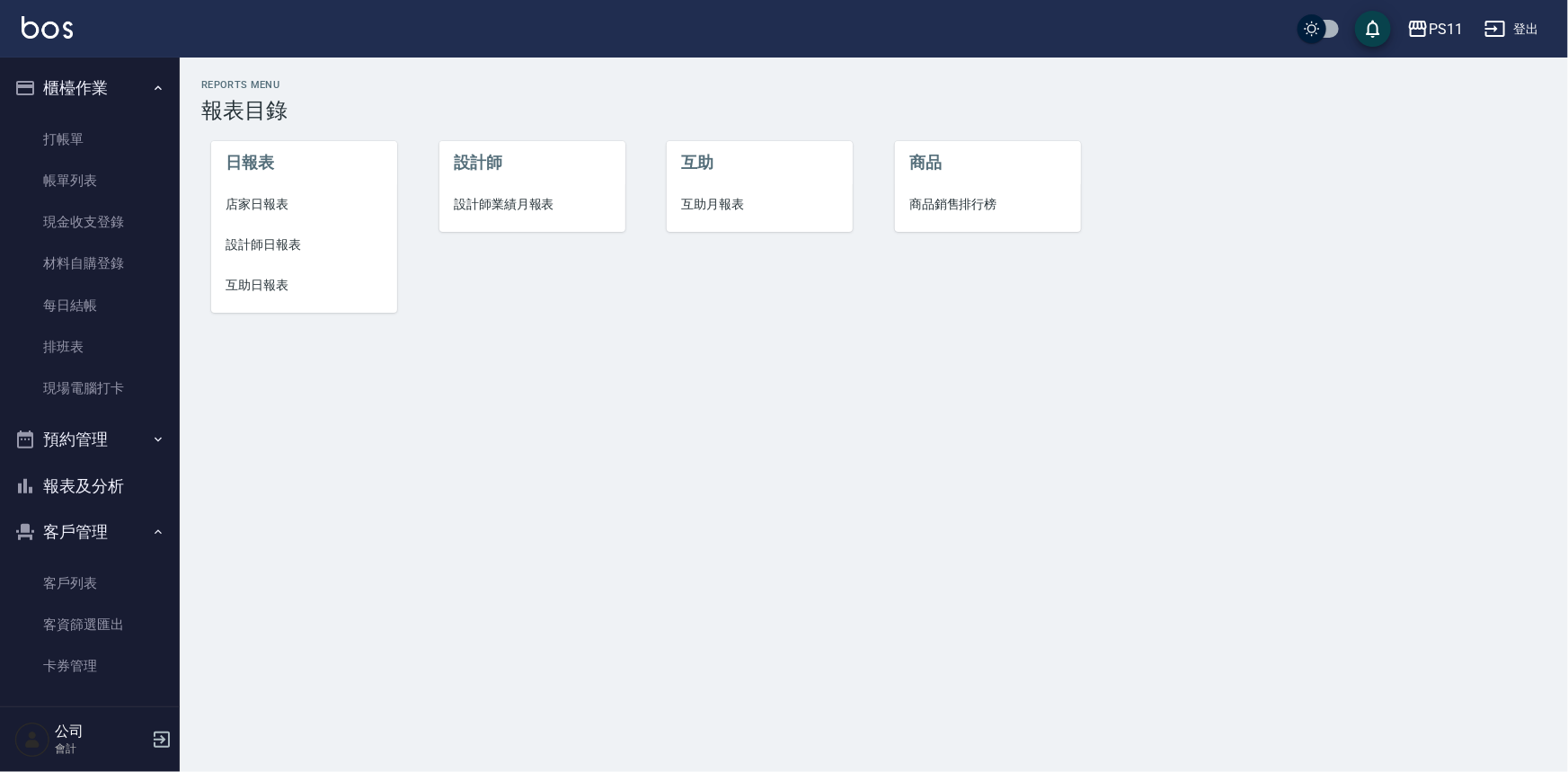
click at [262, 204] on span "店家日報表" at bounding box center [303, 205] width 157 height 19
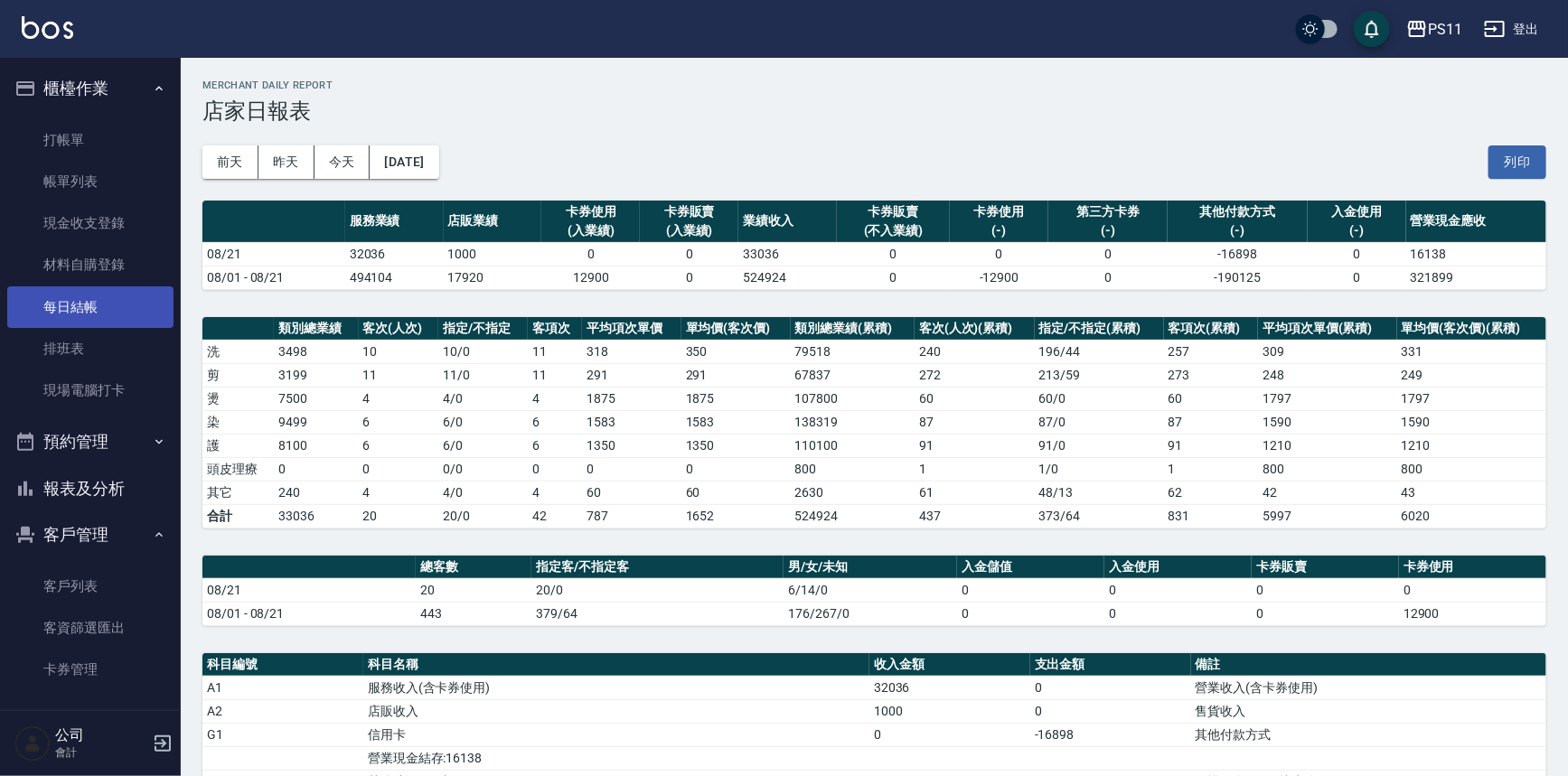
click at [117, 315] on link "每日結帳" at bounding box center [91, 307] width 166 height 42
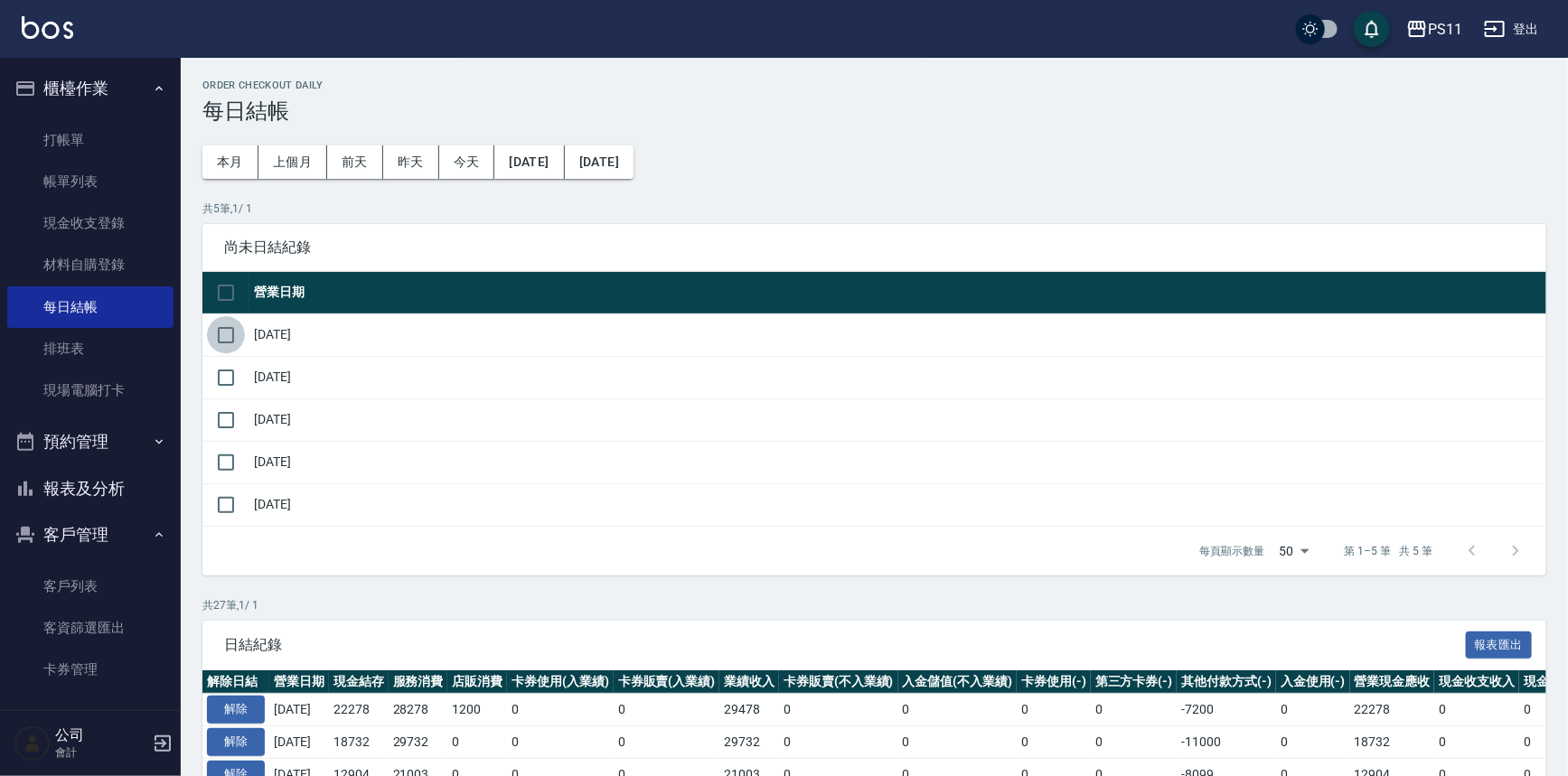
click at [232, 344] on input "checkbox" at bounding box center [226, 335] width 38 height 38
checkbox input "true"
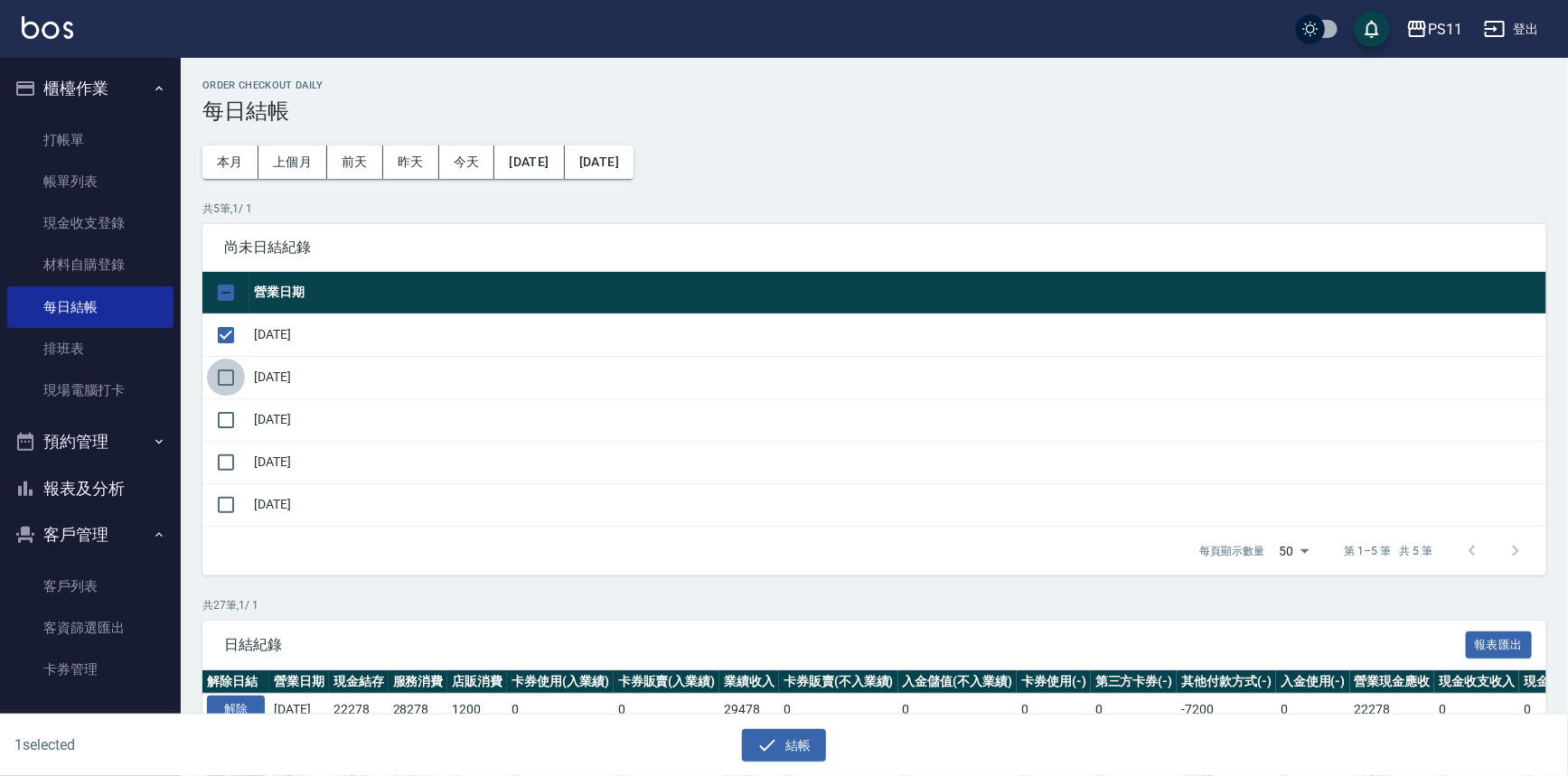
click at [221, 373] on input "checkbox" at bounding box center [226, 378] width 38 height 38
checkbox input "true"
click at [230, 413] on input "checkbox" at bounding box center [226, 420] width 38 height 38
checkbox input "true"
click at [228, 457] on input "checkbox" at bounding box center [226, 463] width 38 height 38
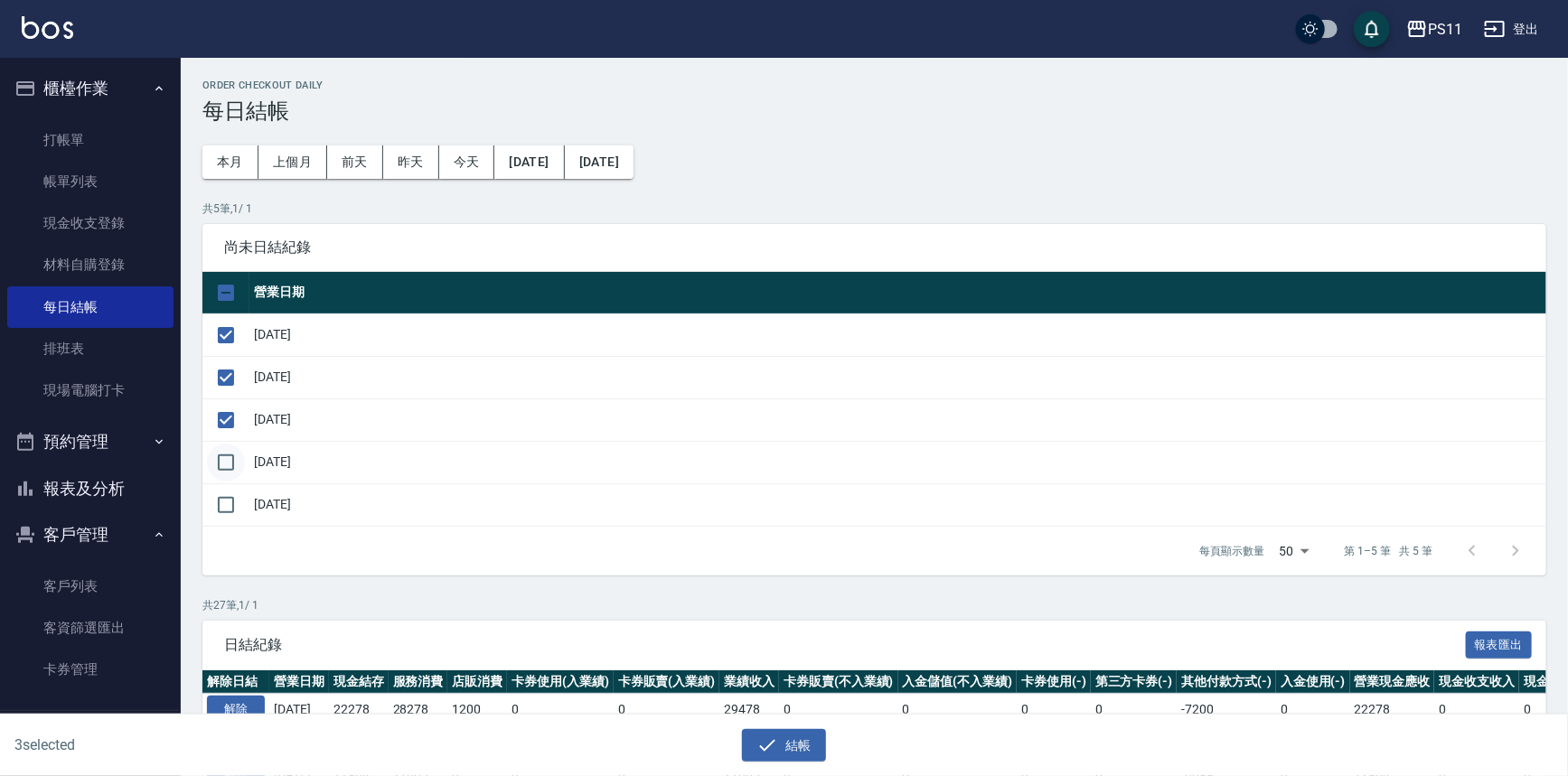
checkbox input "true"
click at [225, 498] on input "checkbox" at bounding box center [226, 505] width 38 height 38
checkbox input "true"
click at [783, 736] on button "結帳" at bounding box center [784, 745] width 84 height 33
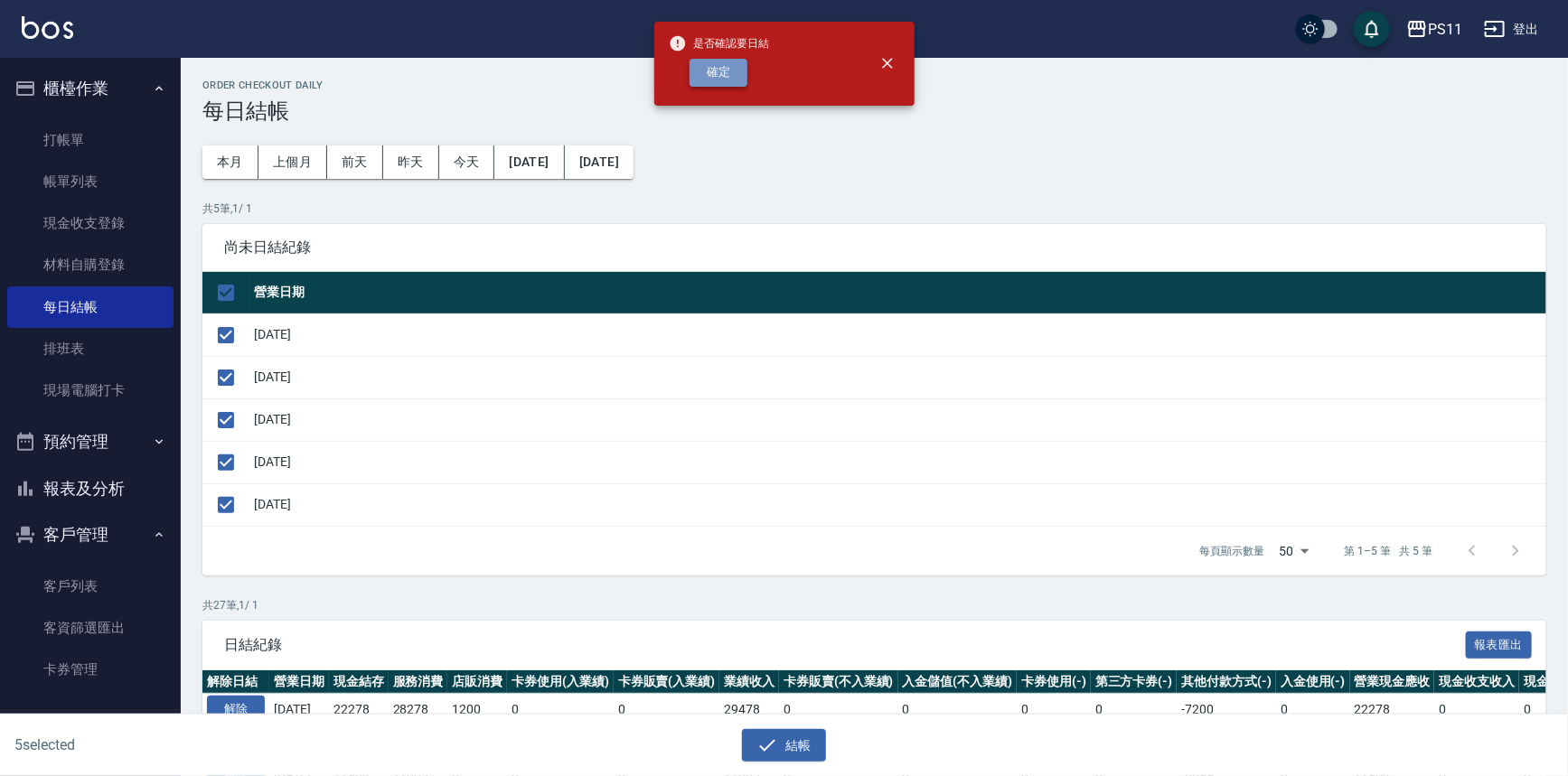
click at [735, 71] on button "確定" at bounding box center [718, 73] width 58 height 28
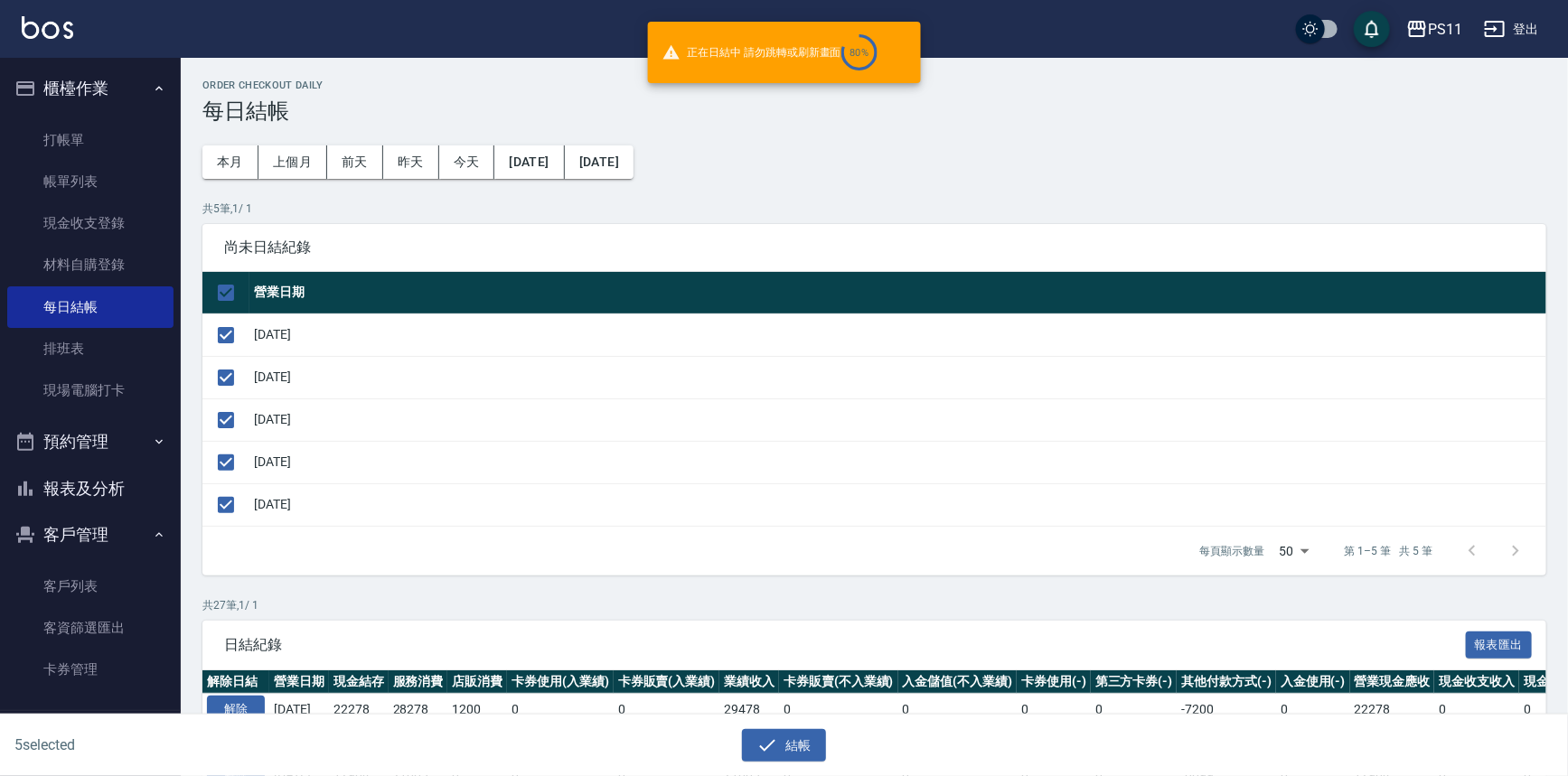
checkbox input "false"
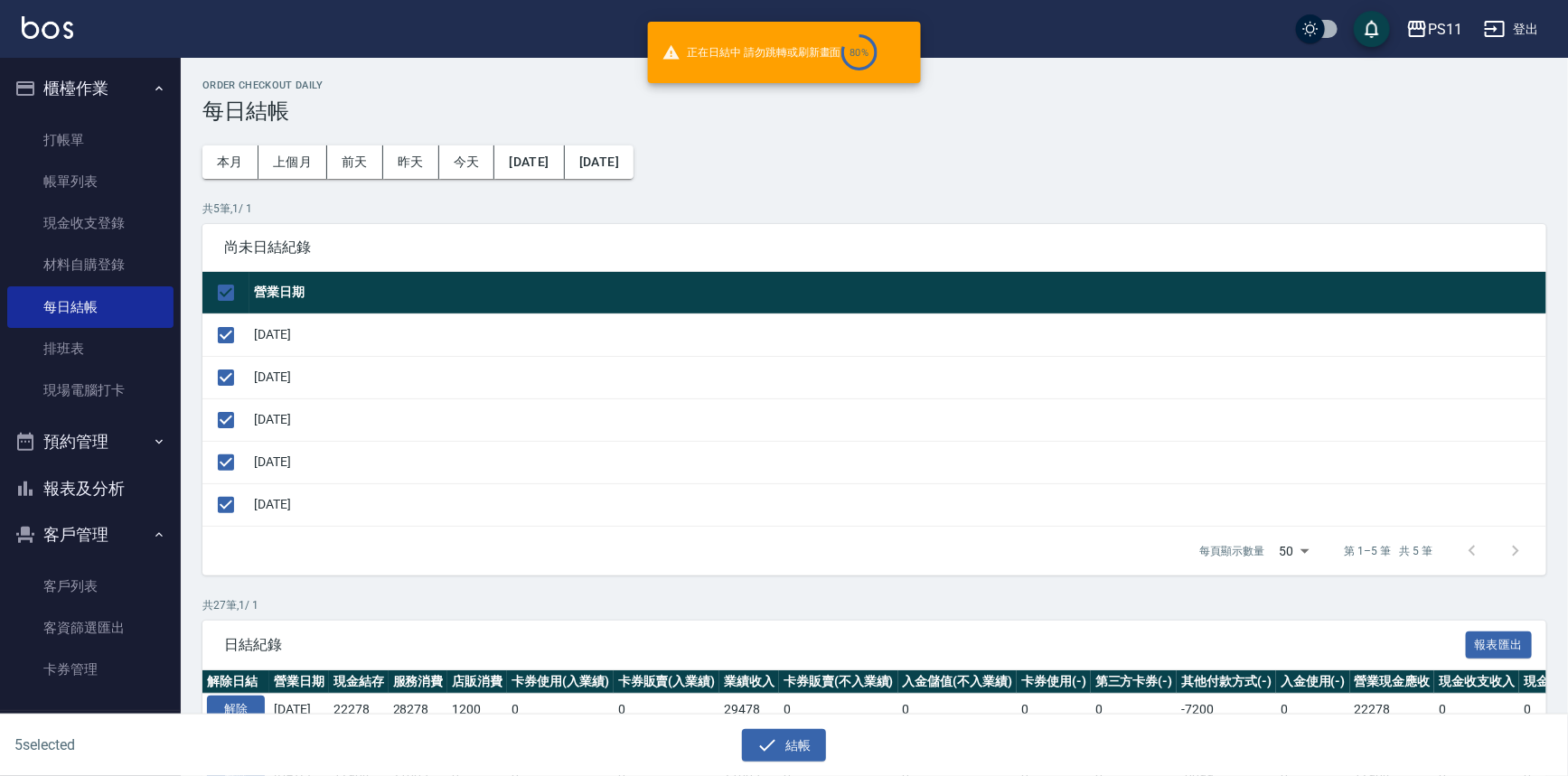
checkbox input "false"
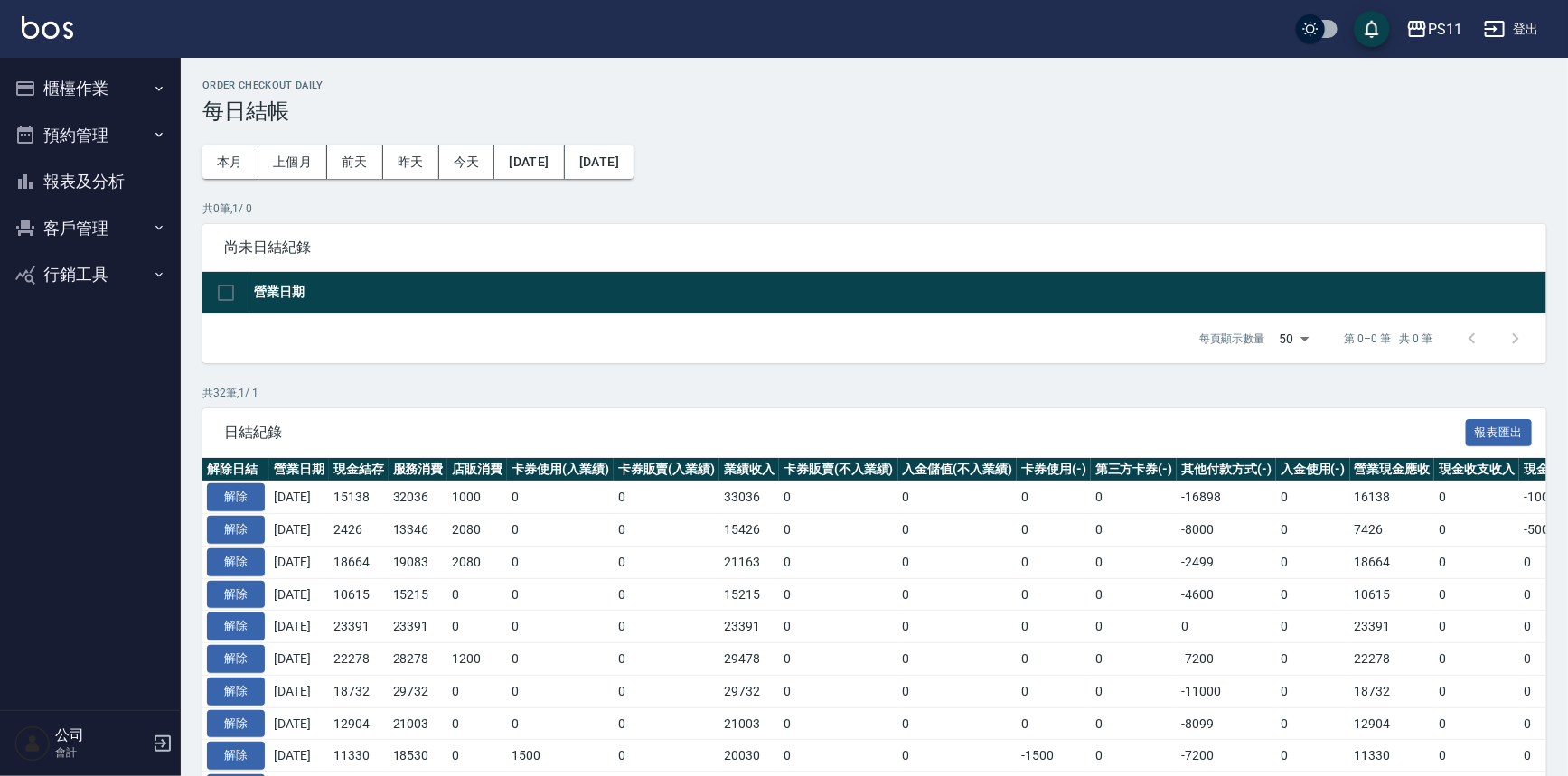
click at [94, 168] on button "報表及分析" at bounding box center [91, 181] width 166 height 47
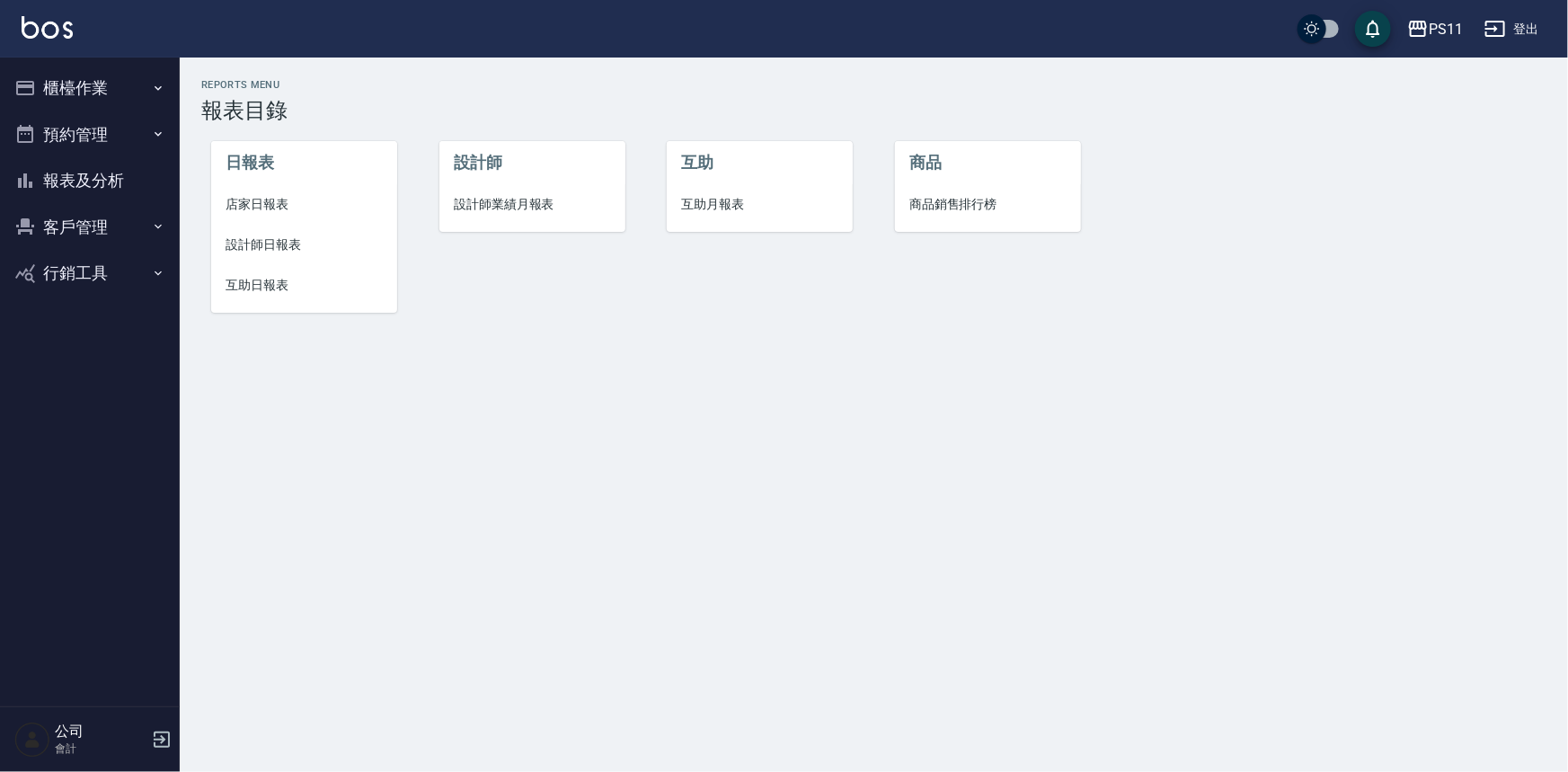
click at [262, 246] on span "設計師日報表" at bounding box center [303, 245] width 157 height 19
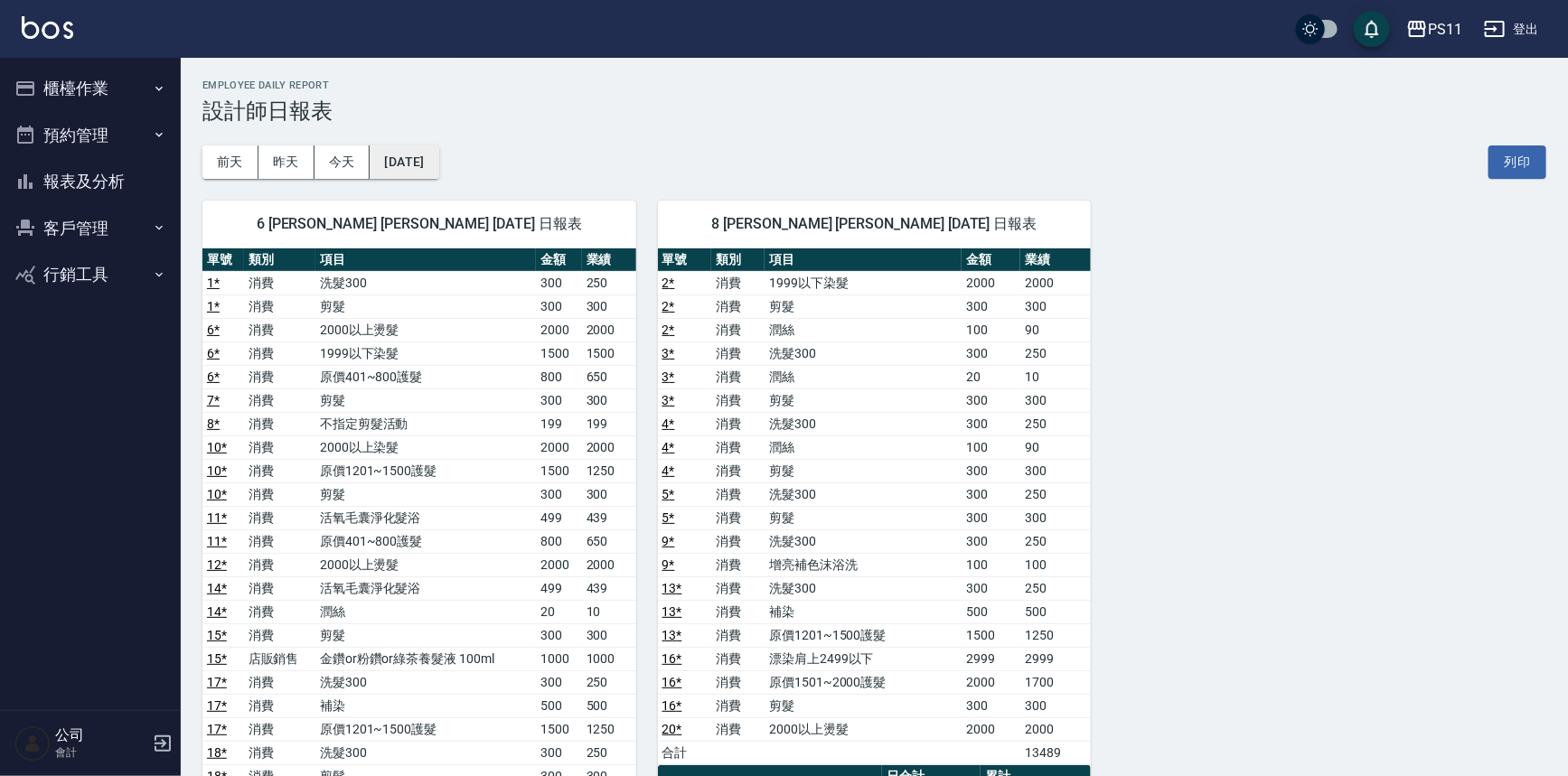
click at [438, 172] on button "[DATE]" at bounding box center [403, 161] width 69 height 33
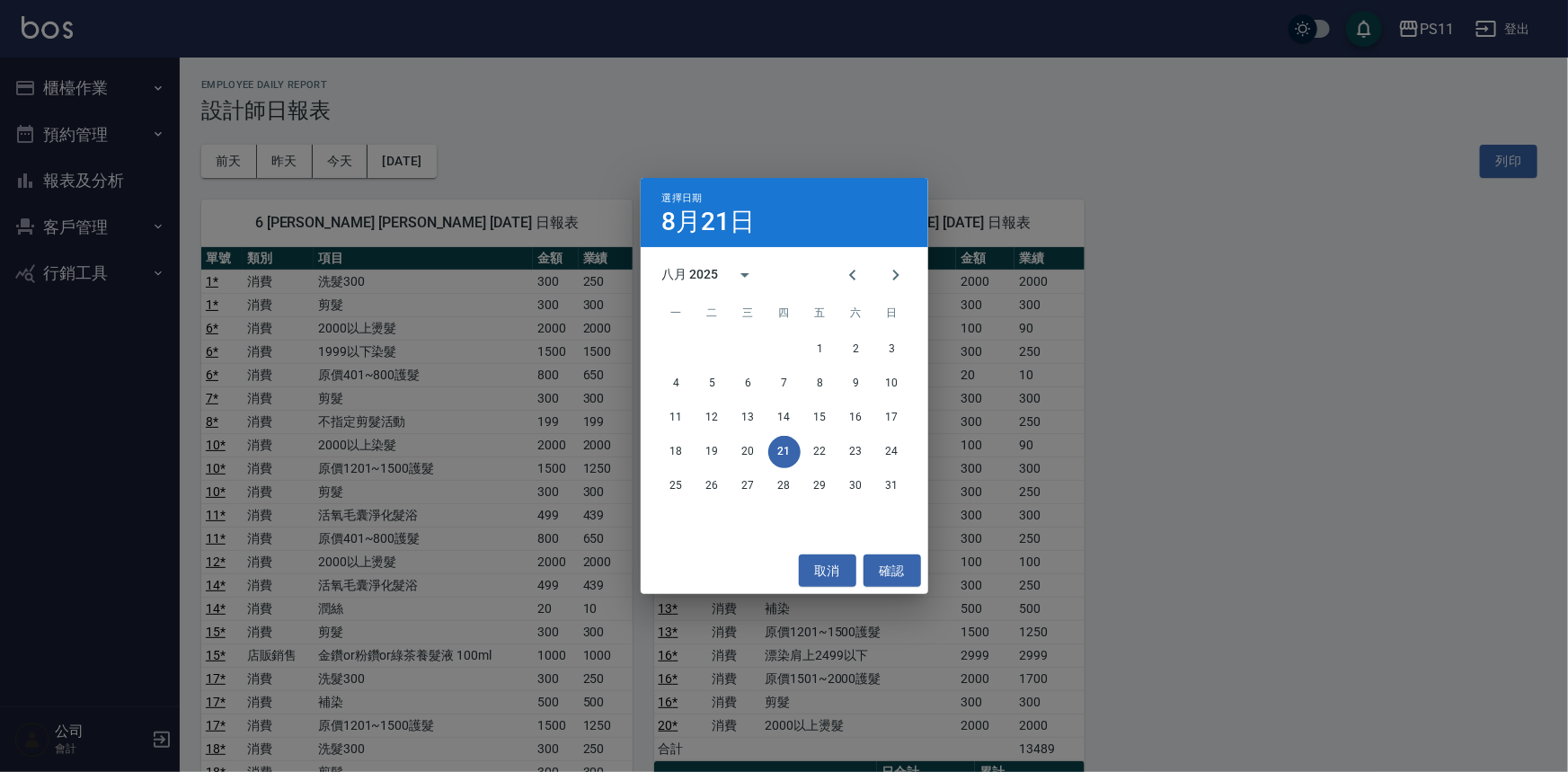
click at [92, 187] on div "選擇日期 8月21日 八月 2025 一 二 三 四 五 六 日 1 2 3 4 5 6 7 8 9 10 11 12 13 14 15 16 17 18 1…" at bounding box center [784, 386] width 1568 height 772
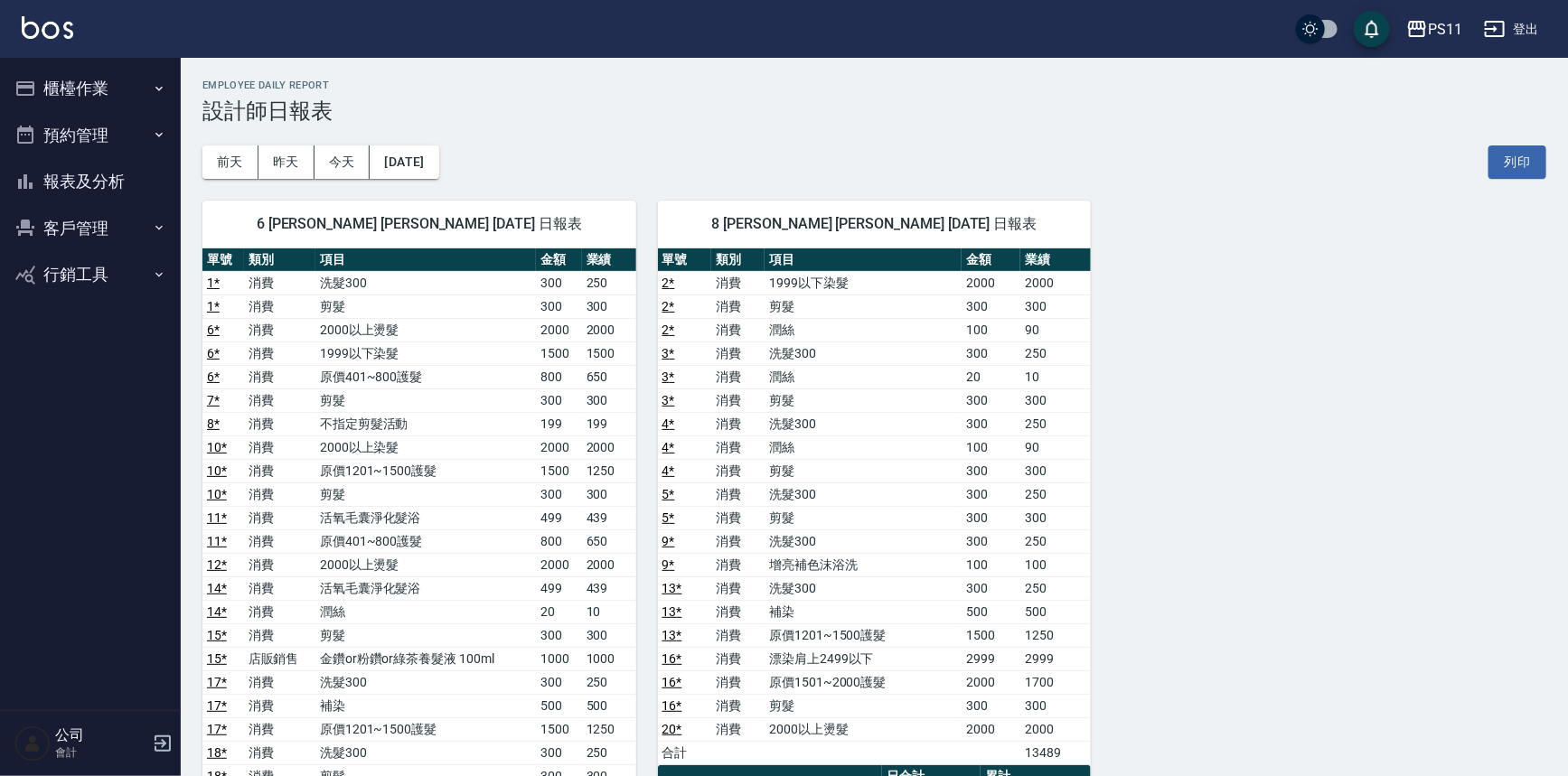
click at [94, 186] on button "報表及分析" at bounding box center [91, 181] width 166 height 47
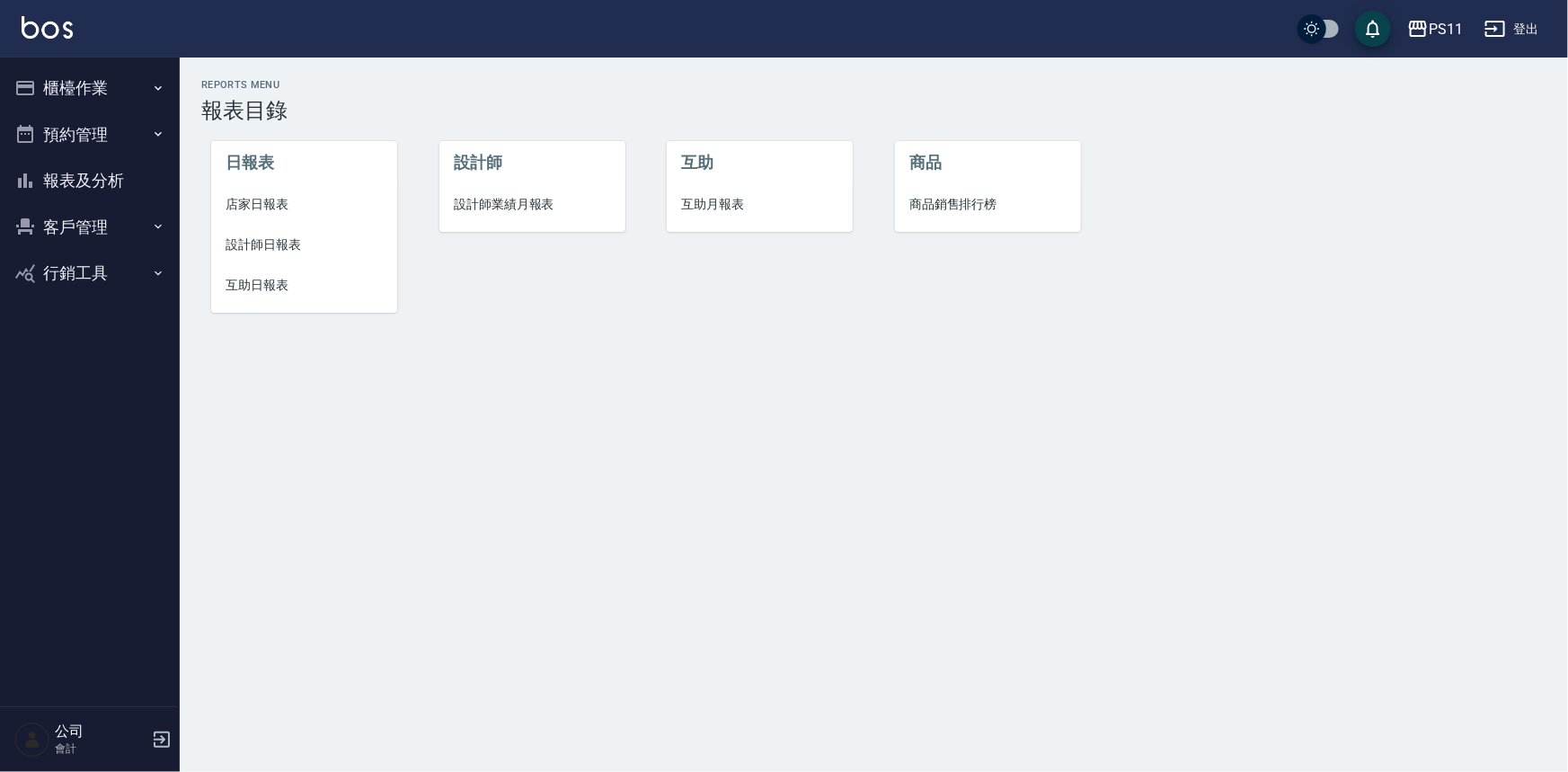
click at [244, 292] on span "互助日報表" at bounding box center [303, 286] width 157 height 19
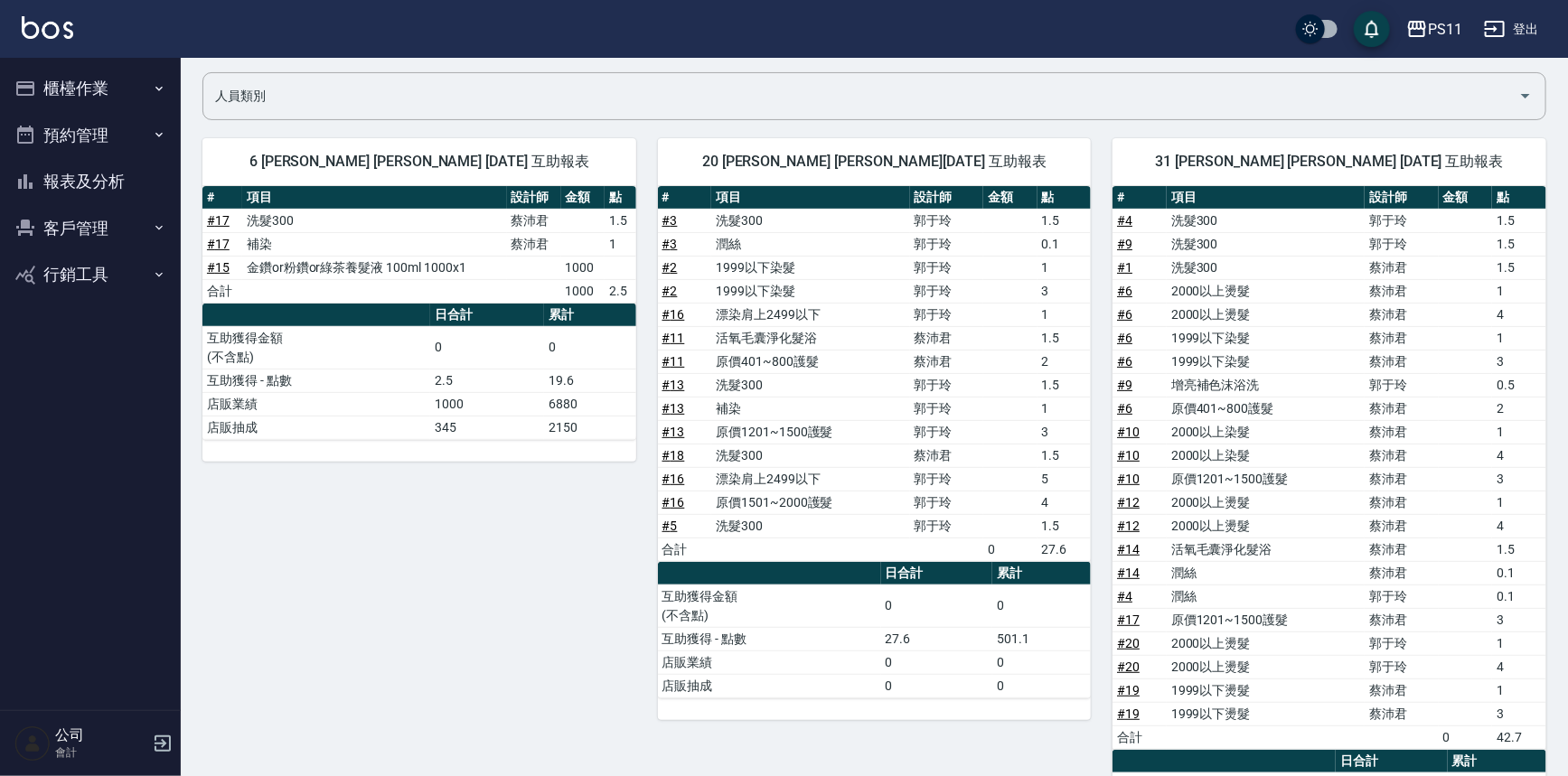
scroll to position [114, 0]
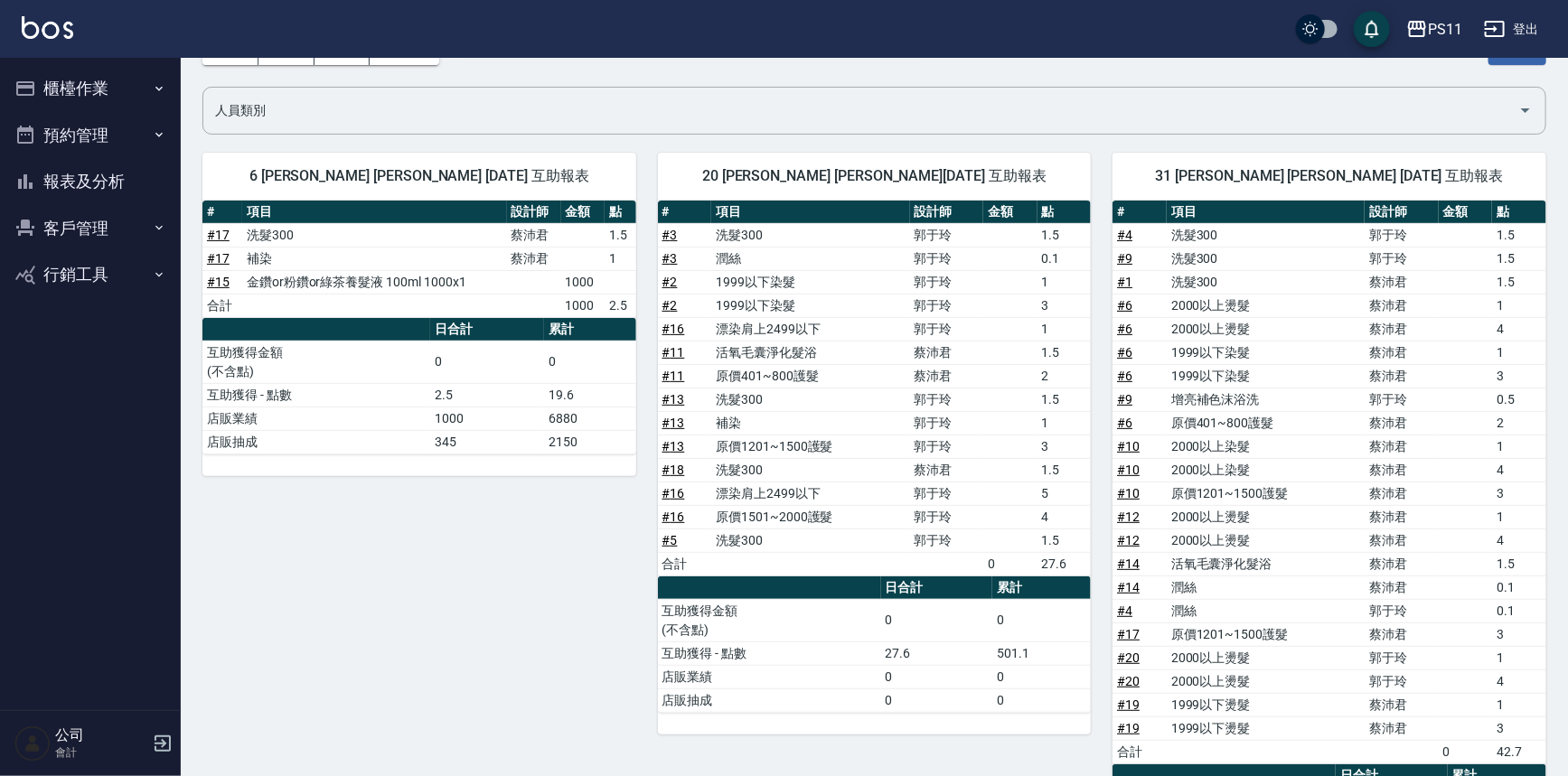
click at [81, 173] on button "報表及分析" at bounding box center [91, 181] width 166 height 47
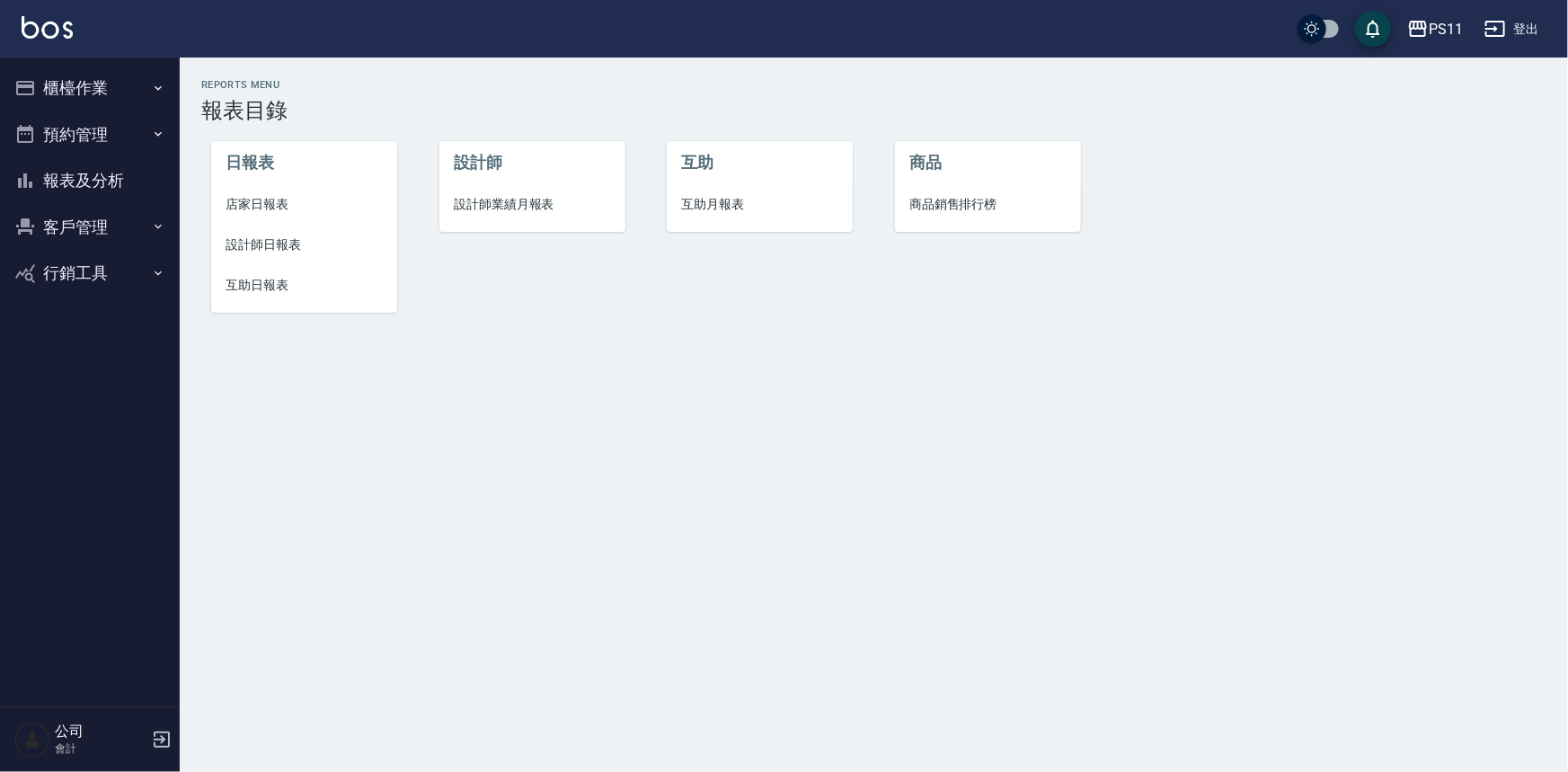
click at [240, 252] on span "設計師日報表" at bounding box center [303, 245] width 157 height 19
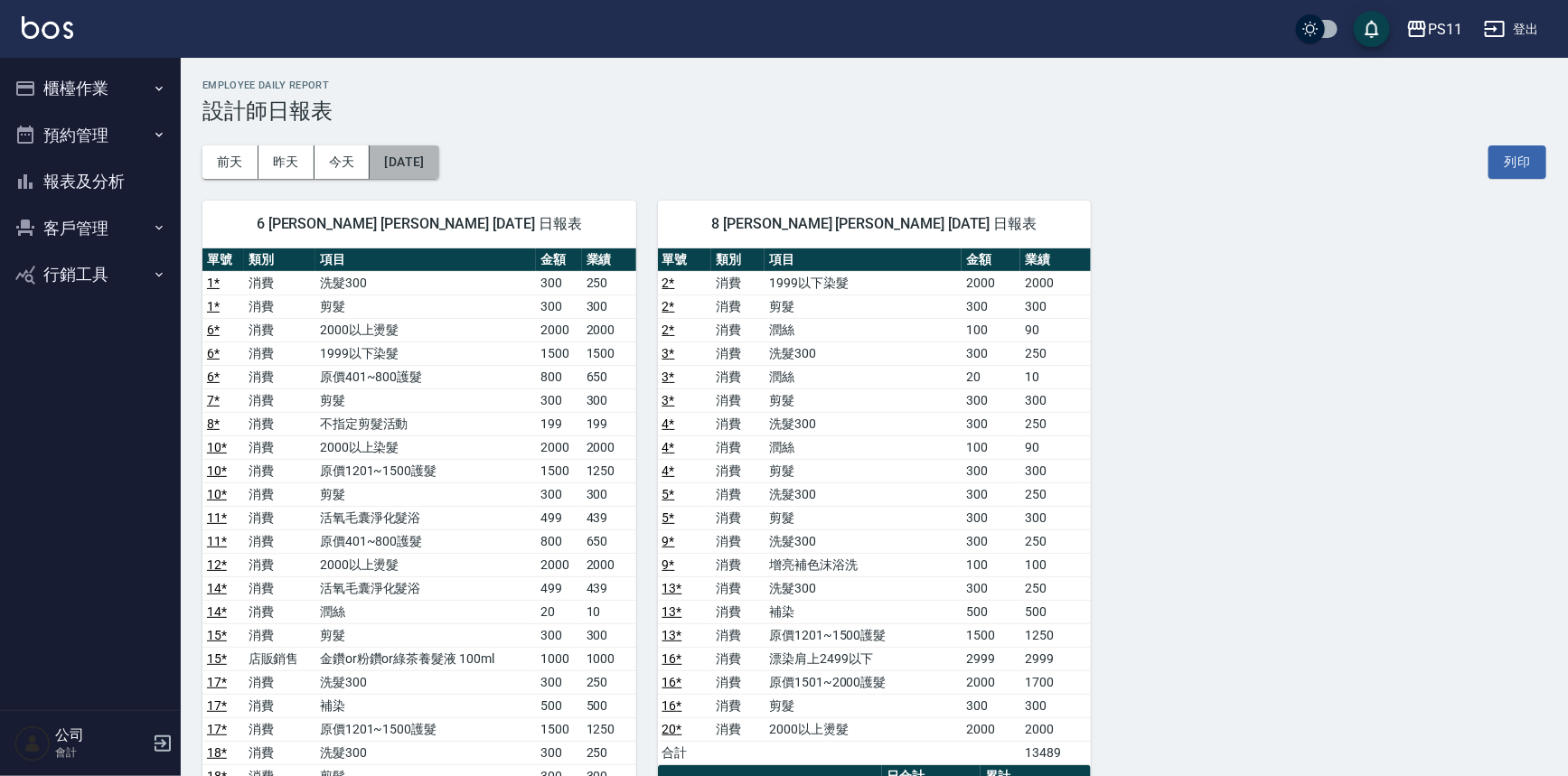
click at [425, 160] on button "[DATE]" at bounding box center [403, 161] width 69 height 33
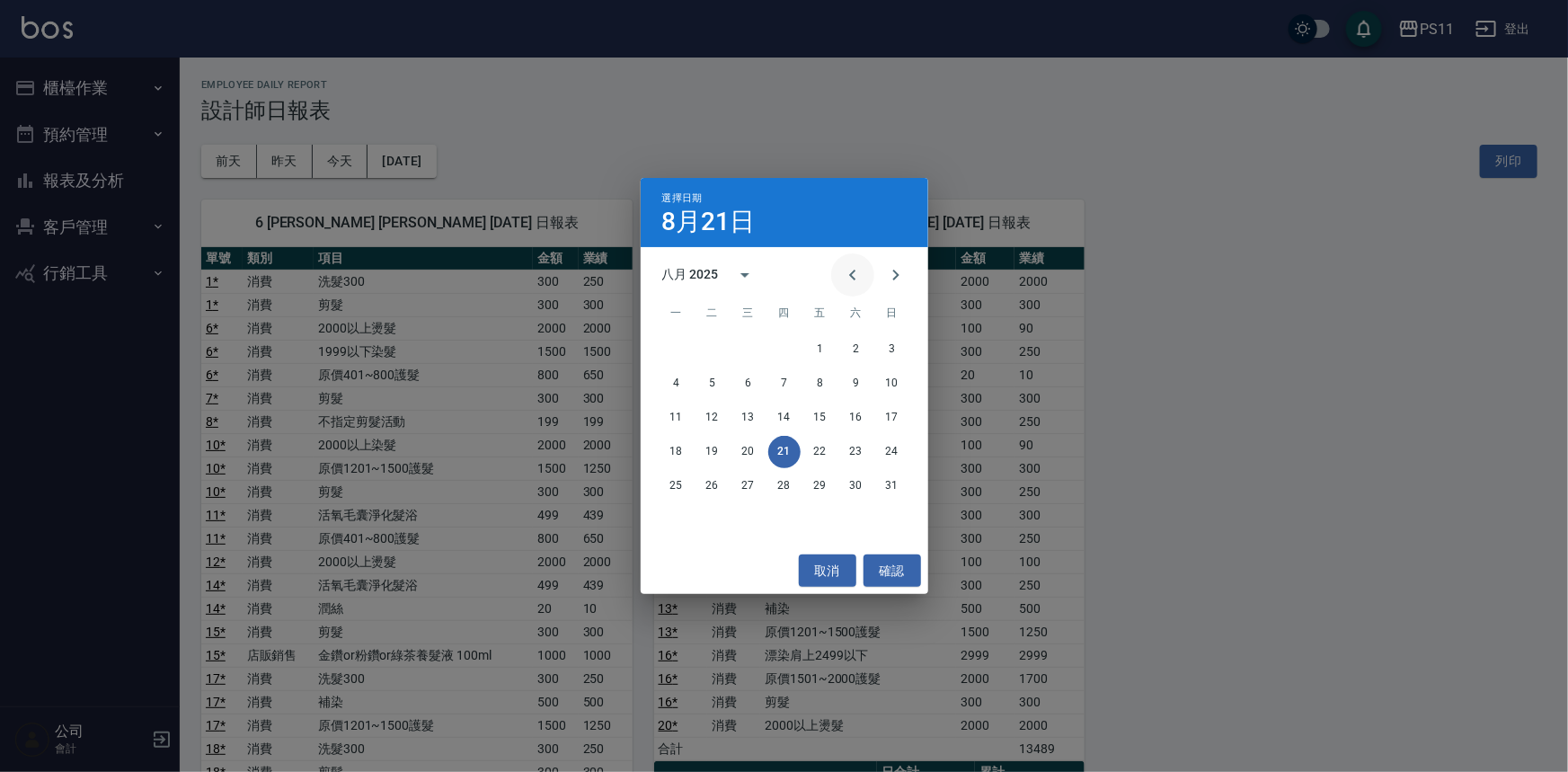
click at [853, 271] on icon "Previous month" at bounding box center [853, 274] width 22 height 22
click at [656, 457] on div "21 22 23 24 25 26 27" at bounding box center [784, 452] width 287 height 32
click at [668, 457] on button "21" at bounding box center [676, 452] width 32 height 32
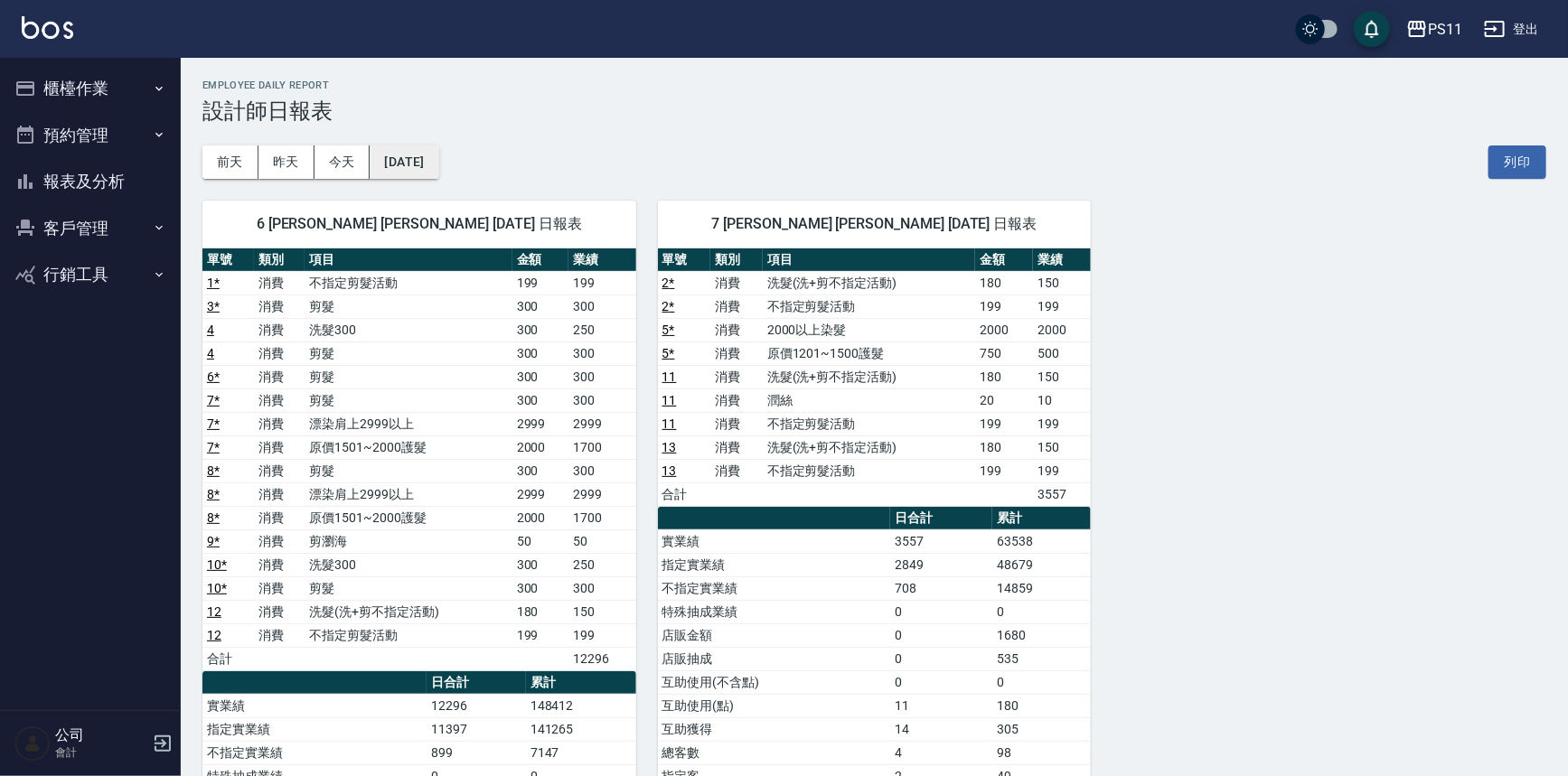
click at [394, 158] on button "[DATE]" at bounding box center [403, 161] width 69 height 33
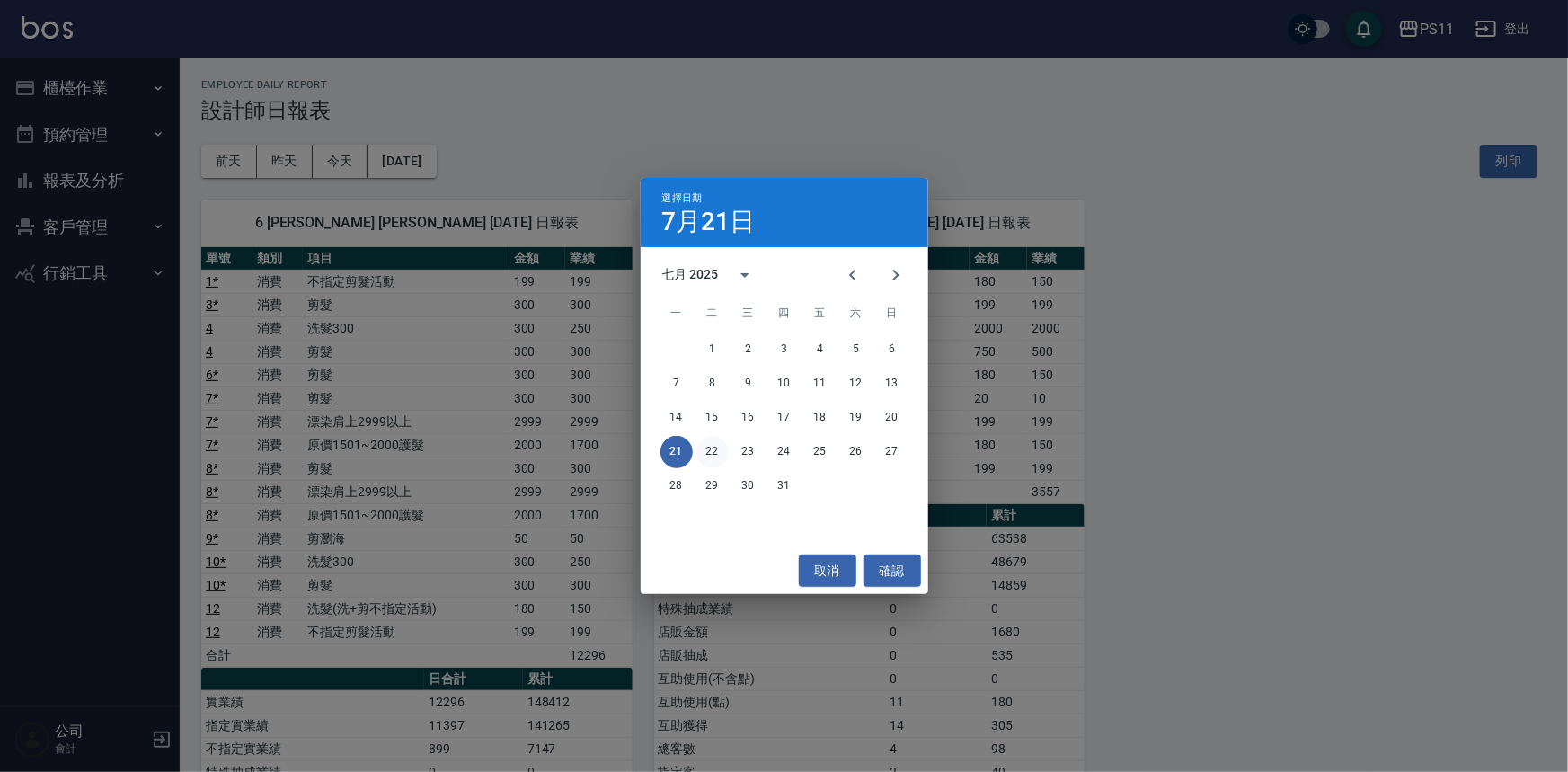
click at [708, 447] on button "22" at bounding box center [713, 452] width 32 height 32
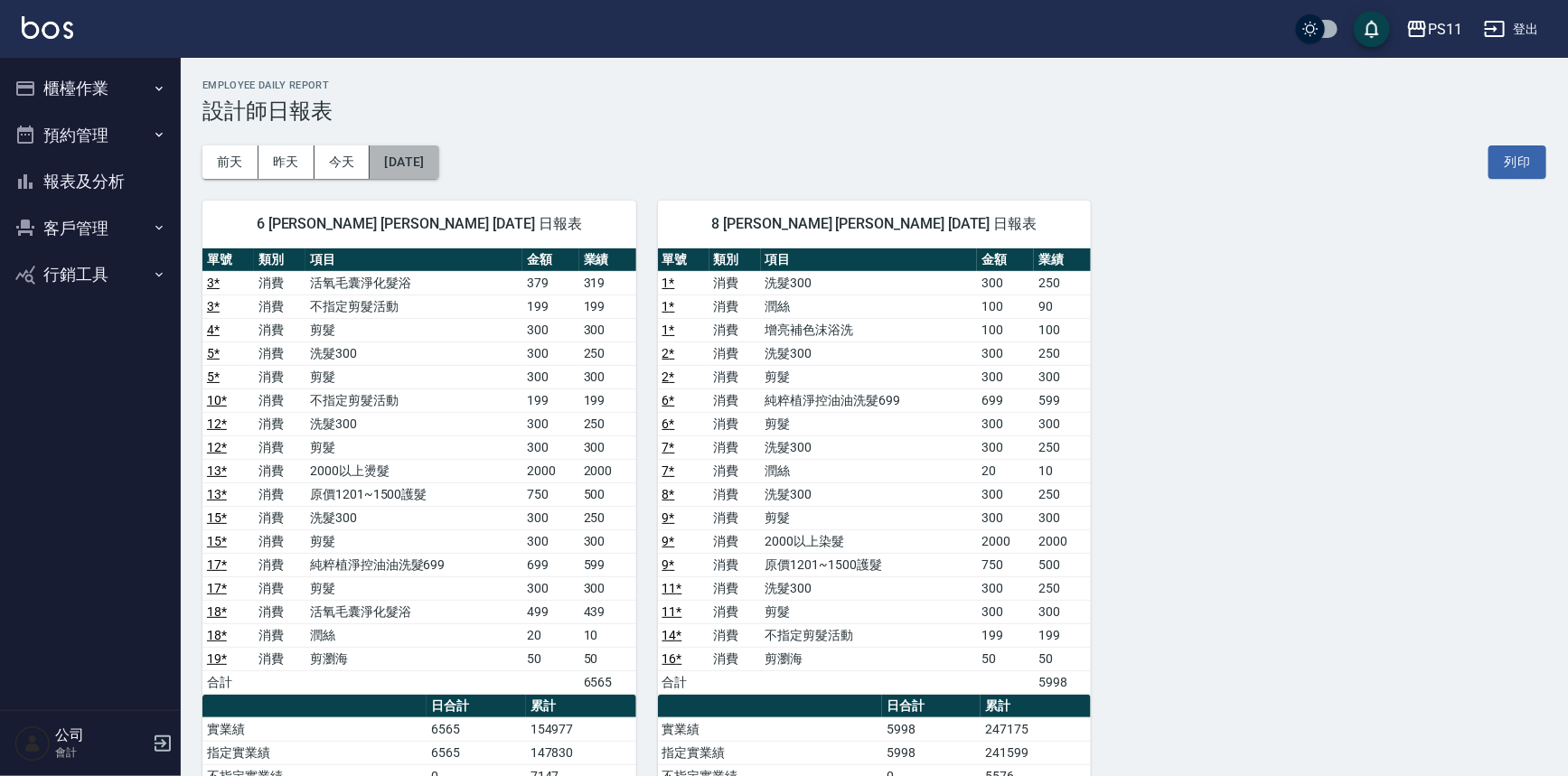
click at [433, 159] on button "[DATE]" at bounding box center [403, 161] width 69 height 33
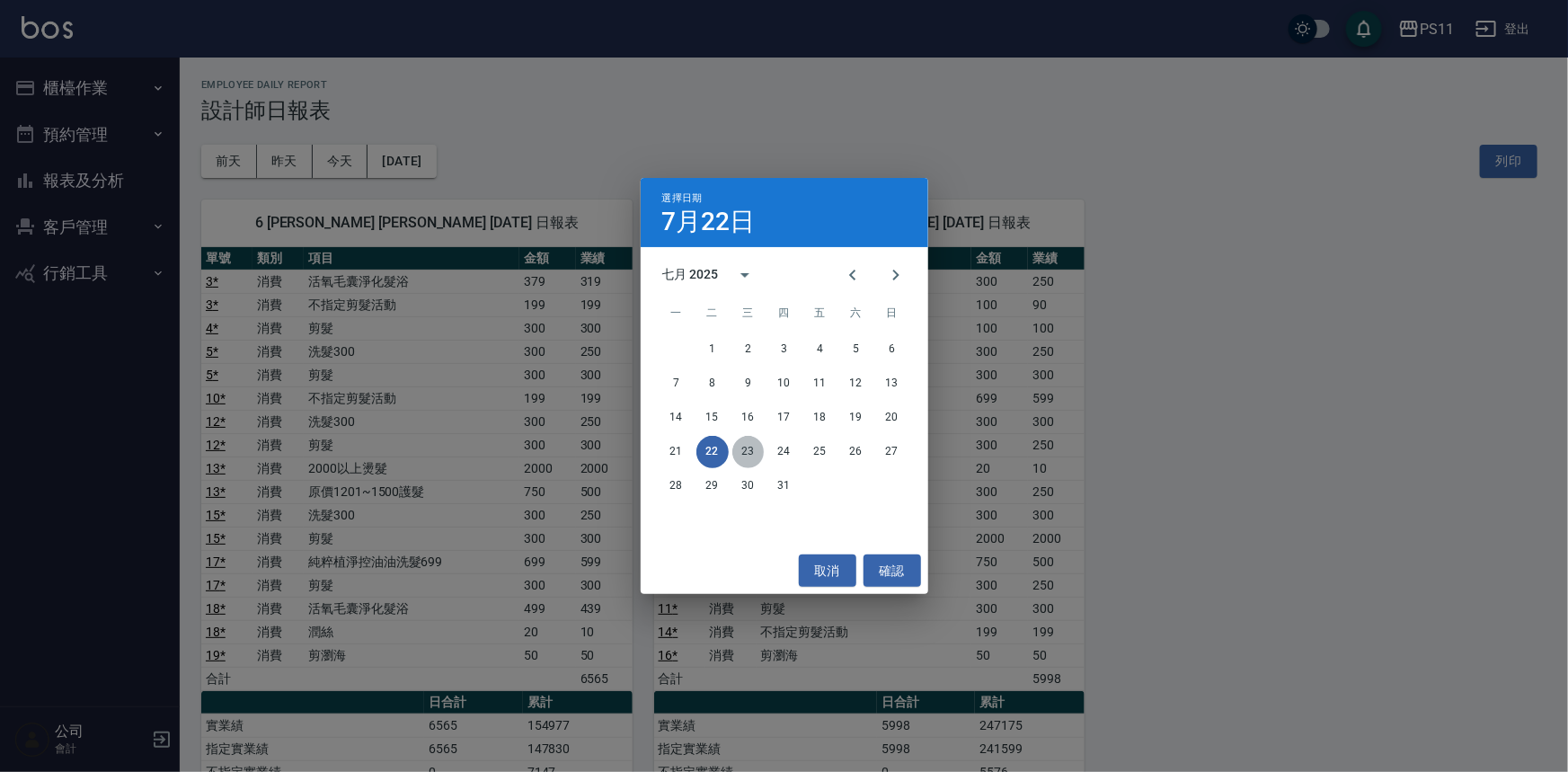
click at [760, 449] on button "23" at bounding box center [748, 452] width 32 height 32
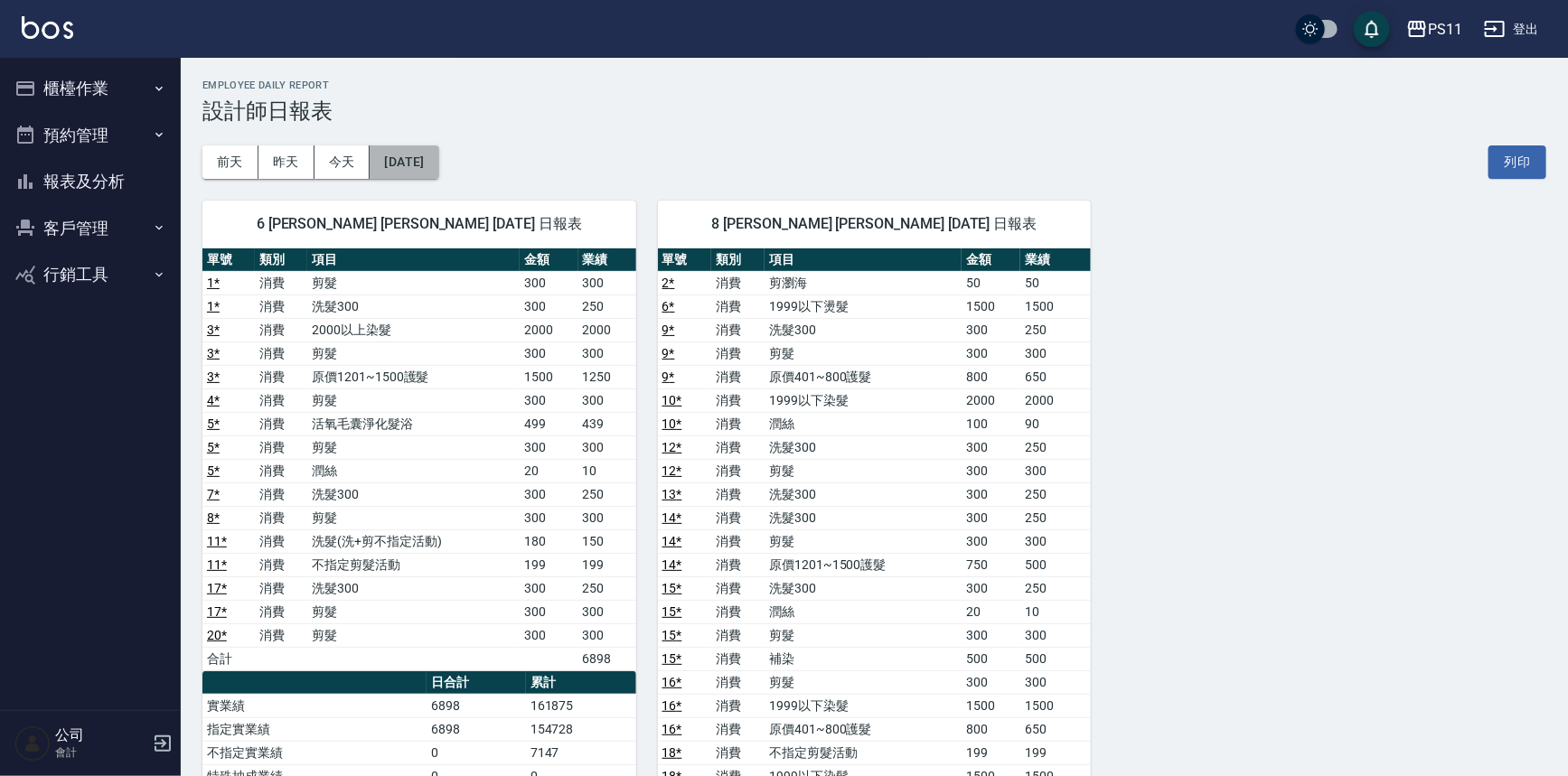
click at [438, 172] on button "[DATE]" at bounding box center [403, 161] width 69 height 33
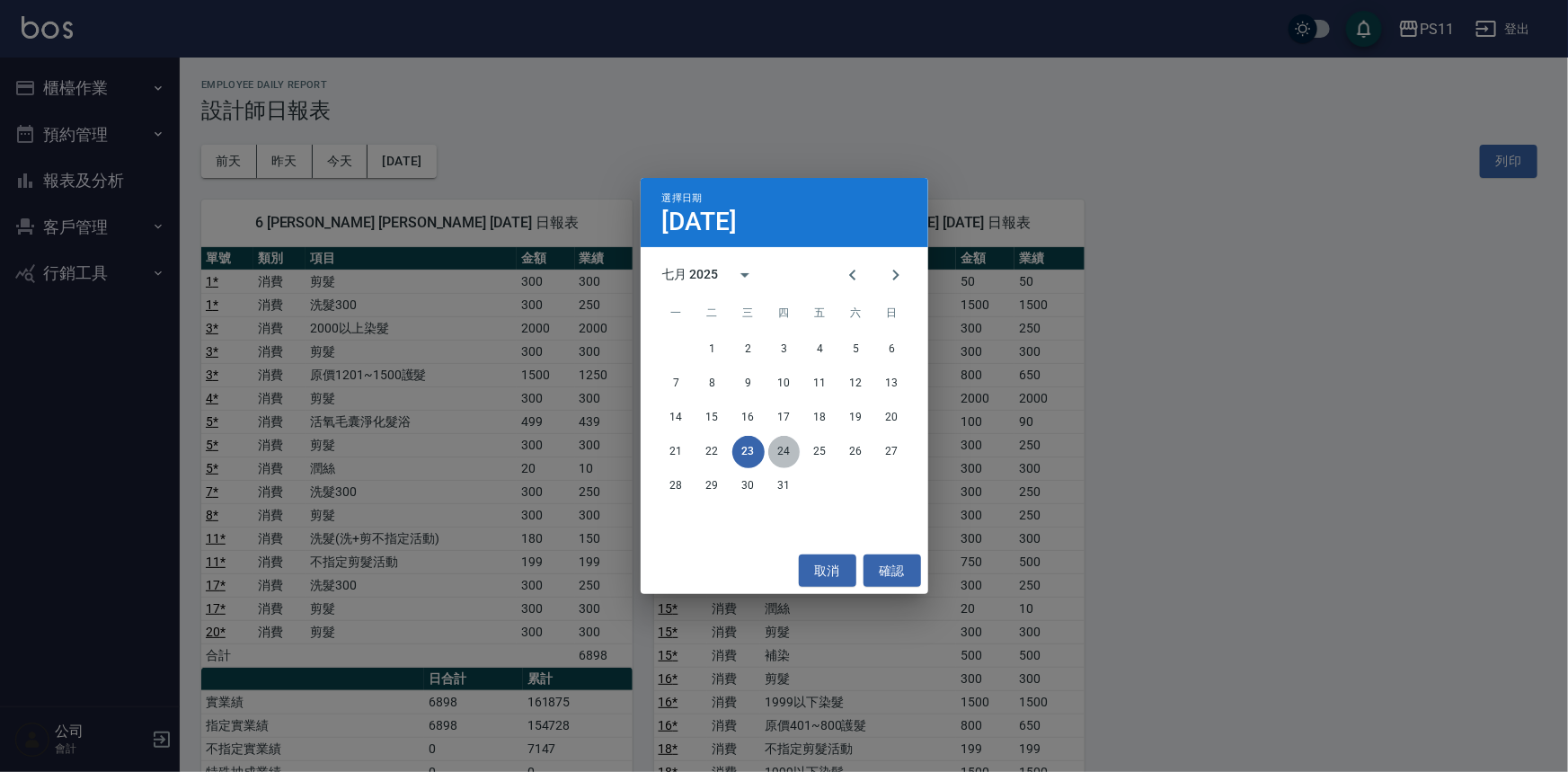
click at [786, 454] on button "24" at bounding box center [784, 452] width 32 height 32
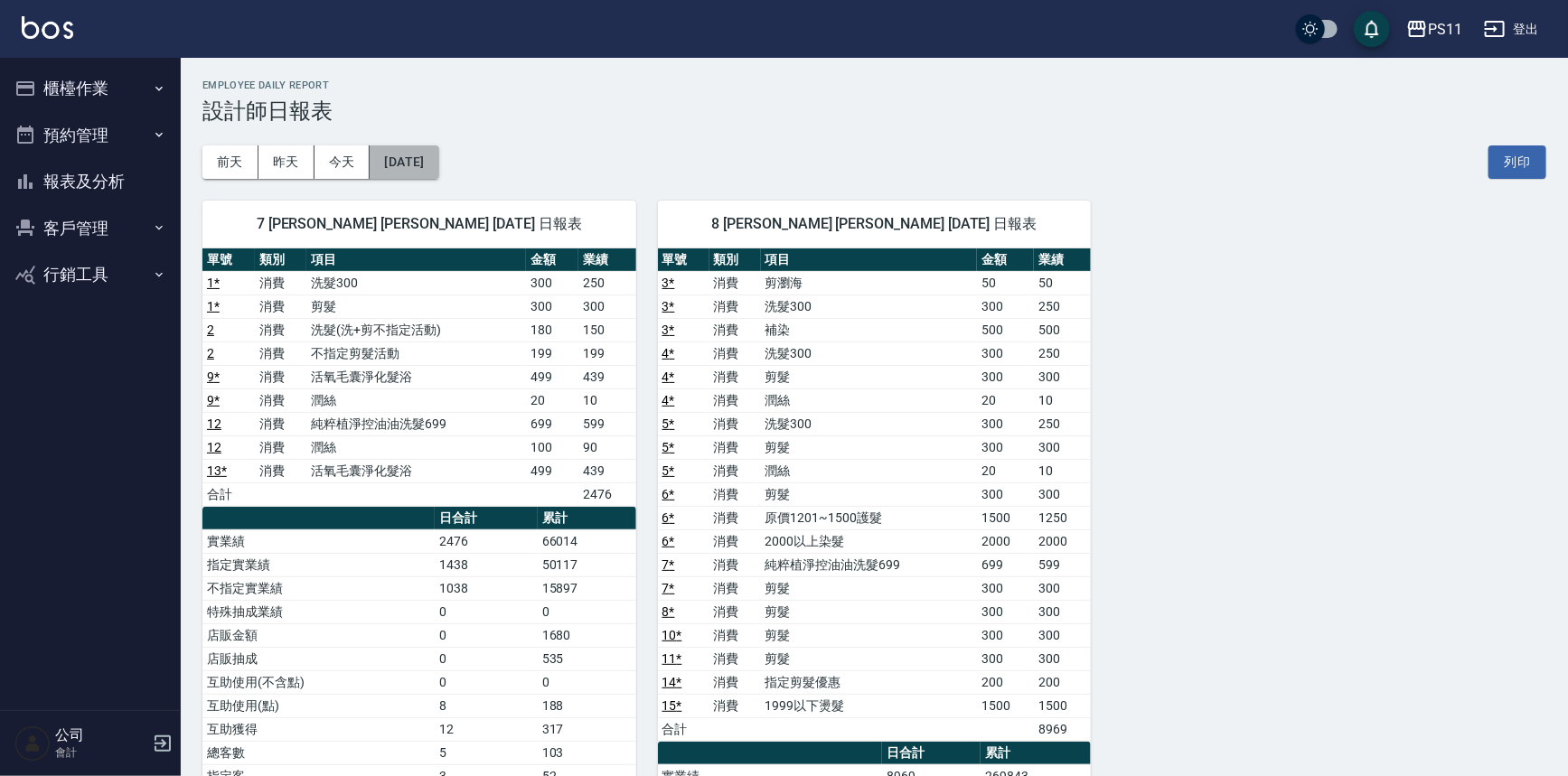
click at [438, 163] on button "[DATE]" at bounding box center [403, 161] width 69 height 33
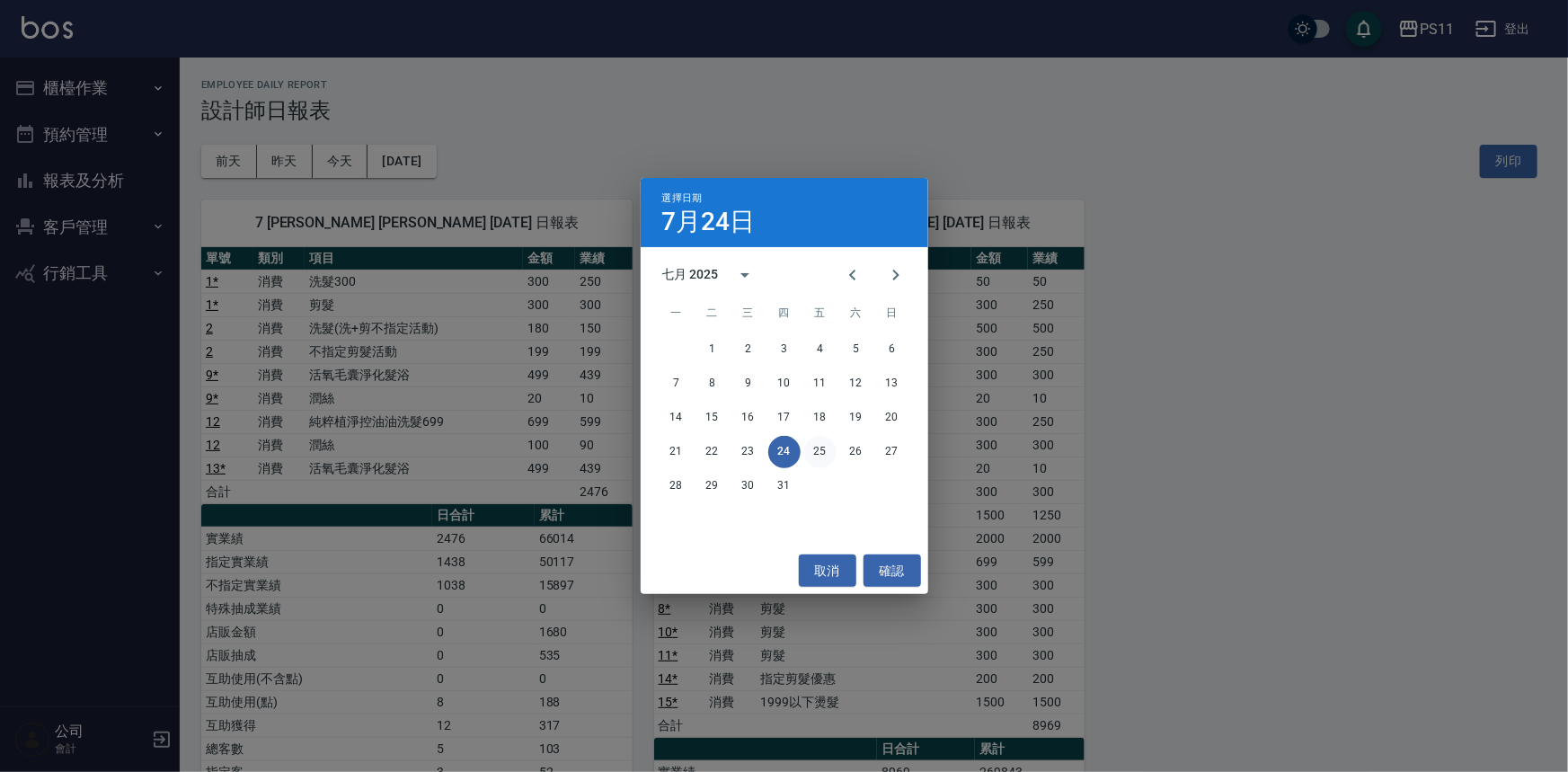
click at [813, 446] on button "25" at bounding box center [821, 452] width 32 height 32
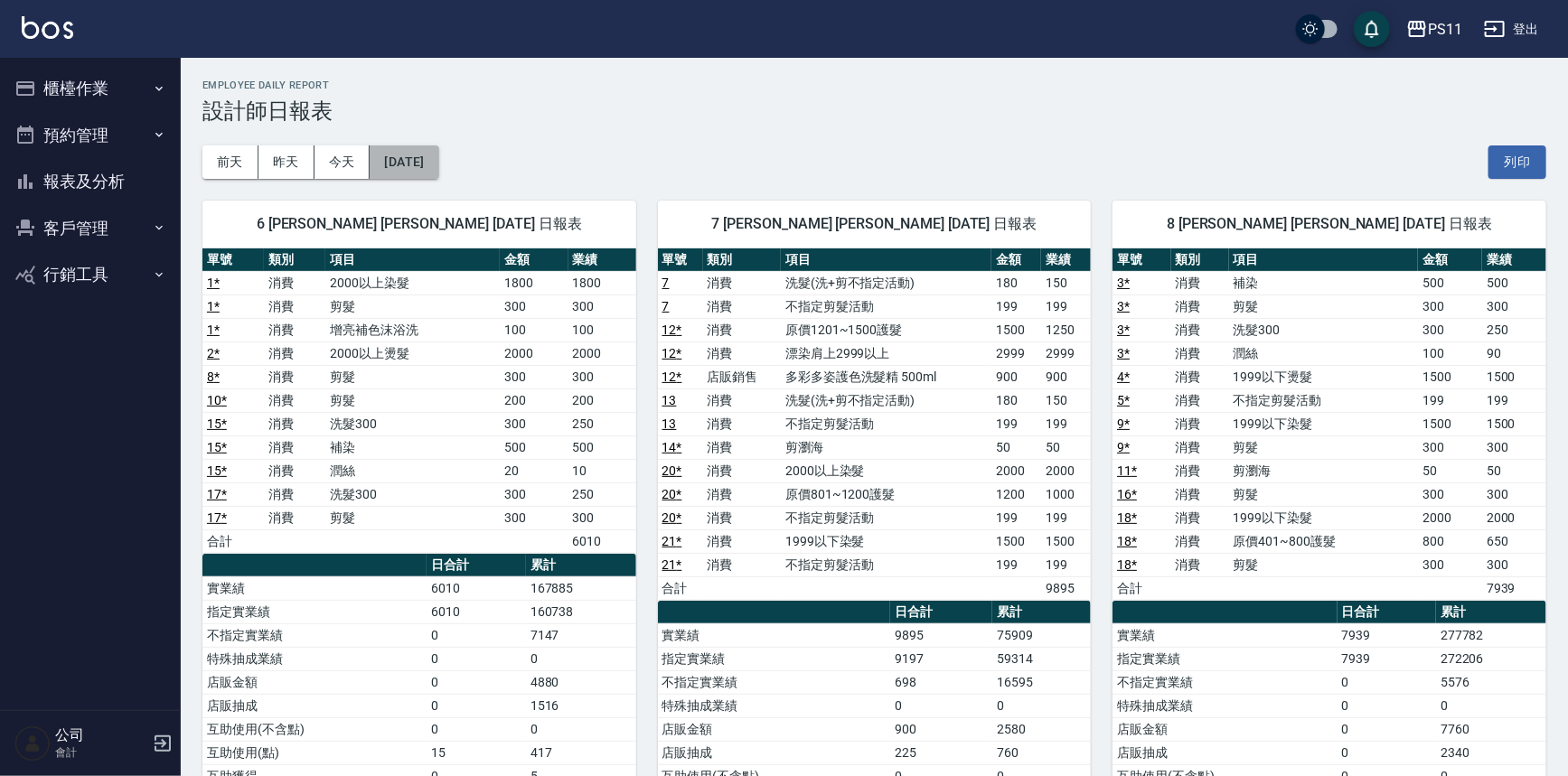
click at [438, 177] on button "[DATE]" at bounding box center [403, 161] width 69 height 33
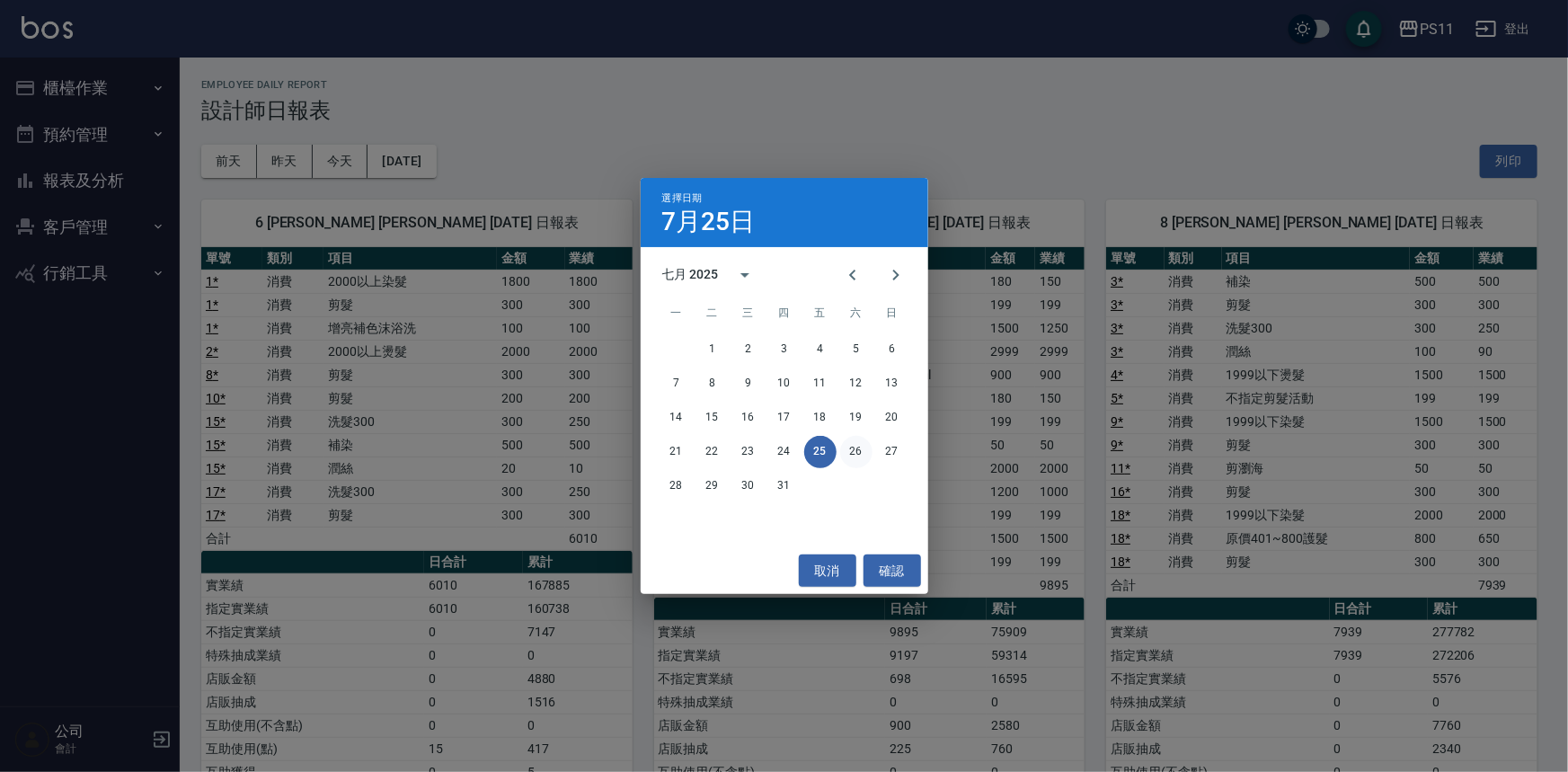
click at [850, 452] on button "26" at bounding box center [856, 452] width 32 height 32
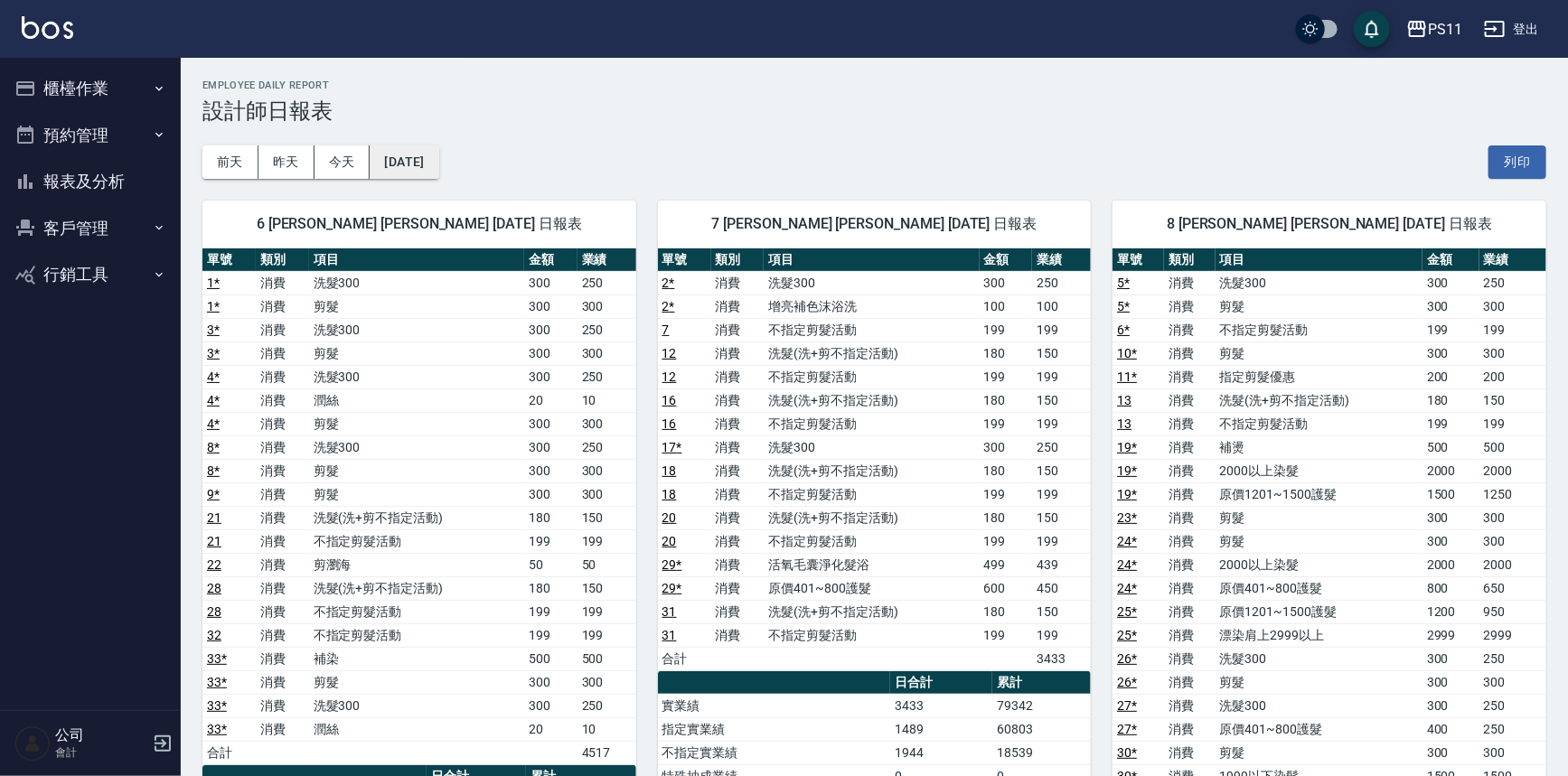
click at [438, 163] on button "[DATE]" at bounding box center [403, 161] width 69 height 33
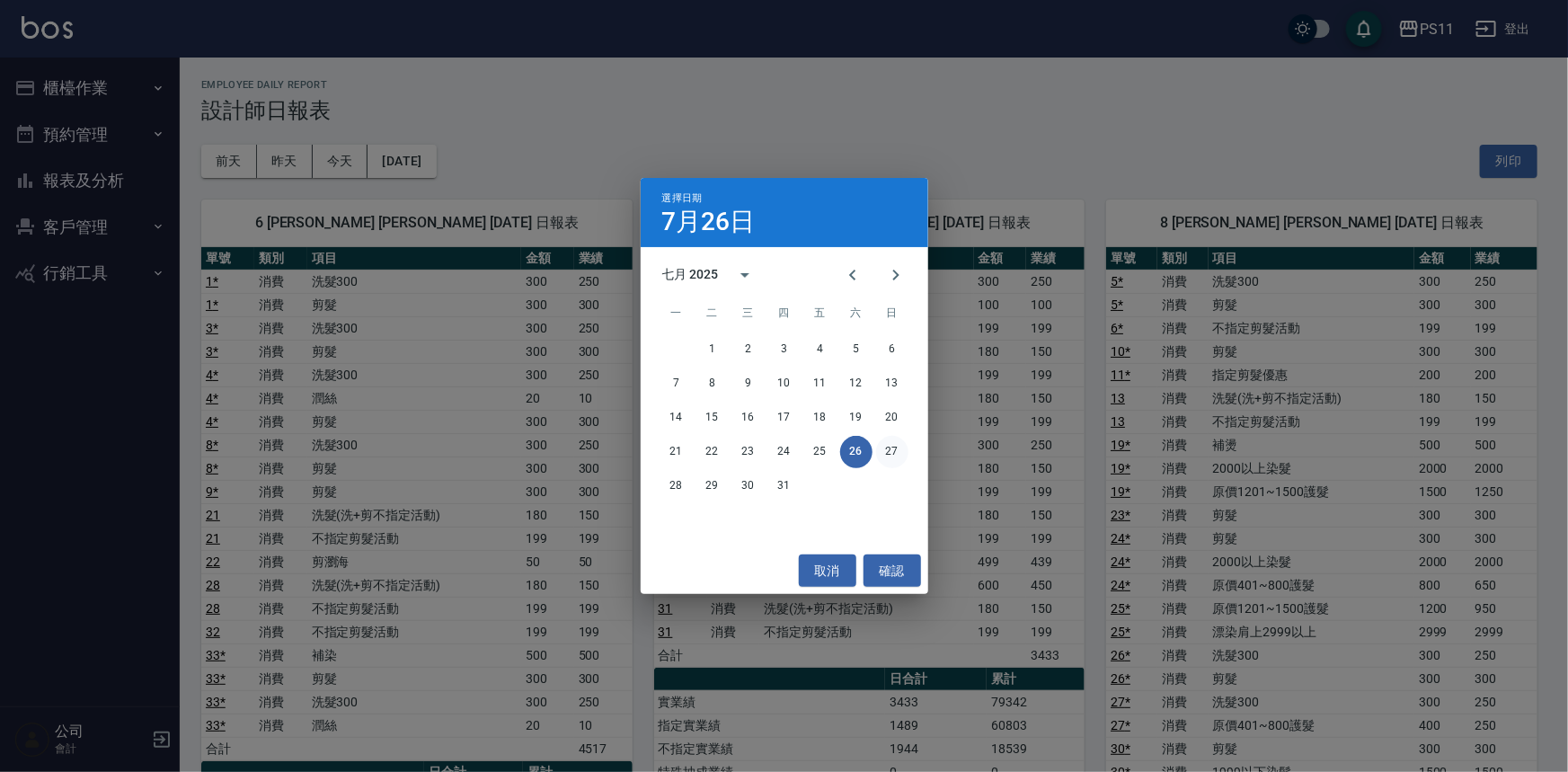
click at [884, 454] on button "27" at bounding box center [892, 452] width 32 height 32
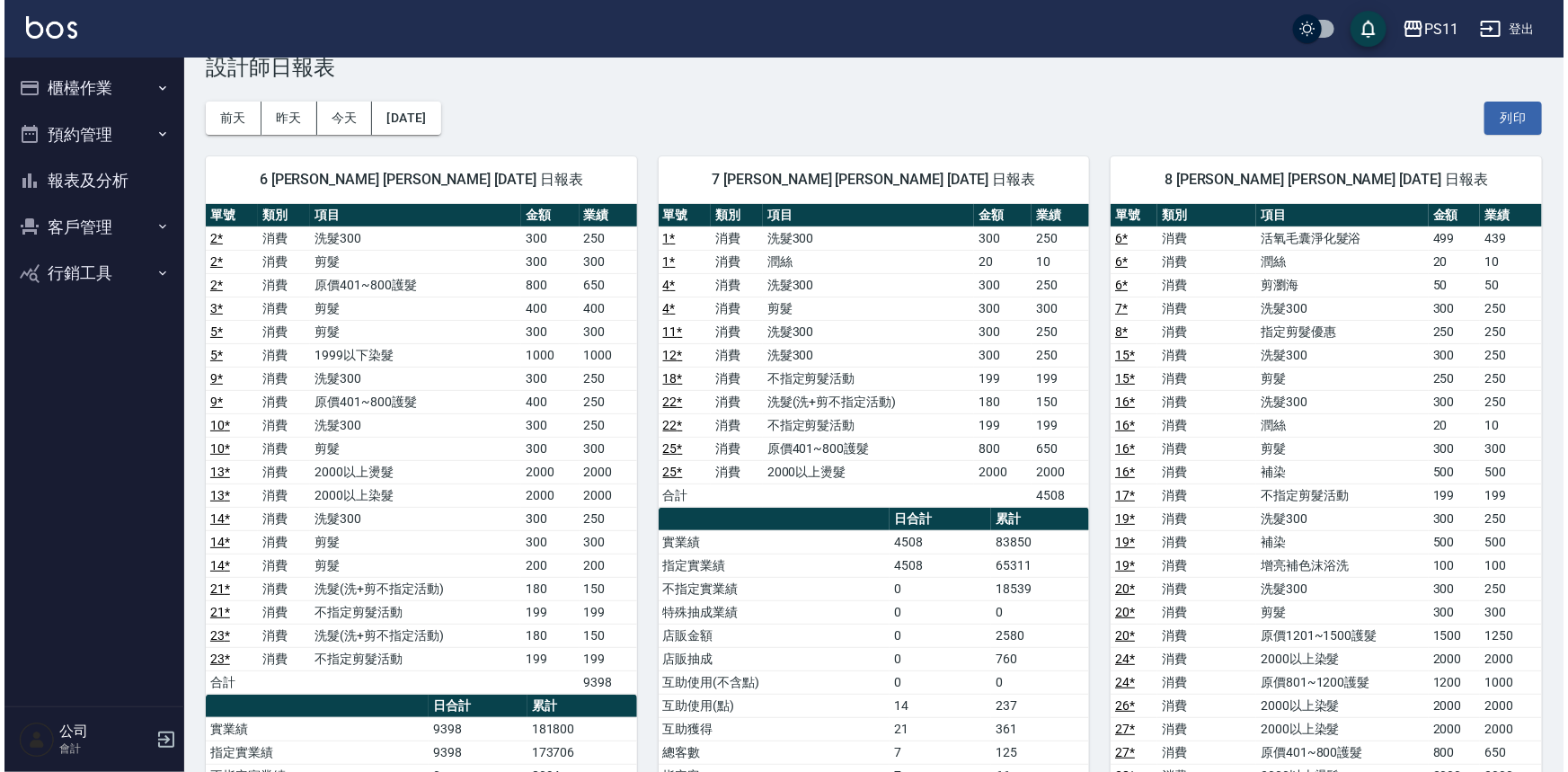
scroll to position [81, 0]
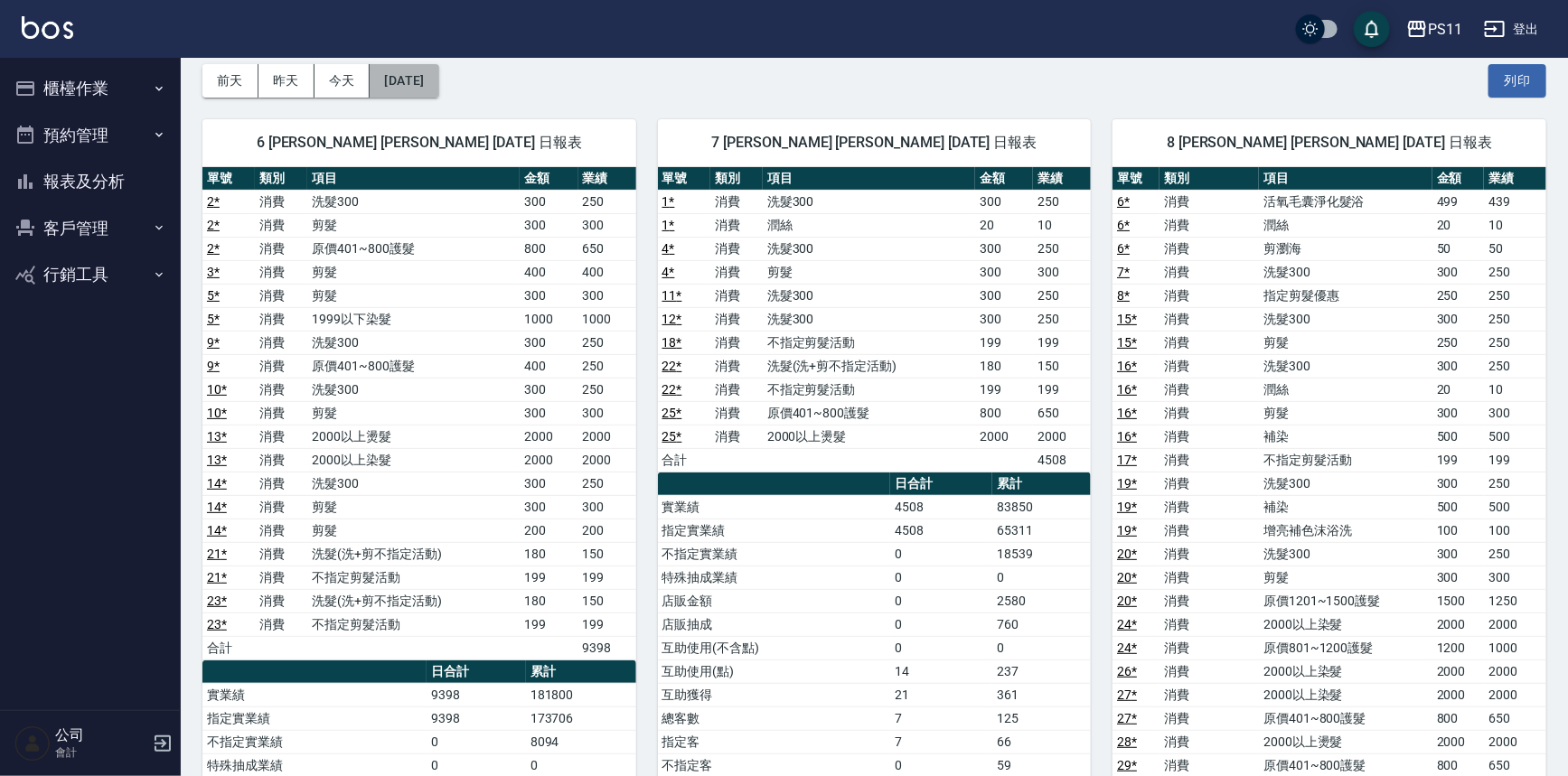
click at [434, 74] on button "[DATE]" at bounding box center [403, 80] width 69 height 33
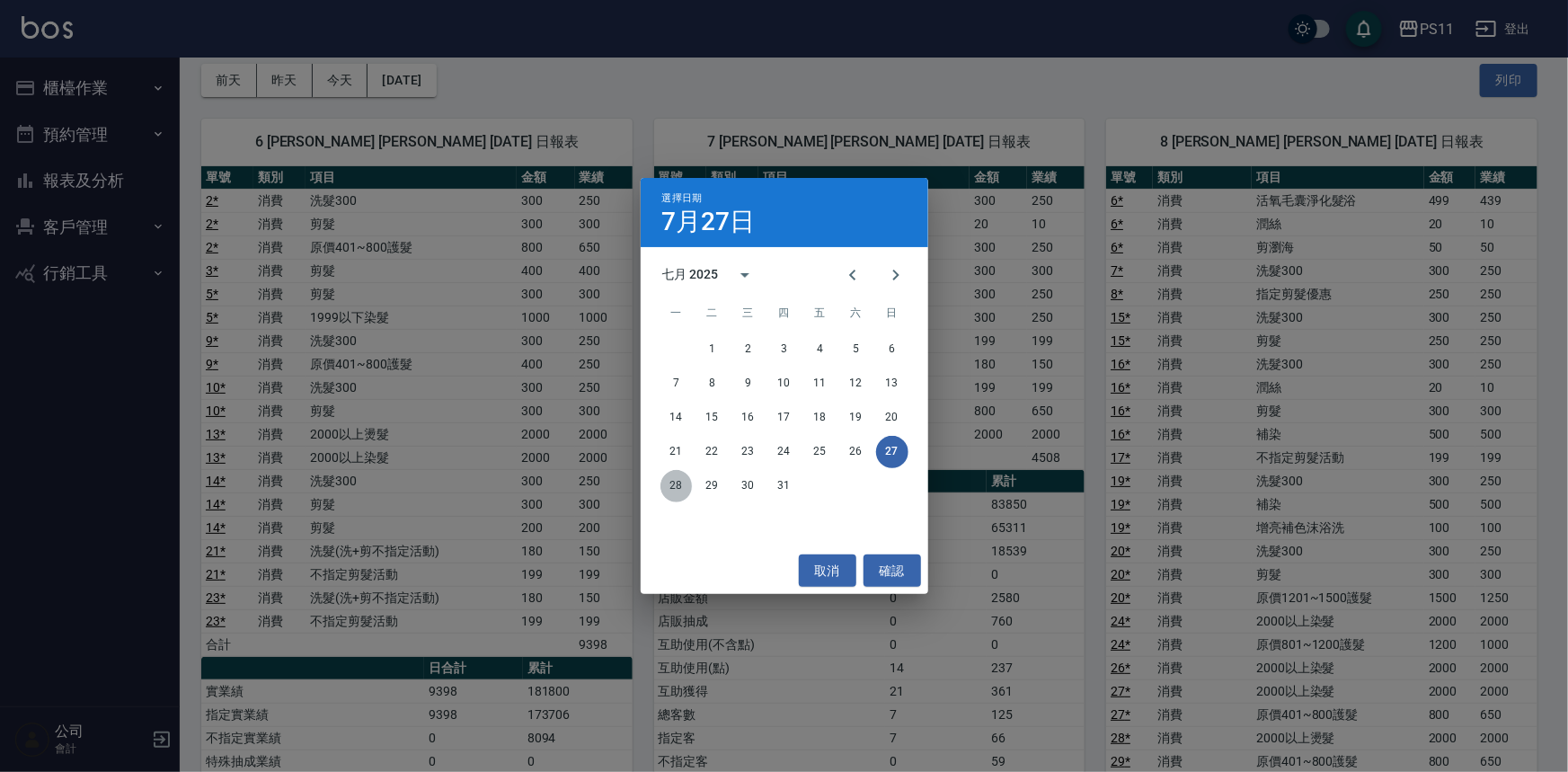
click at [690, 486] on button "28" at bounding box center [676, 486] width 32 height 32
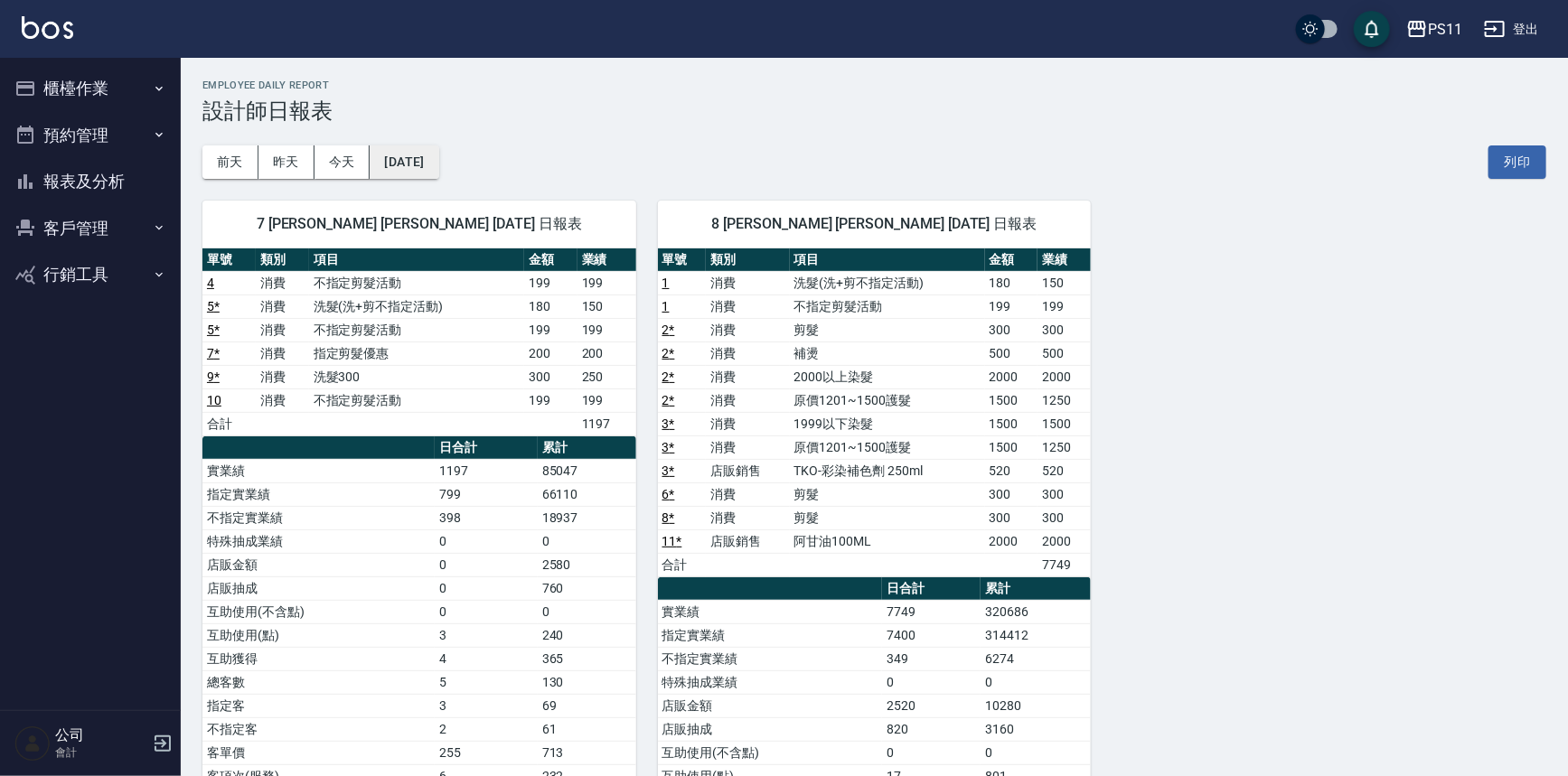
click at [438, 164] on button "[DATE]" at bounding box center [403, 161] width 69 height 33
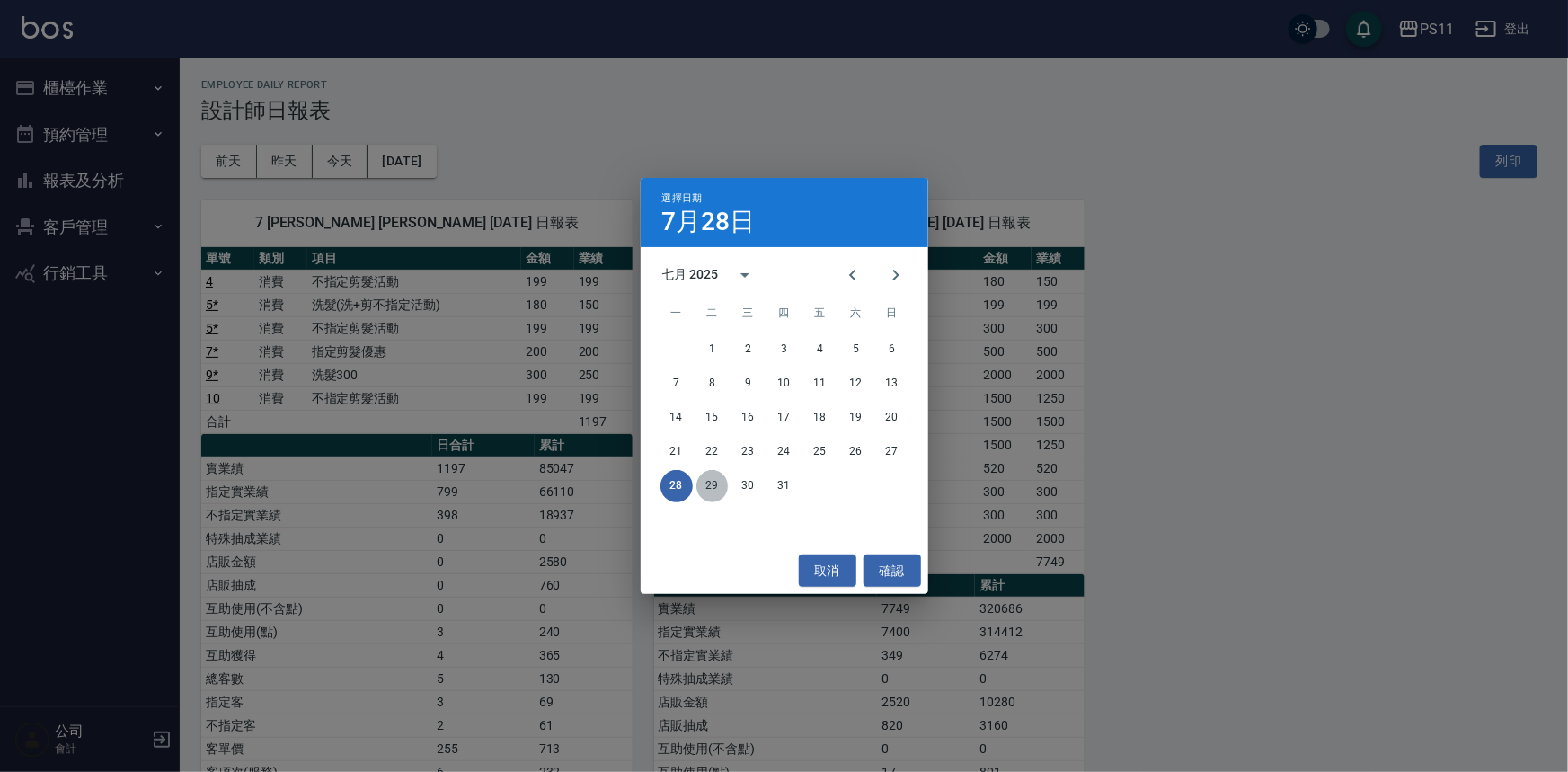
click at [709, 492] on button "29" at bounding box center [713, 486] width 32 height 32
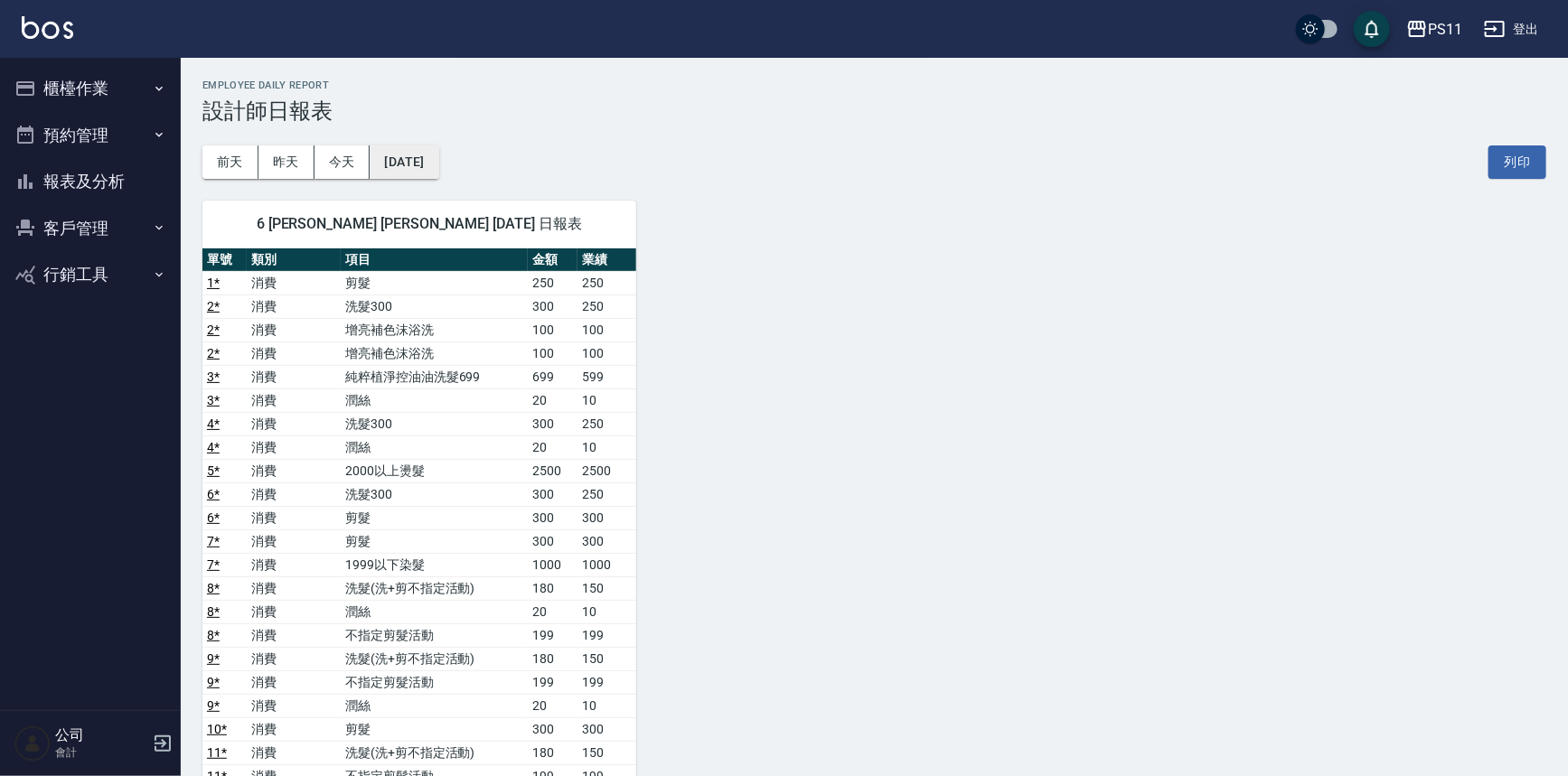
click at [437, 153] on button "[DATE]" at bounding box center [403, 161] width 69 height 33
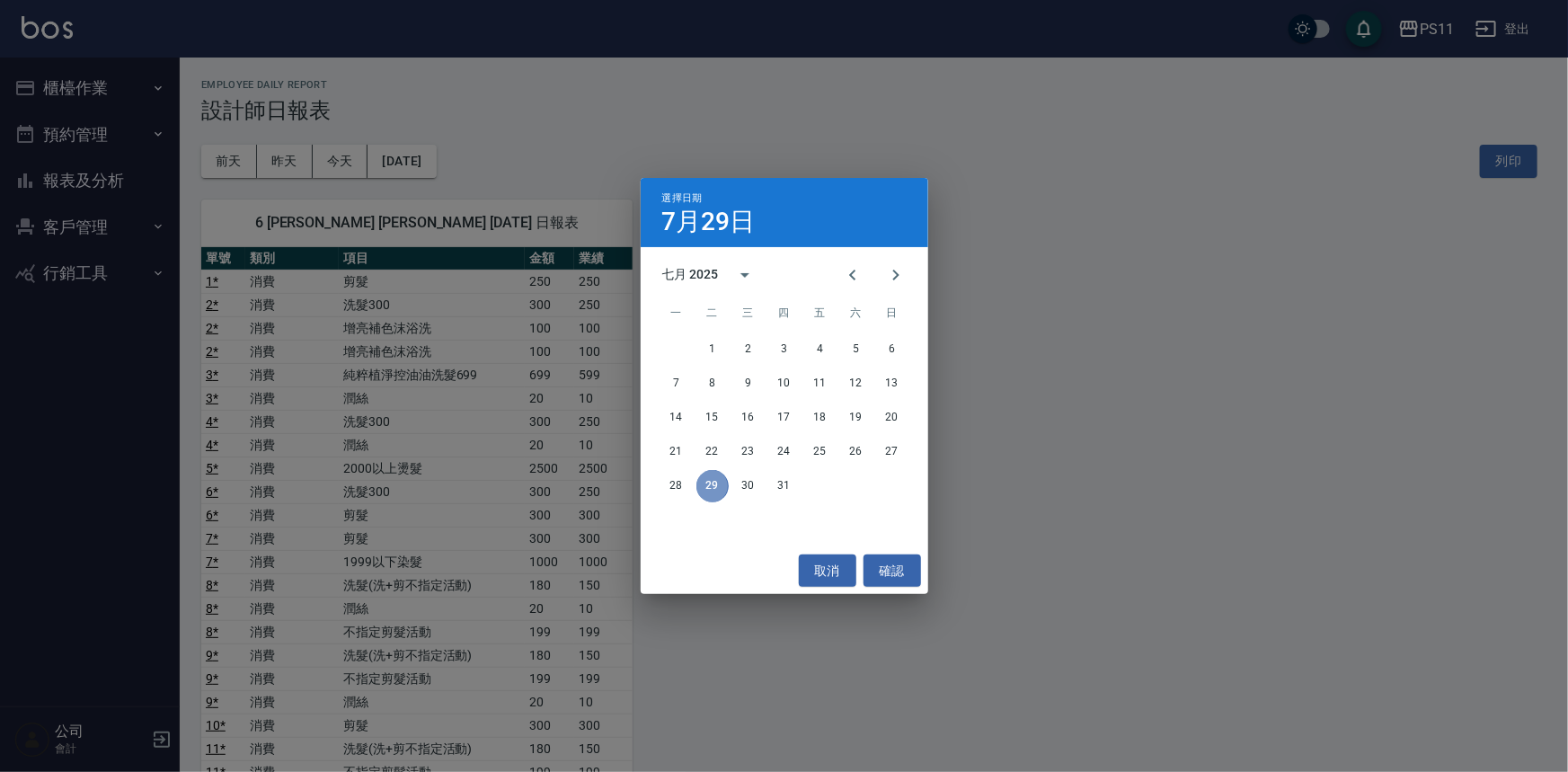
click at [709, 486] on button "29" at bounding box center [713, 486] width 32 height 32
click at [1130, 484] on div "選擇日期 7月29日 七月 2025 一 二 三 四 五 六 日 1 2 3 4 5 6 7 8 9 10 11 12 13 14 15 16 17 18 1…" at bounding box center [784, 386] width 1568 height 772
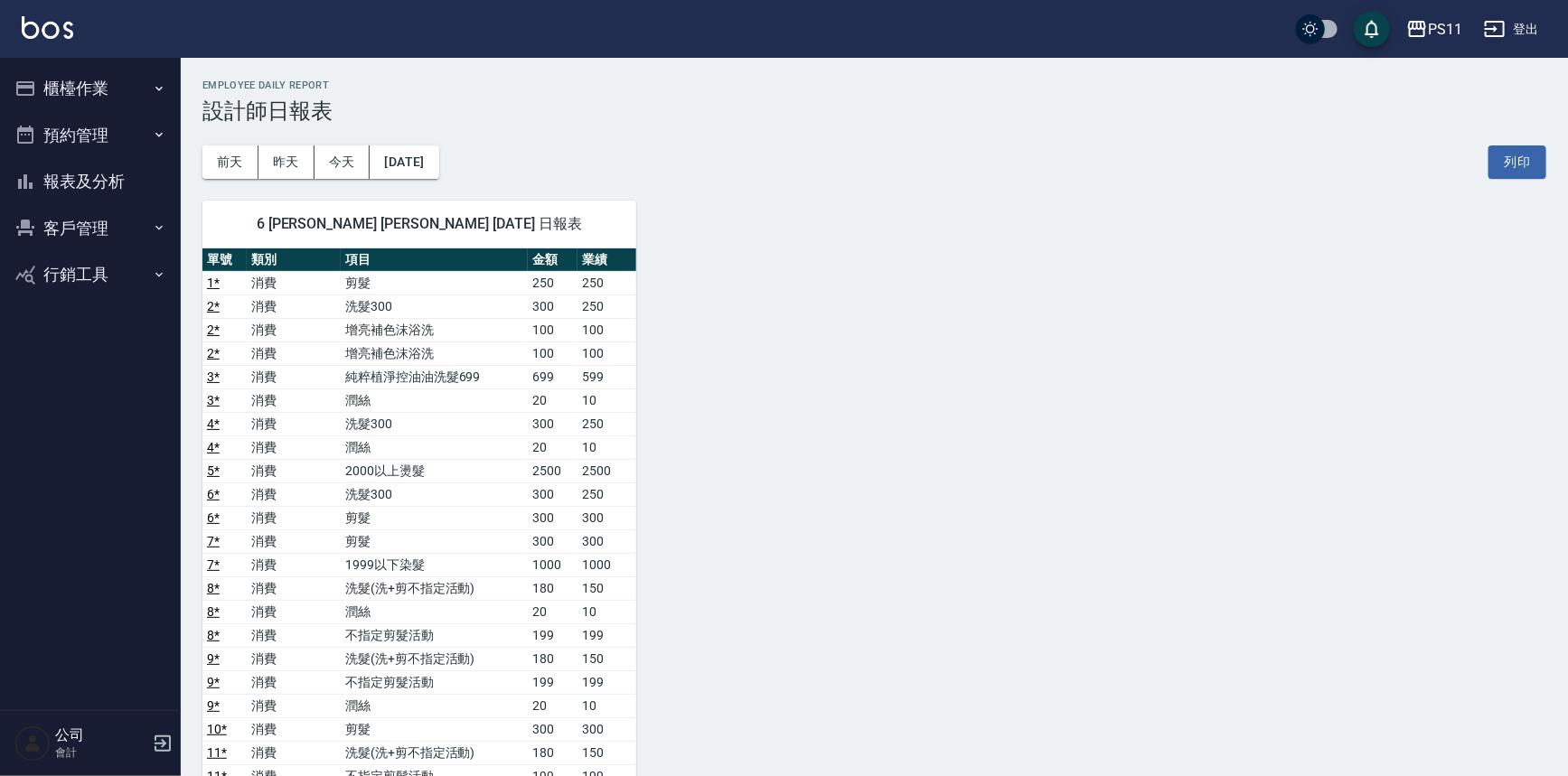
click at [741, 204] on div "6 蔡沛君 蔡沛君 07/29/2025 日報表 單號 類別 項目 金額 業績 1 * 消費 剪髮 250 250 2 * 消費 洗髮300 300 250 …" at bounding box center [863, 729] width 1366 height 1102
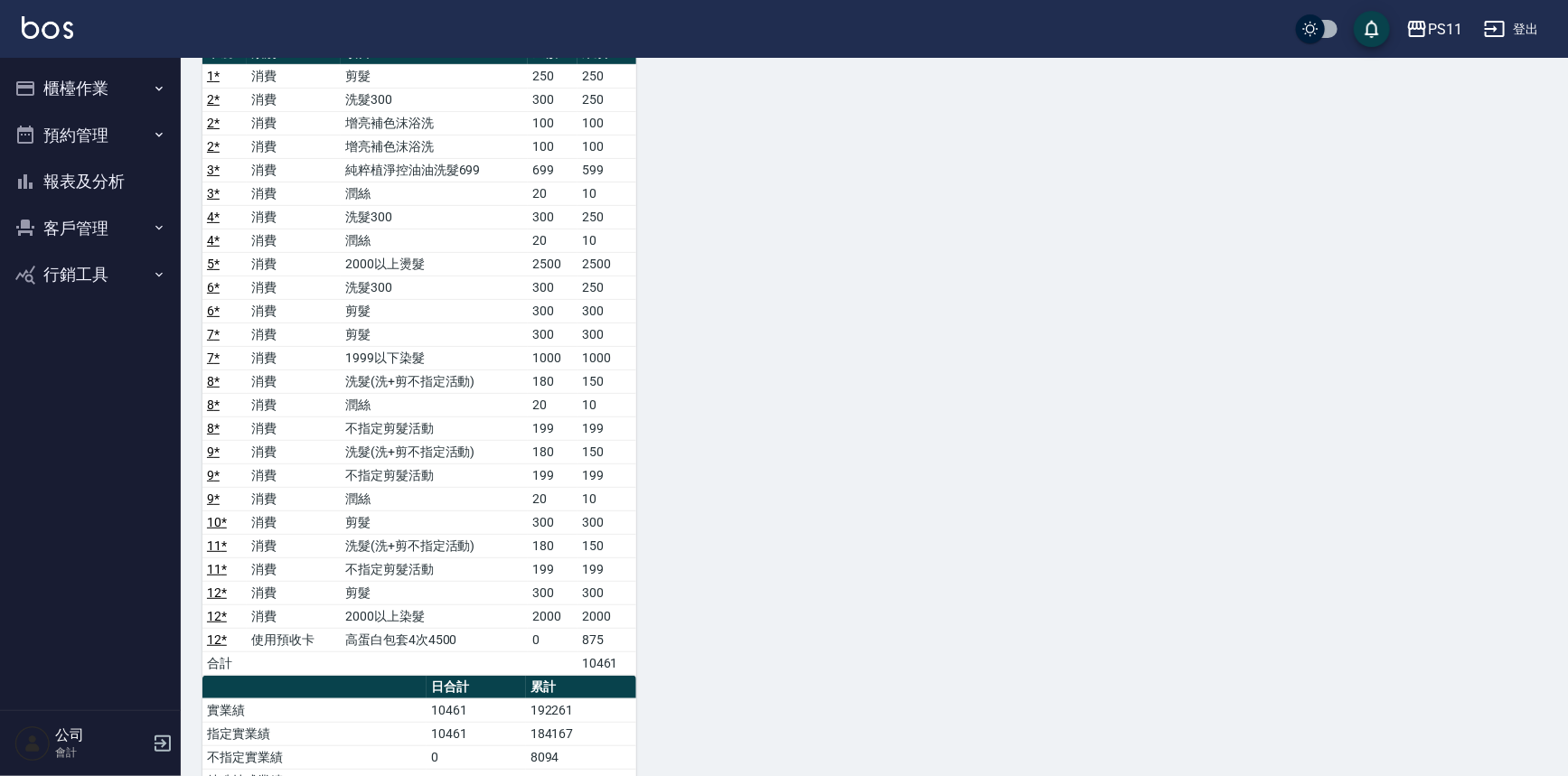
scroll to position [328, 0]
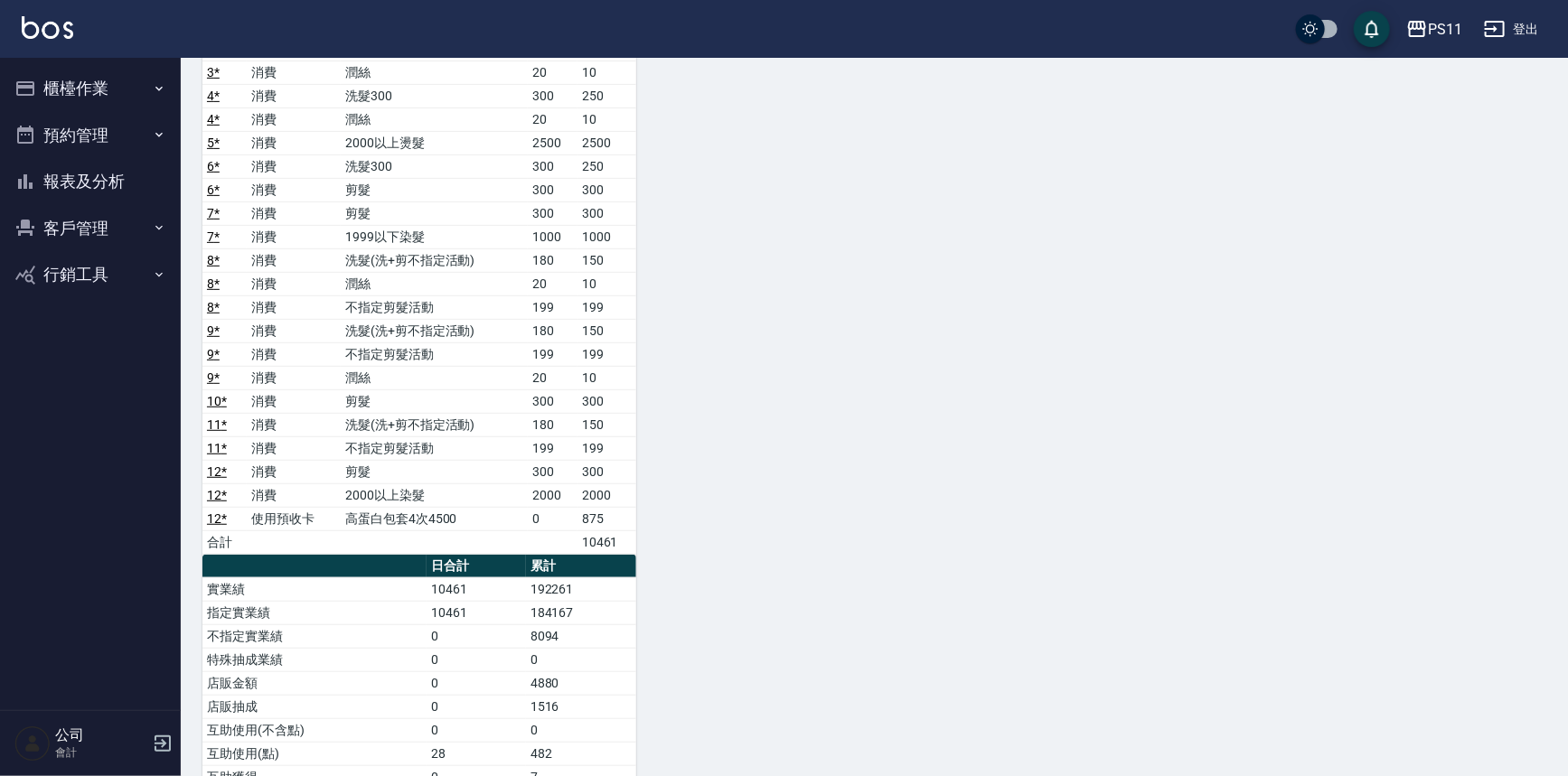
drag, startPoint x: 1025, startPoint y: 495, endPoint x: 1003, endPoint y: 402, distance: 95.6
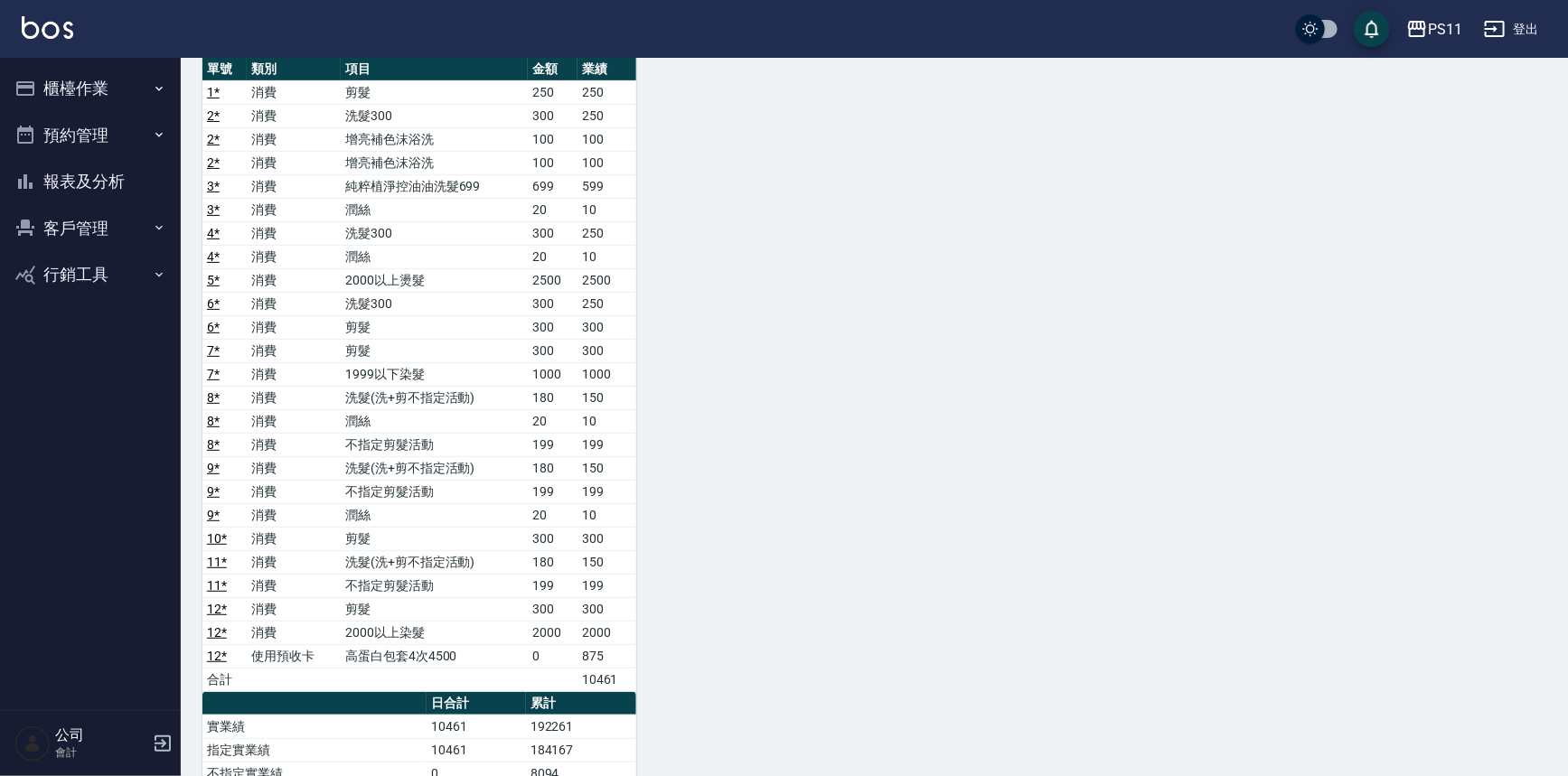
scroll to position [0, 0]
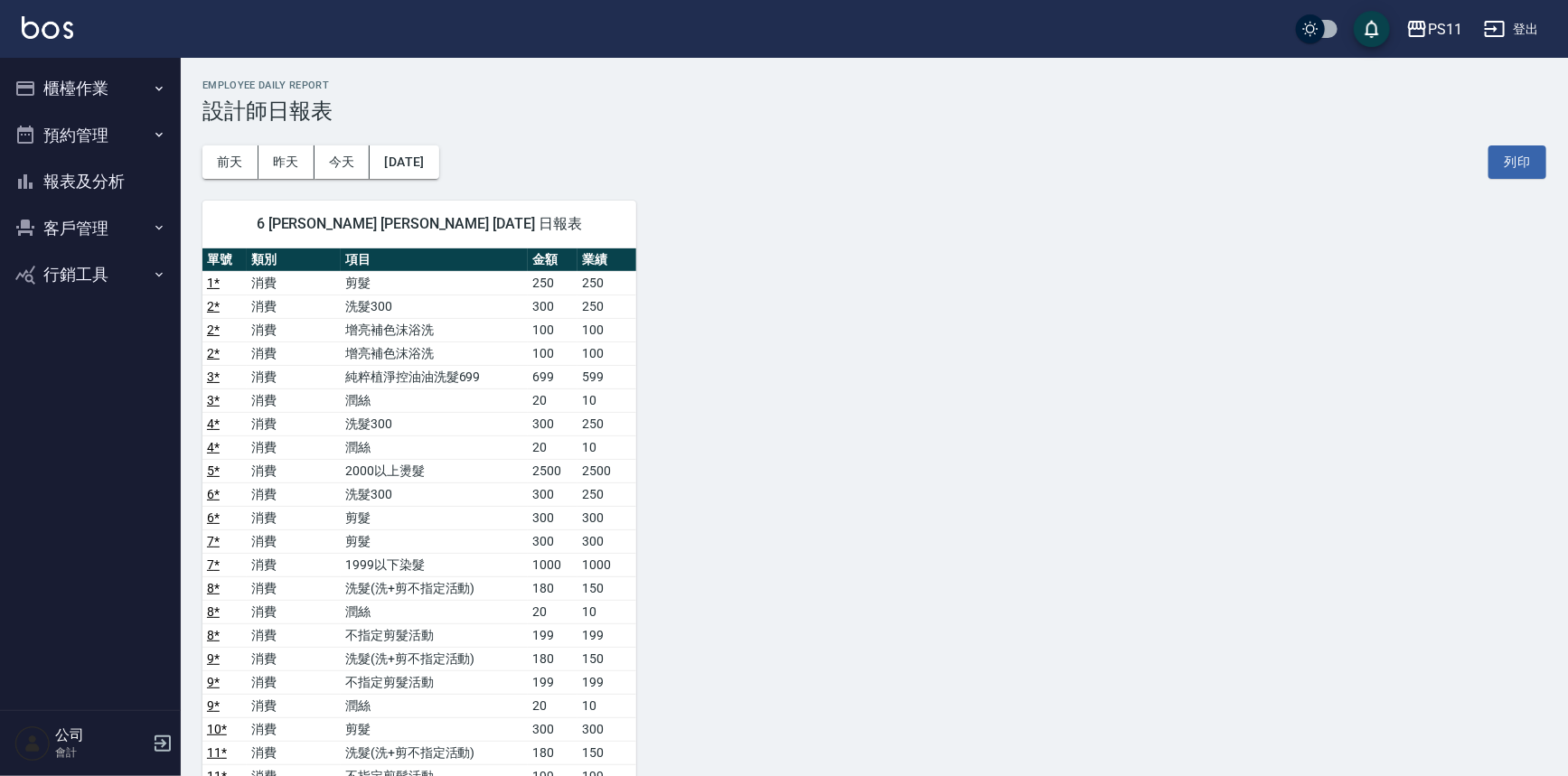
drag, startPoint x: 1031, startPoint y: 380, endPoint x: 1112, endPoint y: 94, distance: 297.2
click at [731, 278] on div "6 蔡沛君 蔡沛君 07/29/2025 日報表 單號 類別 項目 金額 業績 1 * 消費 剪髮 250 250 2 * 消費 洗髮300 300 250 …" at bounding box center [863, 729] width 1366 height 1102
click at [424, 158] on button "[DATE]" at bounding box center [403, 161] width 69 height 33
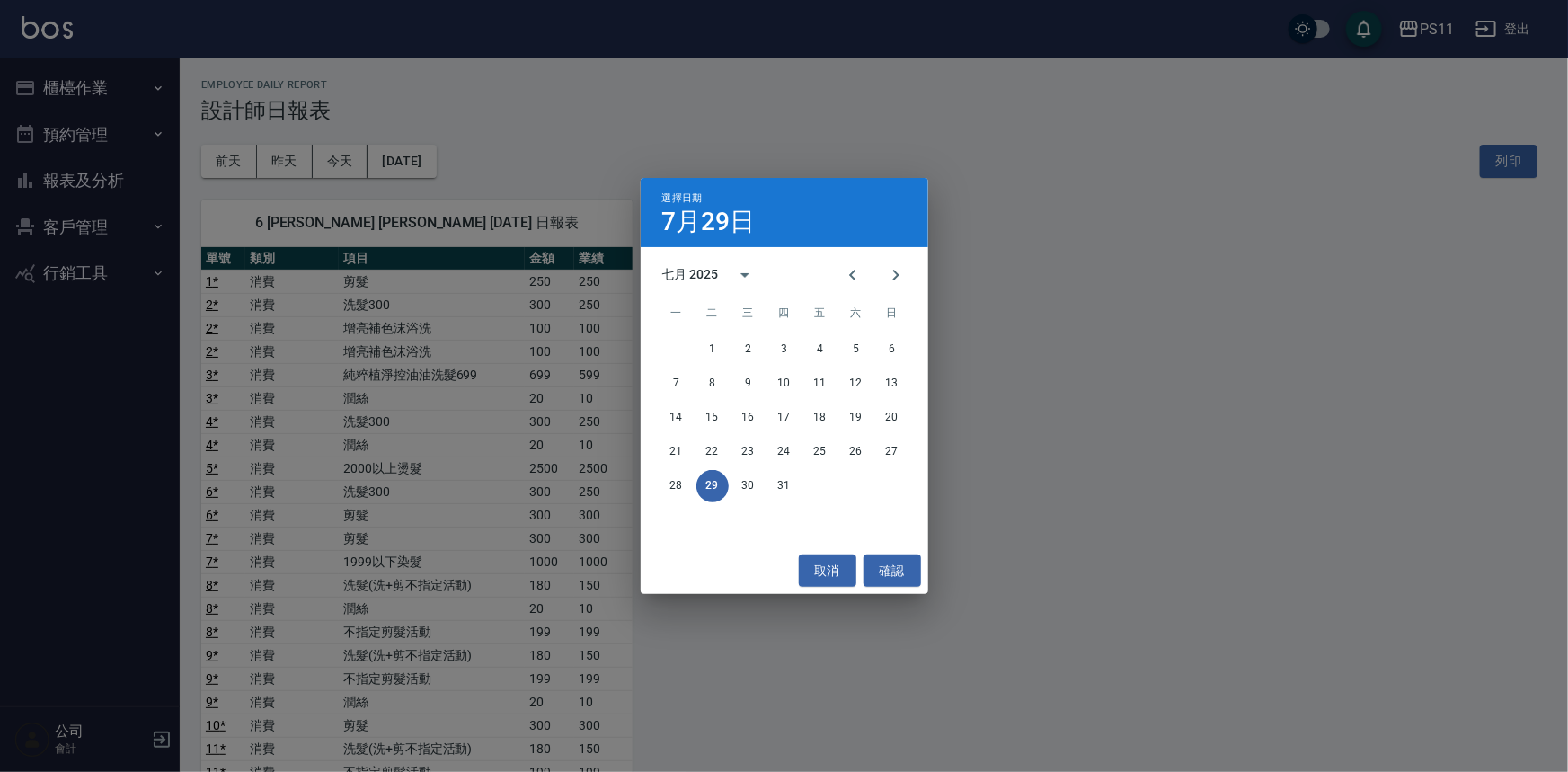
click at [1168, 283] on div "選擇日期 7月29日 七月 2025 一 二 三 四 五 六 日 1 2 3 4 5 6 7 8 9 10 11 12 13 14 15 16 17 18 1…" at bounding box center [784, 386] width 1568 height 772
